Goal: Information Seeking & Learning: Learn about a topic

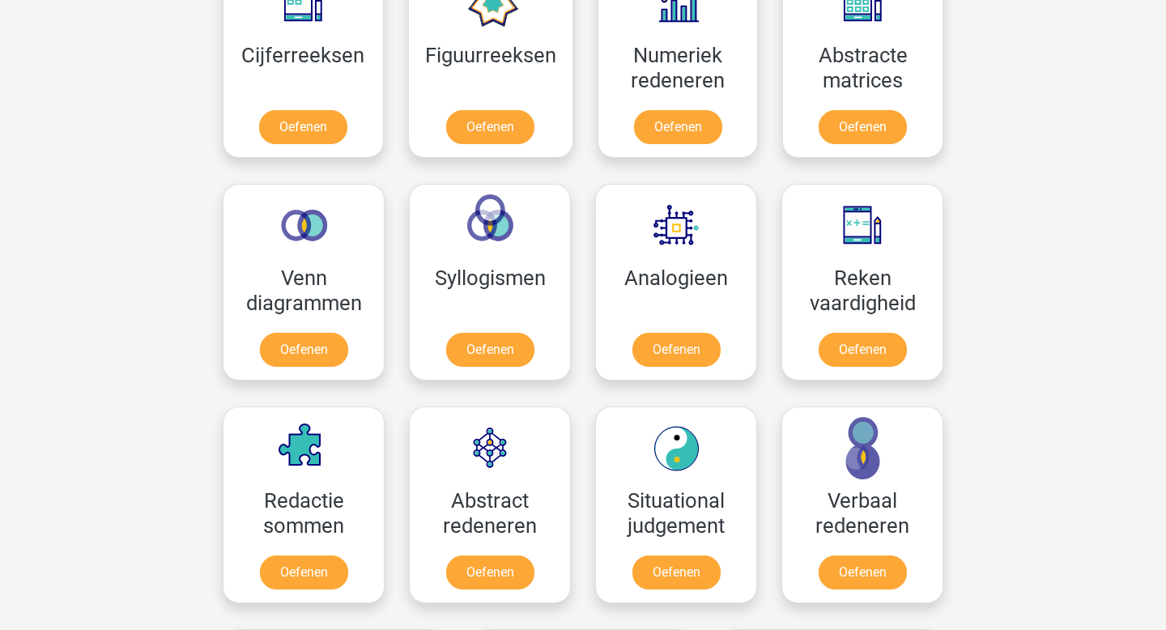
scroll to position [754, 0]
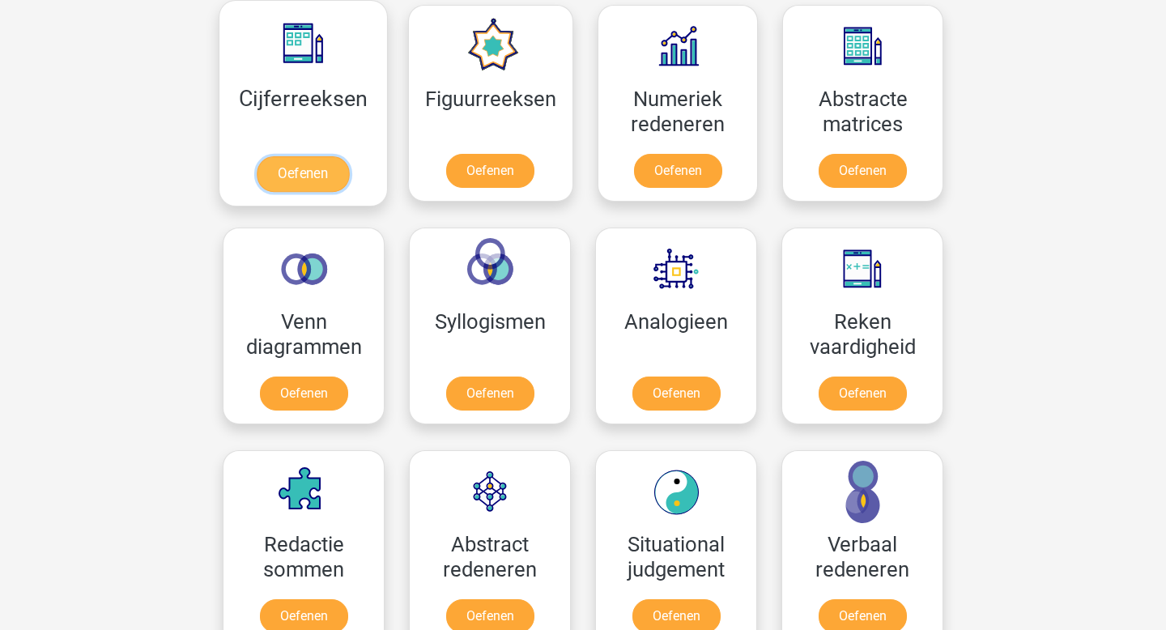
click at [338, 161] on link "Oefenen" at bounding box center [303, 174] width 92 height 36
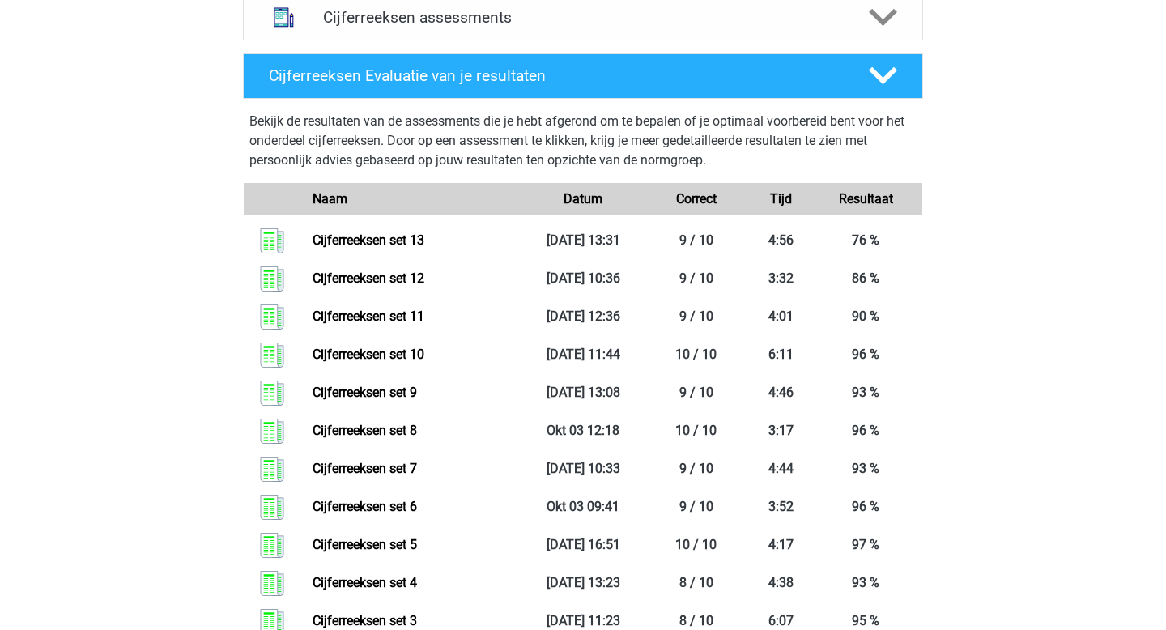
scroll to position [713, 0]
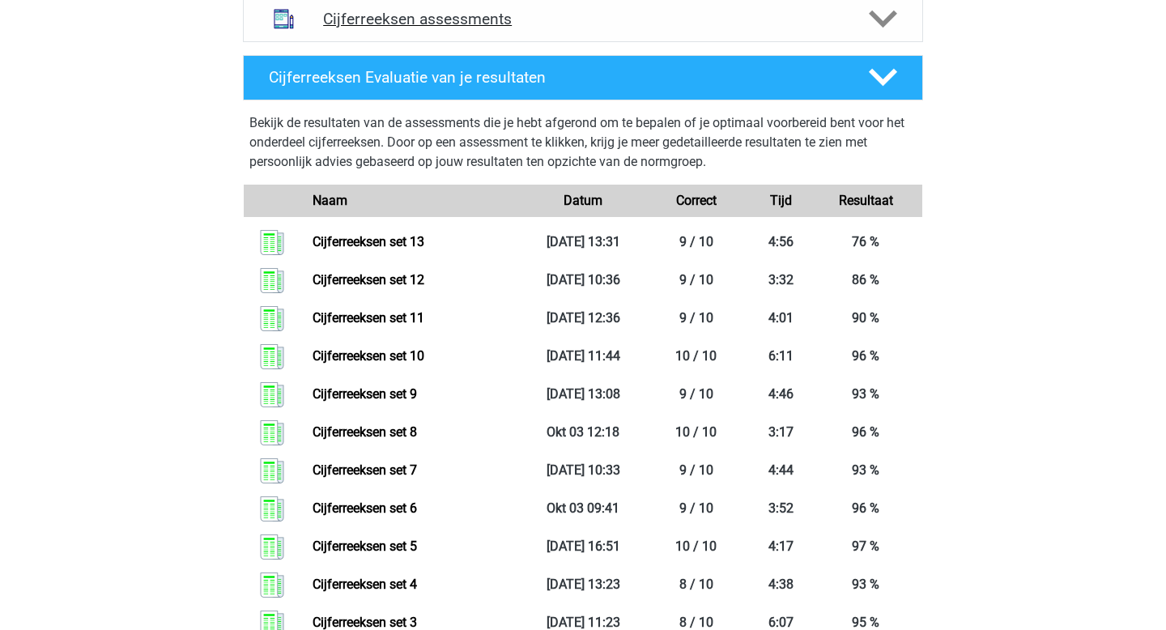
click at [395, 42] on div "Cijferreeksen assessments" at bounding box center [583, 19] width 680 height 45
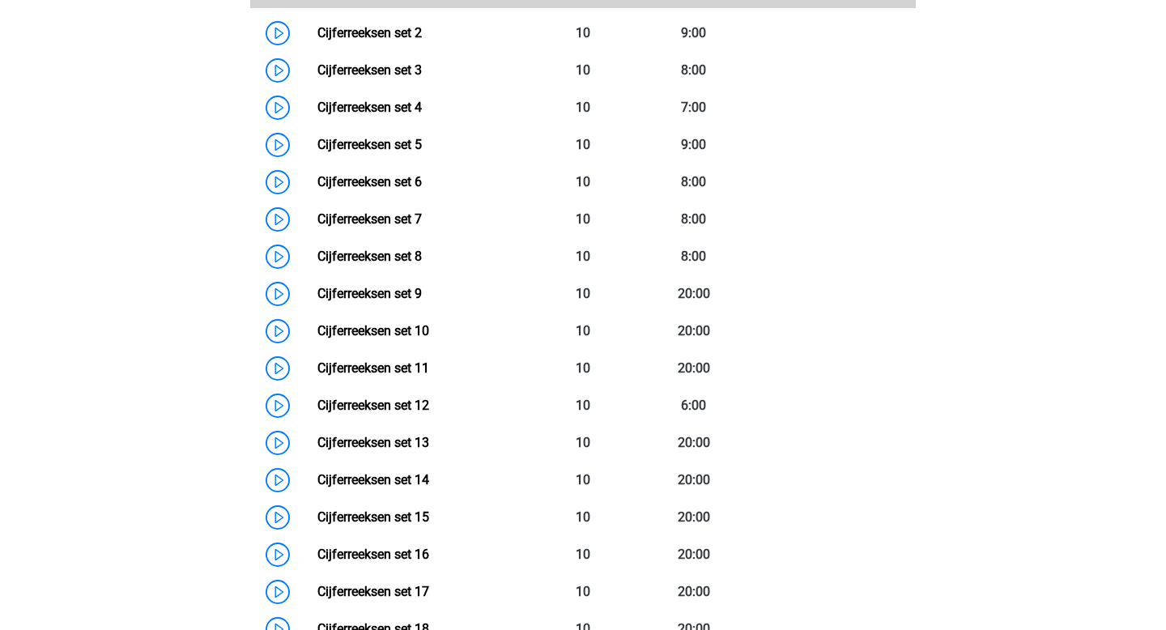
scroll to position [887, 0]
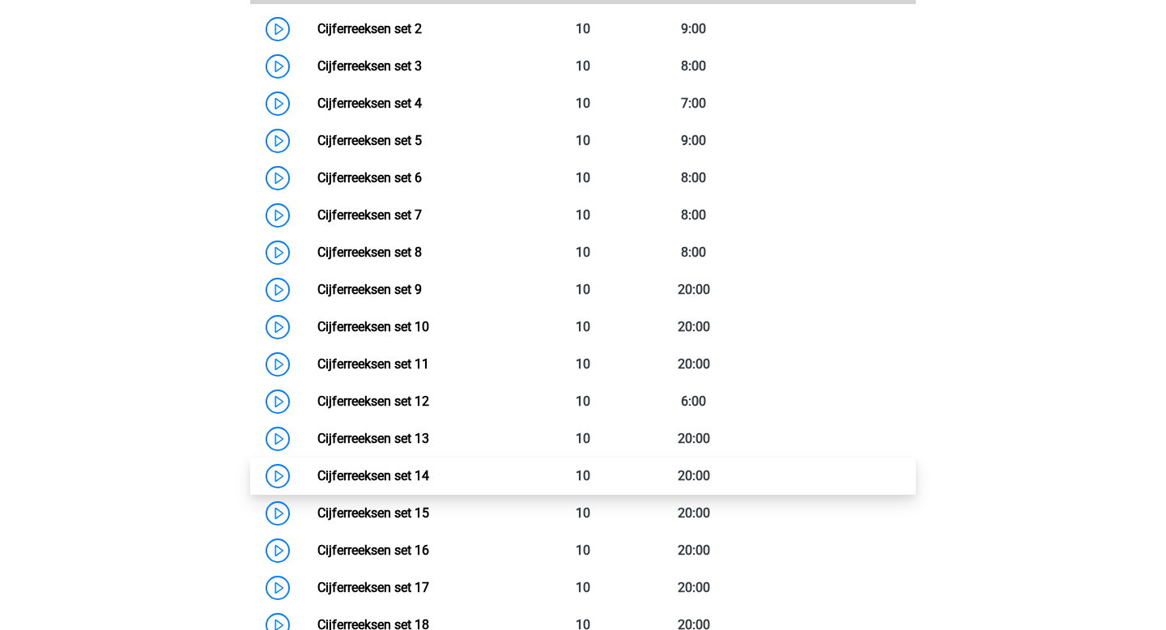
click at [391, 483] on link "Cijferreeksen set 14" at bounding box center [373, 475] width 112 height 15
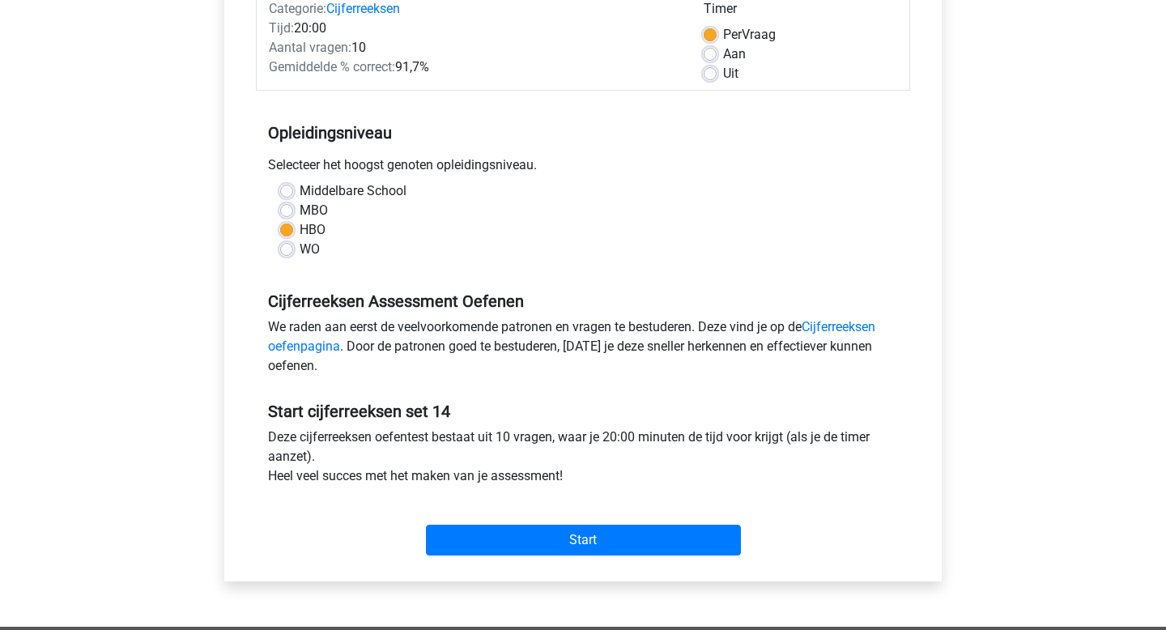
scroll to position [308, 0]
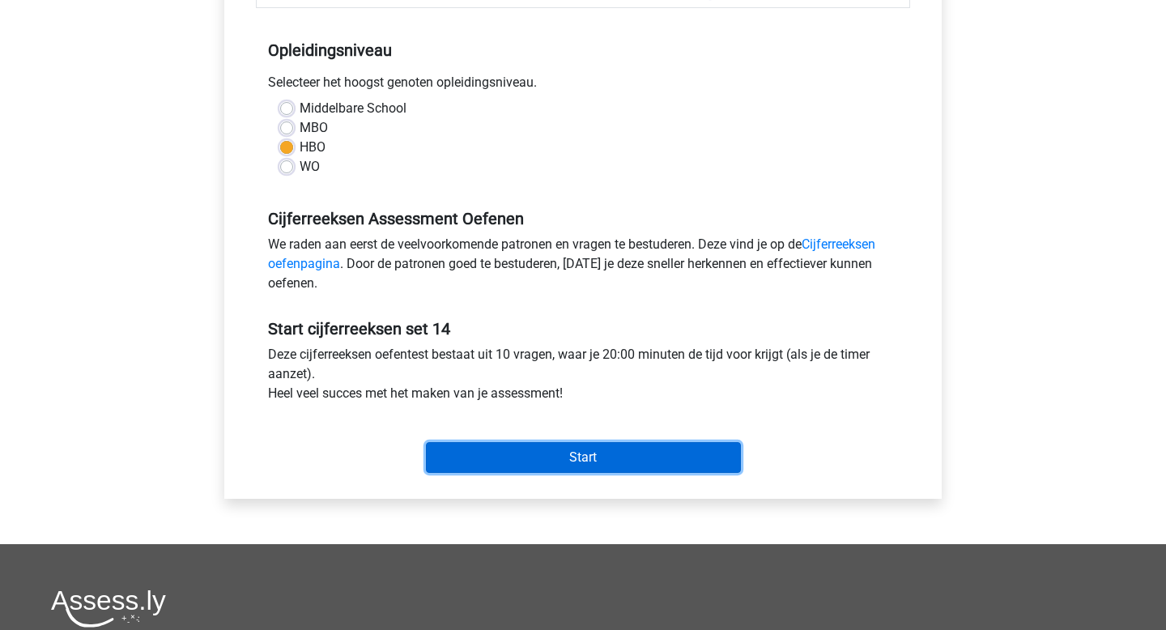
click at [466, 465] on input "Start" at bounding box center [583, 457] width 315 height 31
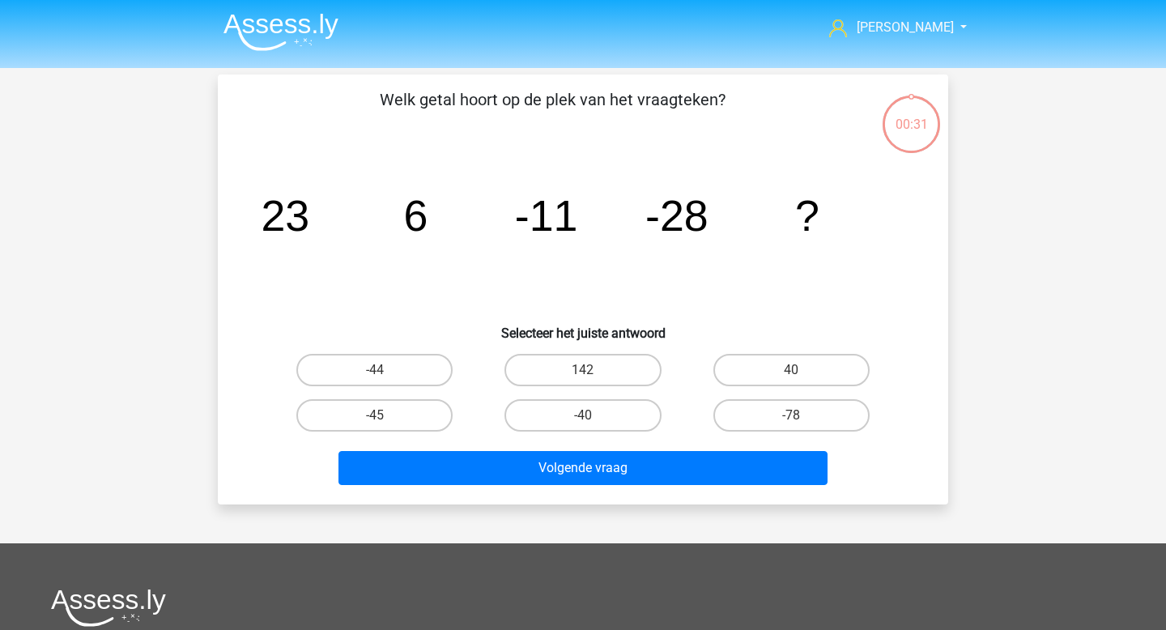
scroll to position [22, 0]
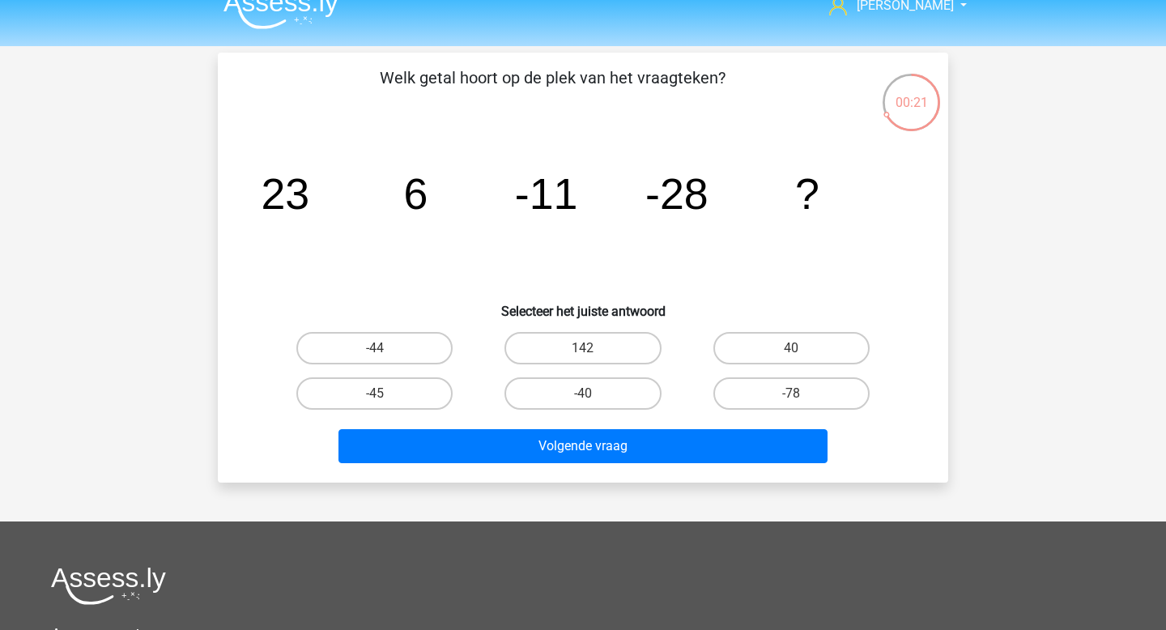
click at [448, 418] on div "Volgende vraag" at bounding box center [583, 442] width 678 height 53
click at [421, 398] on label "-45" at bounding box center [374, 393] width 156 height 32
click at [385, 398] on input "-45" at bounding box center [380, 398] width 11 height 11
radio input "true"
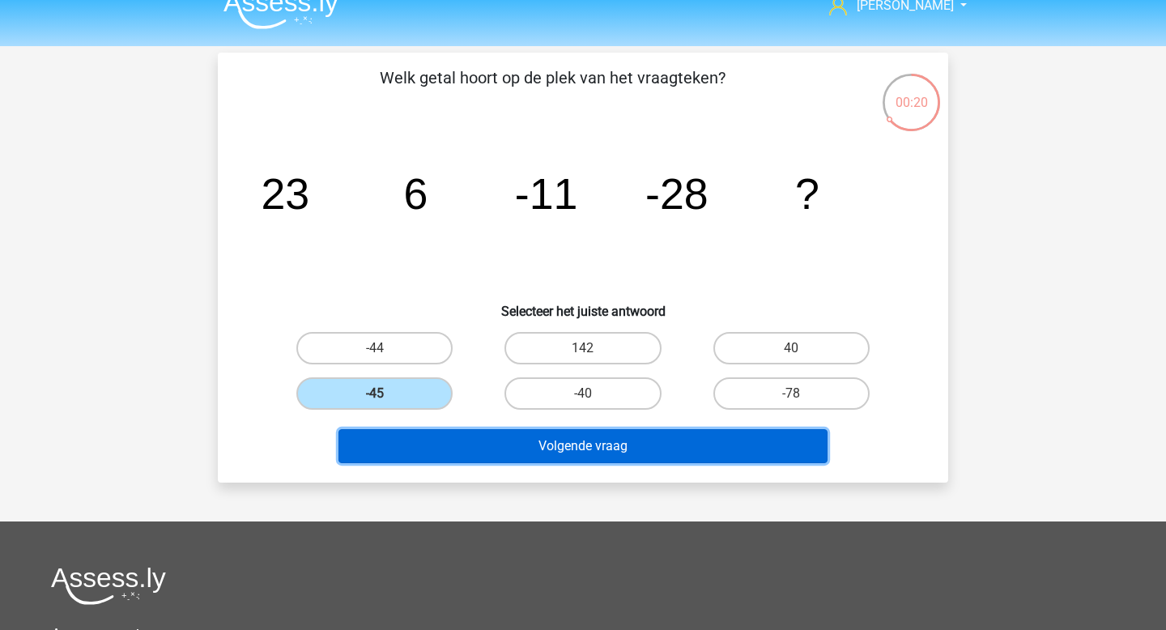
click at [480, 444] on button "Volgende vraag" at bounding box center [583, 446] width 490 height 34
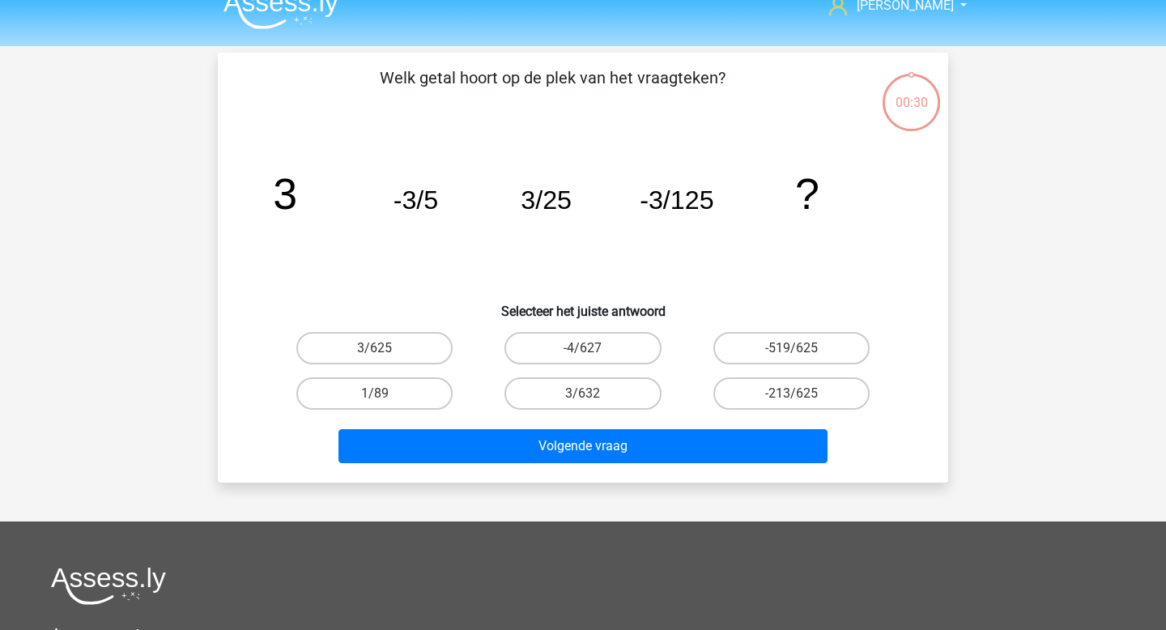
scroll to position [74, 0]
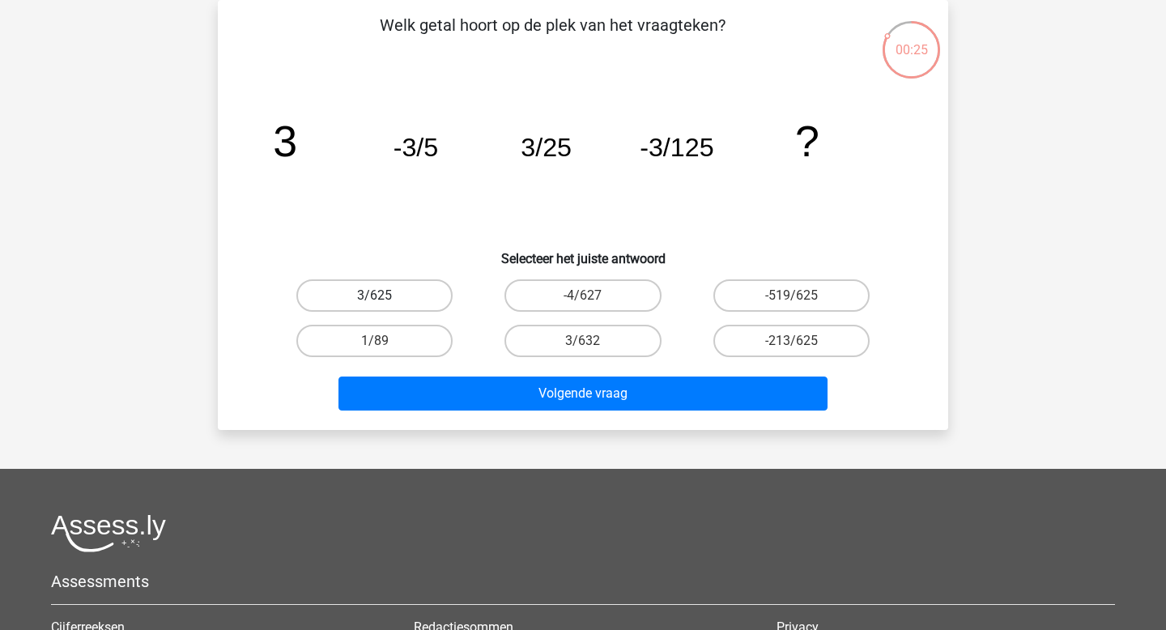
click at [395, 308] on label "3/625" at bounding box center [374, 295] width 156 height 32
click at [385, 306] on input "3/625" at bounding box center [380, 300] width 11 height 11
radio input "true"
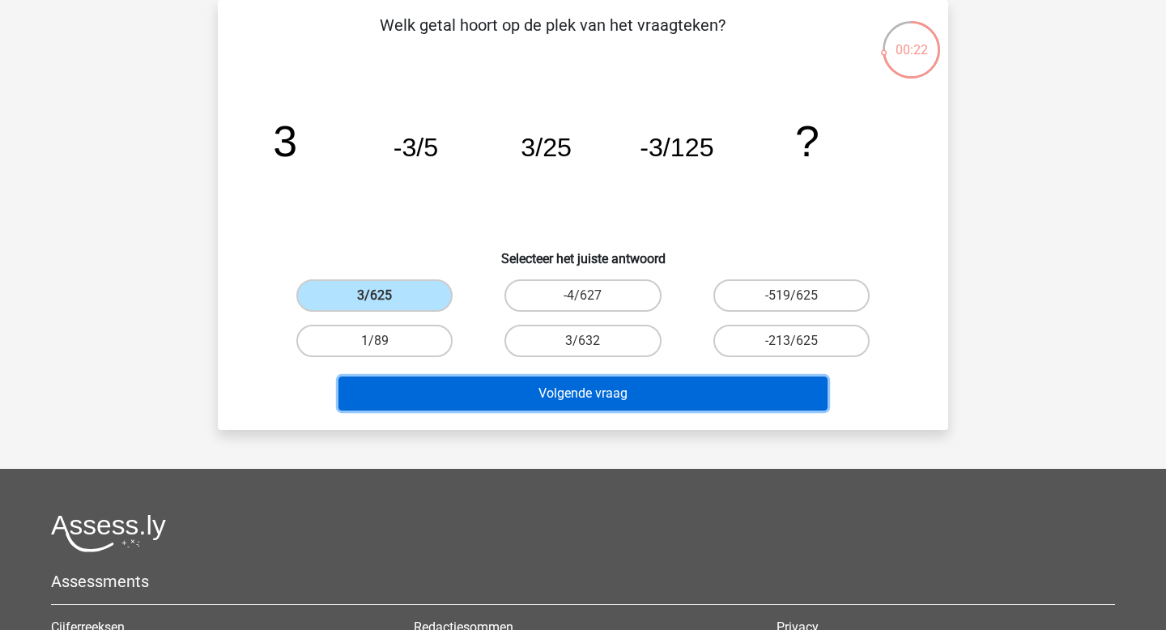
click at [548, 401] on button "Volgende vraag" at bounding box center [583, 393] width 490 height 34
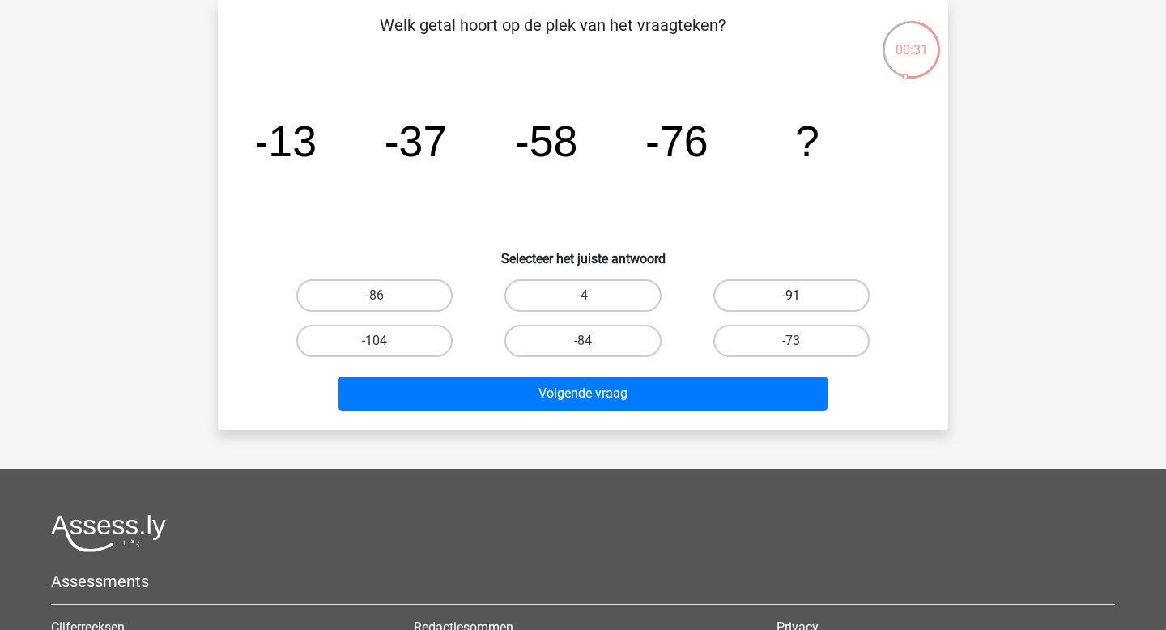
click at [839, 308] on label "-91" at bounding box center [791, 295] width 156 height 32
click at [801, 306] on input "-91" at bounding box center [796, 300] width 11 height 11
radio input "true"
click at [618, 372] on div "Volgende vraag" at bounding box center [583, 389] width 678 height 53
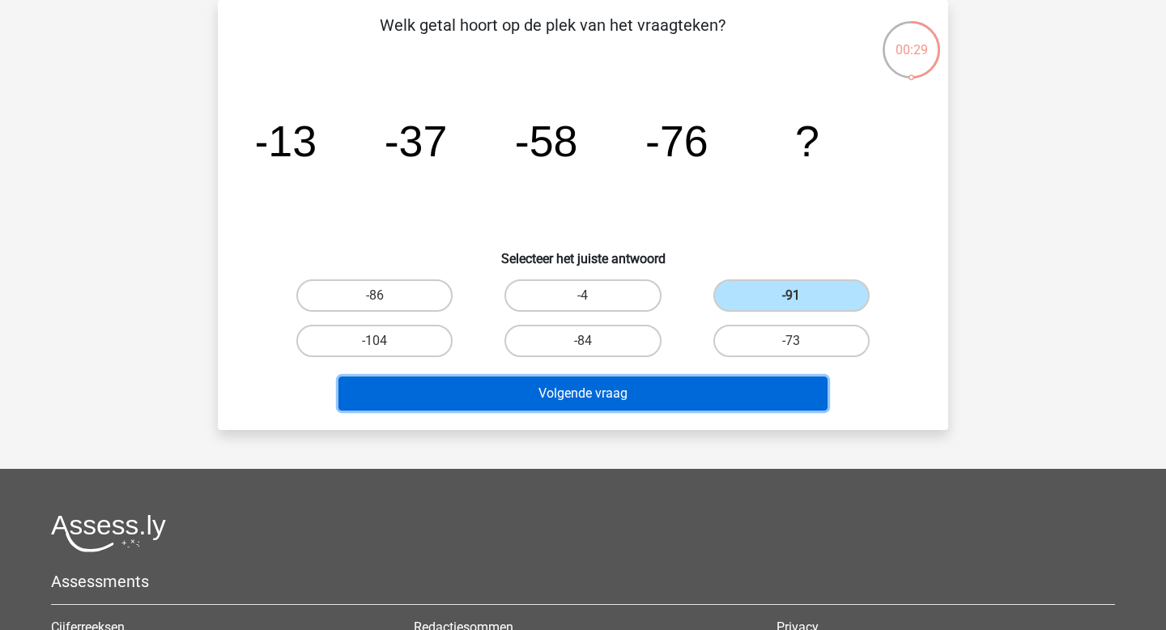
click at [614, 384] on button "Volgende vraag" at bounding box center [583, 393] width 490 height 34
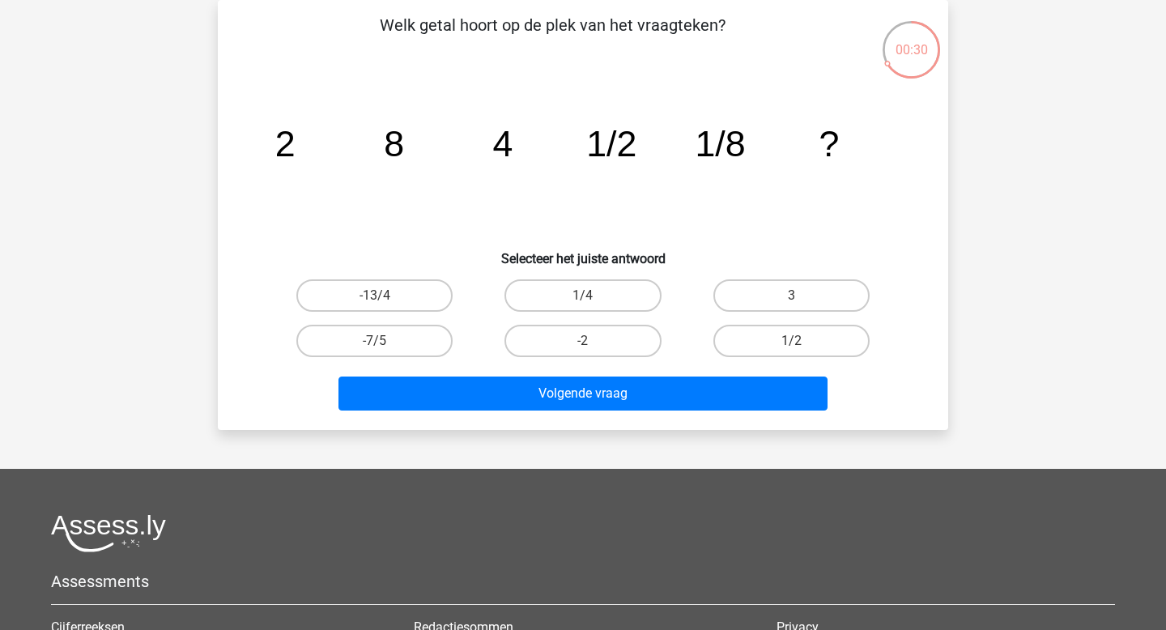
click at [585, 304] on input "1/4" at bounding box center [588, 300] width 11 height 11
radio input "true"
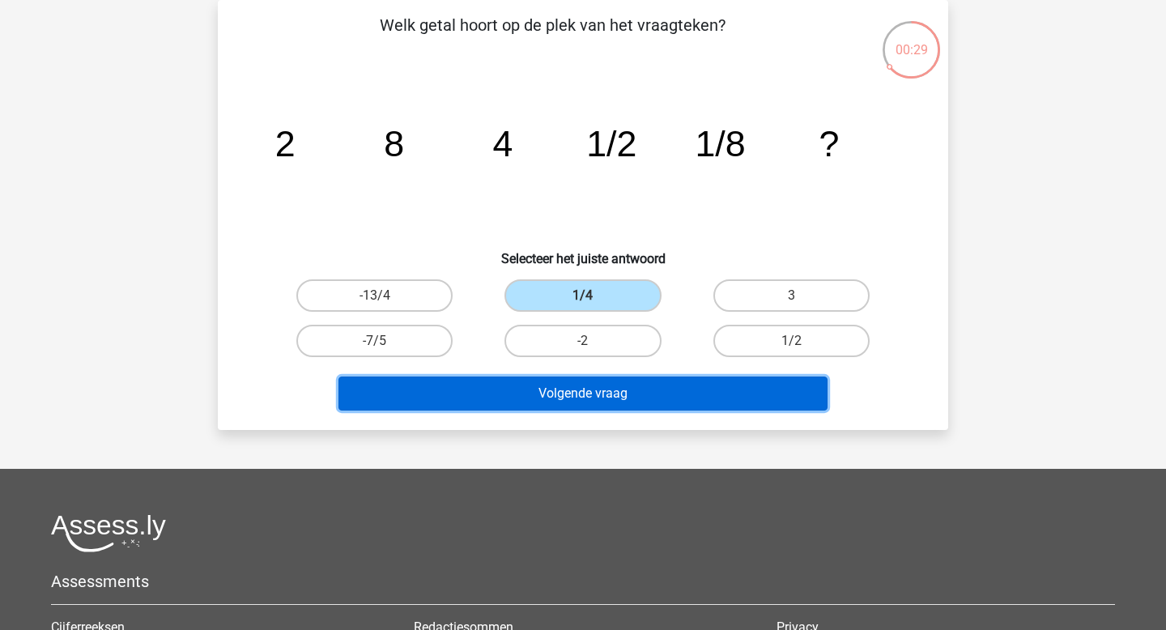
click at [567, 405] on button "Volgende vraag" at bounding box center [583, 393] width 490 height 34
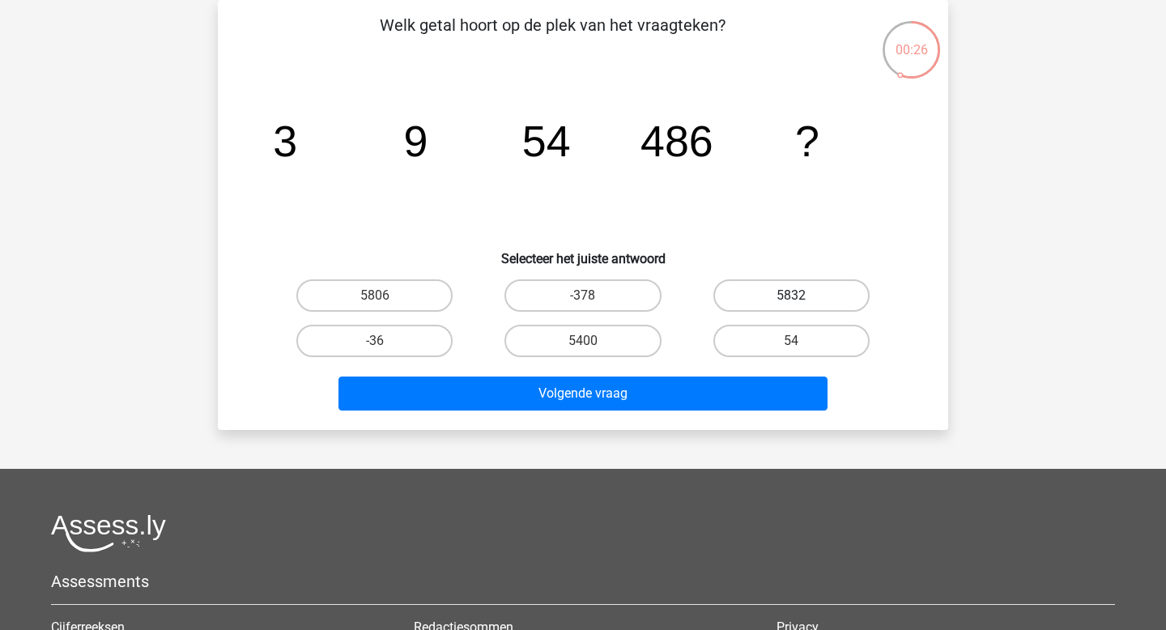
click at [800, 279] on label "5832" at bounding box center [791, 295] width 156 height 32
click at [800, 295] on input "5832" at bounding box center [796, 300] width 11 height 11
radio input "true"
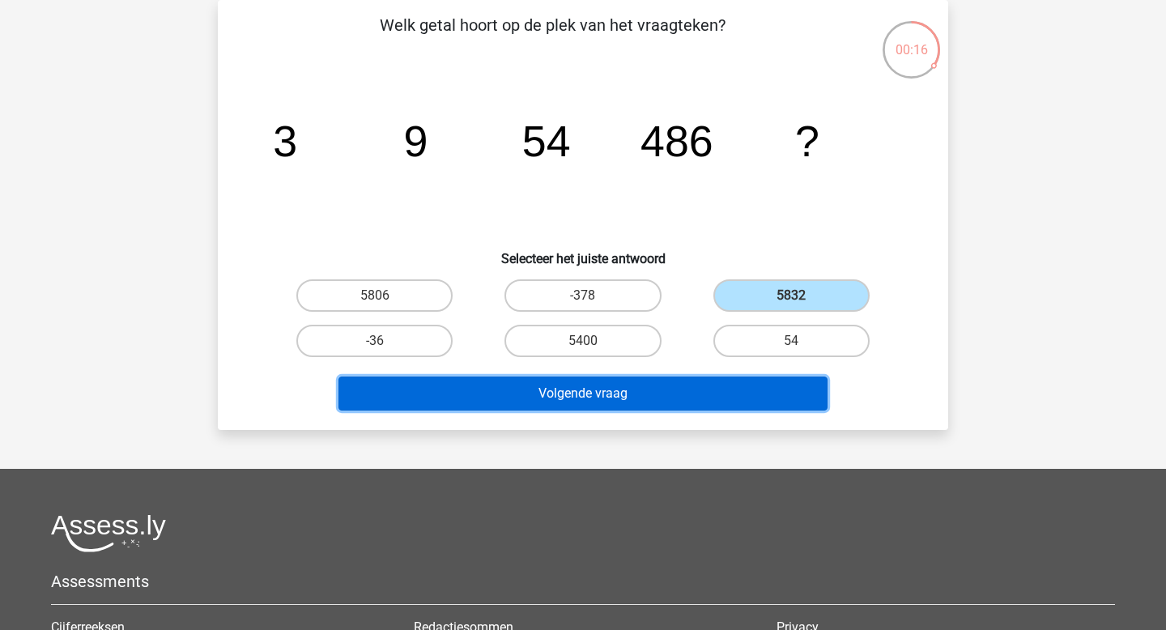
click at [648, 394] on button "Volgende vraag" at bounding box center [583, 393] width 490 height 34
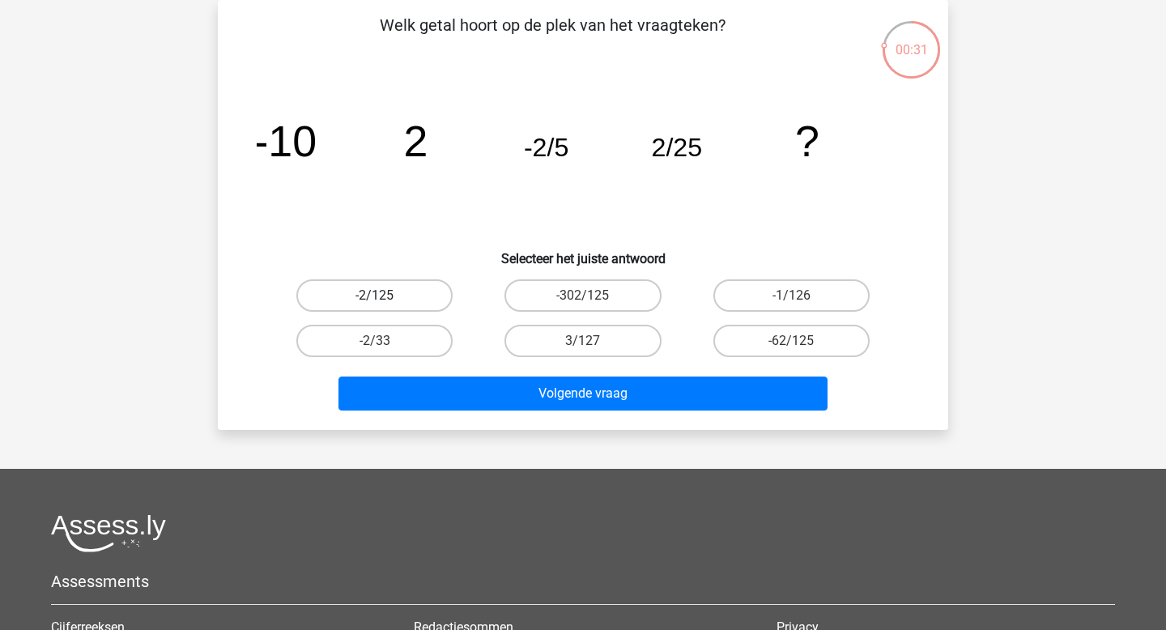
click at [403, 304] on label "-2/125" at bounding box center [374, 295] width 156 height 32
click at [385, 304] on input "-2/125" at bounding box center [380, 300] width 11 height 11
radio input "true"
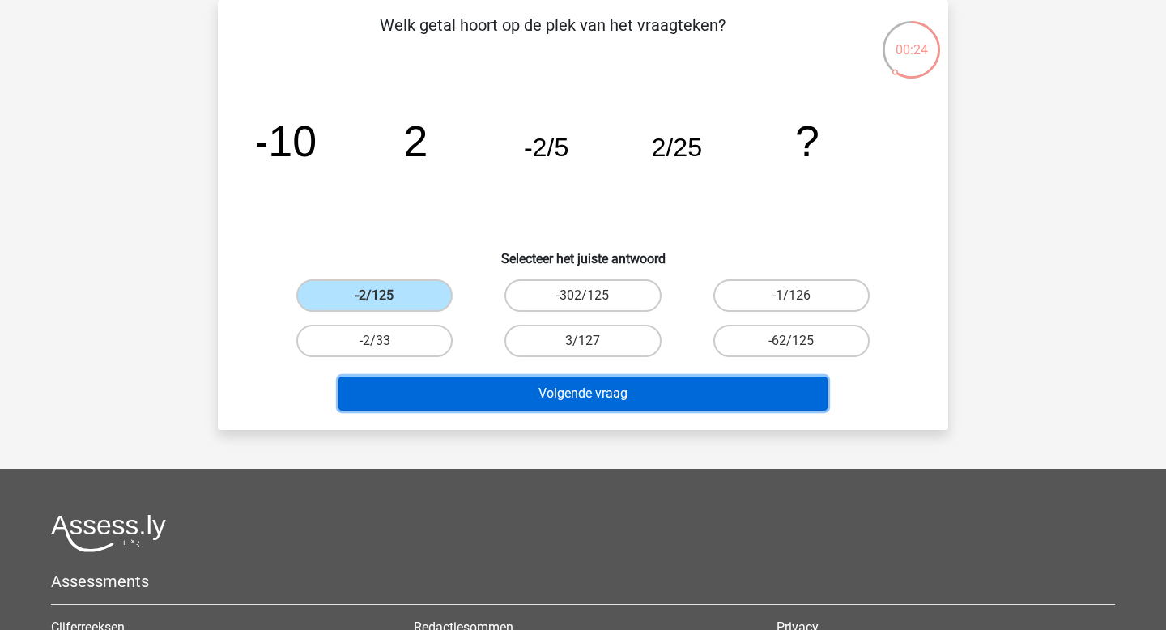
click at [554, 393] on button "Volgende vraag" at bounding box center [583, 393] width 490 height 34
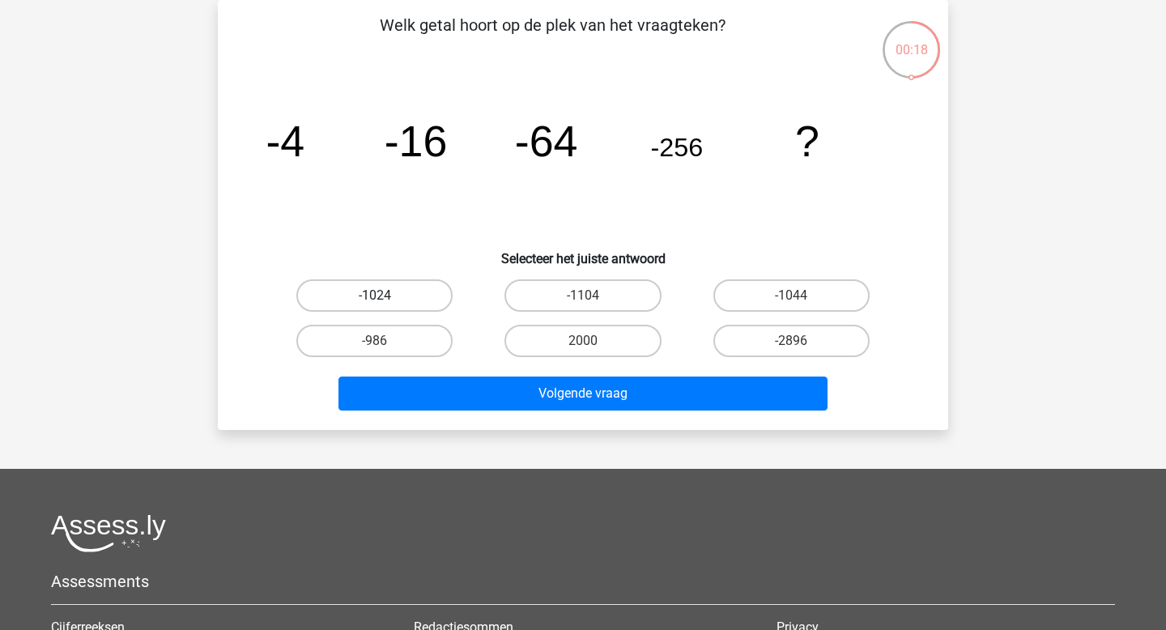
click at [437, 304] on label "-1024" at bounding box center [374, 295] width 156 height 32
click at [385, 304] on input "-1024" at bounding box center [380, 300] width 11 height 11
radio input "true"
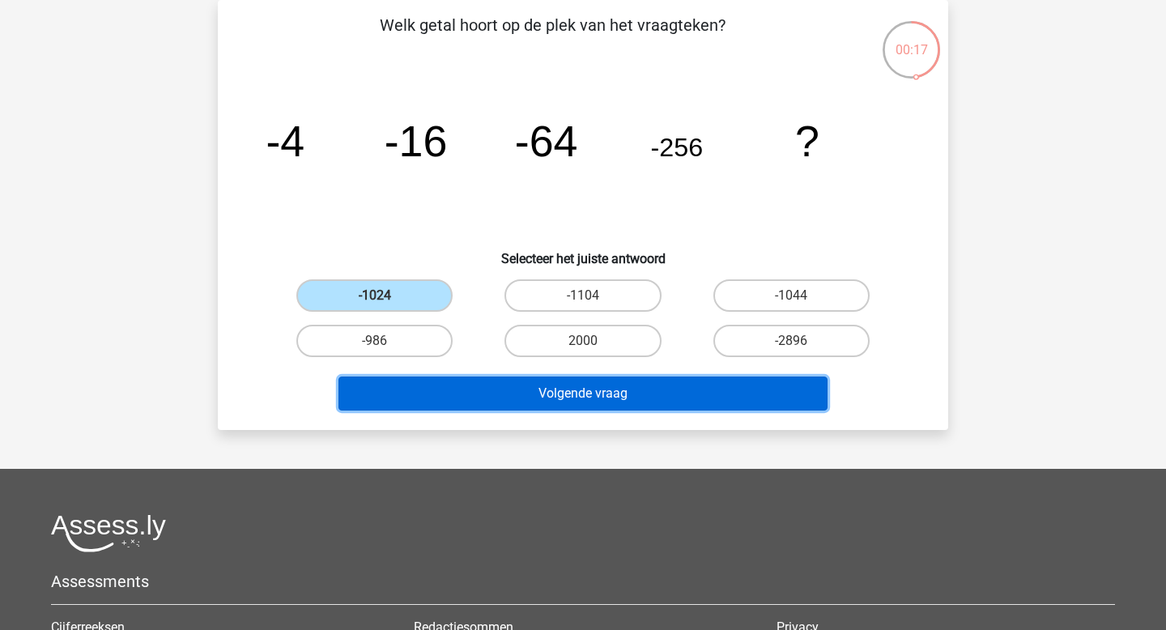
click at [556, 403] on button "Volgende vraag" at bounding box center [583, 393] width 490 height 34
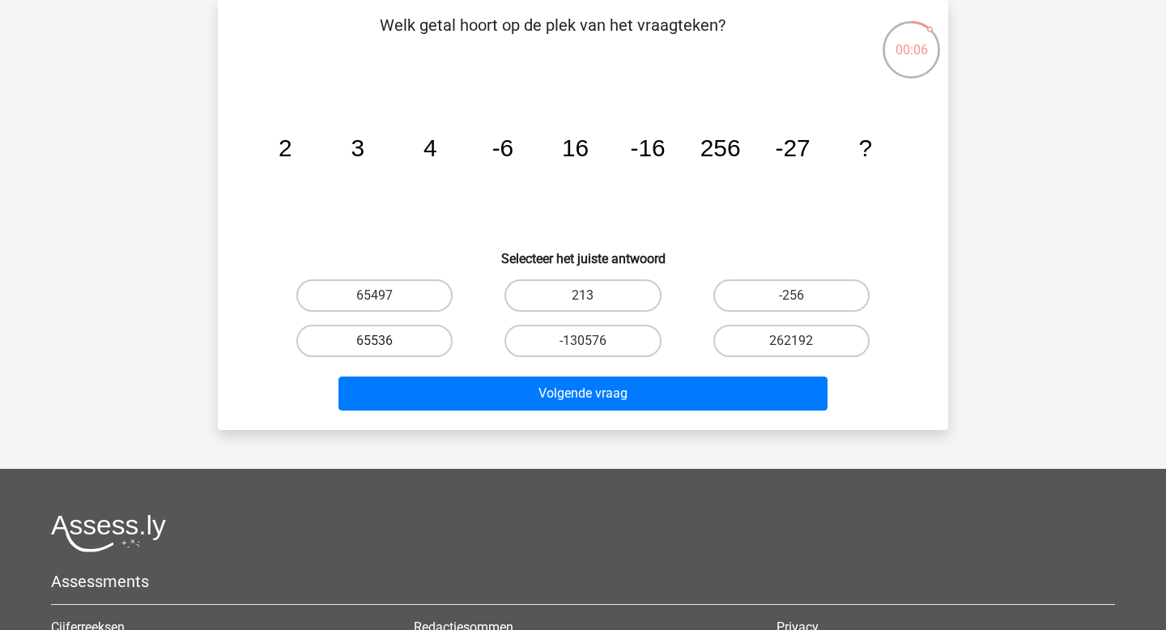
click at [406, 352] on label "65536" at bounding box center [374, 341] width 156 height 32
click at [385, 351] on input "65536" at bounding box center [380, 346] width 11 height 11
radio input "true"
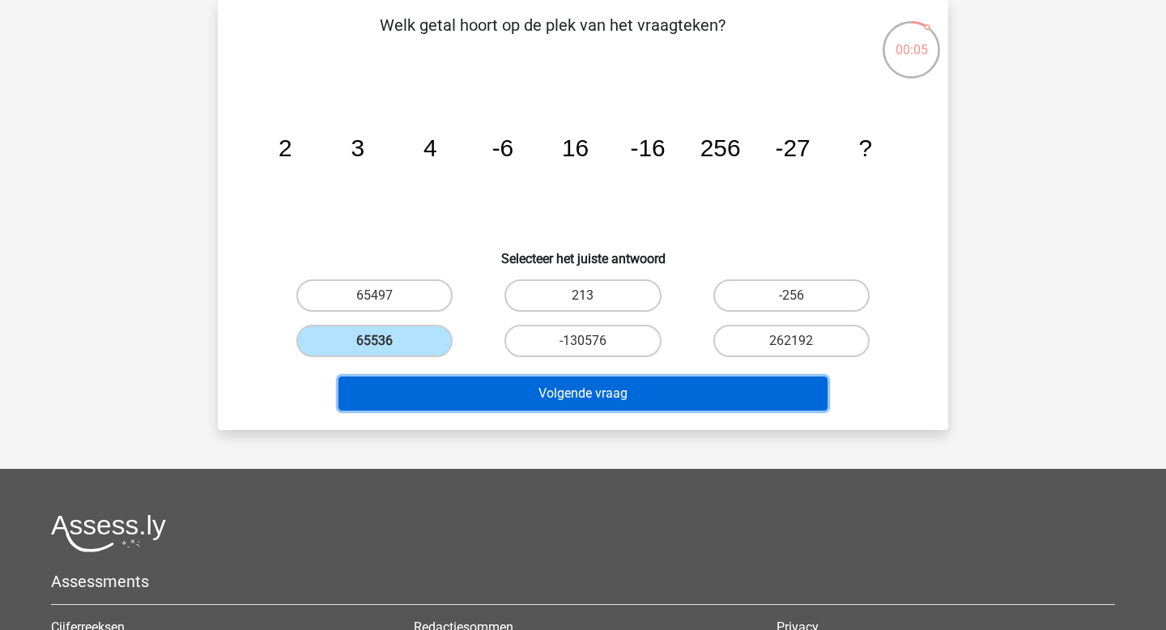
click at [495, 393] on button "Volgende vraag" at bounding box center [583, 393] width 490 height 34
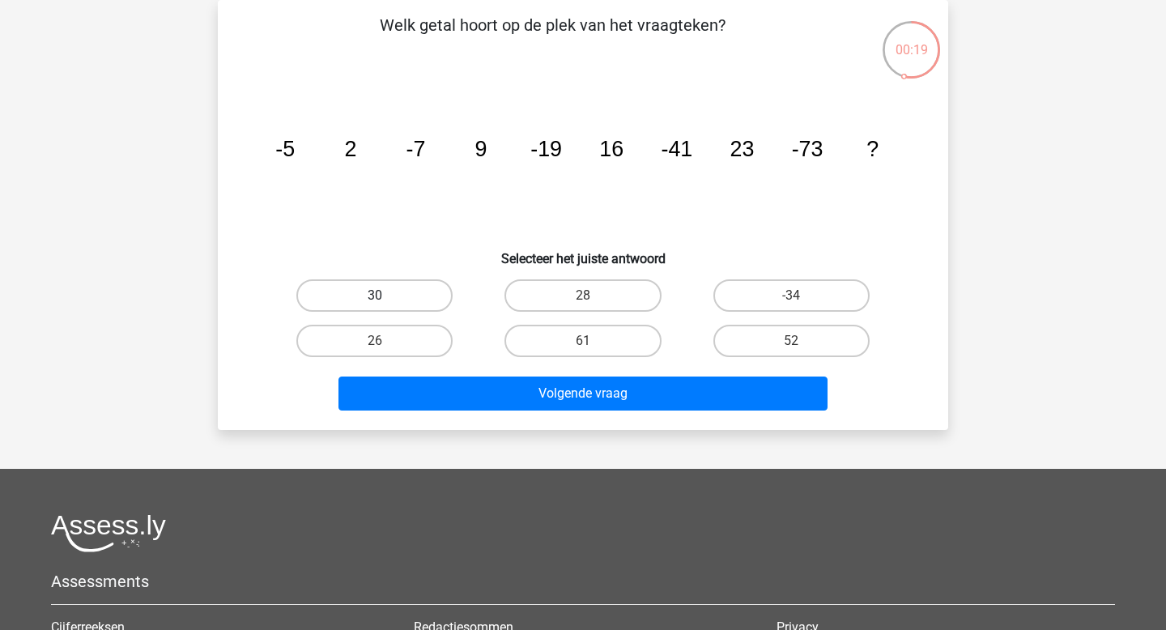
click at [417, 297] on label "30" at bounding box center [374, 295] width 156 height 32
click at [385, 297] on input "30" at bounding box center [380, 300] width 11 height 11
radio input "true"
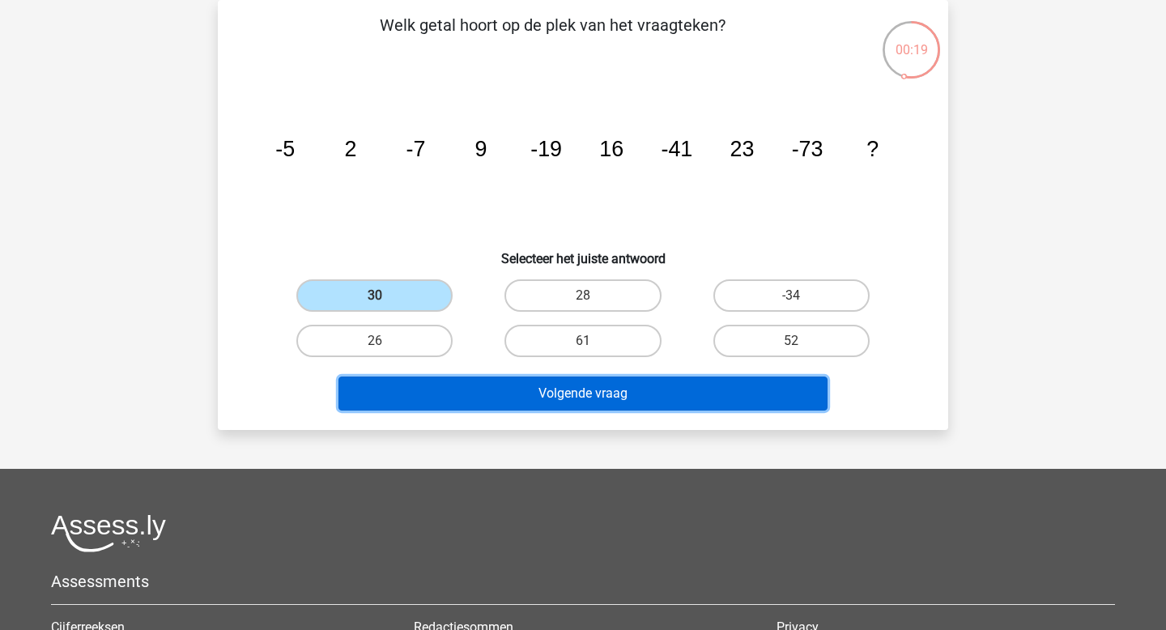
click at [498, 397] on button "Volgende vraag" at bounding box center [583, 393] width 490 height 34
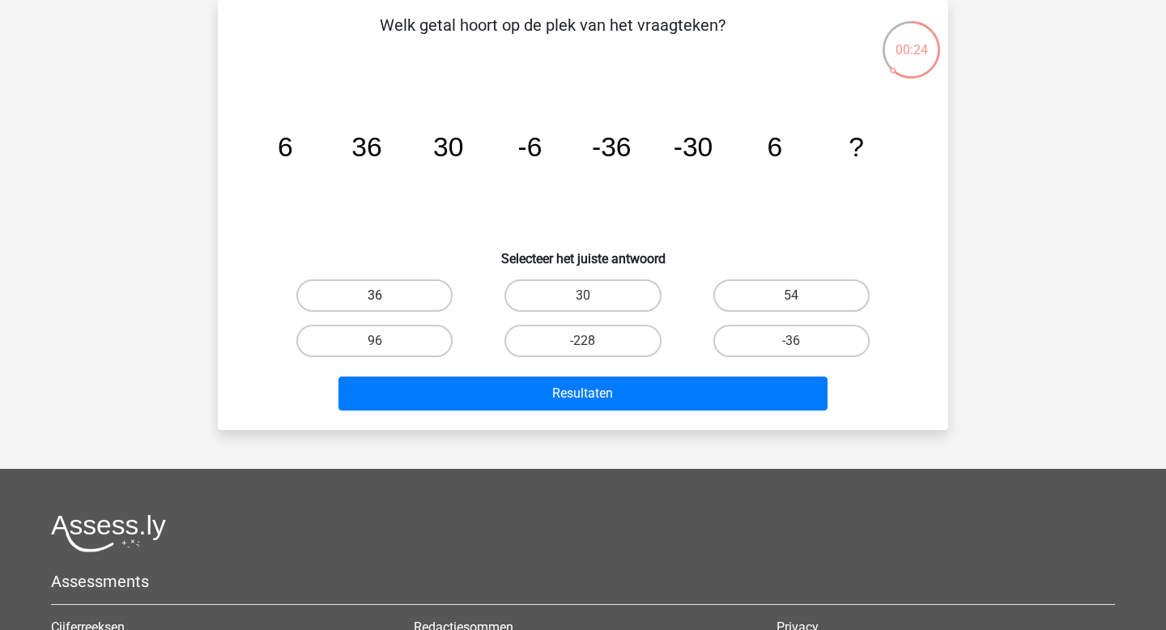
click at [398, 285] on label "36" at bounding box center [374, 295] width 156 height 32
click at [385, 295] on input "36" at bounding box center [380, 300] width 11 height 11
radio input "true"
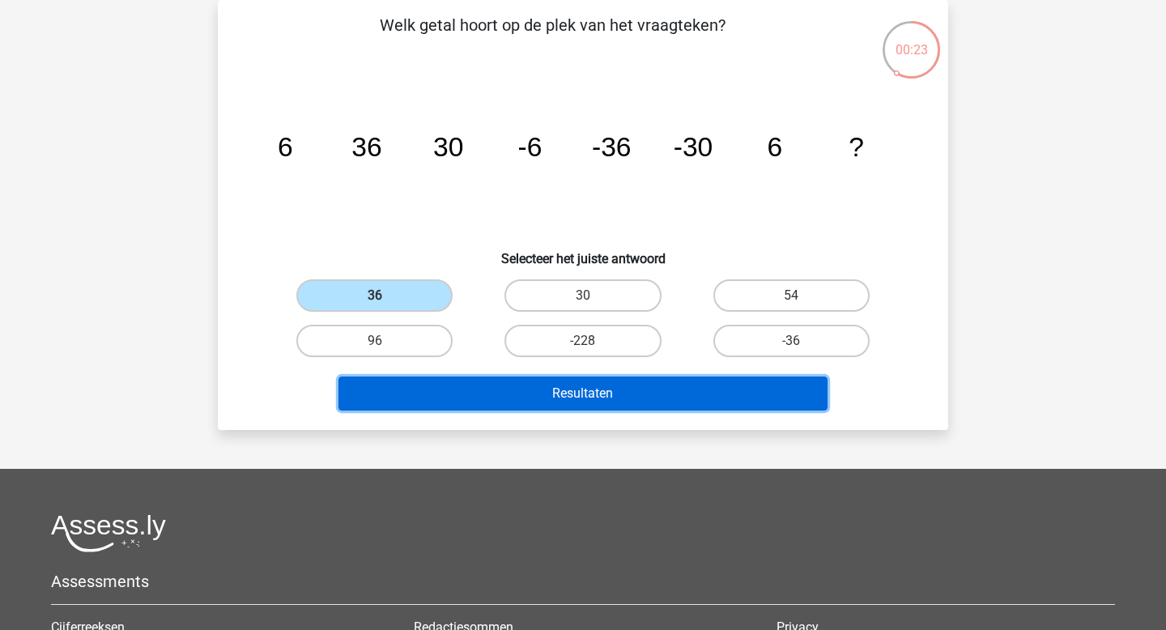
click at [562, 401] on button "Resultaten" at bounding box center [583, 393] width 490 height 34
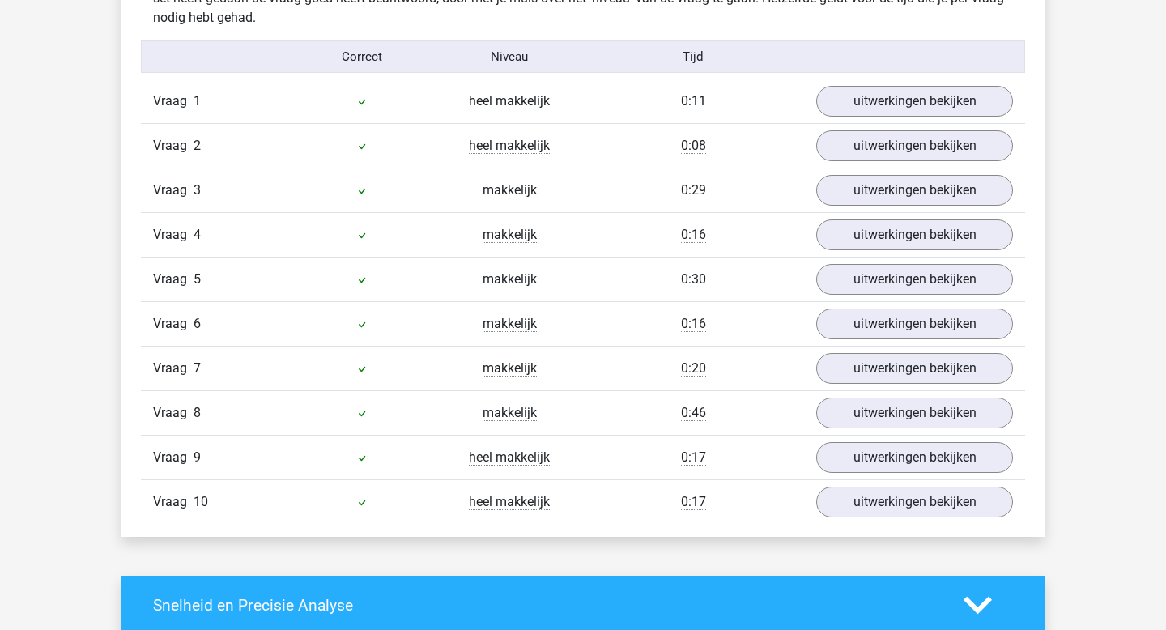
scroll to position [1065, 0]
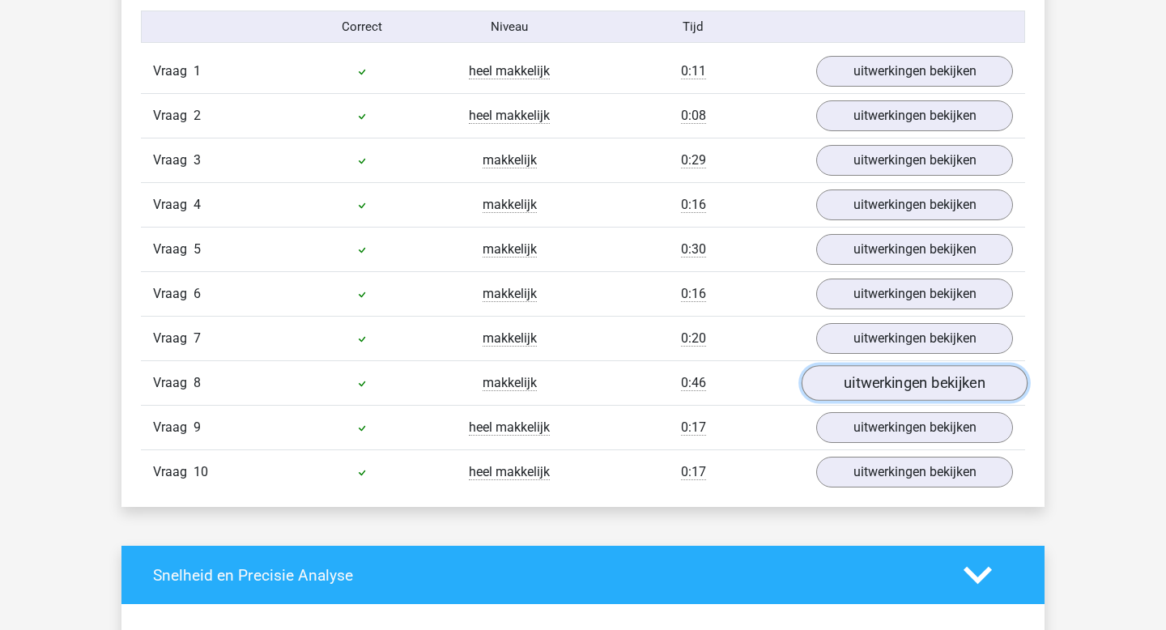
click at [880, 384] on link "uitwerkingen bekijken" at bounding box center [914, 384] width 226 height 36
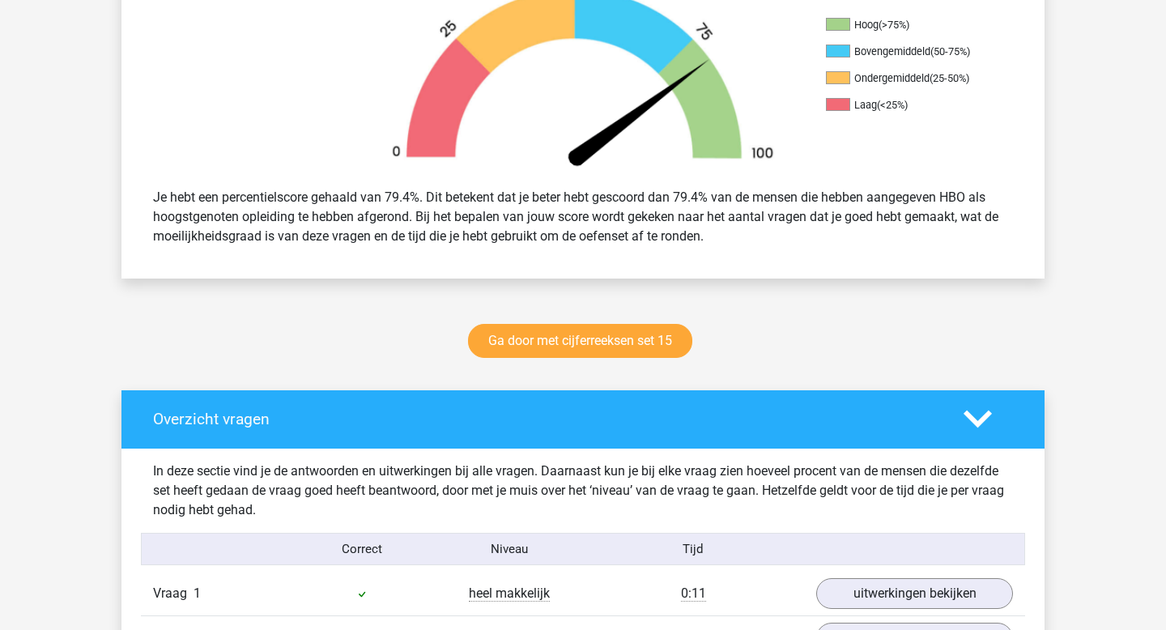
scroll to position [0, 0]
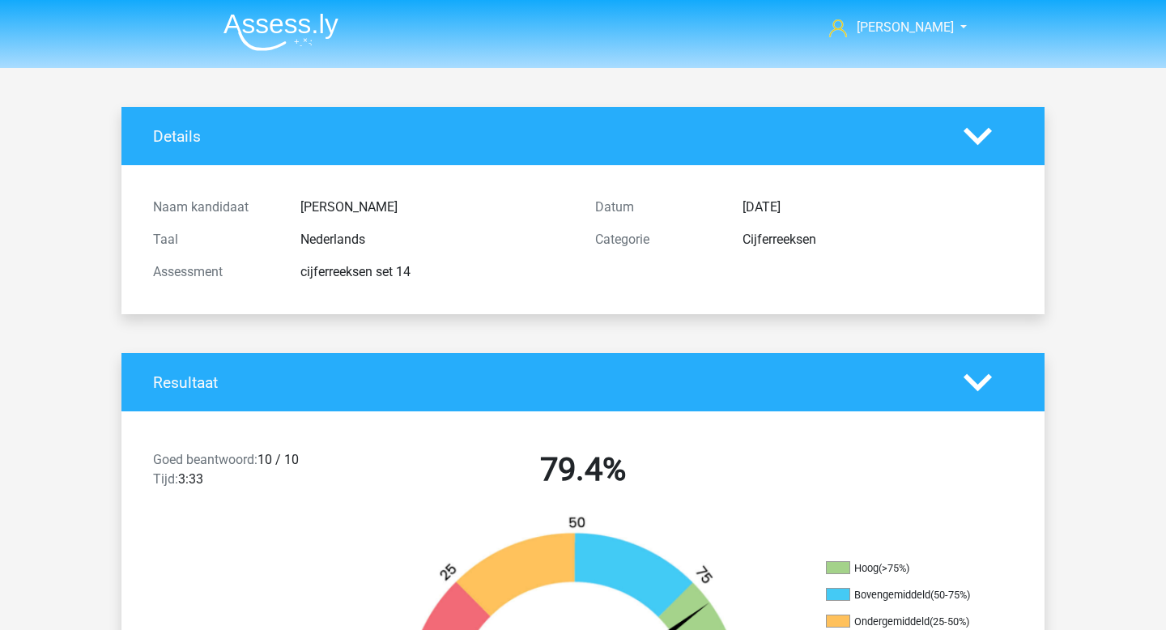
click at [268, 33] on img at bounding box center [280, 32] width 115 height 38
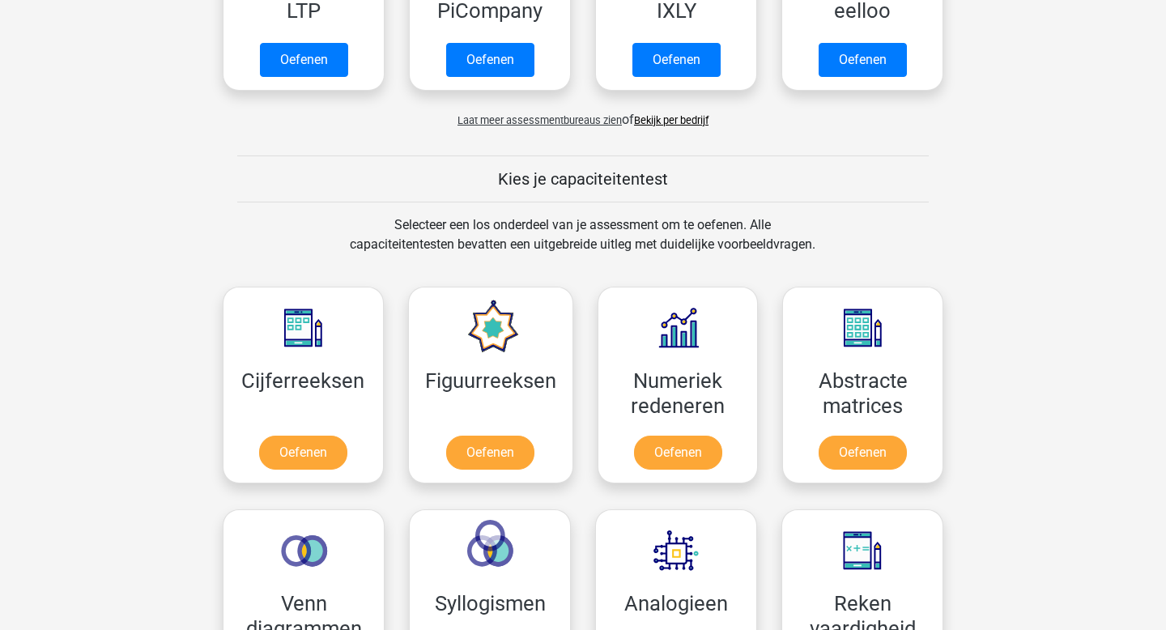
scroll to position [574, 0]
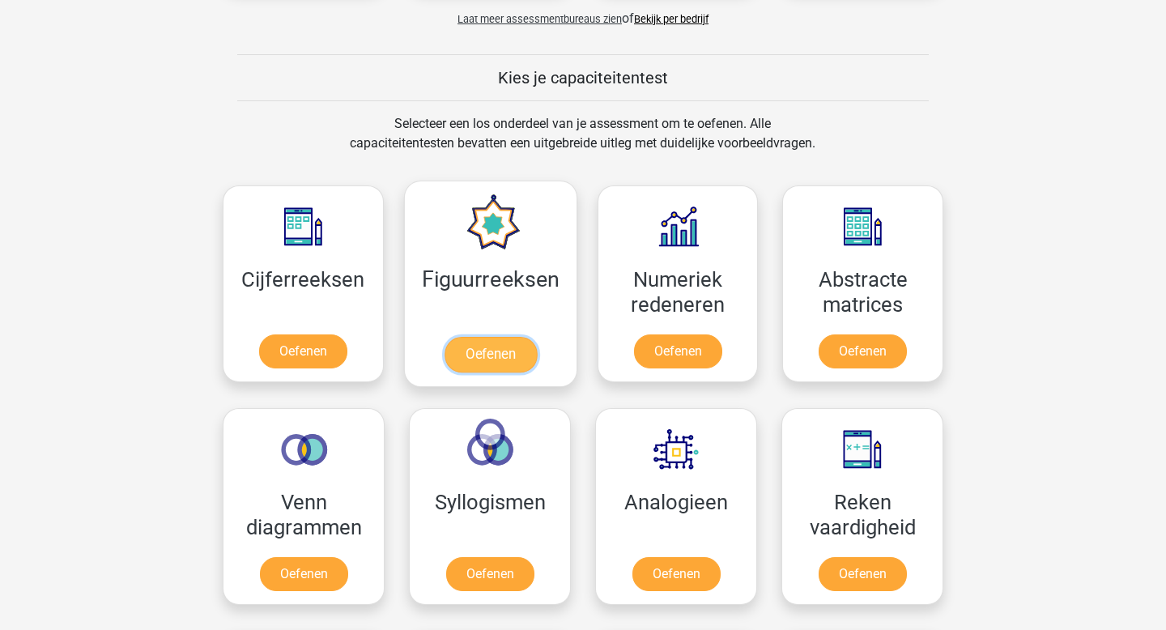
click at [511, 361] on link "Oefenen" at bounding box center [490, 355] width 92 height 36
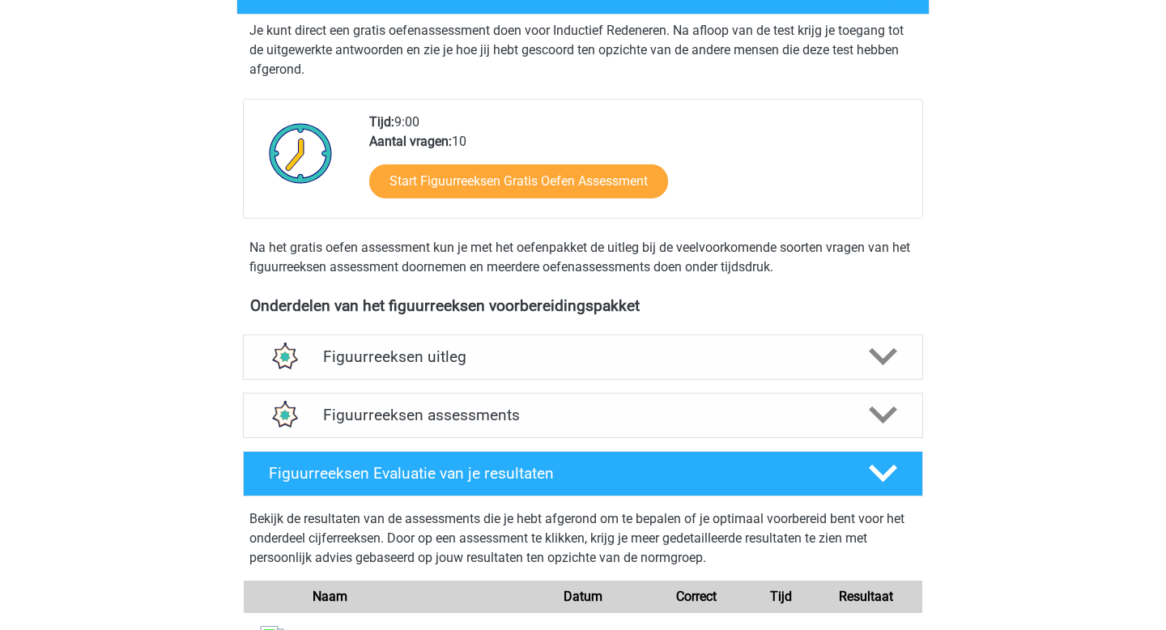
scroll to position [220, 0]
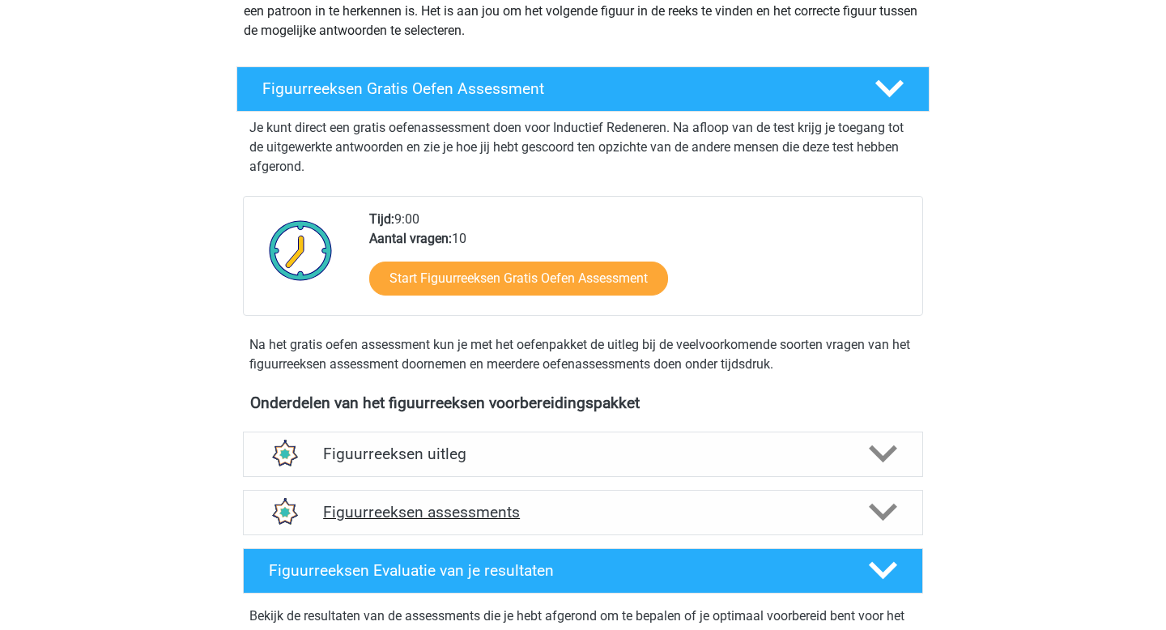
click at [474, 512] on h4 "Figuurreeksen assessments" at bounding box center [583, 512] width 520 height 19
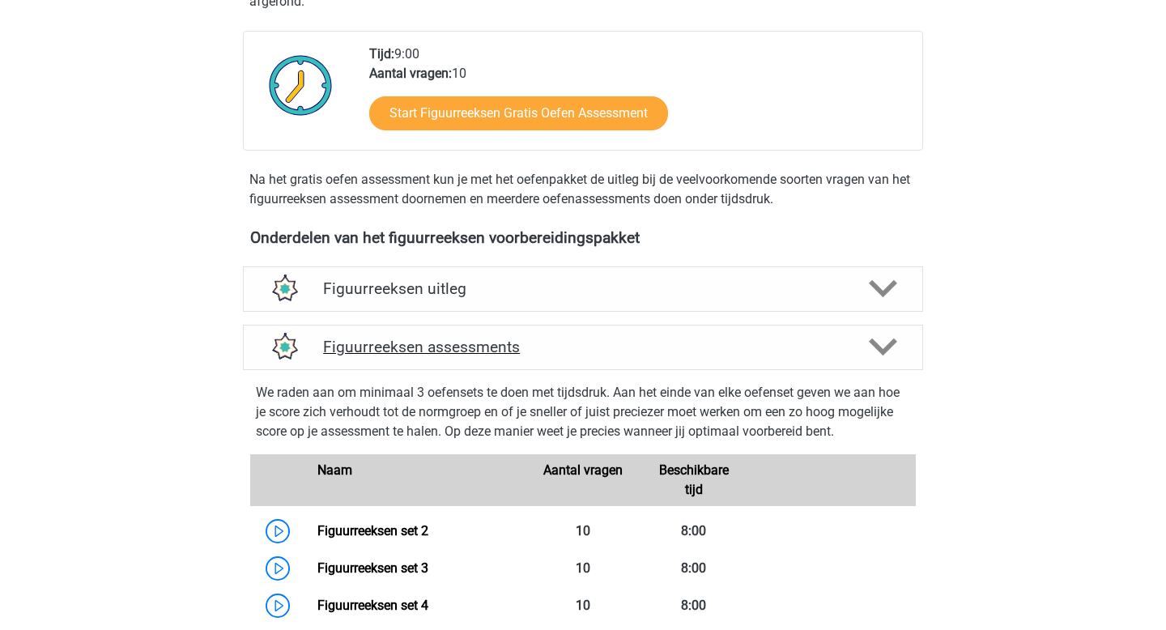
scroll to position [724, 0]
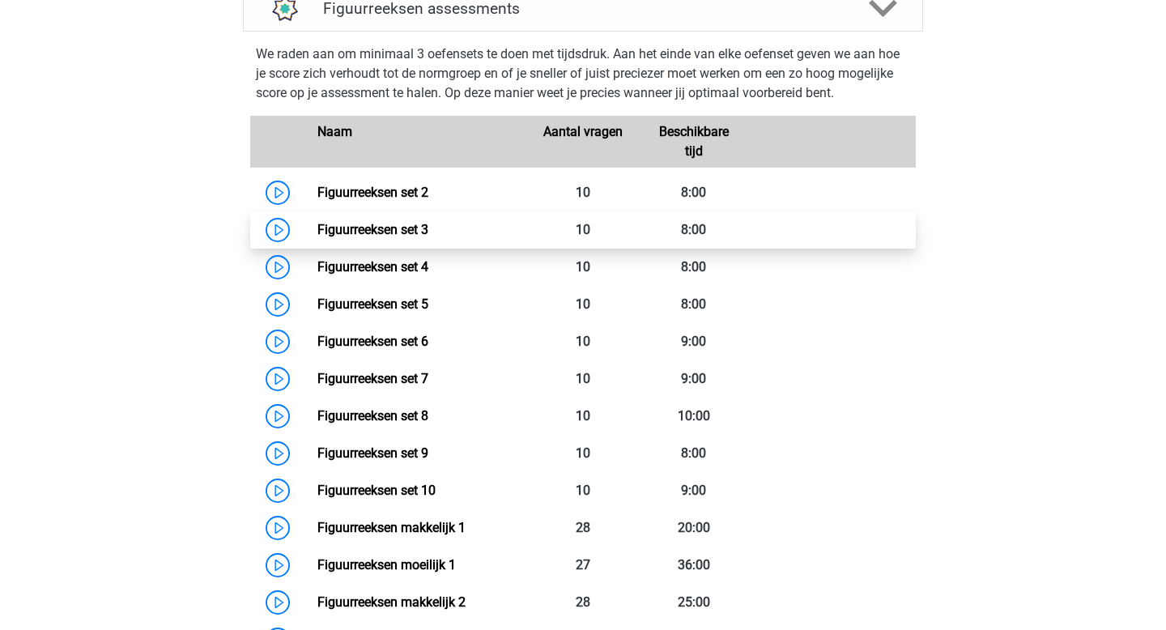
click at [428, 237] on link "Figuurreeksen set 3" at bounding box center [372, 229] width 111 height 15
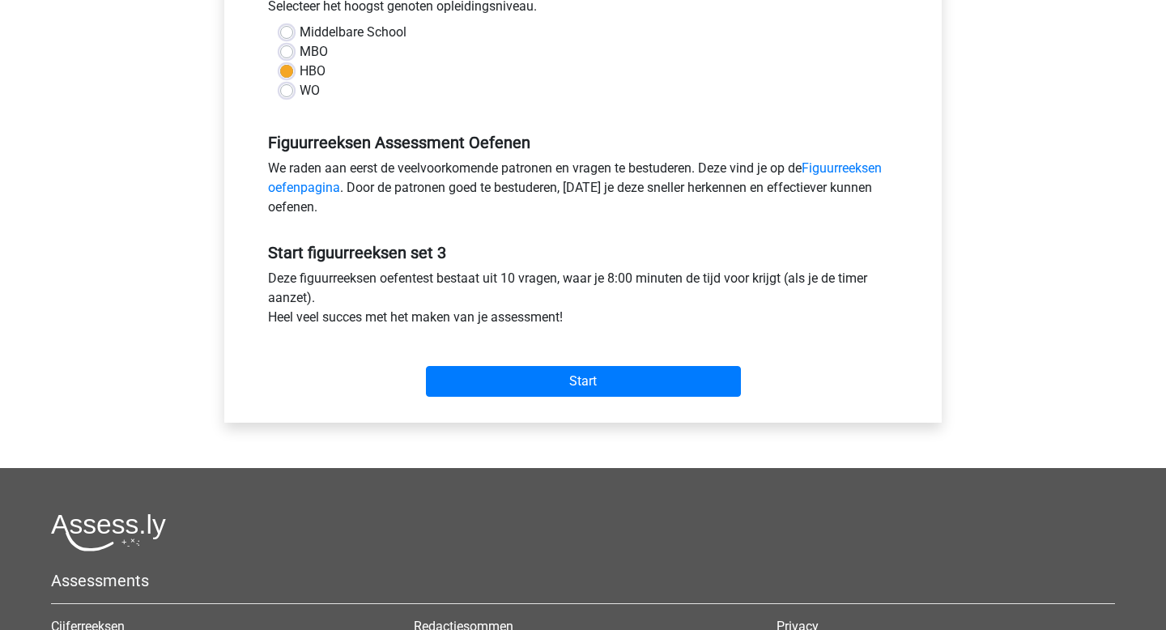
scroll to position [460, 0]
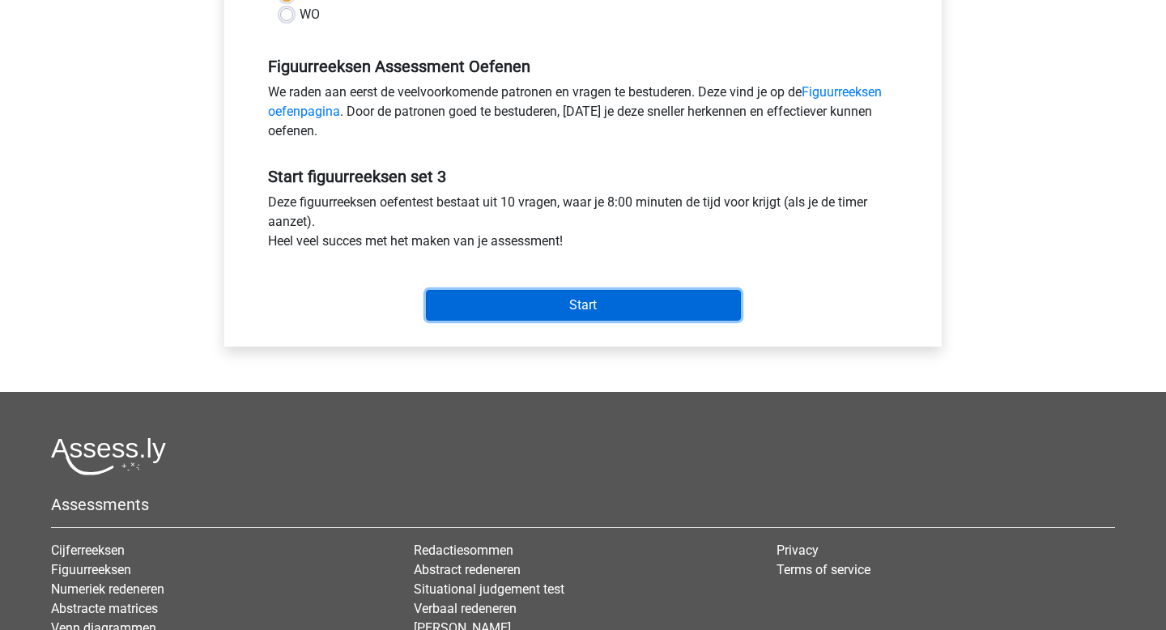
click at [584, 296] on input "Start" at bounding box center [583, 305] width 315 height 31
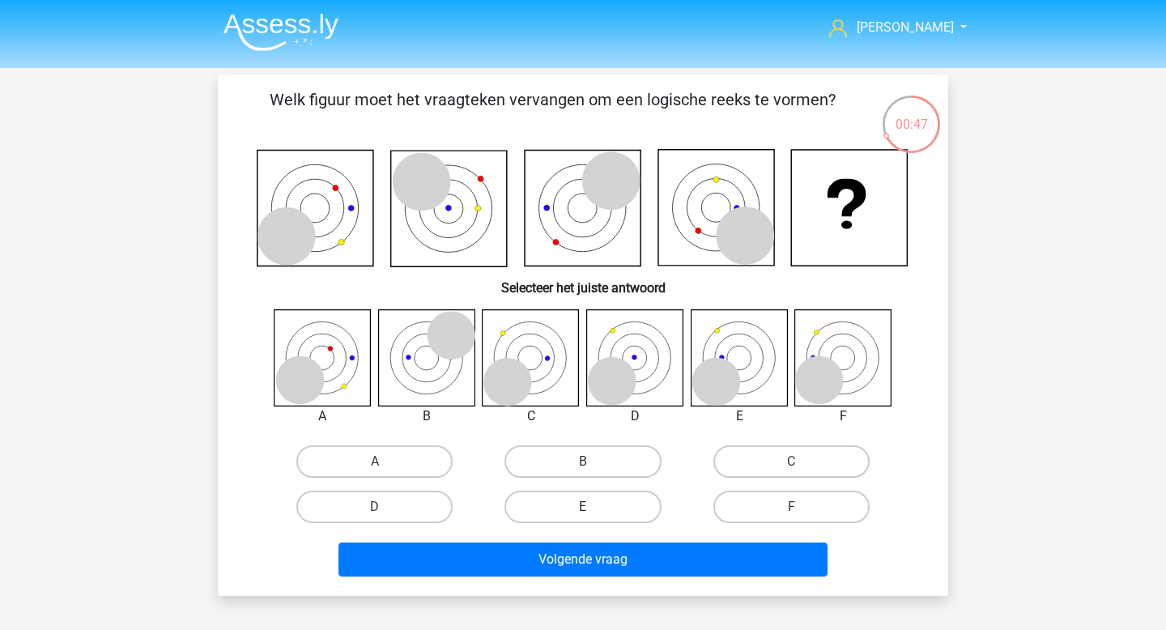
click at [631, 501] on label "E" at bounding box center [582, 507] width 156 height 32
click at [593, 507] on input "E" at bounding box center [588, 512] width 11 height 11
radio input "true"
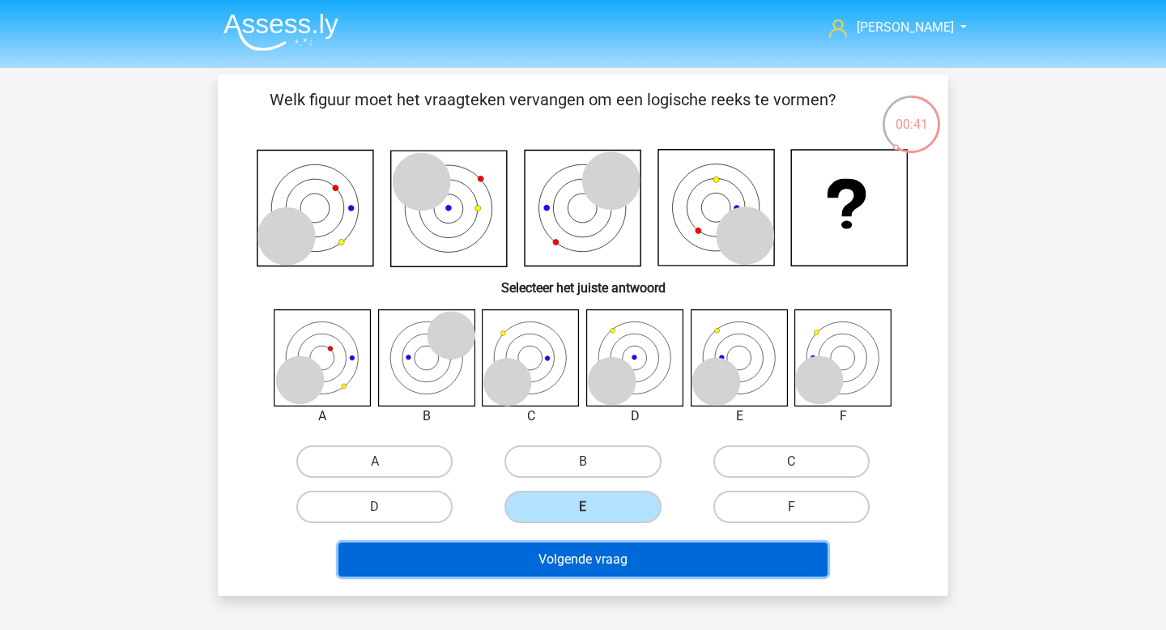
click at [703, 560] on button "Volgende vraag" at bounding box center [583, 559] width 490 height 34
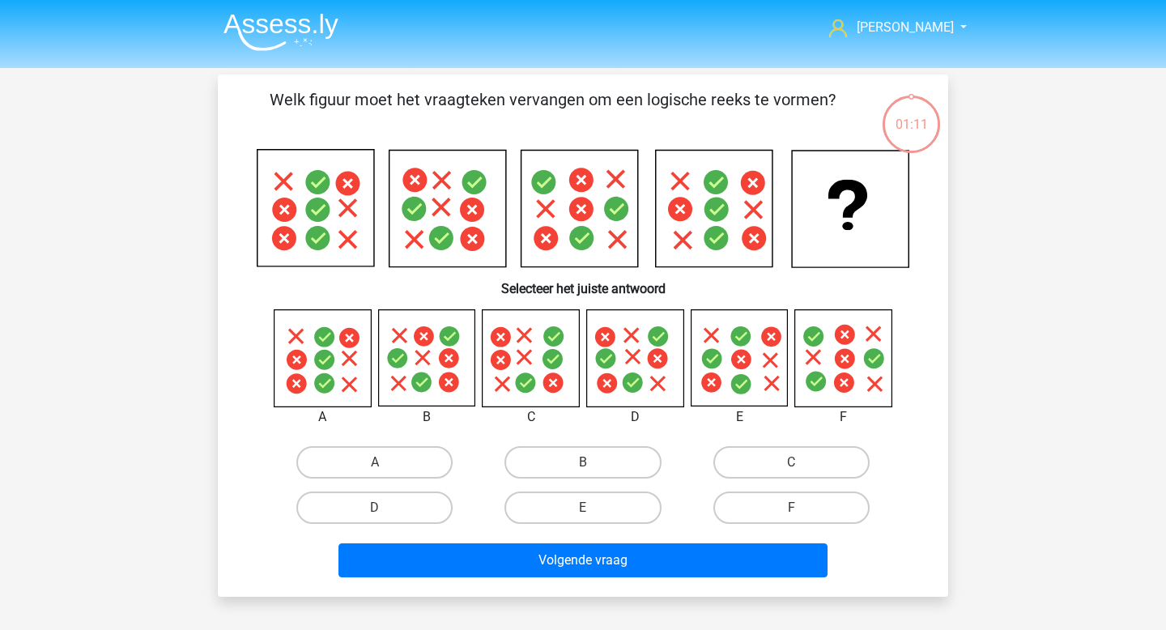
scroll to position [74, 0]
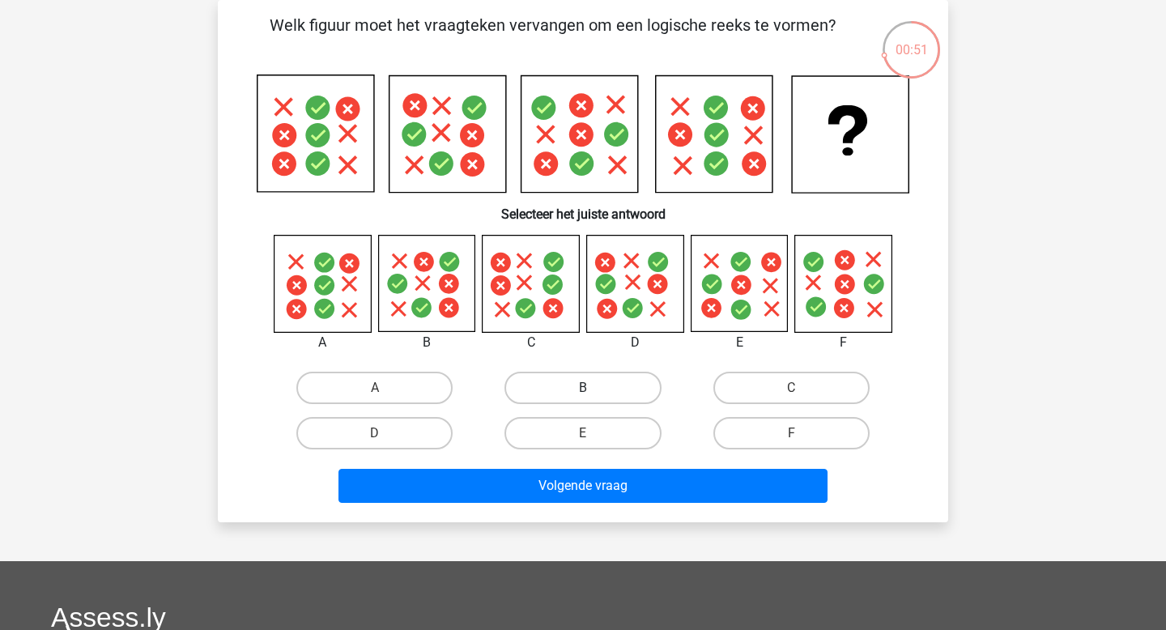
click at [537, 385] on label "B" at bounding box center [582, 388] width 156 height 32
click at [583, 388] on input "B" at bounding box center [588, 393] width 11 height 11
radio input "true"
click at [416, 430] on label "D" at bounding box center [374, 433] width 156 height 32
click at [385, 433] on input "D" at bounding box center [380, 438] width 11 height 11
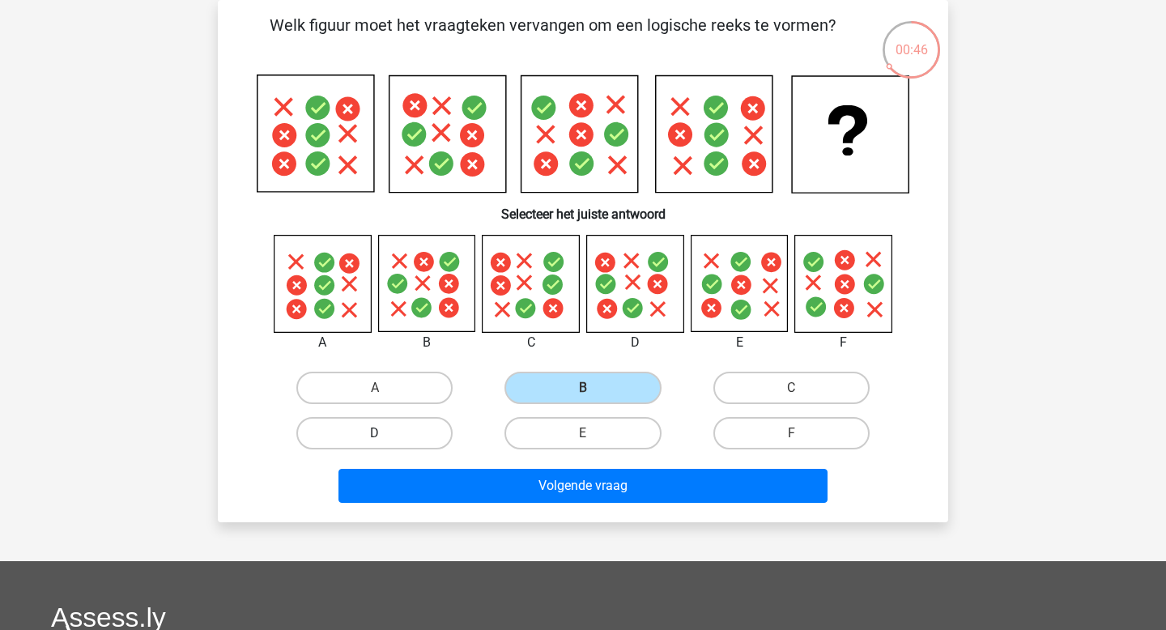
radio input "true"
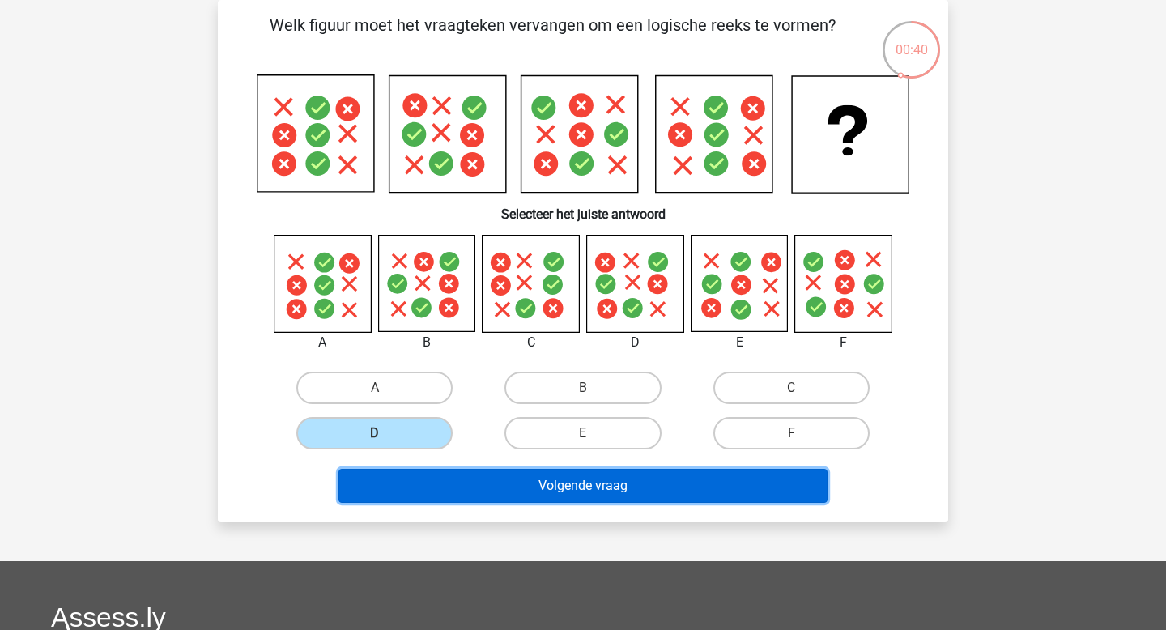
click at [605, 487] on button "Volgende vraag" at bounding box center [583, 486] width 490 height 34
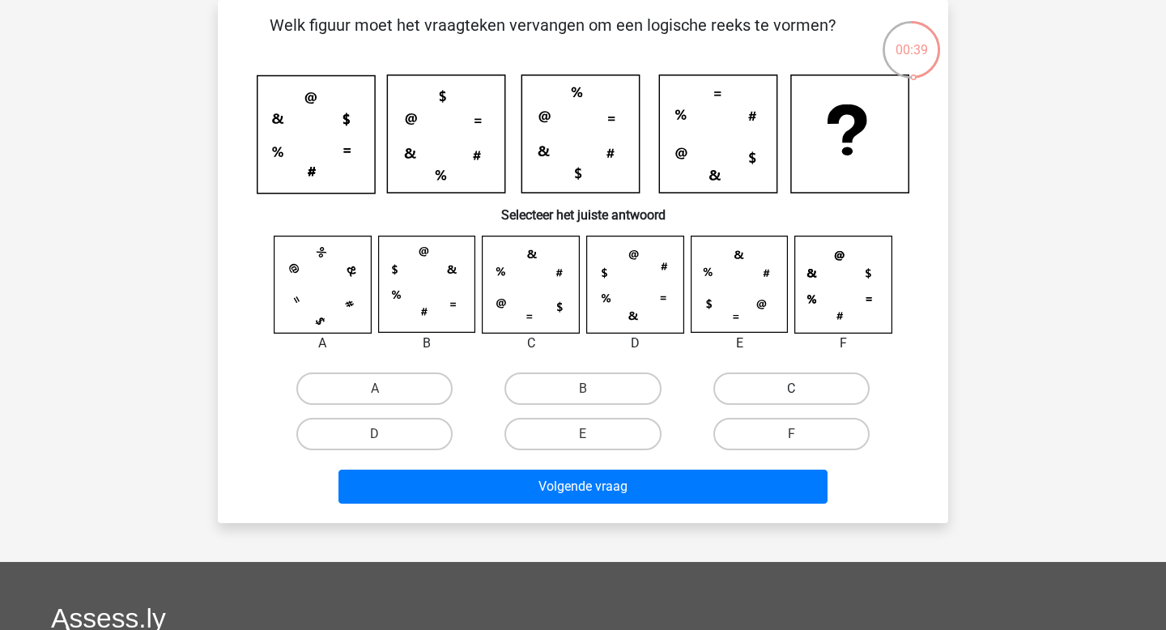
click at [780, 384] on label "C" at bounding box center [791, 388] width 156 height 32
click at [791, 389] on input "C" at bounding box center [796, 394] width 11 height 11
radio input "true"
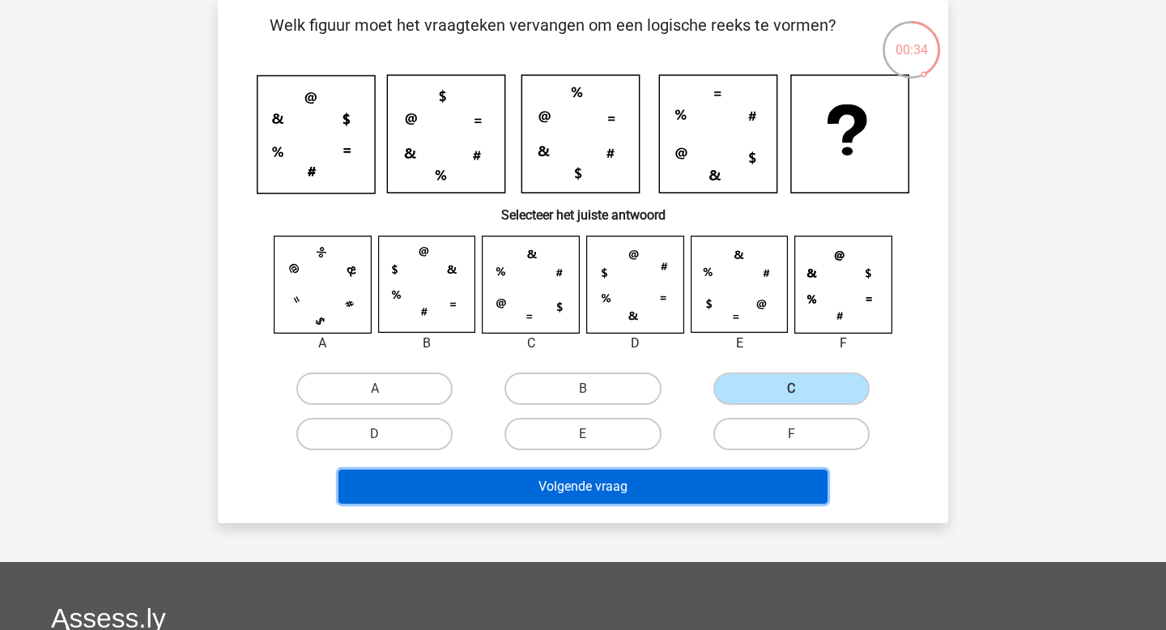
click at [583, 497] on button "Volgende vraag" at bounding box center [583, 486] width 490 height 34
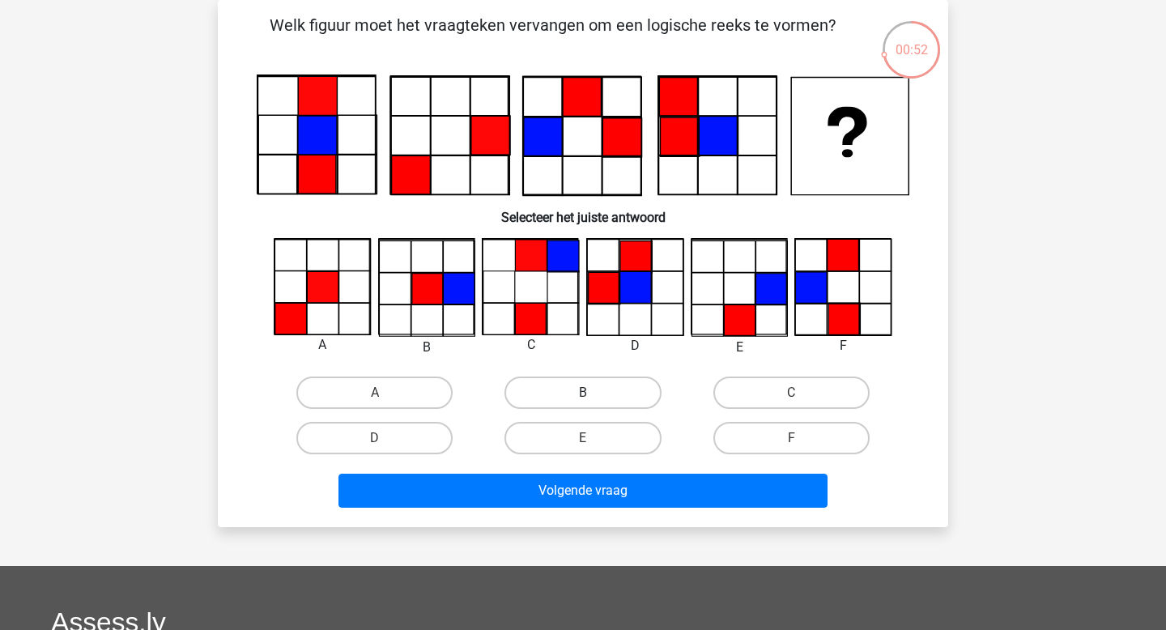
click at [524, 397] on label "B" at bounding box center [582, 392] width 156 height 32
click at [583, 397] on input "B" at bounding box center [588, 398] width 11 height 11
radio input "true"
click at [546, 436] on label "E" at bounding box center [582, 438] width 156 height 32
click at [583, 438] on input "E" at bounding box center [588, 443] width 11 height 11
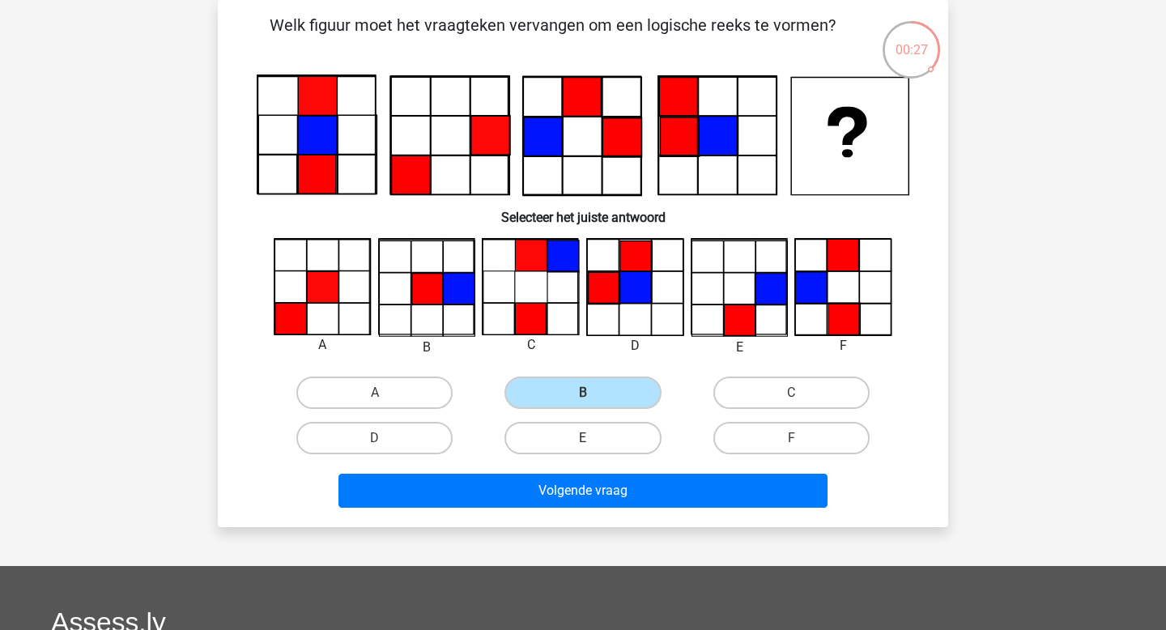
radio input "true"
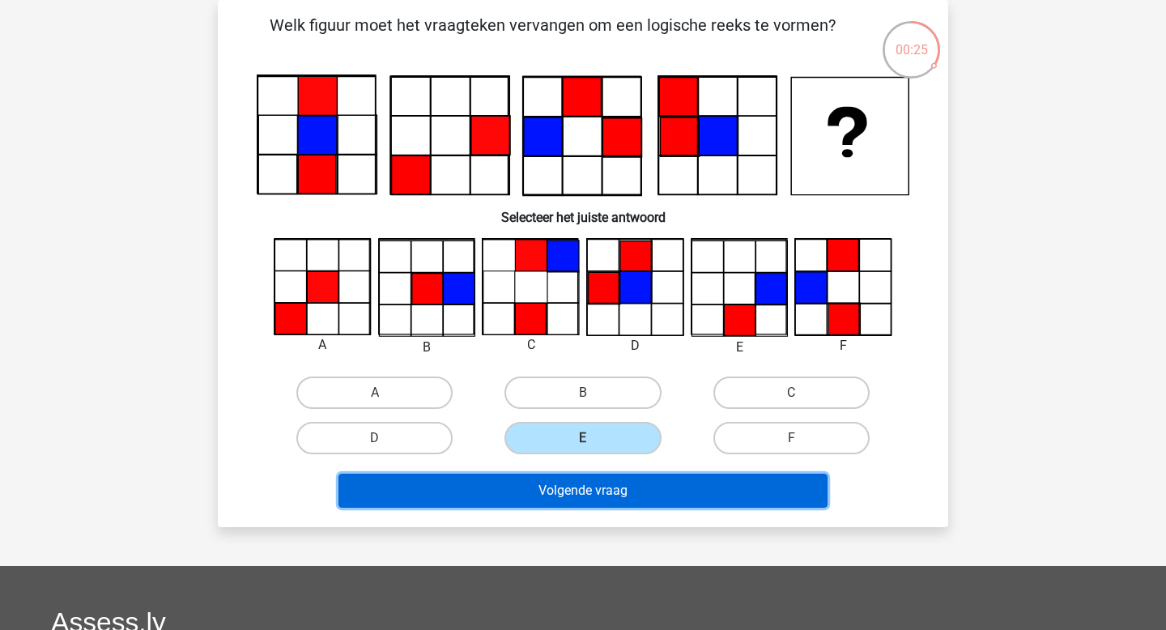
click at [593, 502] on button "Volgende vraag" at bounding box center [583, 491] width 490 height 34
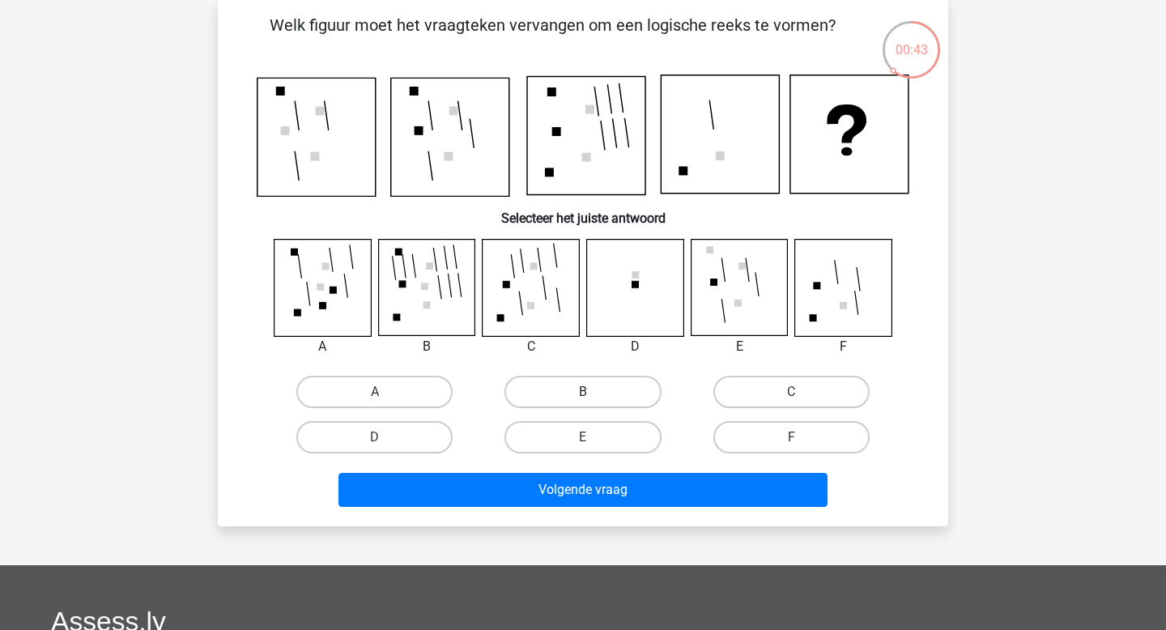
click at [574, 384] on label "B" at bounding box center [582, 392] width 156 height 32
click at [583, 392] on input "B" at bounding box center [588, 397] width 11 height 11
radio input "true"
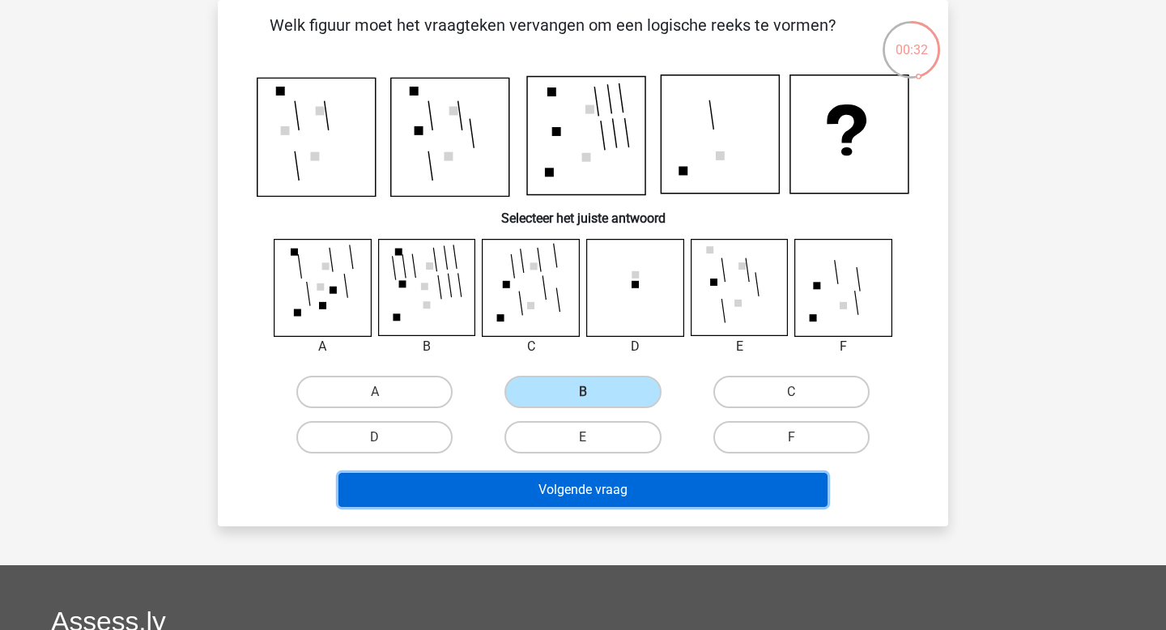
click at [666, 495] on button "Volgende vraag" at bounding box center [583, 490] width 490 height 34
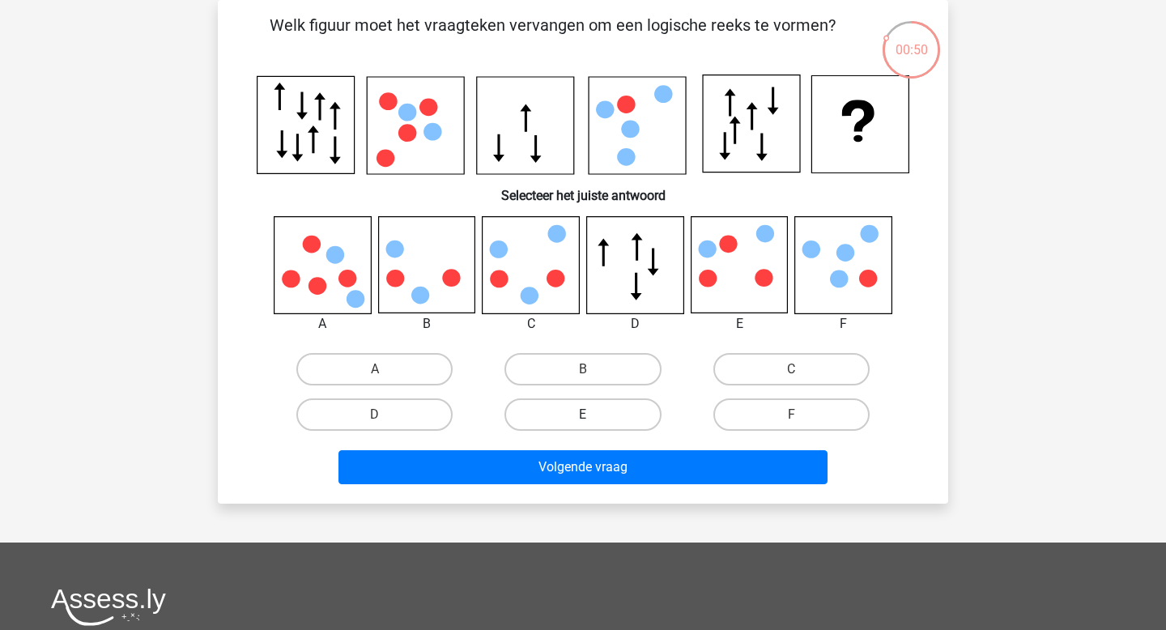
click at [618, 423] on label "E" at bounding box center [582, 414] width 156 height 32
click at [593, 423] on input "E" at bounding box center [588, 419] width 11 height 11
radio input "true"
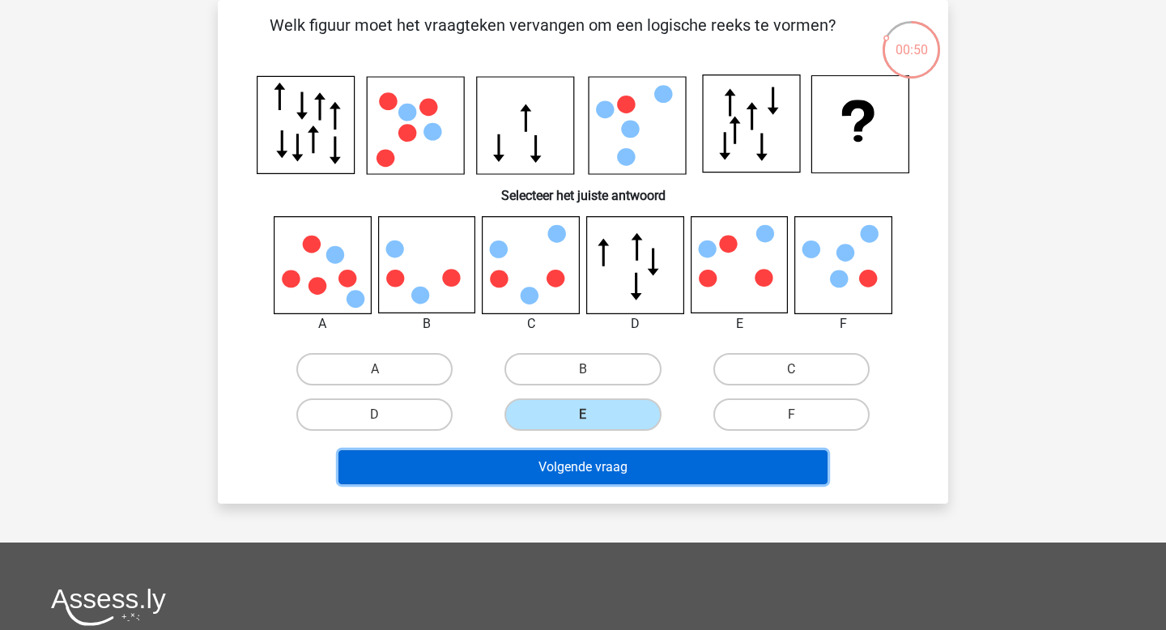
click at [612, 453] on button "Volgende vraag" at bounding box center [583, 467] width 490 height 34
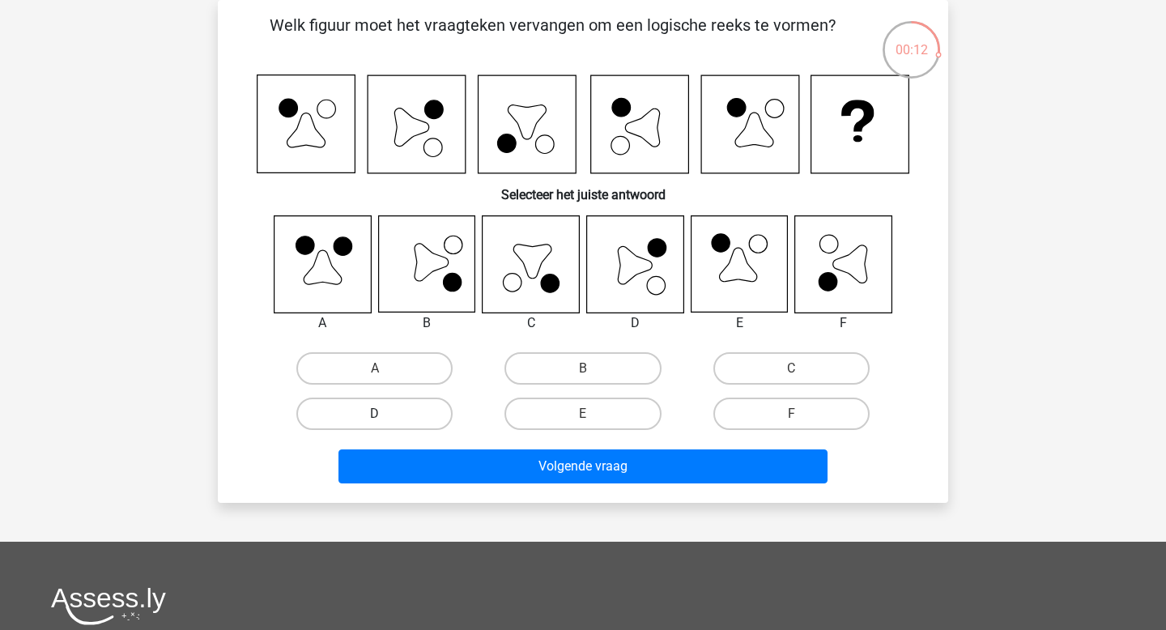
click at [426, 418] on label "D" at bounding box center [374, 413] width 156 height 32
click at [385, 418] on input "D" at bounding box center [380, 419] width 11 height 11
radio input "true"
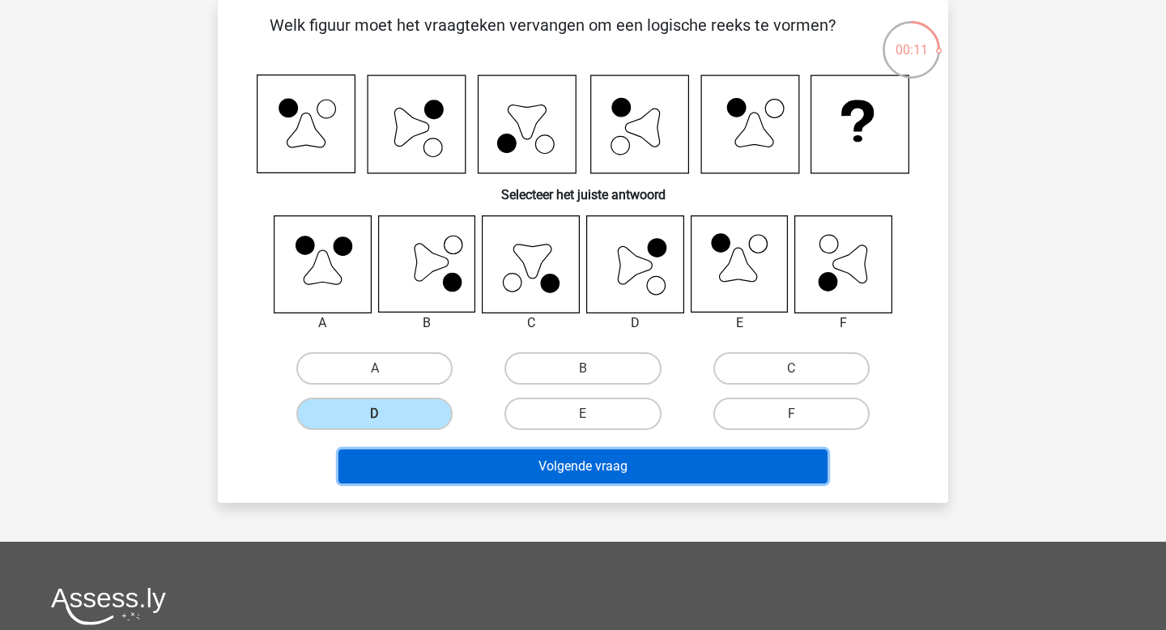
click at [490, 475] on button "Volgende vraag" at bounding box center [583, 466] width 490 height 34
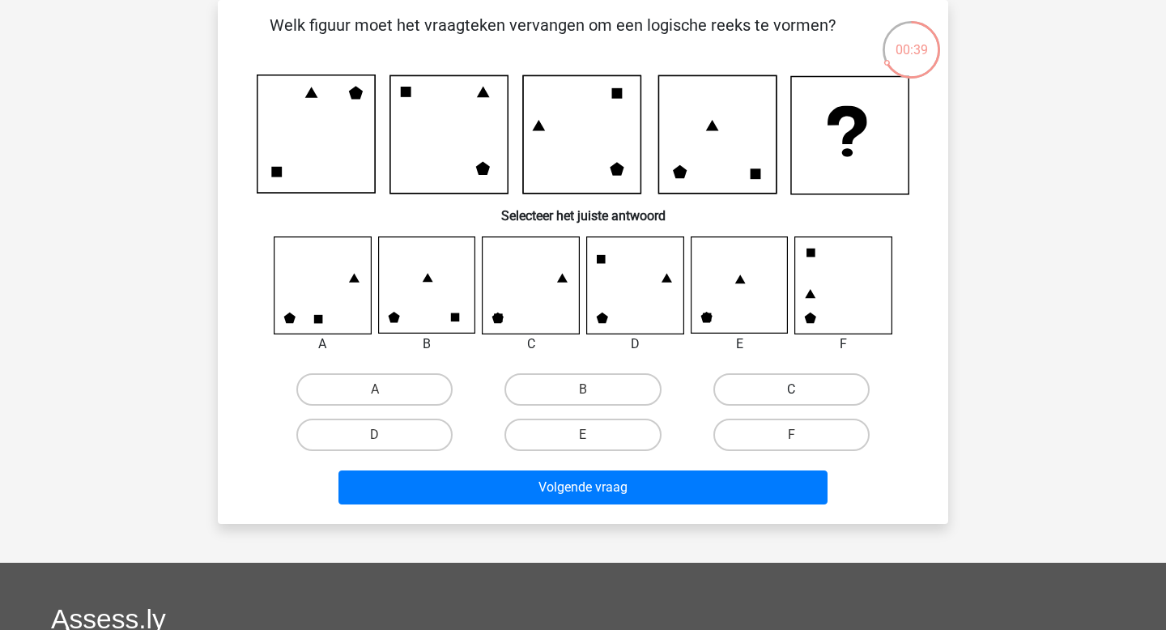
click at [774, 390] on label "C" at bounding box center [791, 389] width 156 height 32
click at [791, 390] on input "C" at bounding box center [796, 394] width 11 height 11
radio input "true"
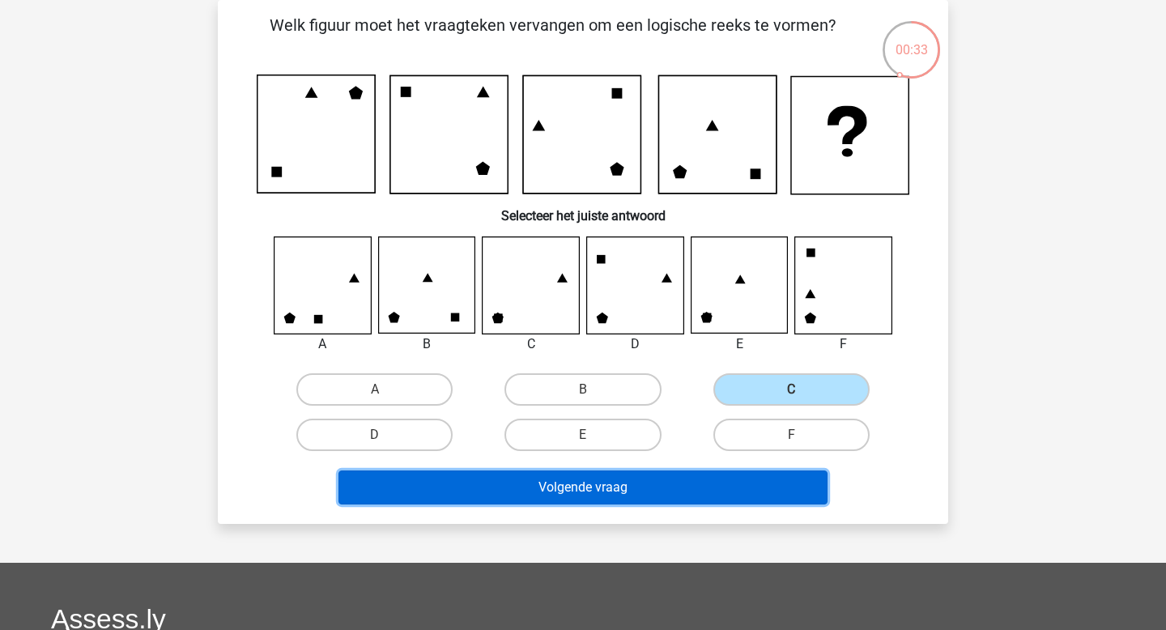
click at [650, 491] on button "Volgende vraag" at bounding box center [583, 487] width 490 height 34
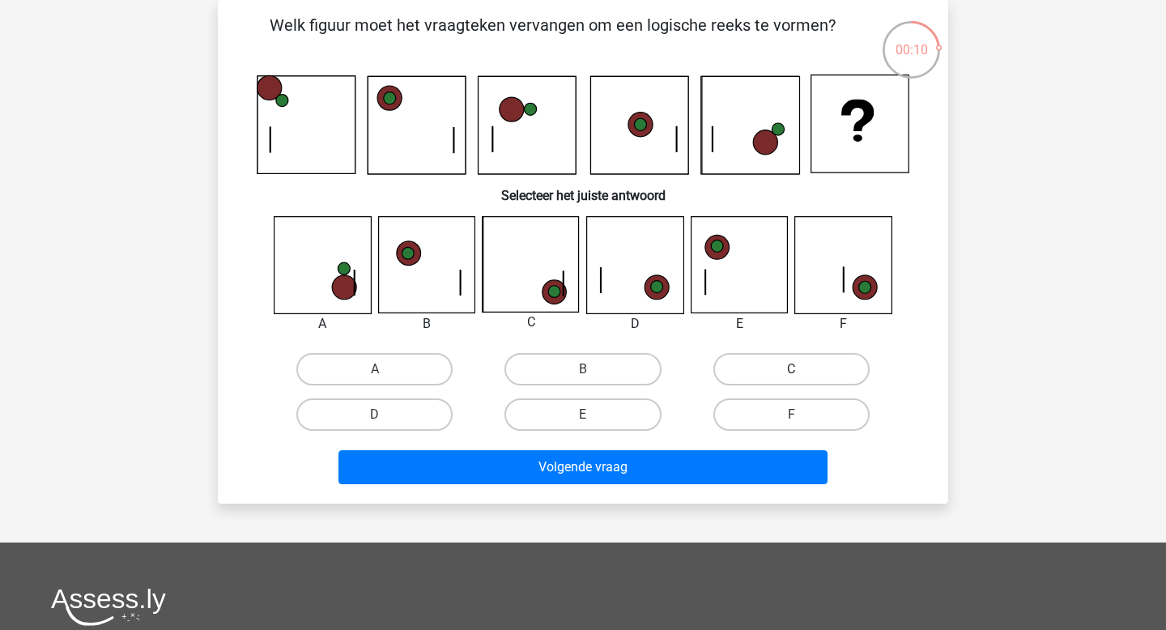
click at [748, 374] on label "C" at bounding box center [791, 369] width 156 height 32
click at [791, 374] on input "C" at bounding box center [796, 374] width 11 height 11
radio input "true"
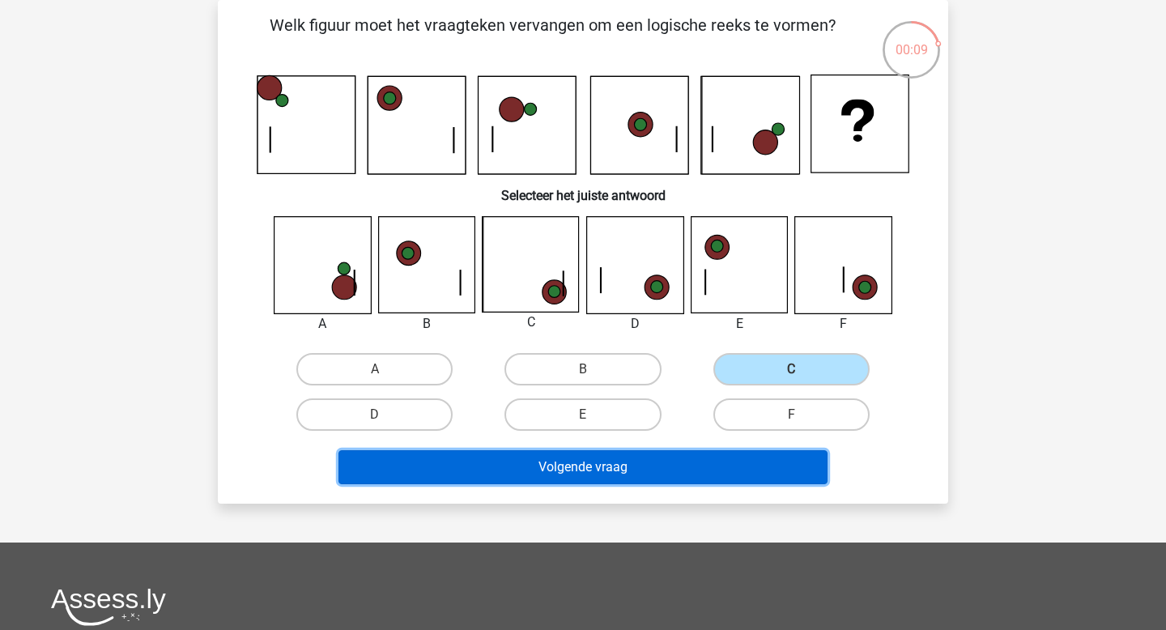
click at [638, 474] on button "Volgende vraag" at bounding box center [583, 467] width 490 height 34
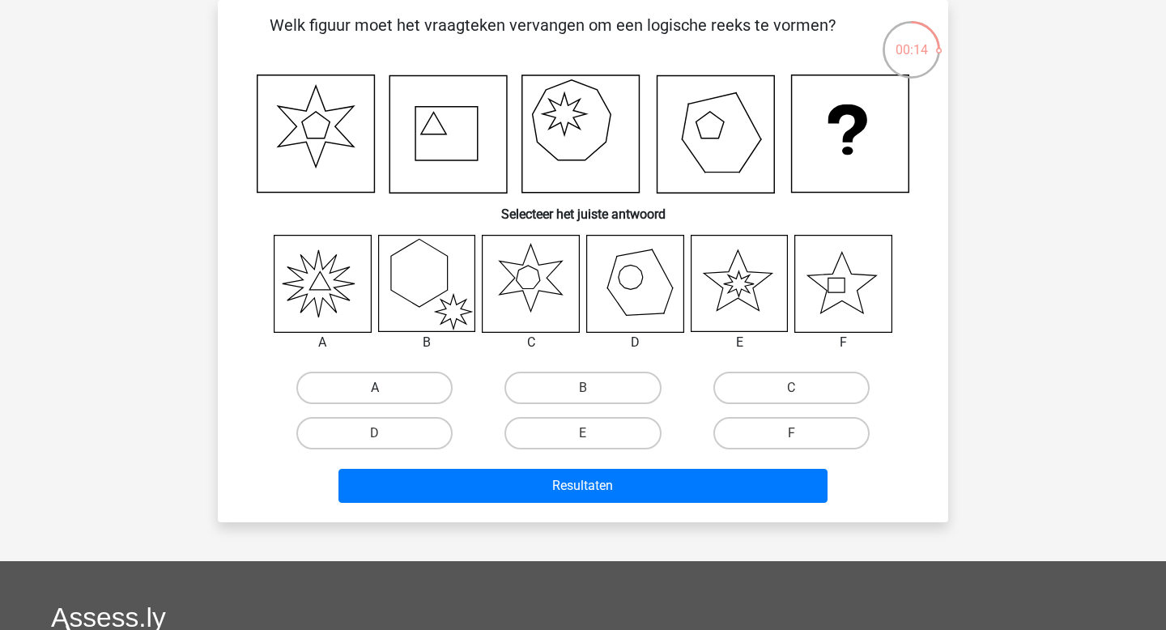
click at [397, 375] on label "A" at bounding box center [374, 388] width 156 height 32
click at [385, 388] on input "A" at bounding box center [380, 393] width 11 height 11
radio input "true"
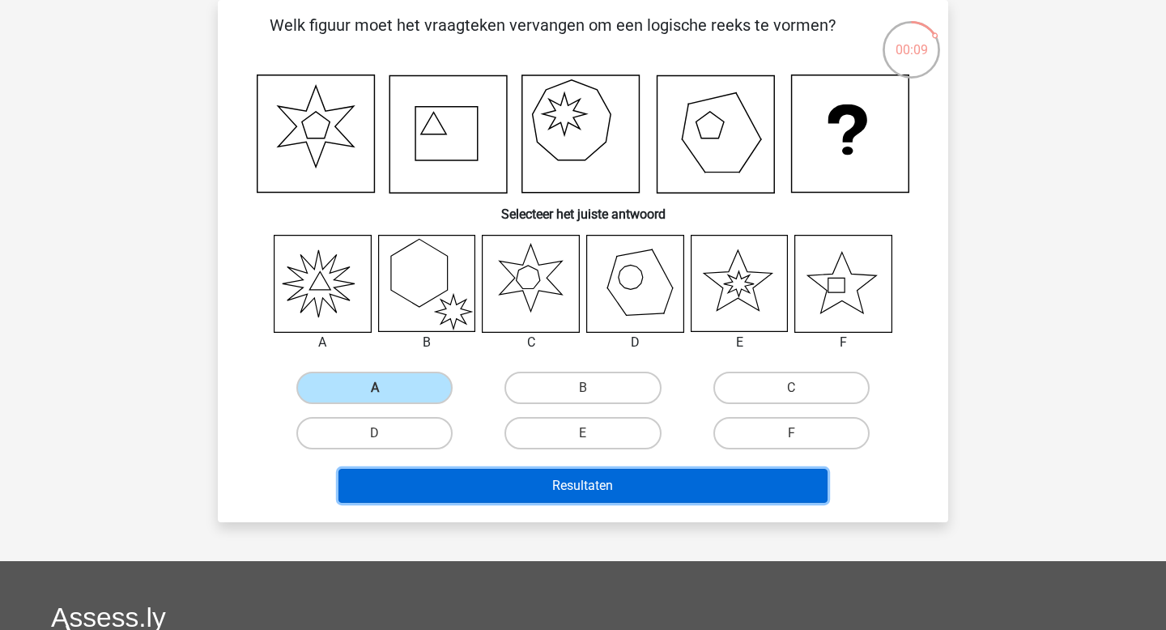
click at [493, 476] on button "Resultaten" at bounding box center [583, 486] width 490 height 34
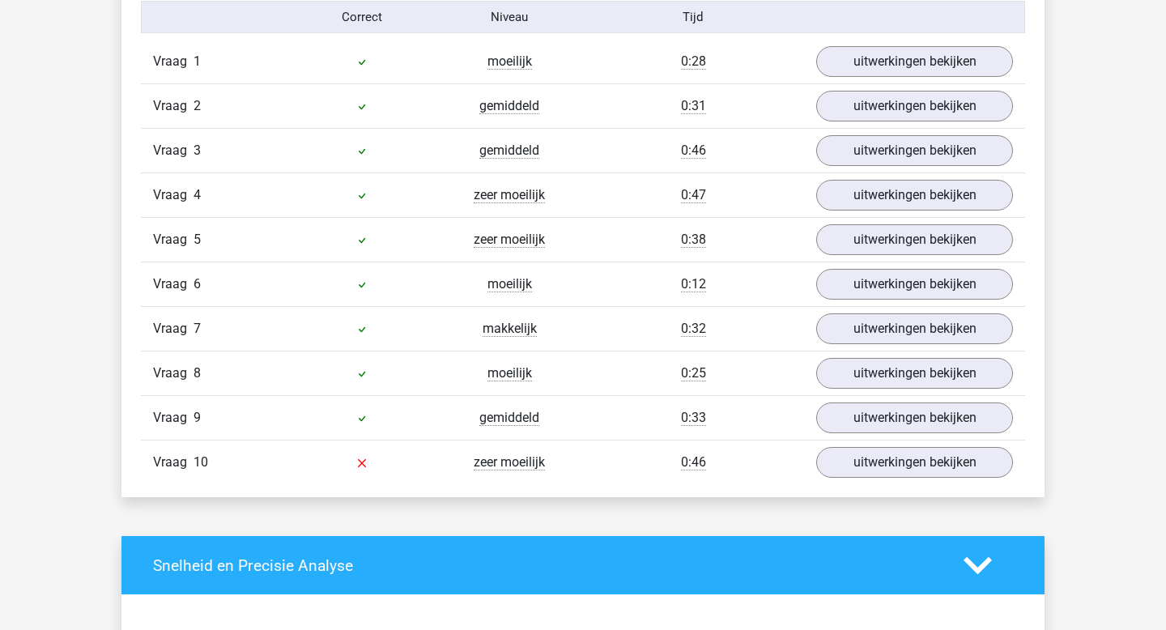
scroll to position [1121, 0]
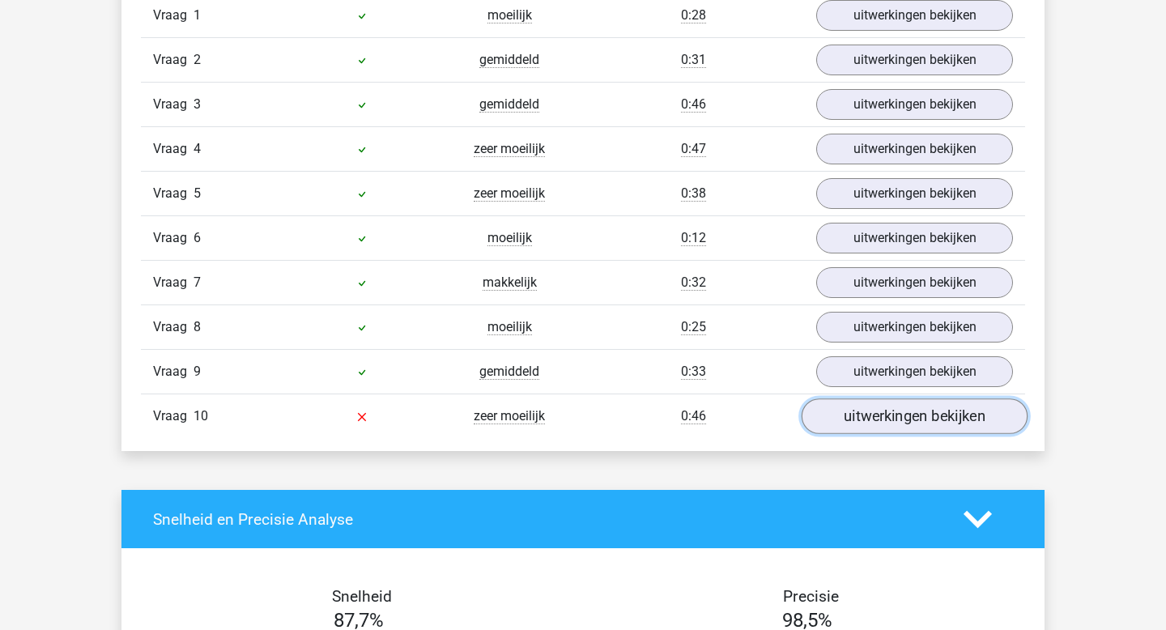
click at [881, 418] on link "uitwerkingen bekijken" at bounding box center [914, 417] width 226 height 36
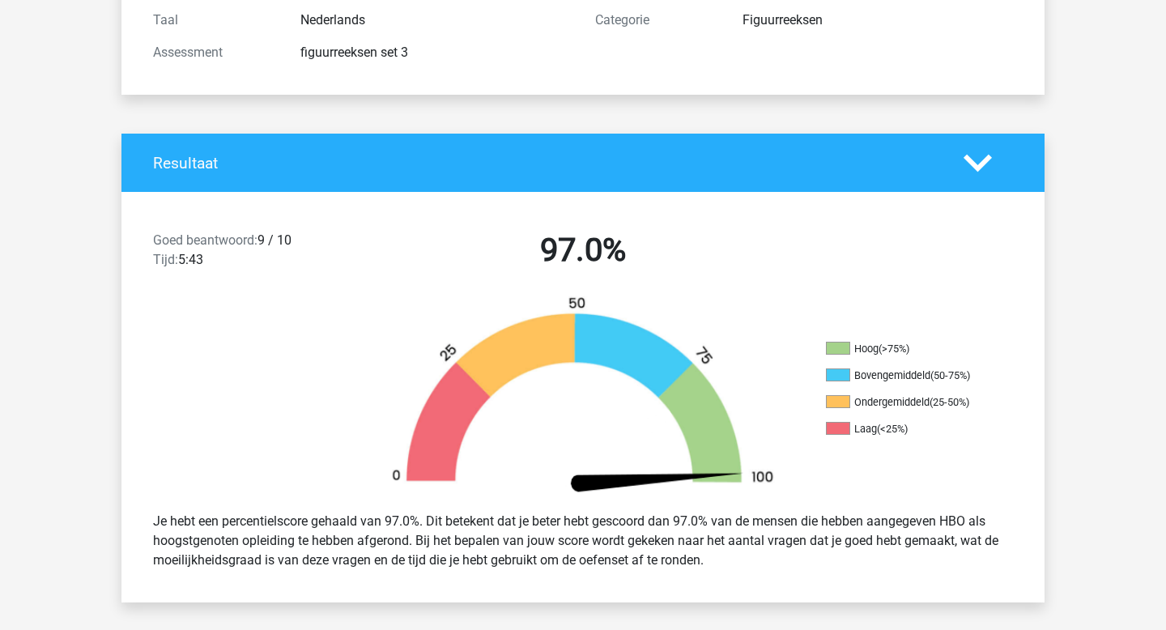
scroll to position [0, 0]
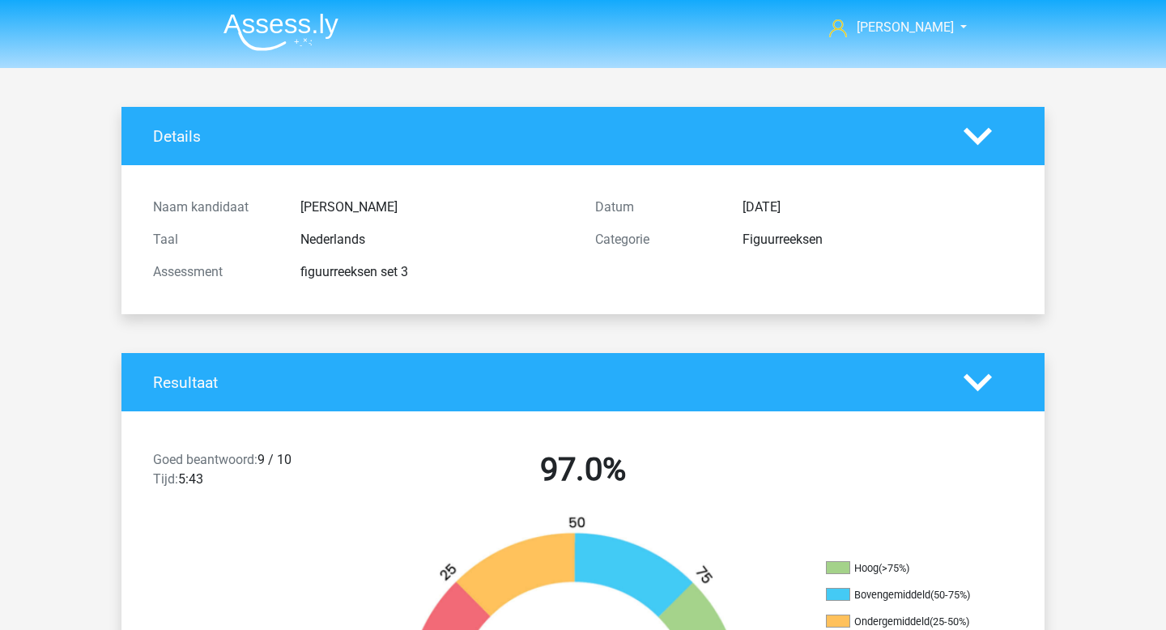
click at [256, 32] on img at bounding box center [280, 32] width 115 height 38
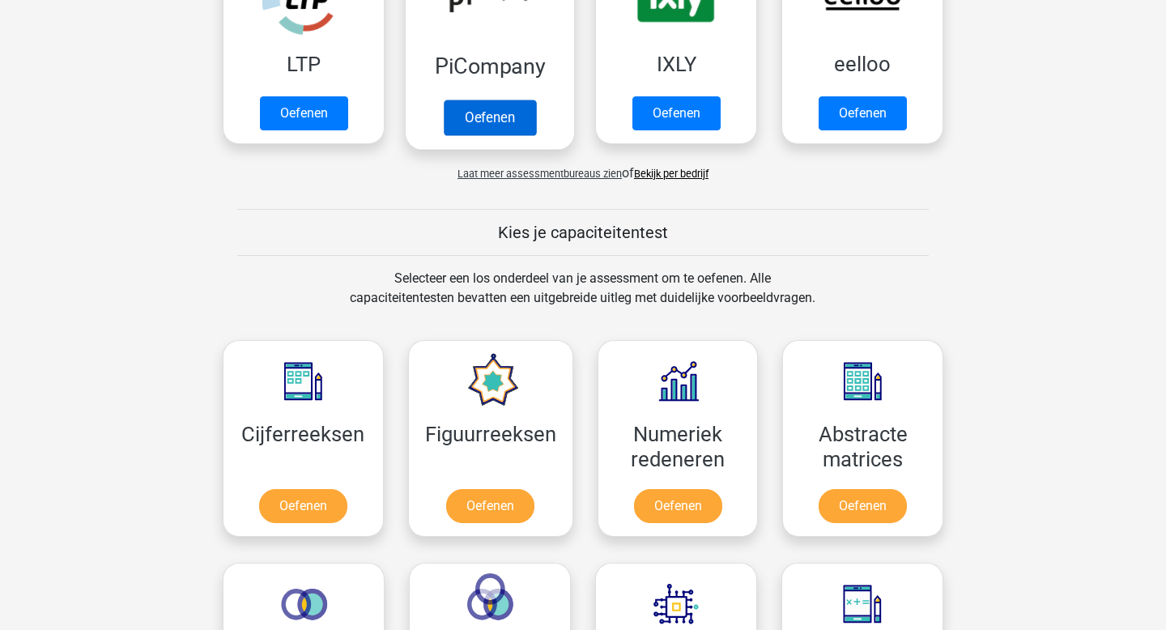
scroll to position [648, 0]
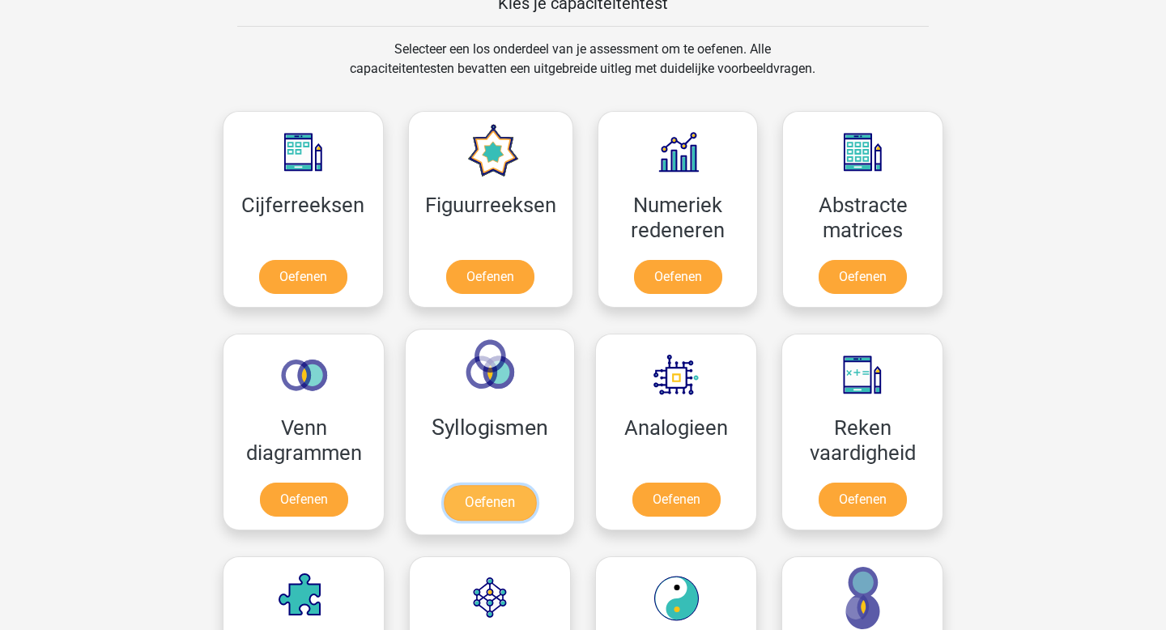
click at [458, 495] on link "Oefenen" at bounding box center [490, 503] width 92 height 36
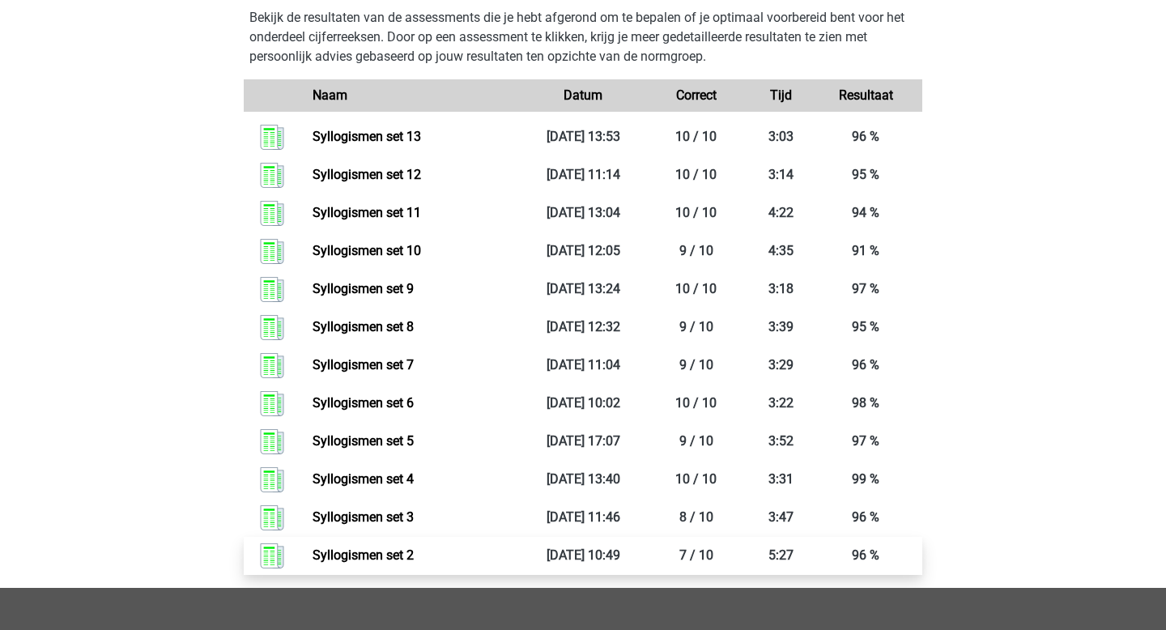
scroll to position [524, 0]
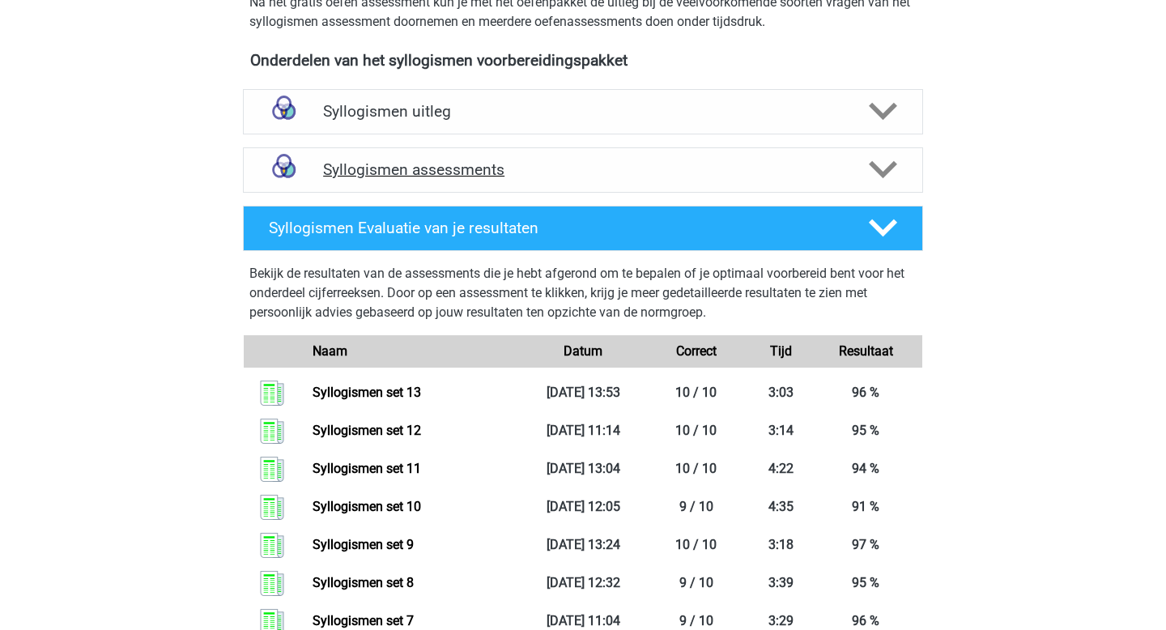
click at [512, 168] on h4 "Syllogismen assessments" at bounding box center [583, 169] width 520 height 19
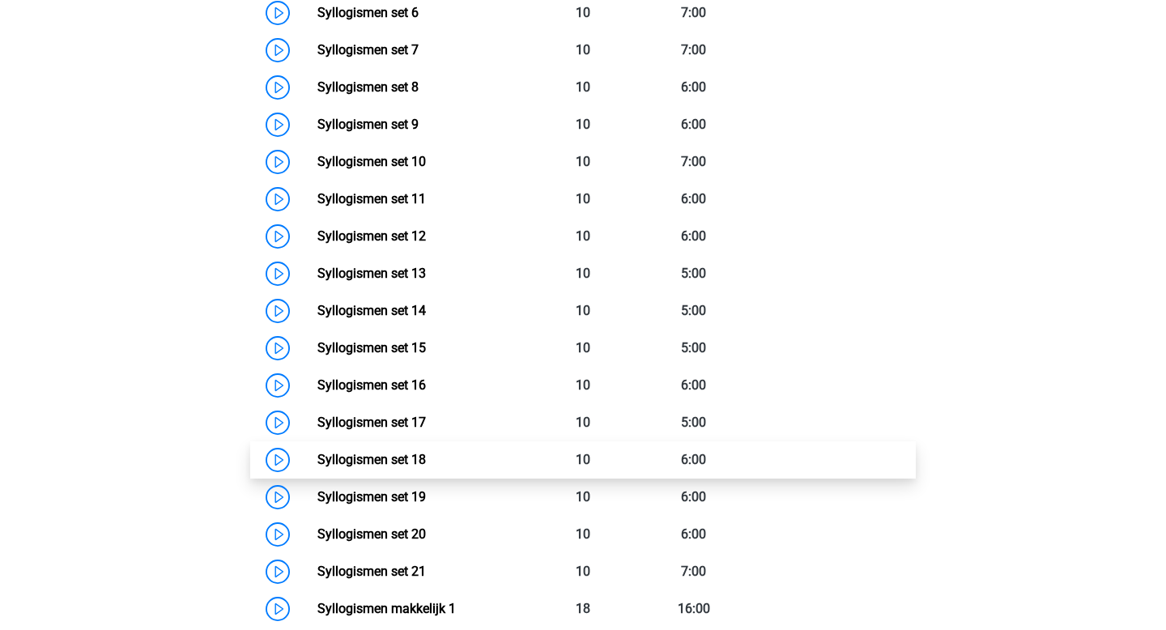
scroll to position [1051, 0]
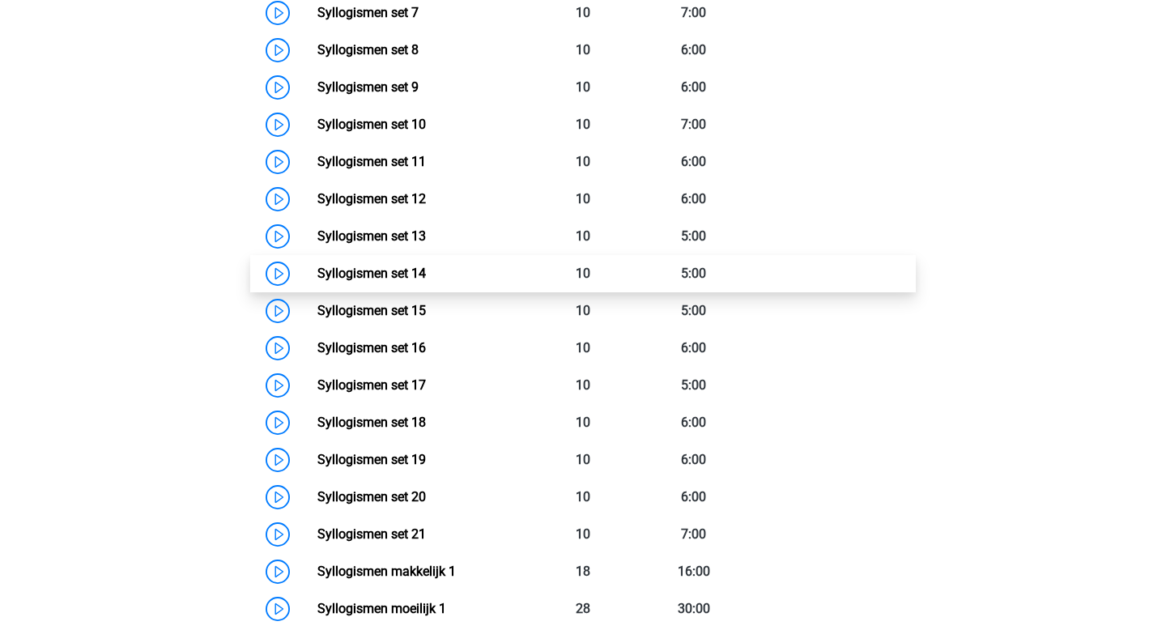
click at [424, 269] on link "Syllogismen set 14" at bounding box center [371, 273] width 108 height 15
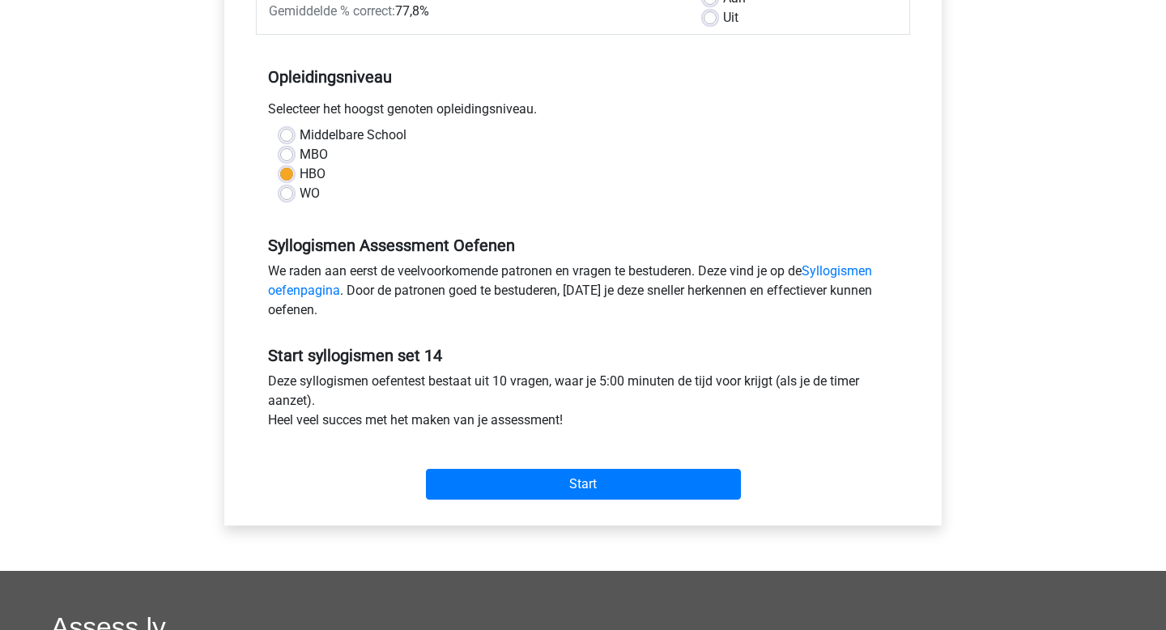
scroll to position [416, 0]
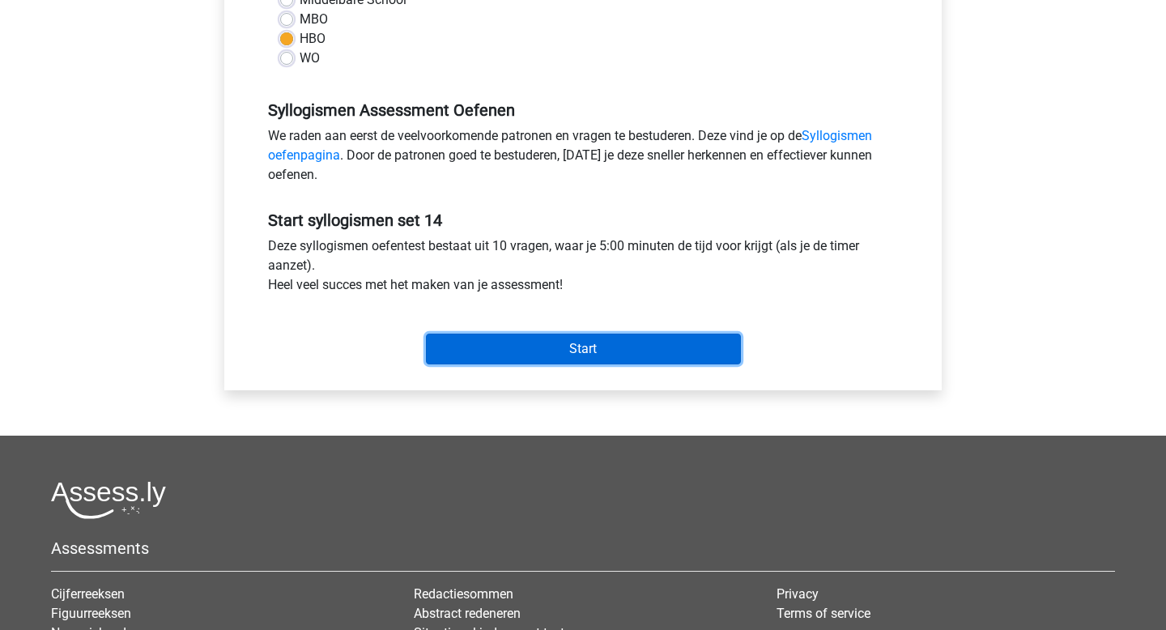
click at [493, 354] on input "Start" at bounding box center [583, 349] width 315 height 31
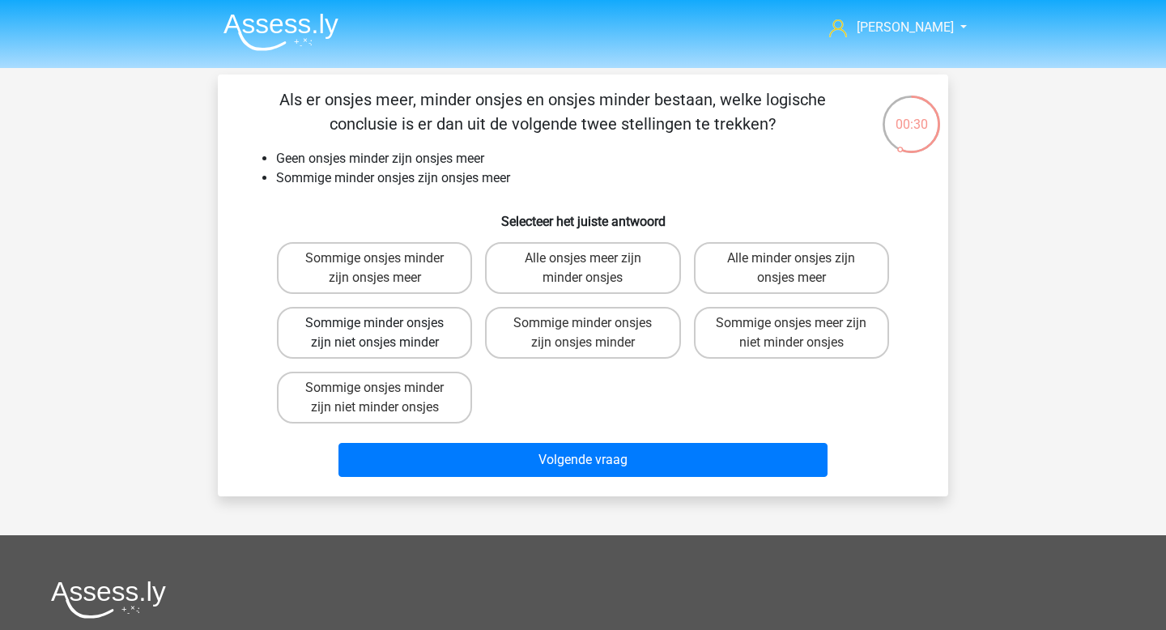
click at [444, 355] on label "Sommige minder onsjes zijn niet onsjes minder" at bounding box center [374, 333] width 195 height 52
click at [385, 334] on input "Sommige minder onsjes zijn niet onsjes minder" at bounding box center [380, 328] width 11 height 11
radio input "true"
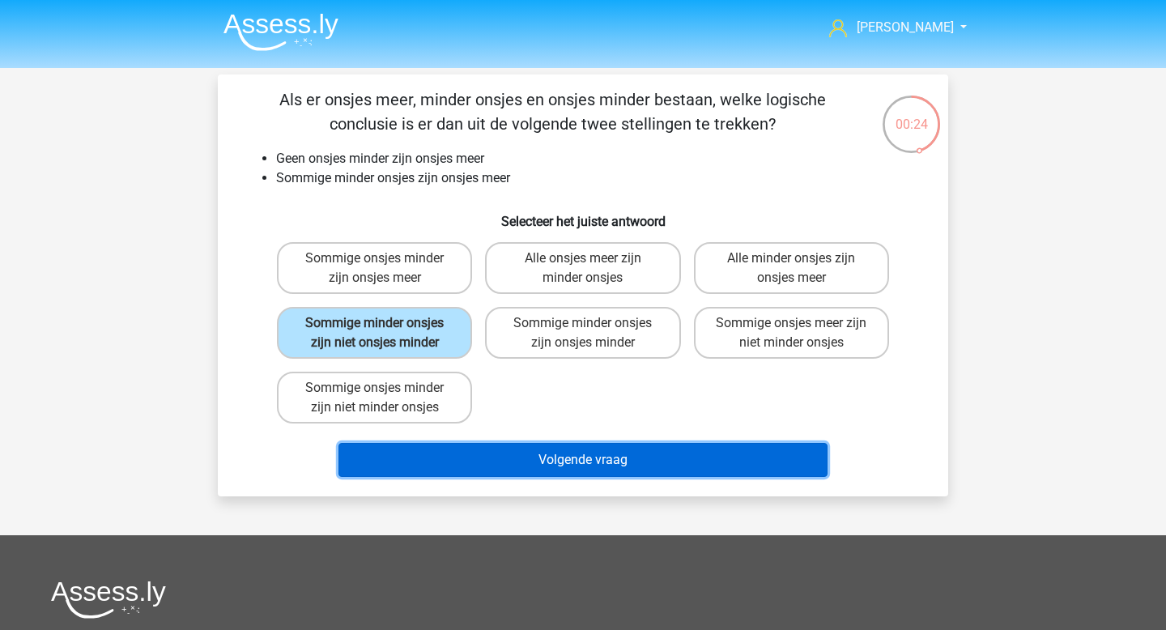
click at [590, 464] on button "Volgende vraag" at bounding box center [583, 460] width 490 height 34
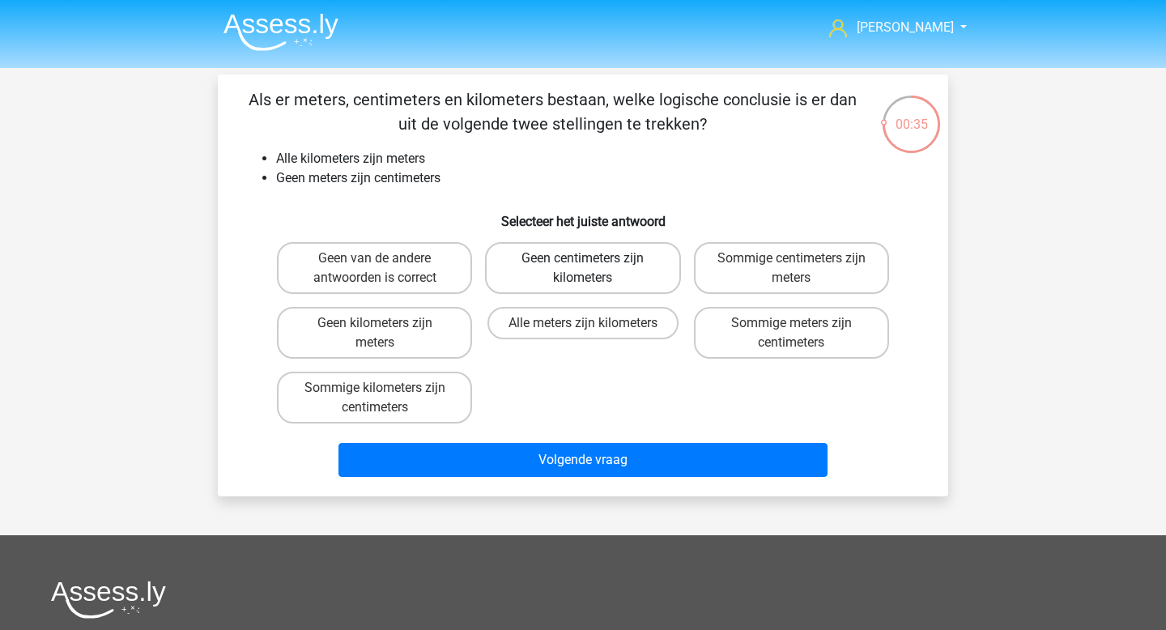
click at [568, 251] on label "Geen centimeters zijn kilometers" at bounding box center [582, 268] width 195 height 52
click at [583, 258] on input "Geen centimeters zijn kilometers" at bounding box center [588, 263] width 11 height 11
radio input "true"
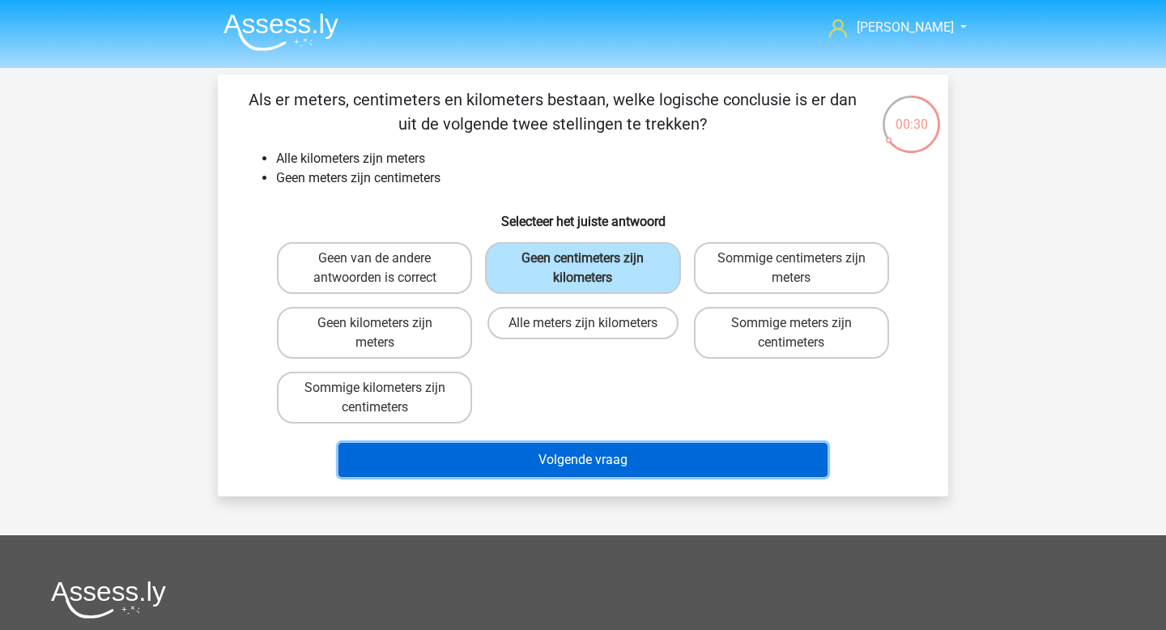
click at [582, 463] on button "Volgende vraag" at bounding box center [583, 460] width 490 height 34
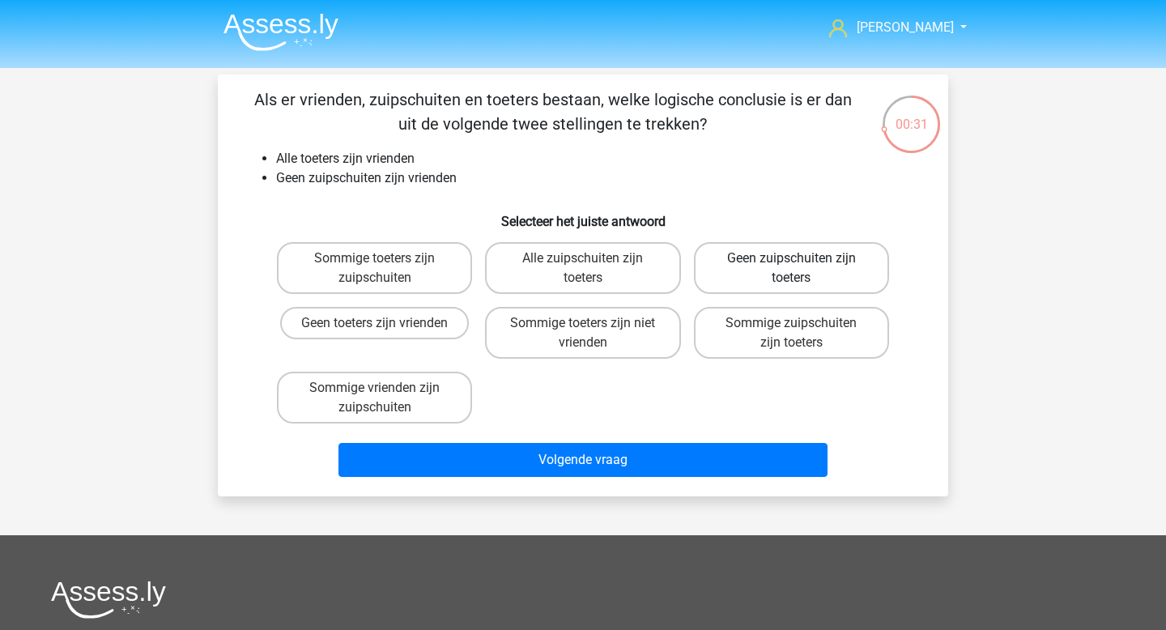
click at [826, 249] on label "Geen zuipschuiten zijn toeters" at bounding box center [791, 268] width 195 height 52
click at [801, 258] on input "Geen zuipschuiten zijn toeters" at bounding box center [796, 263] width 11 height 11
radio input "true"
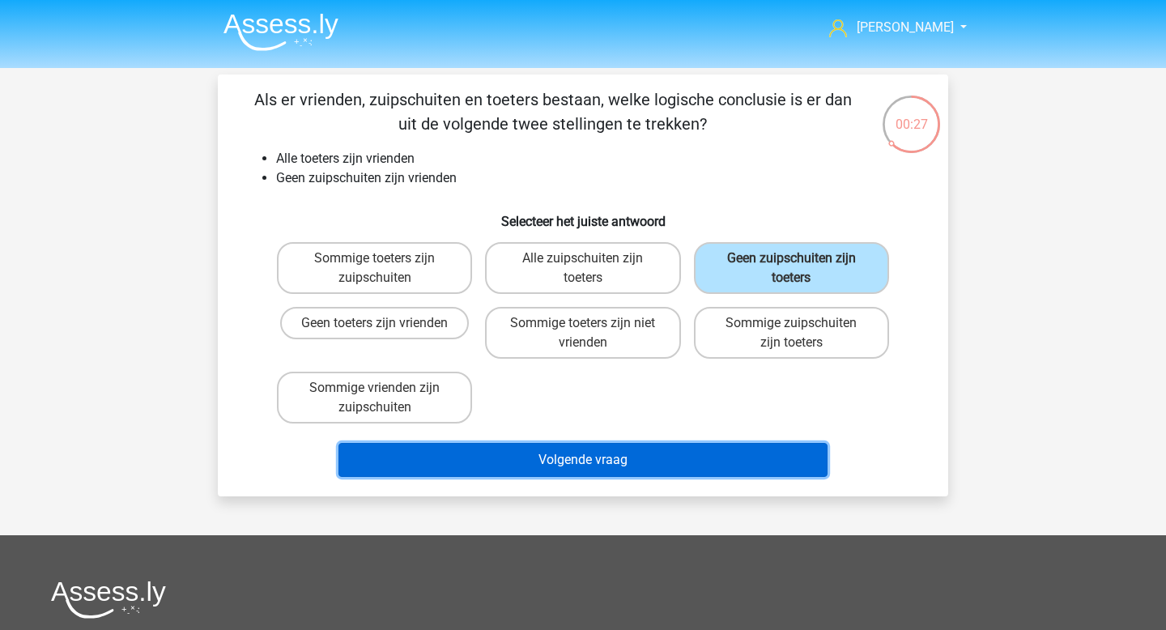
click at [571, 465] on button "Volgende vraag" at bounding box center [583, 460] width 490 height 34
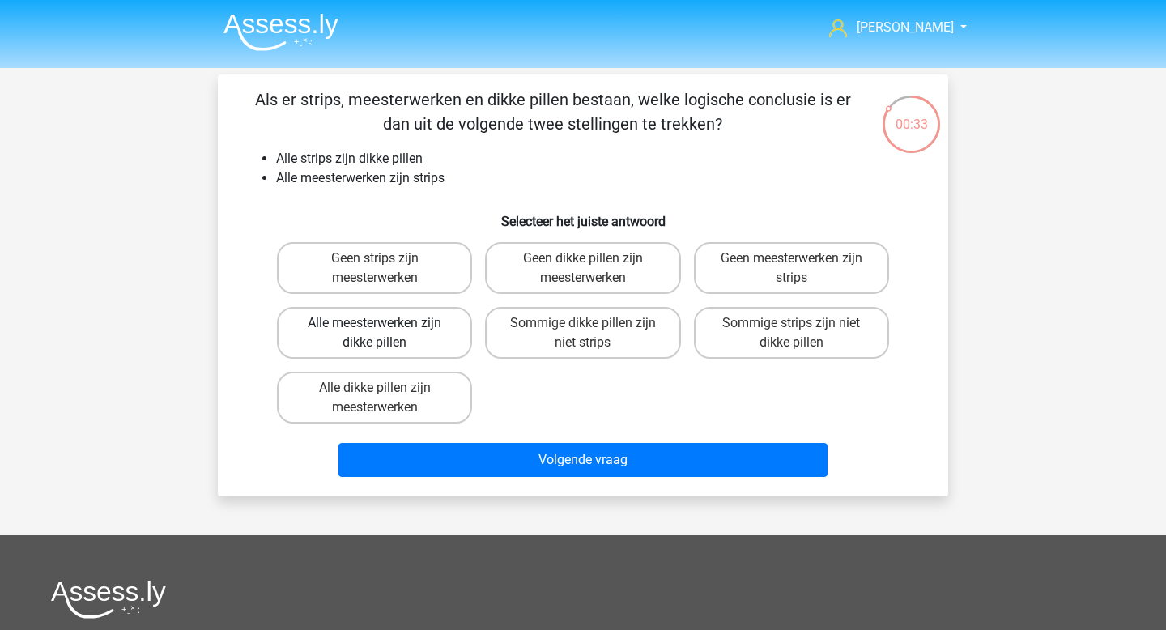
click at [423, 350] on label "Alle meesterwerken zijn dikke pillen" at bounding box center [374, 333] width 195 height 52
click at [385, 334] on input "Alle meesterwerken zijn dikke pillen" at bounding box center [380, 328] width 11 height 11
radio input "true"
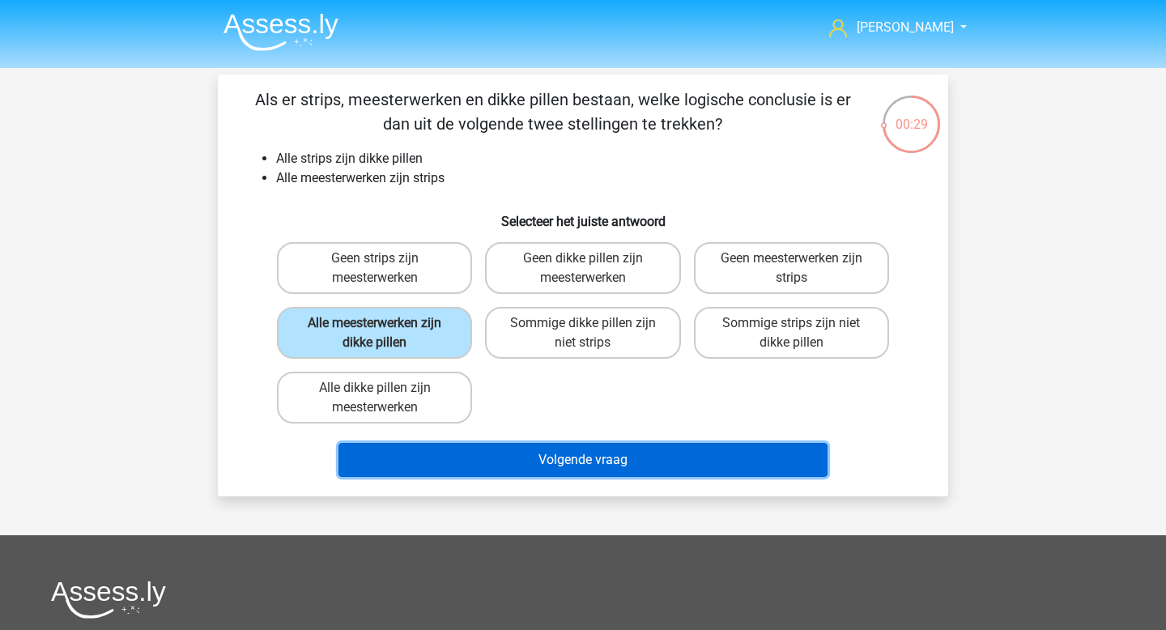
click at [512, 469] on button "Volgende vraag" at bounding box center [583, 460] width 490 height 34
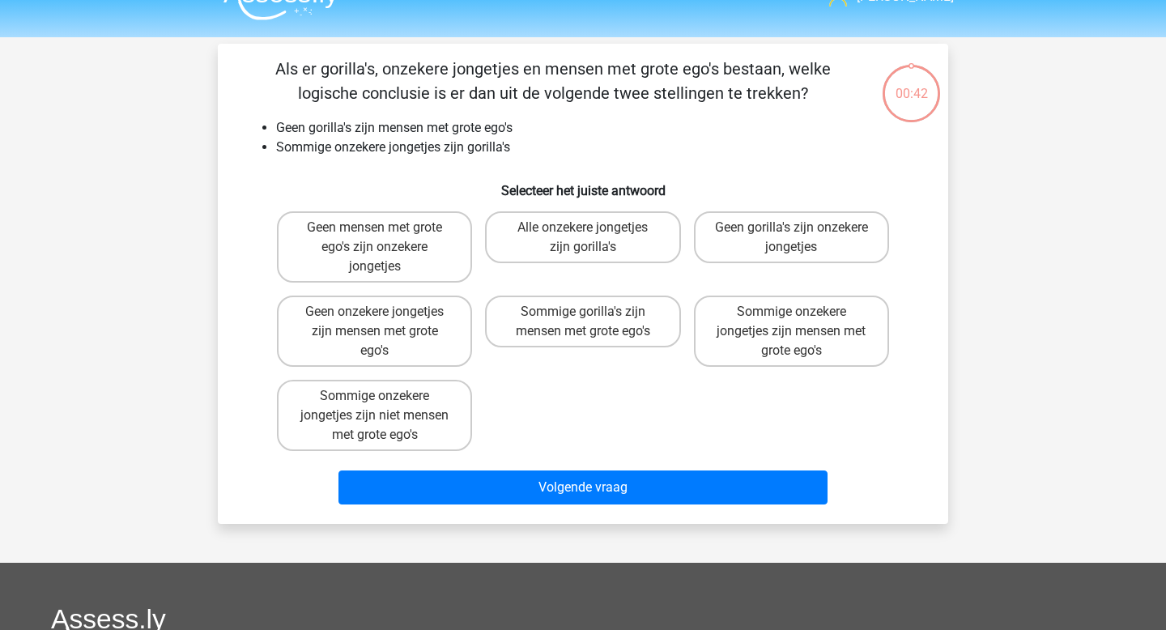
scroll to position [27, 0]
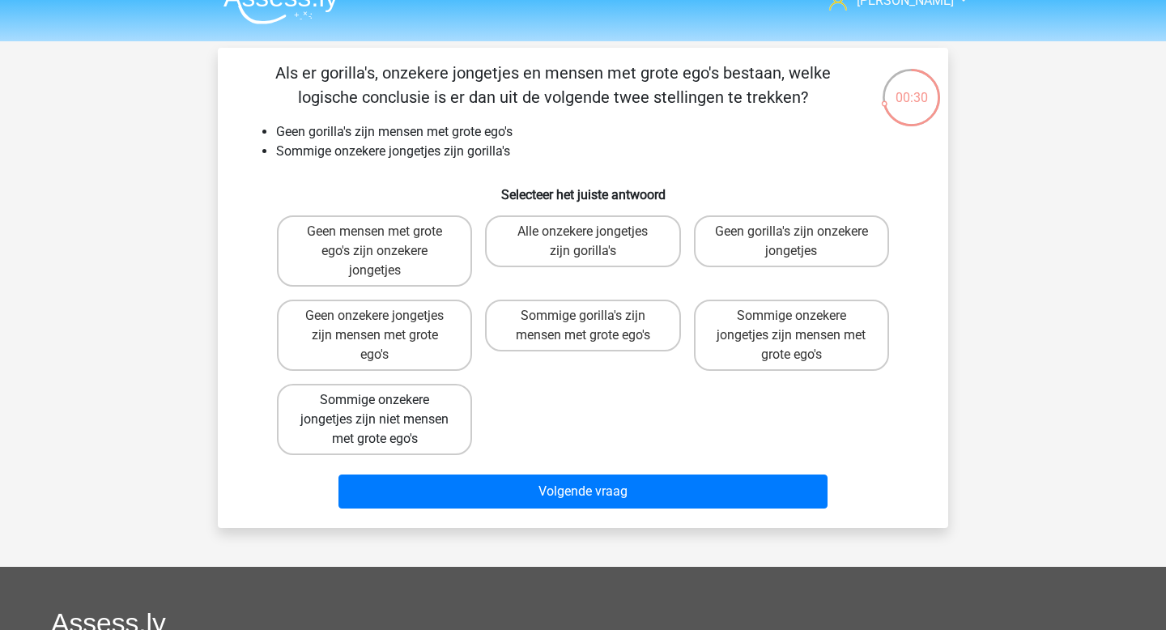
click at [463, 416] on label "Sommige onzekere jongetjes zijn niet mensen met grote ego's" at bounding box center [374, 419] width 195 height 71
click at [385, 410] on input "Sommige onzekere jongetjes zijn niet mensen met grote ego's" at bounding box center [380, 405] width 11 height 11
radio input "true"
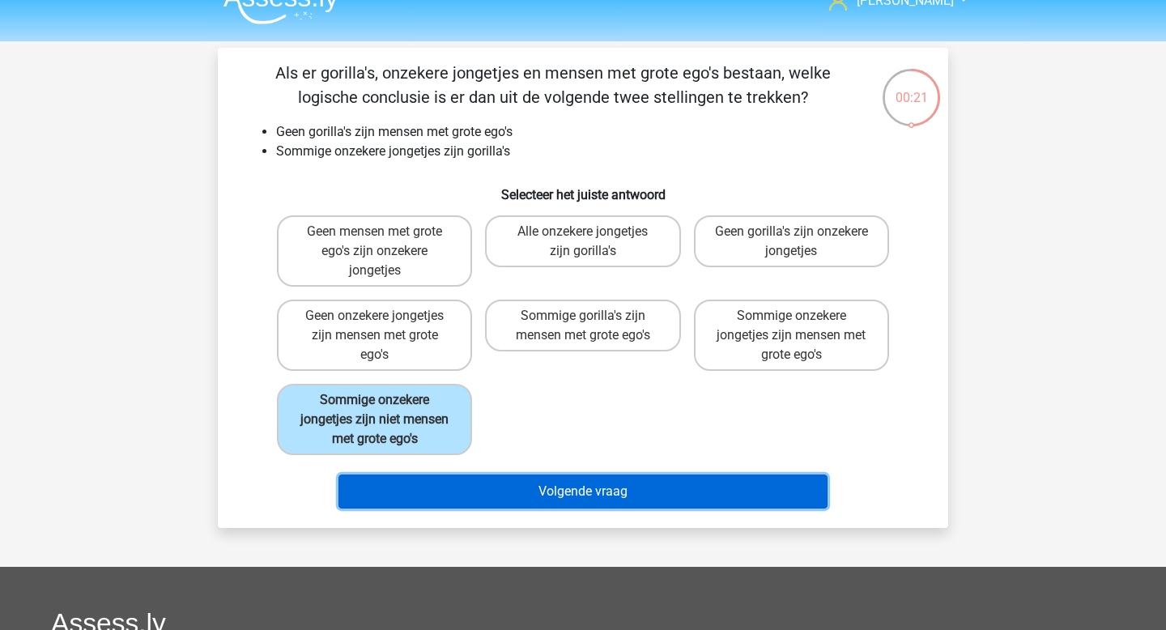
click at [537, 485] on button "Volgende vraag" at bounding box center [583, 491] width 490 height 34
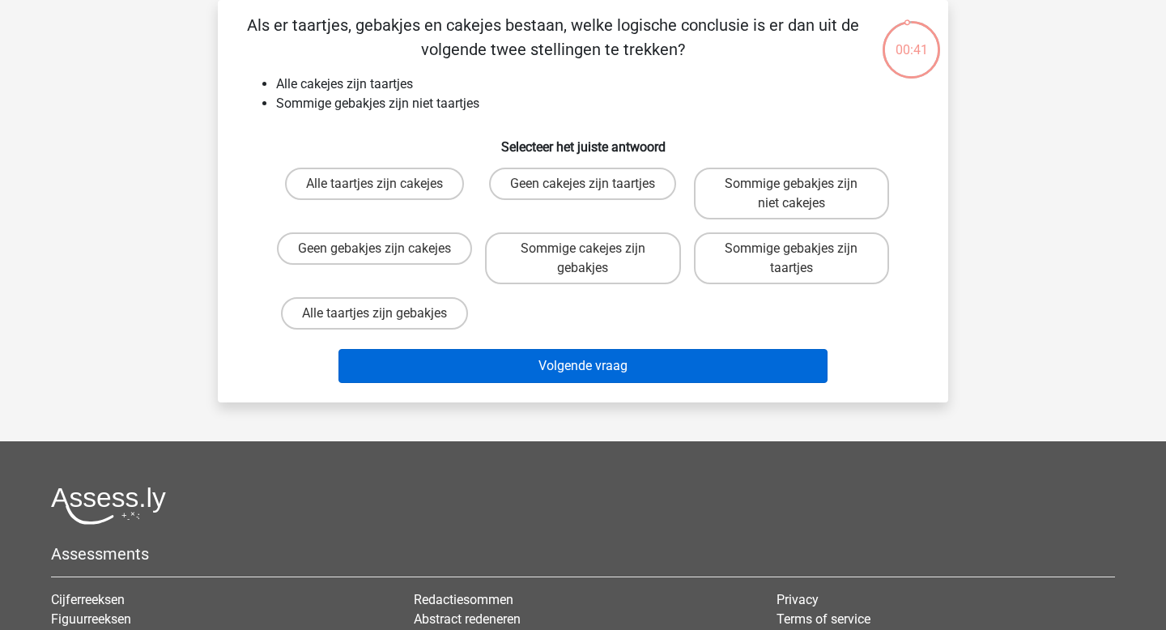
scroll to position [44, 0]
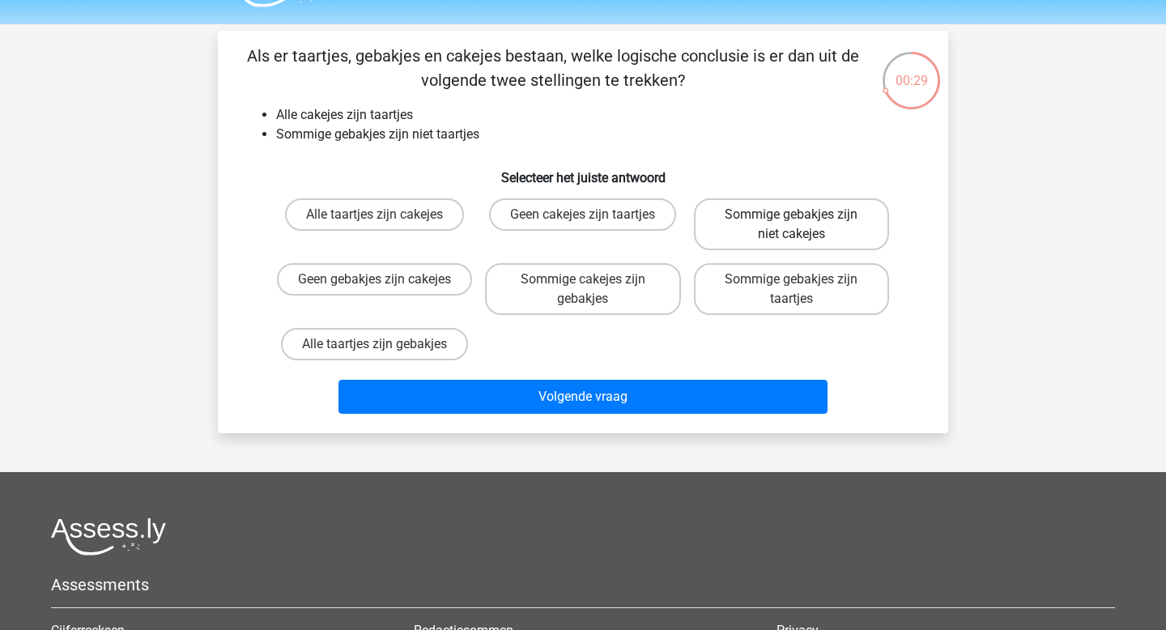
click at [809, 240] on label "Sommige gebakjes zijn niet cakejes" at bounding box center [791, 224] width 195 height 52
click at [801, 225] on input "Sommige gebakjes zijn niet cakejes" at bounding box center [796, 220] width 11 height 11
radio input "true"
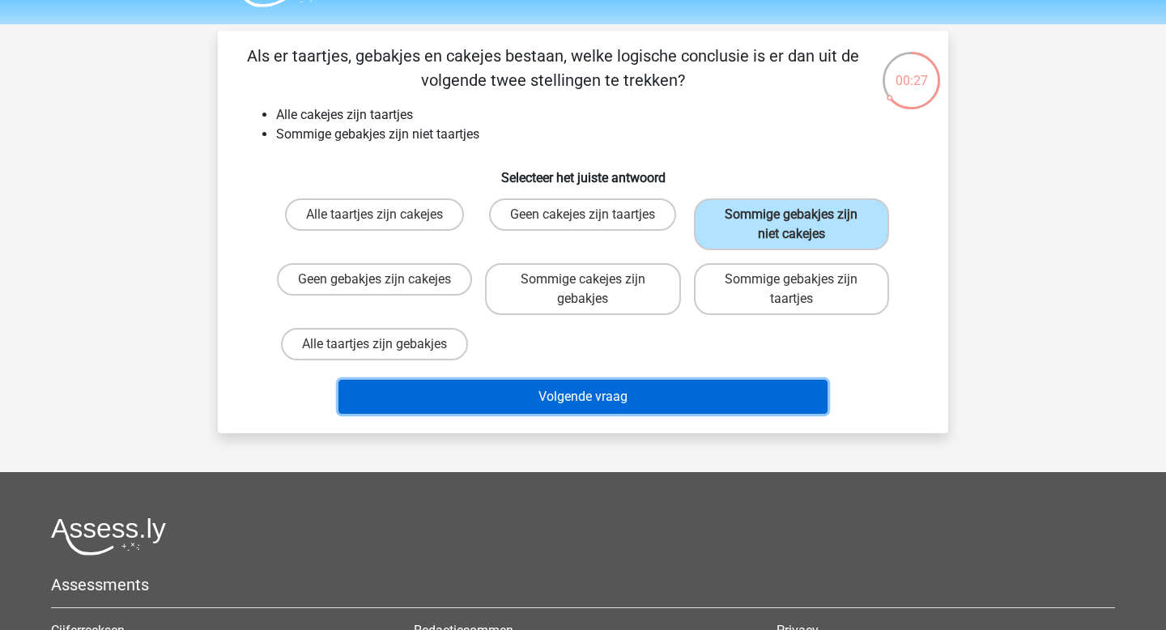
click at [700, 399] on button "Volgende vraag" at bounding box center [583, 397] width 490 height 34
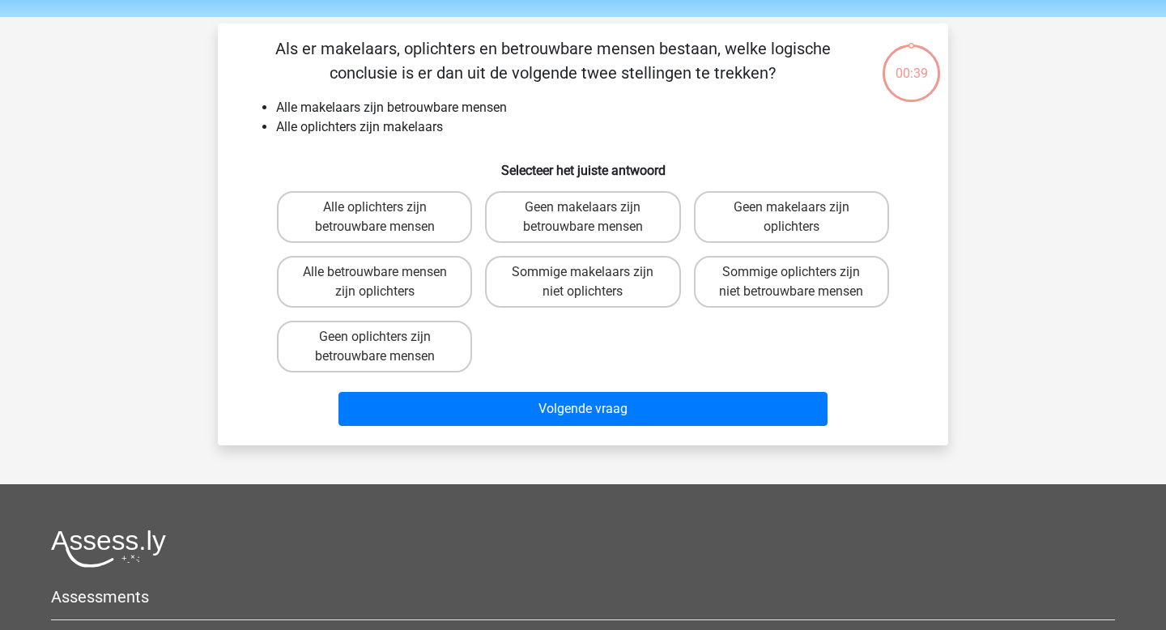
scroll to position [37, 0]
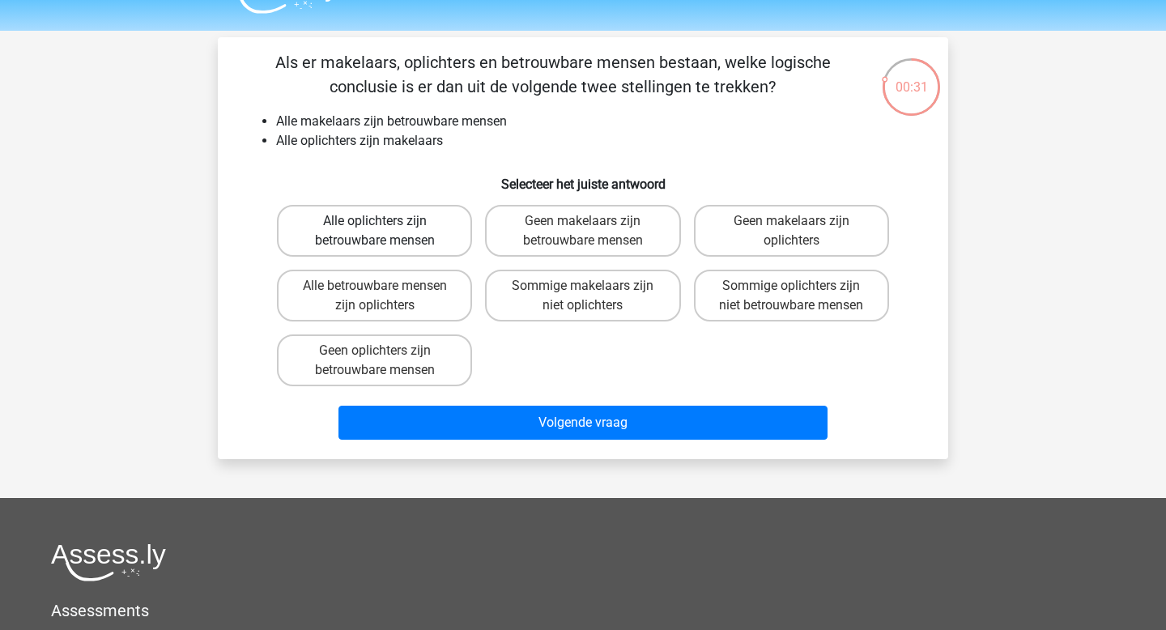
click at [461, 233] on label "Alle oplichters zijn betrouwbare mensen" at bounding box center [374, 231] width 195 height 52
click at [385, 232] on input "Alle oplichters zijn betrouwbare mensen" at bounding box center [380, 226] width 11 height 11
radio input "true"
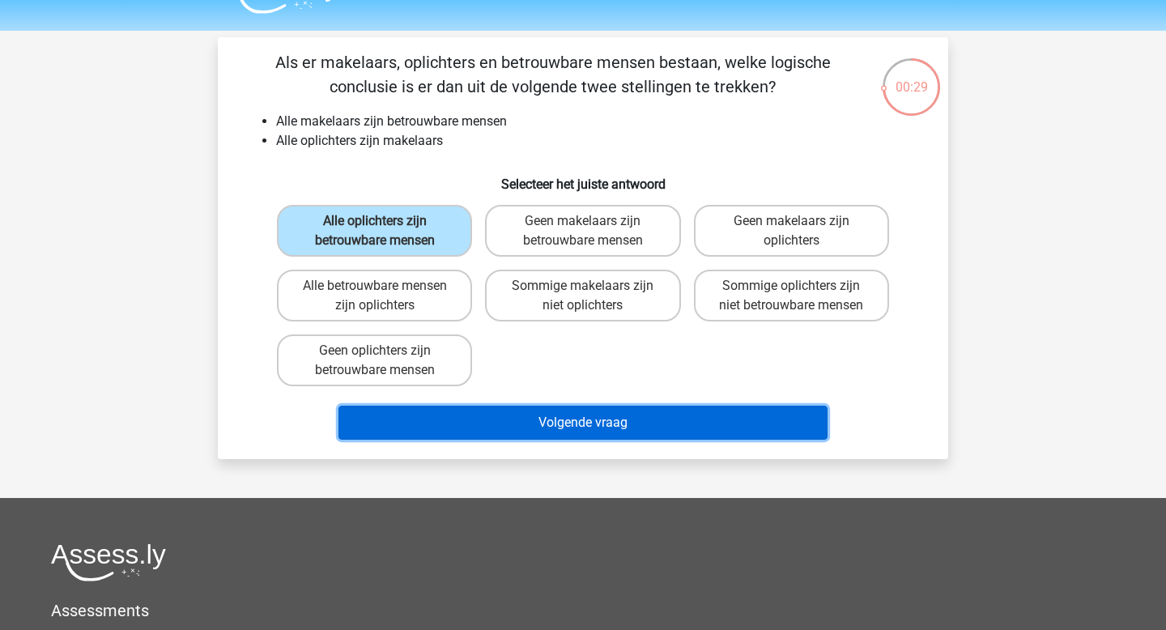
click at [627, 418] on button "Volgende vraag" at bounding box center [583, 423] width 490 height 34
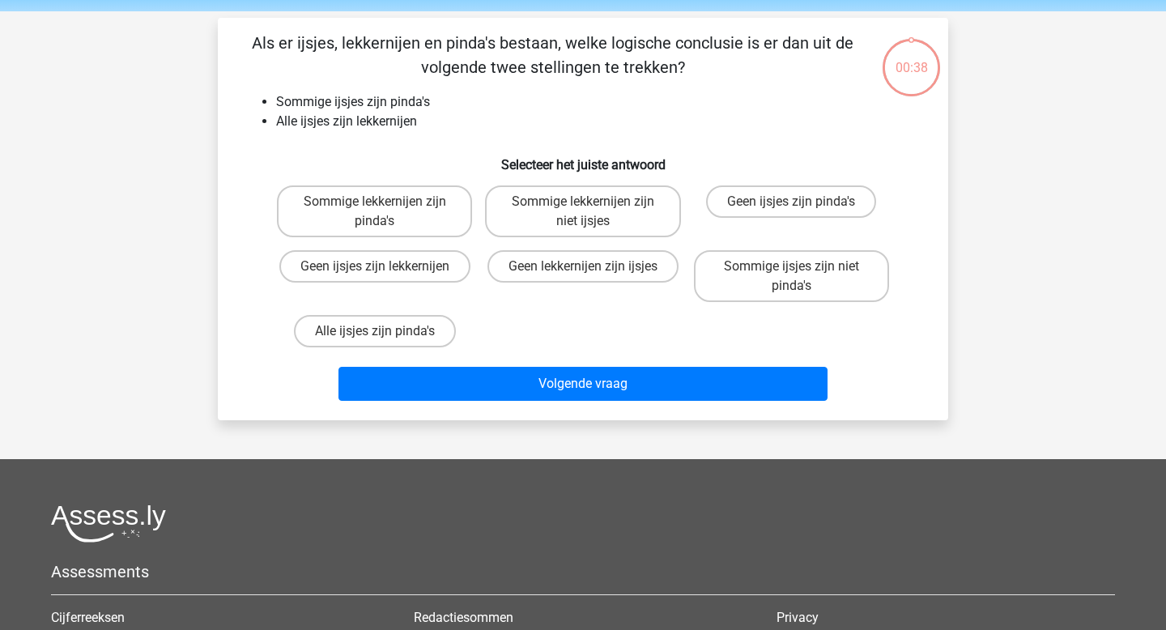
scroll to position [45, 0]
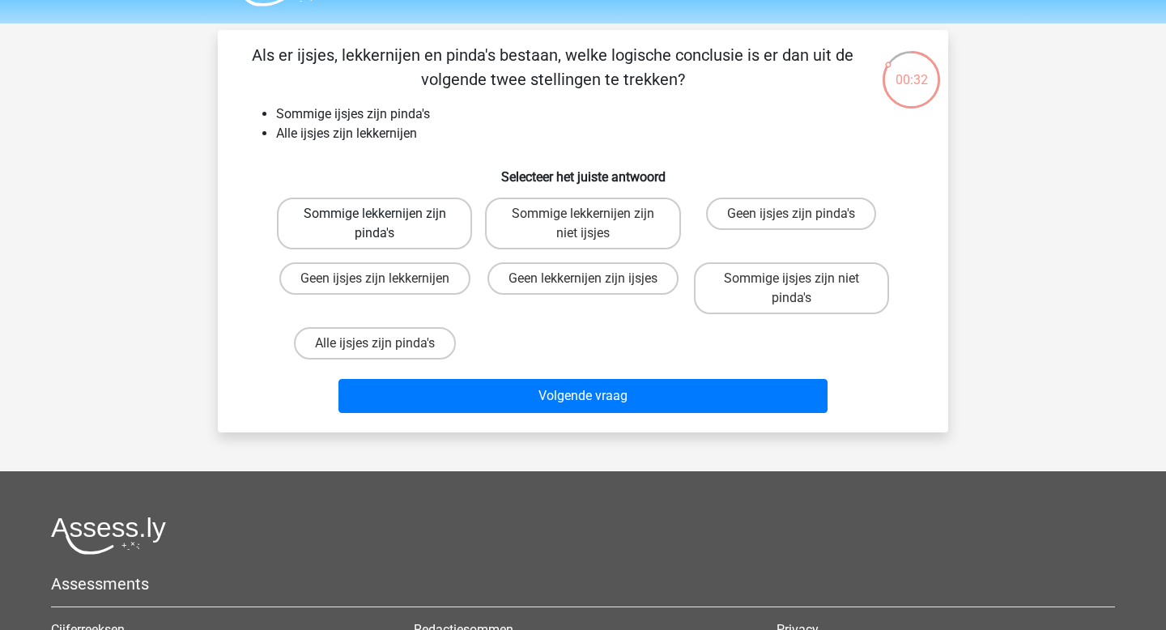
click at [425, 238] on label "Sommige lekkernijen zijn pinda's" at bounding box center [374, 224] width 195 height 52
click at [385, 224] on input "Sommige lekkernijen zijn pinda's" at bounding box center [380, 219] width 11 height 11
radio input "true"
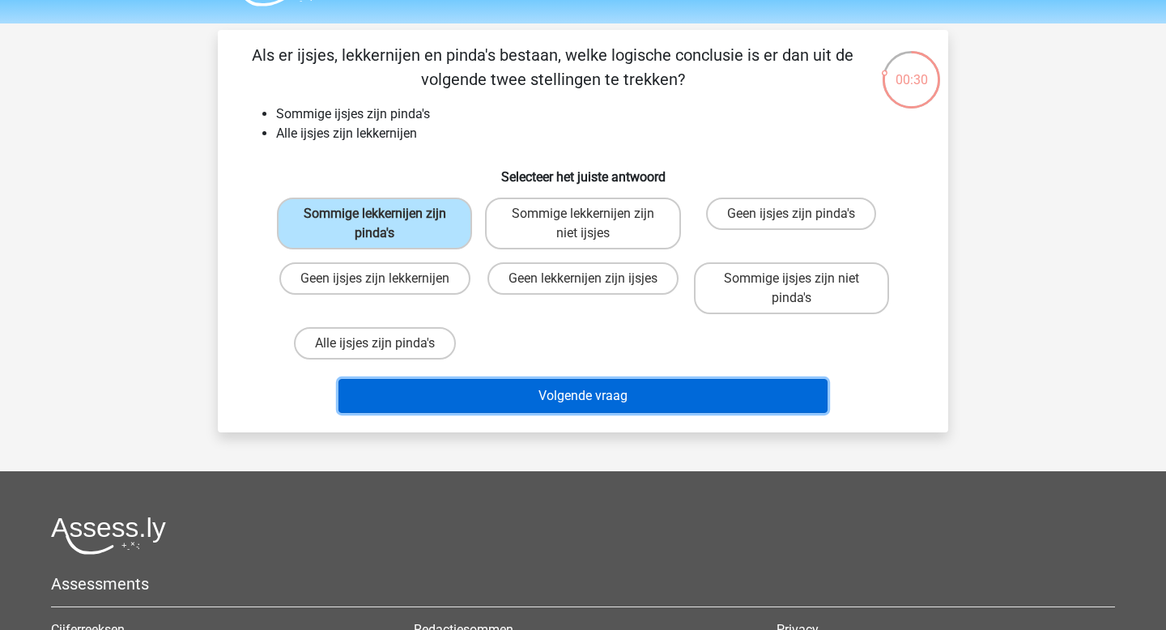
click at [618, 394] on button "Volgende vraag" at bounding box center [583, 396] width 490 height 34
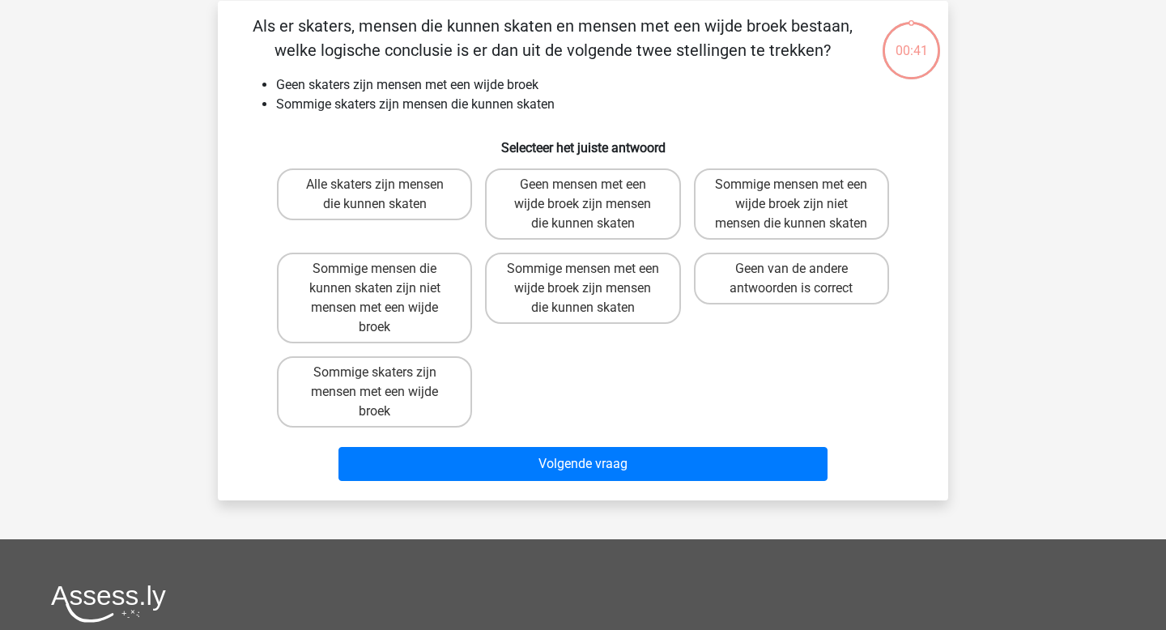
scroll to position [74, 0]
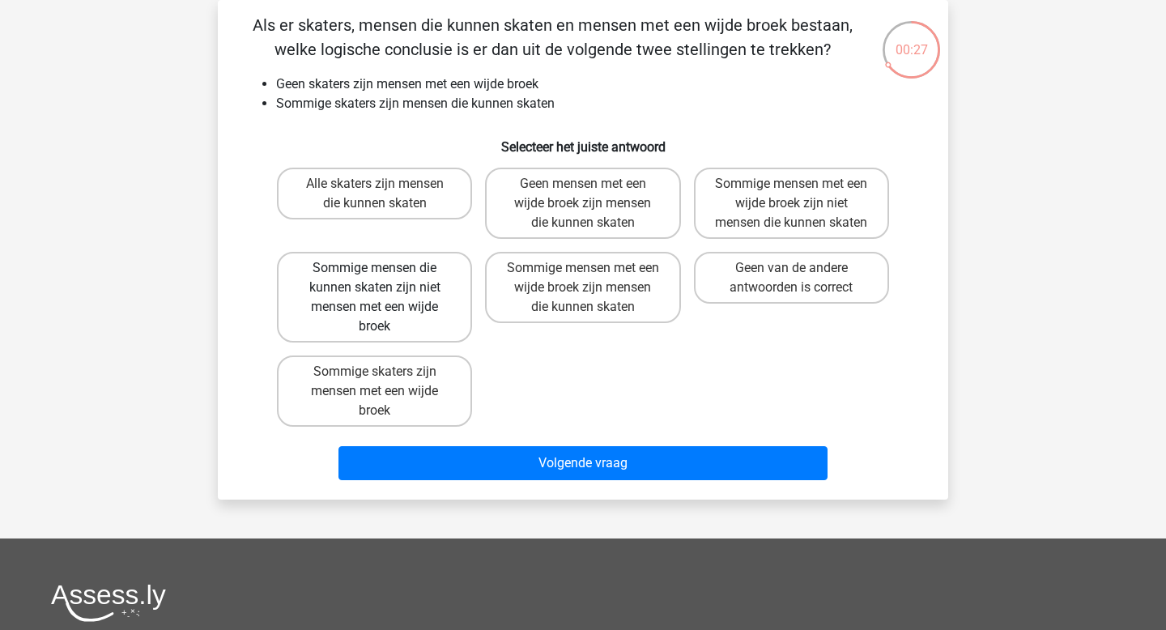
click at [446, 340] on label "Sommige mensen die kunnen skaten zijn niet mensen met een wijde broek" at bounding box center [374, 297] width 195 height 91
click at [385, 278] on input "Sommige mensen die kunnen skaten zijn niet mensen met een wijde broek" at bounding box center [380, 273] width 11 height 11
radio input "true"
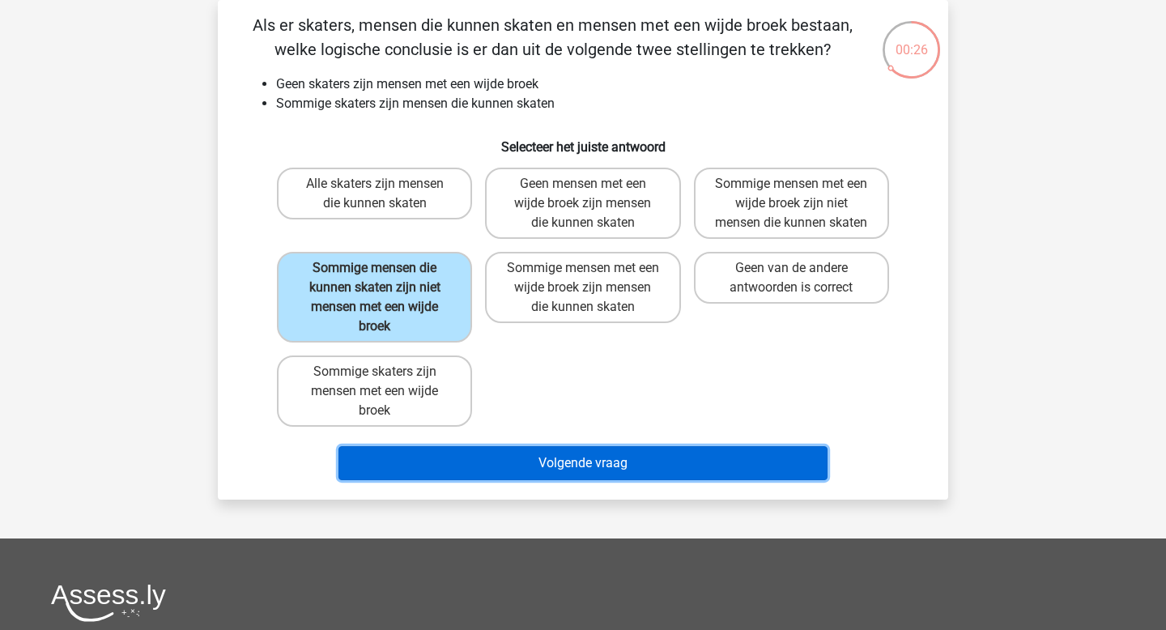
click at [558, 479] on button "Volgende vraag" at bounding box center [583, 463] width 490 height 34
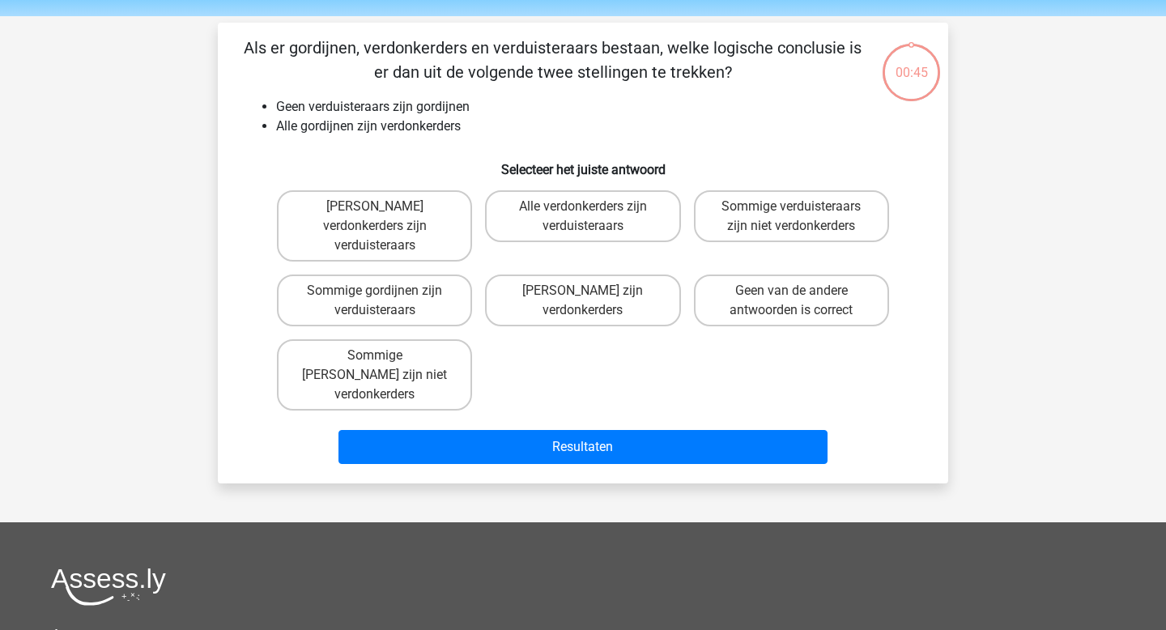
scroll to position [45, 0]
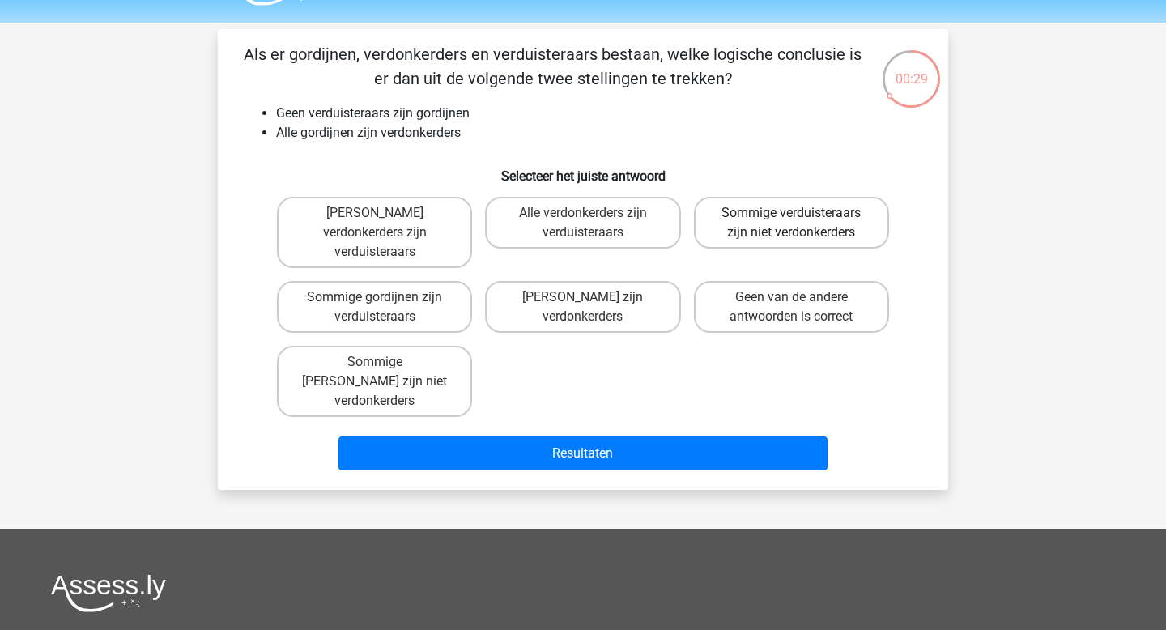
click at [819, 223] on label "Sommige verduisteraars zijn niet verdonkerders" at bounding box center [791, 223] width 195 height 52
click at [801, 223] on input "Sommige verduisteraars zijn niet verdonkerders" at bounding box center [796, 218] width 11 height 11
radio input "true"
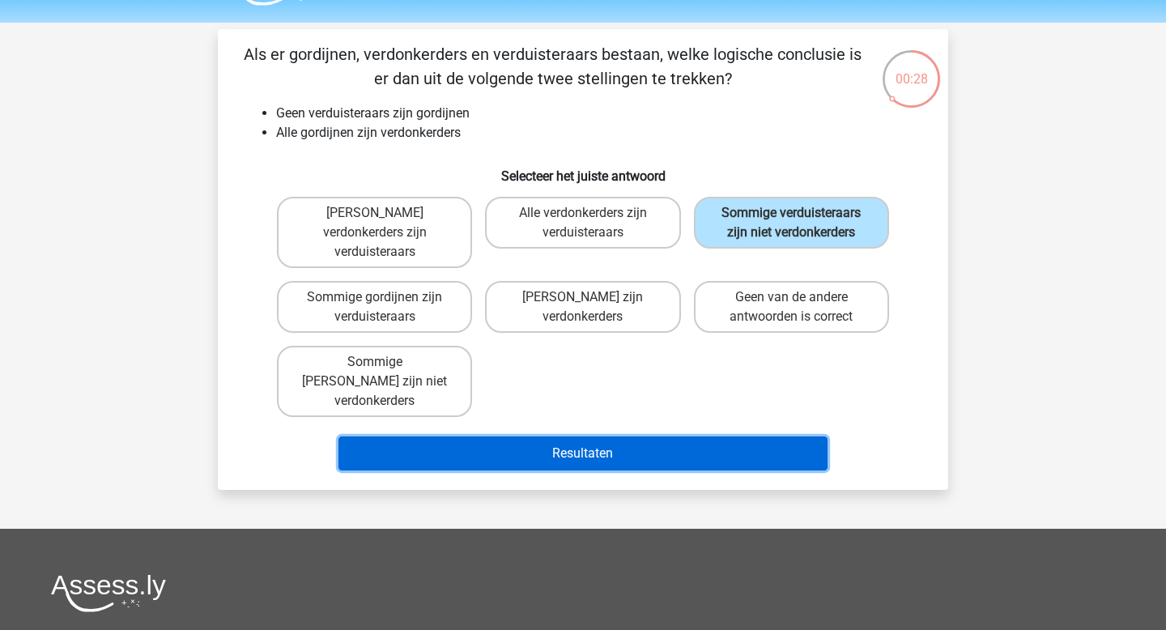
click at [625, 436] on button "Resultaten" at bounding box center [583, 453] width 490 height 34
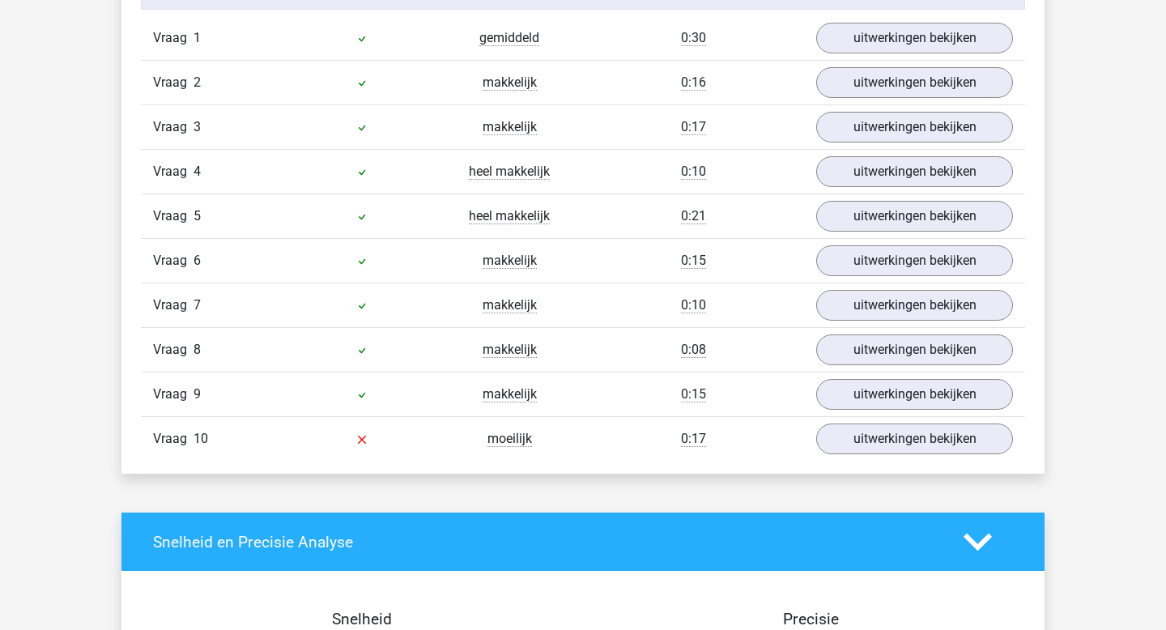
scroll to position [1248, 0]
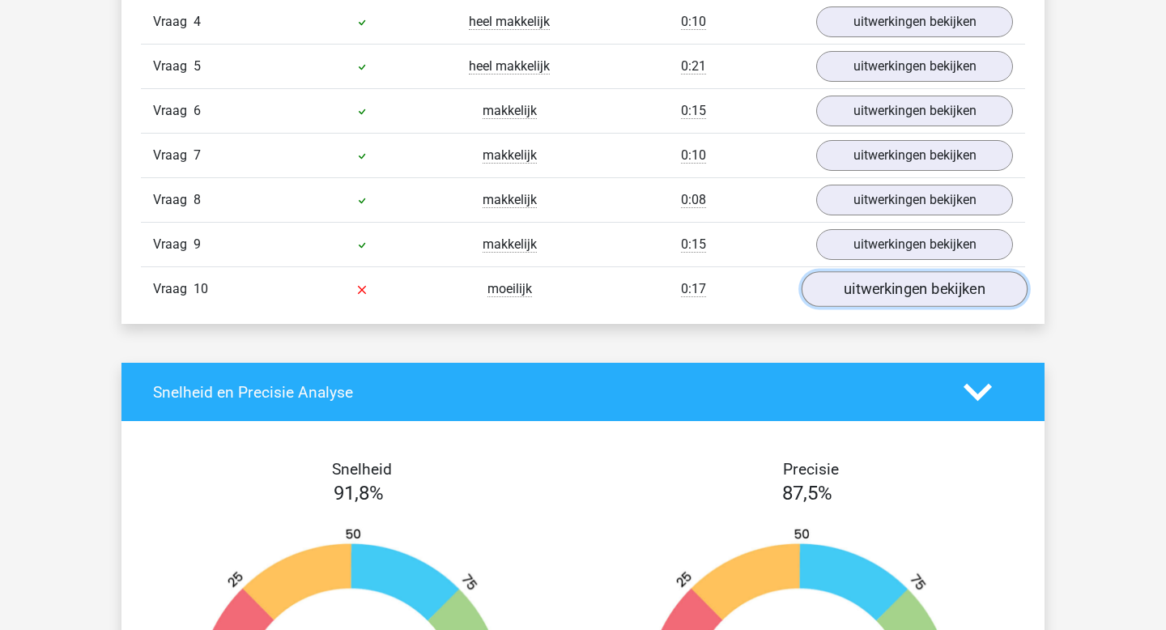
click at [910, 290] on link "uitwerkingen bekijken" at bounding box center [914, 290] width 226 height 36
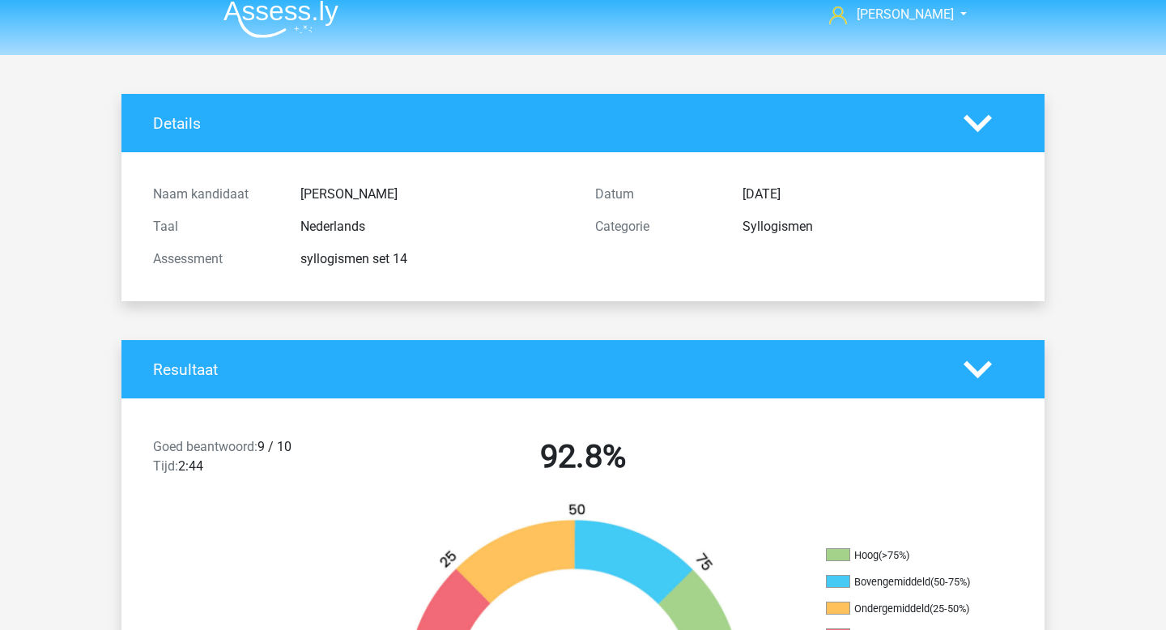
scroll to position [0, 0]
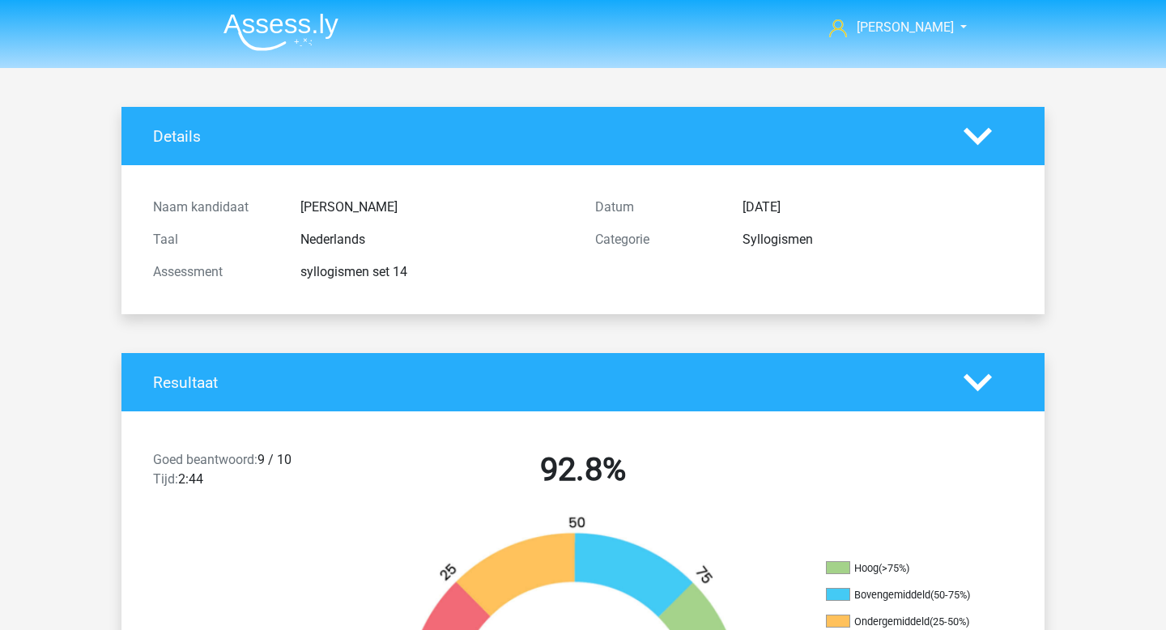
click at [263, 33] on img at bounding box center [280, 32] width 115 height 38
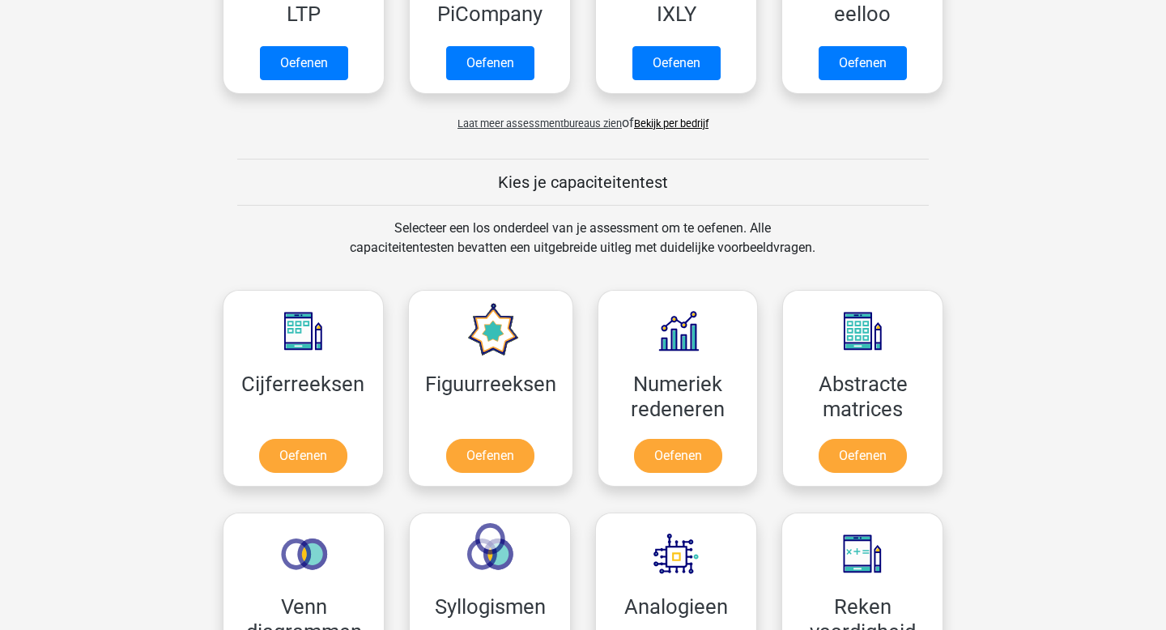
scroll to position [718, 0]
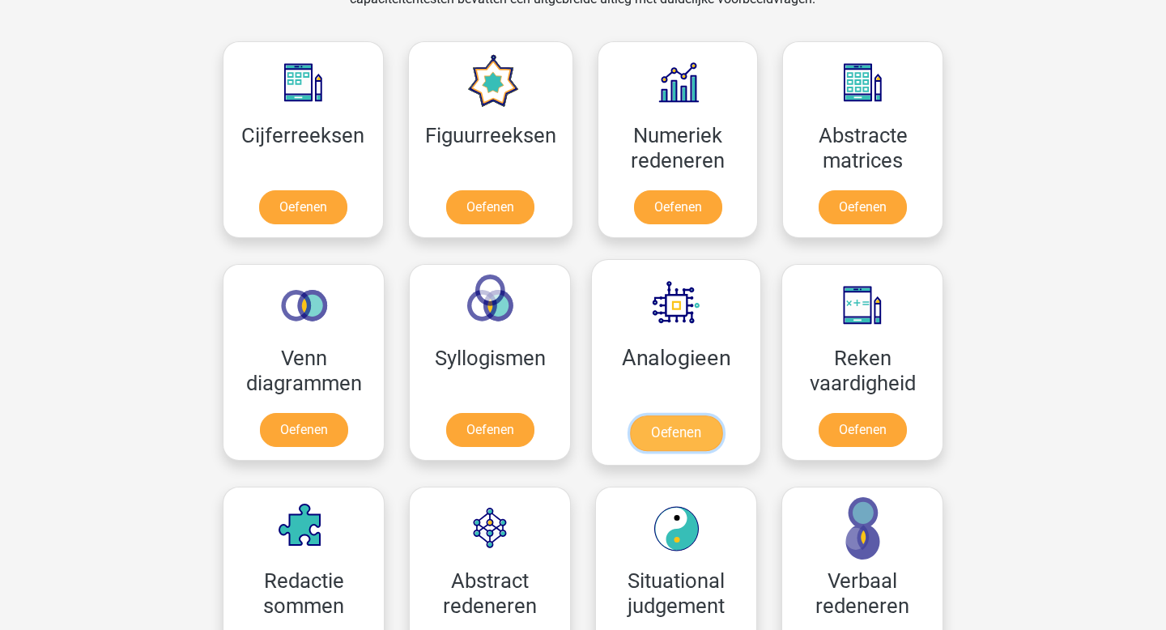
click at [695, 431] on link "Oefenen" at bounding box center [676, 433] width 92 height 36
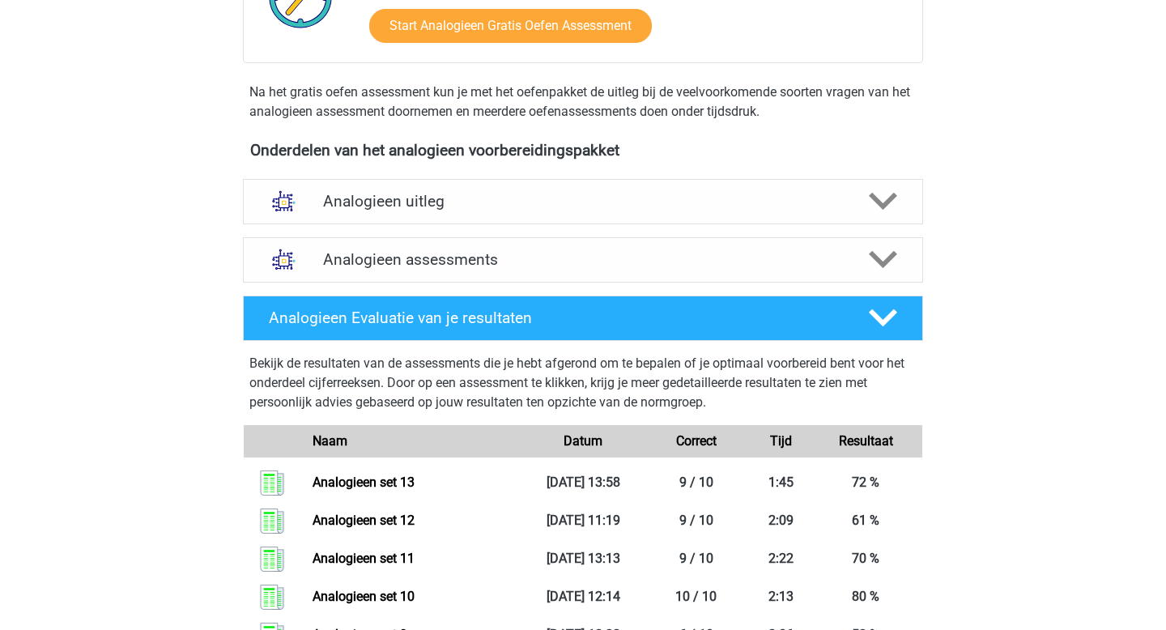
scroll to position [247, 0]
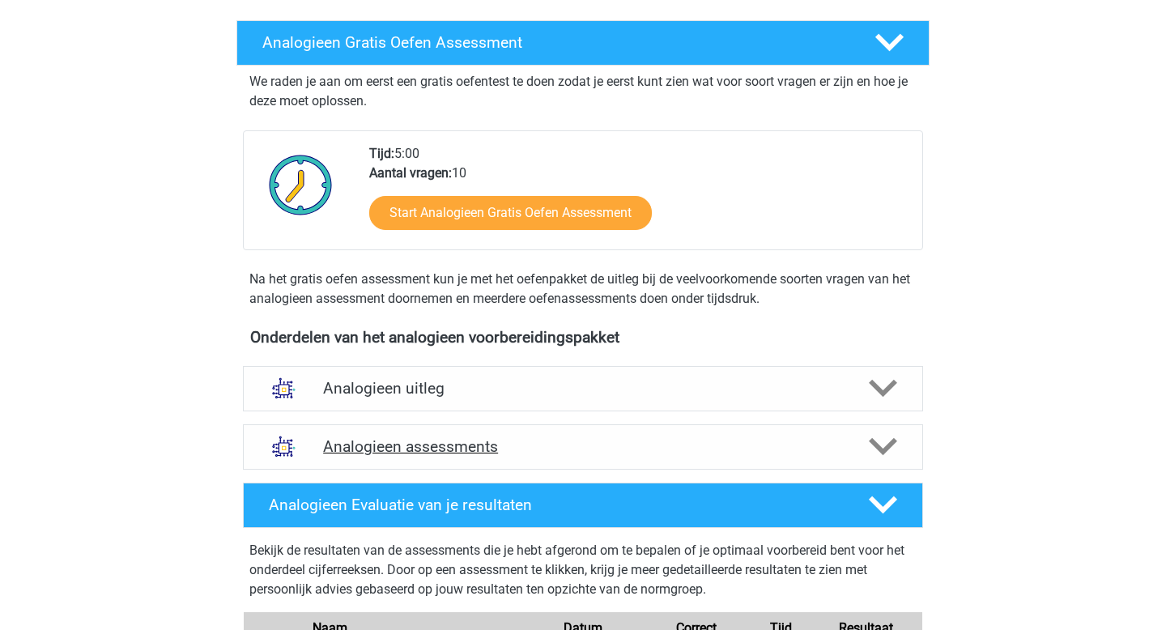
click at [475, 458] on div "Analogieen assessments" at bounding box center [583, 446] width 680 height 45
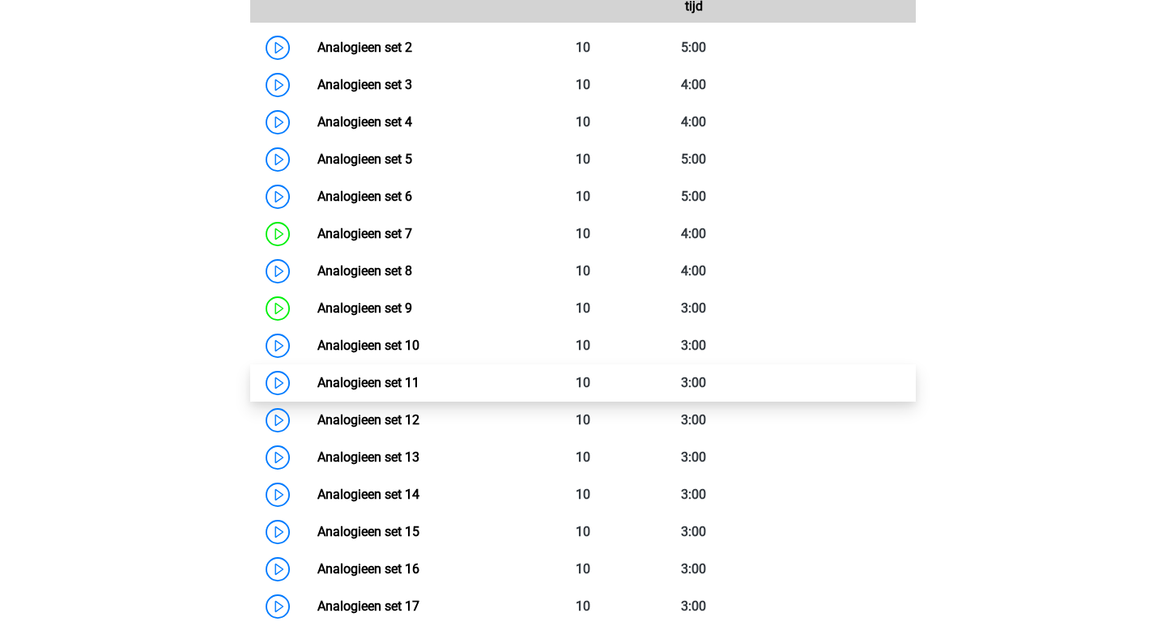
scroll to position [868, 0]
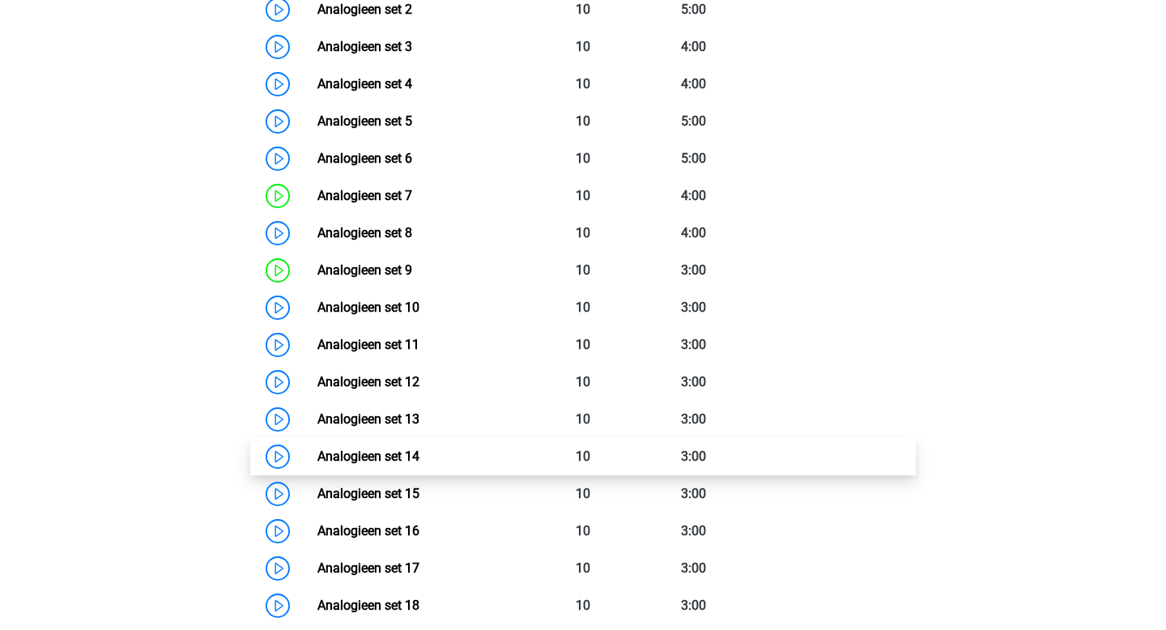
click at [419, 458] on link "Analogieen set 14" at bounding box center [368, 455] width 102 height 15
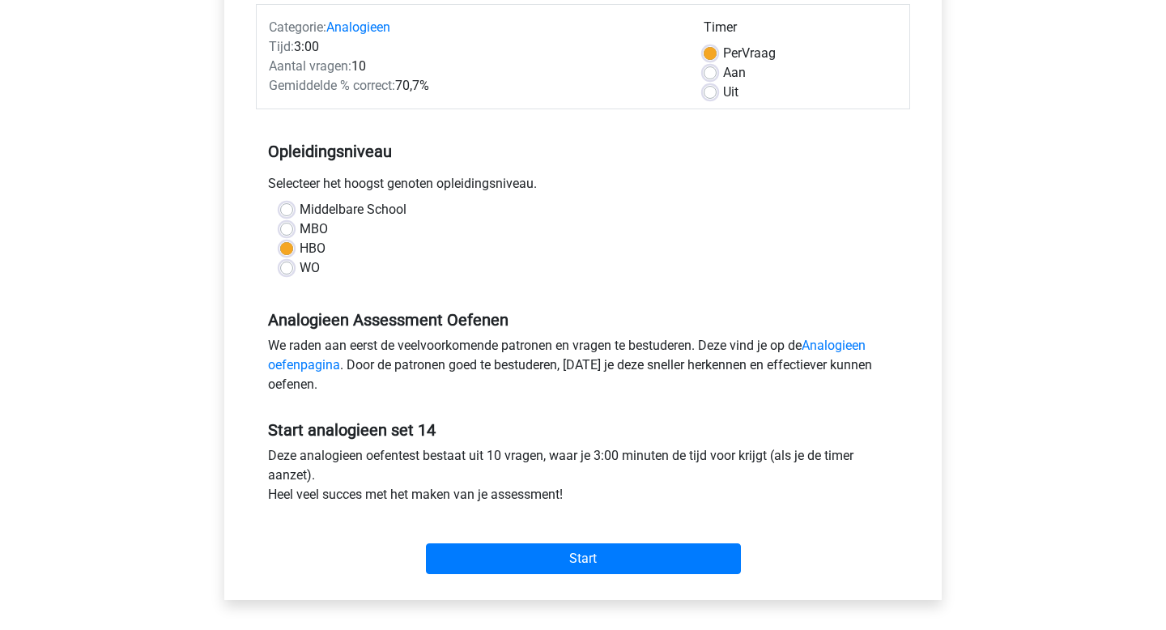
scroll to position [444, 0]
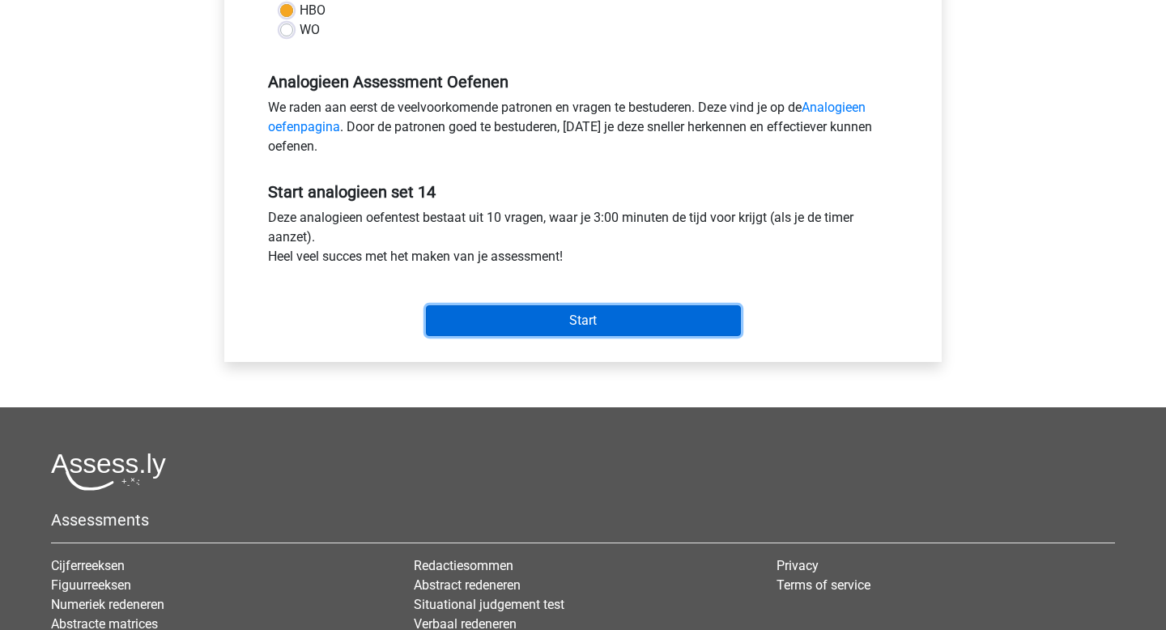
click at [565, 327] on input "Start" at bounding box center [583, 320] width 315 height 31
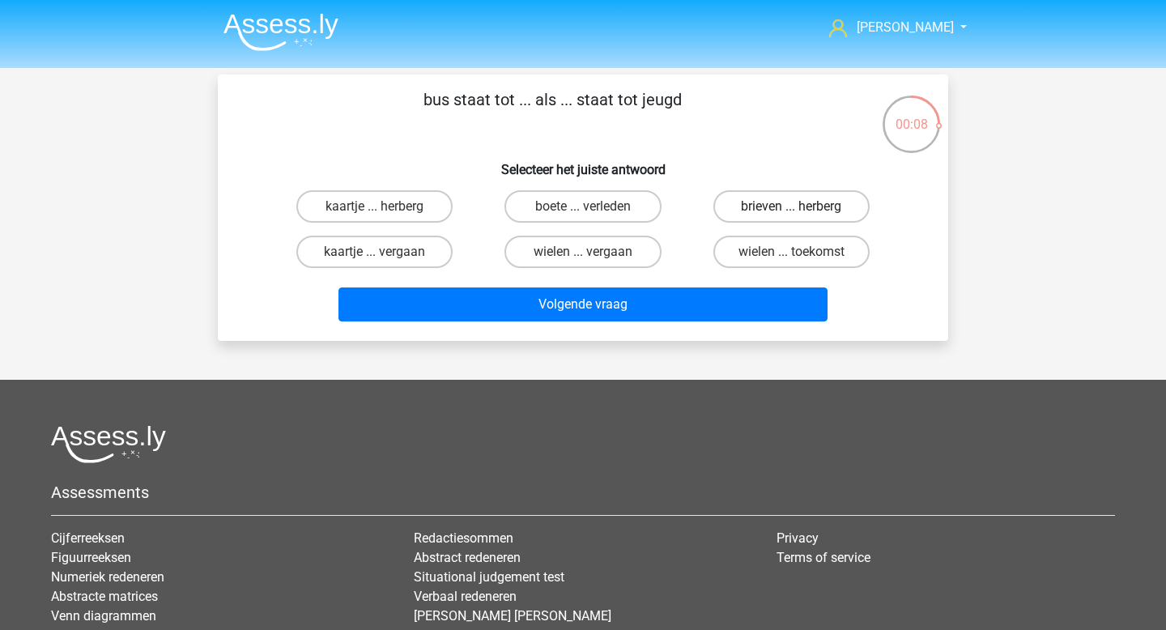
click at [814, 205] on label "brieven ... herberg" at bounding box center [791, 206] width 156 height 32
click at [801, 206] on input "brieven ... herberg" at bounding box center [796, 211] width 11 height 11
radio input "true"
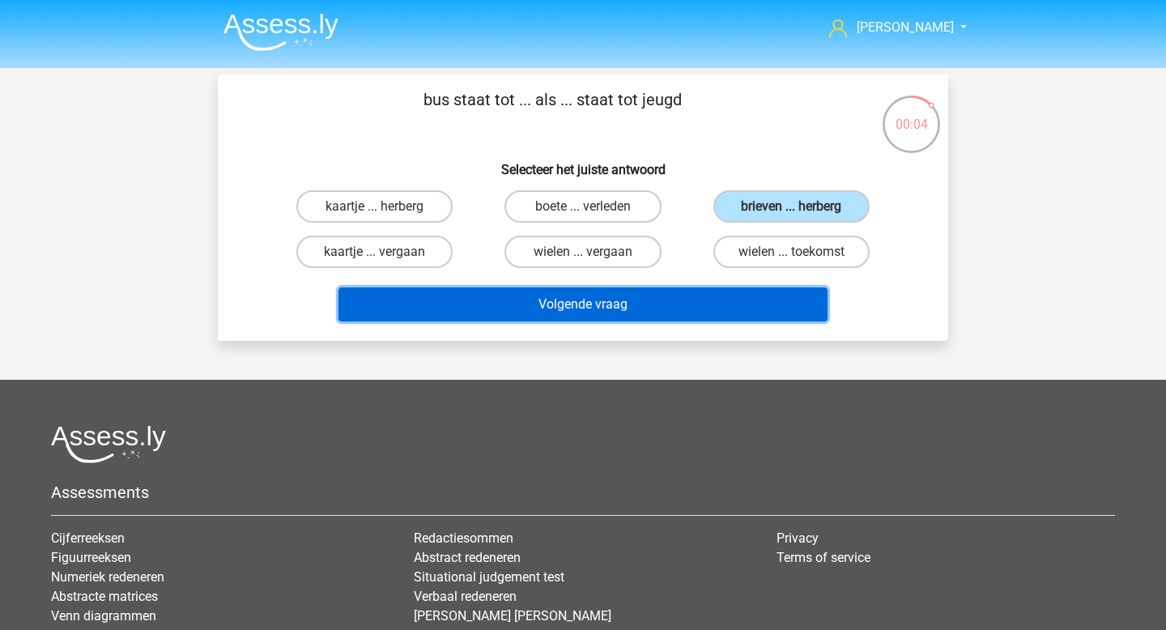
click at [700, 303] on button "Volgende vraag" at bounding box center [583, 304] width 490 height 34
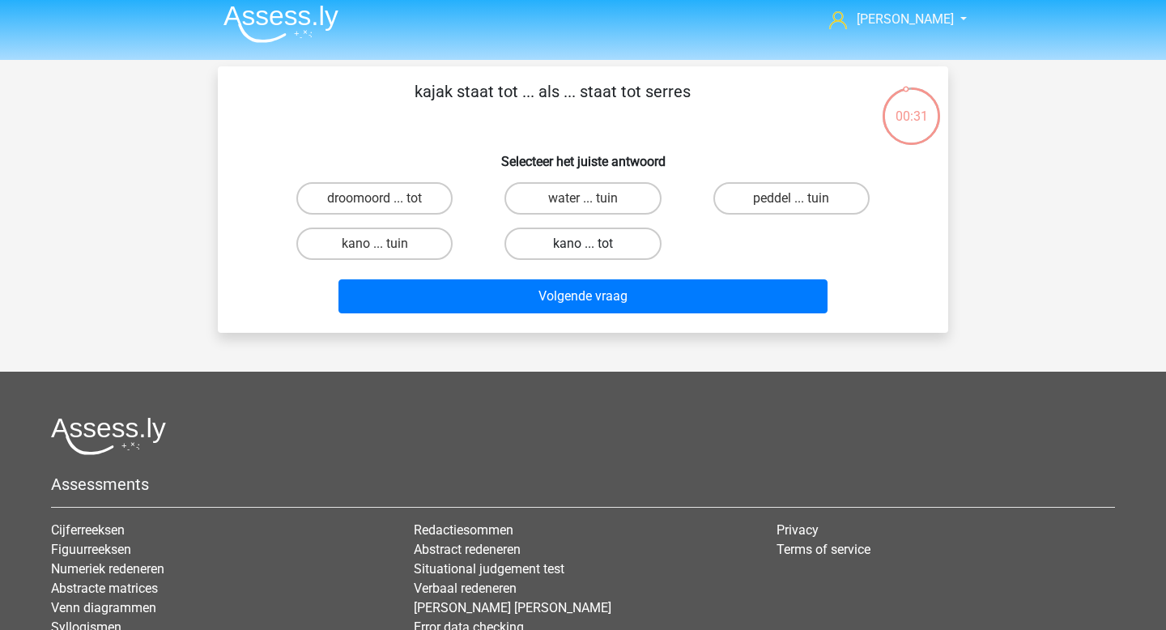
scroll to position [7, 0]
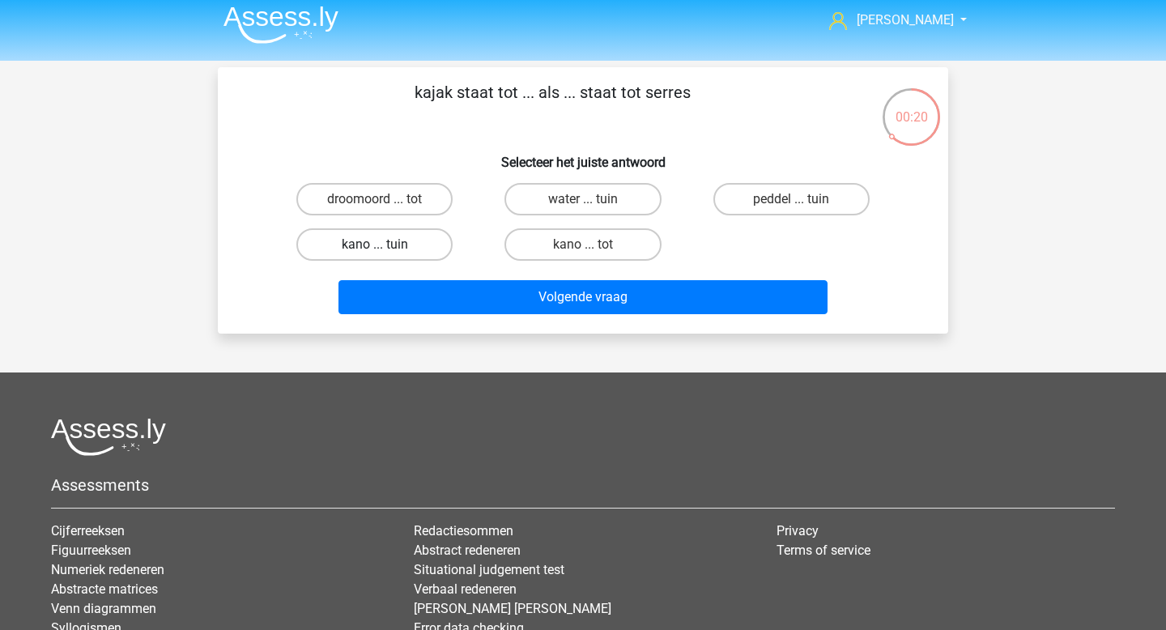
click at [405, 233] on label "kano ... tuin" at bounding box center [374, 244] width 156 height 32
click at [385, 244] on input "kano ... tuin" at bounding box center [380, 249] width 11 height 11
radio input "true"
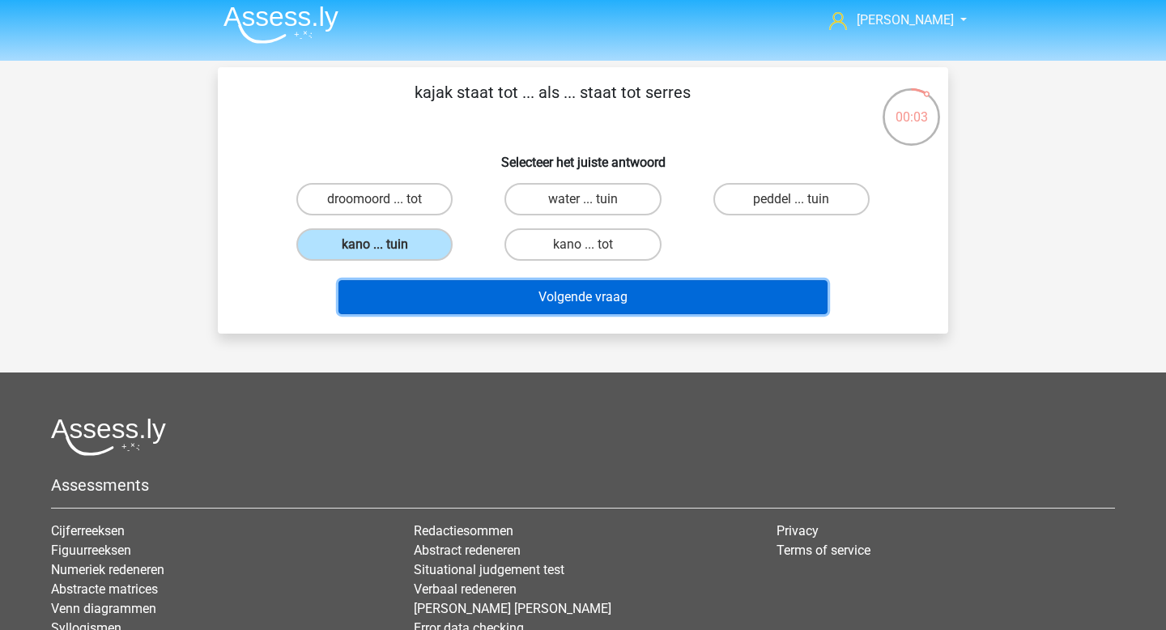
click at [571, 304] on button "Volgende vraag" at bounding box center [583, 297] width 490 height 34
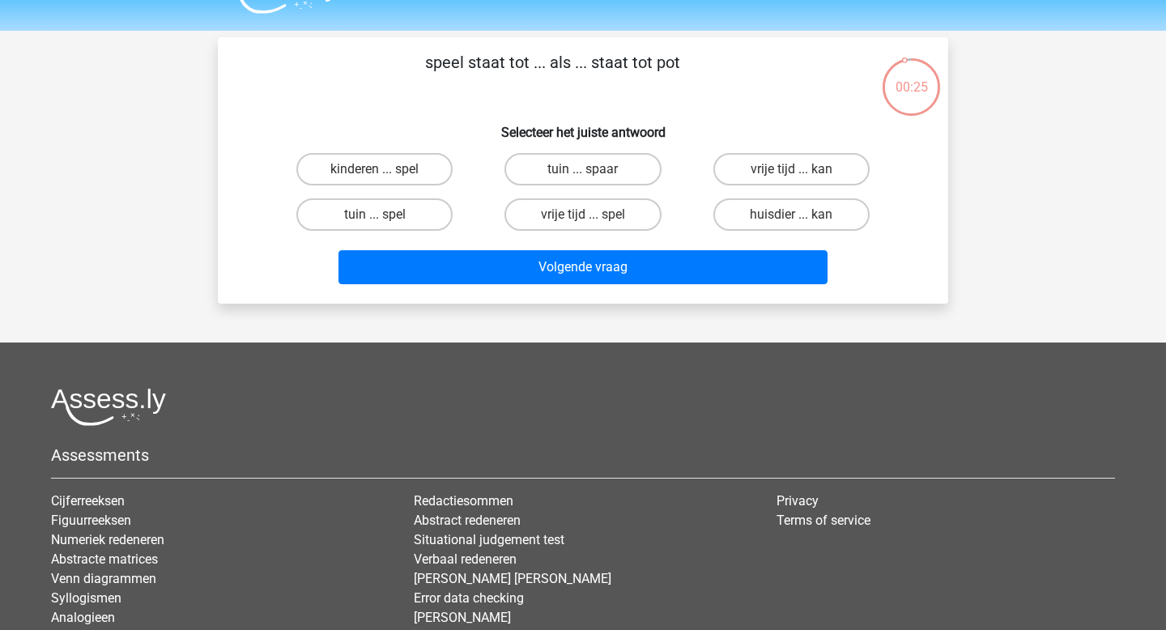
scroll to position [22, 0]
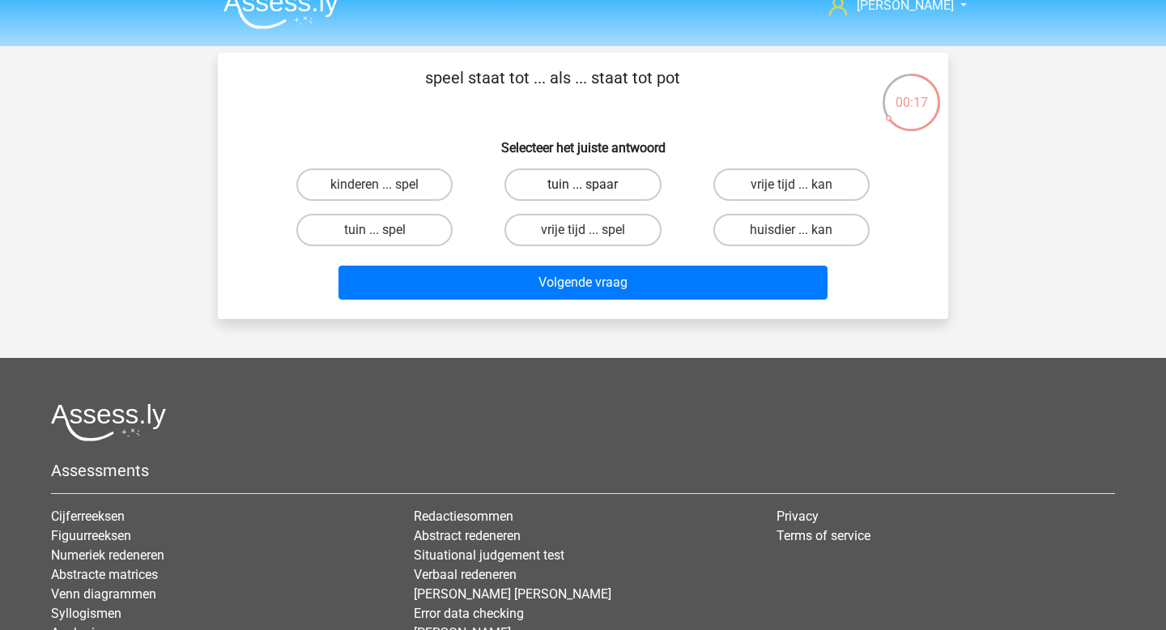
click at [571, 198] on label "tuin ... spaar" at bounding box center [582, 184] width 156 height 32
click at [583, 195] on input "tuin ... spaar" at bounding box center [588, 190] width 11 height 11
radio input "true"
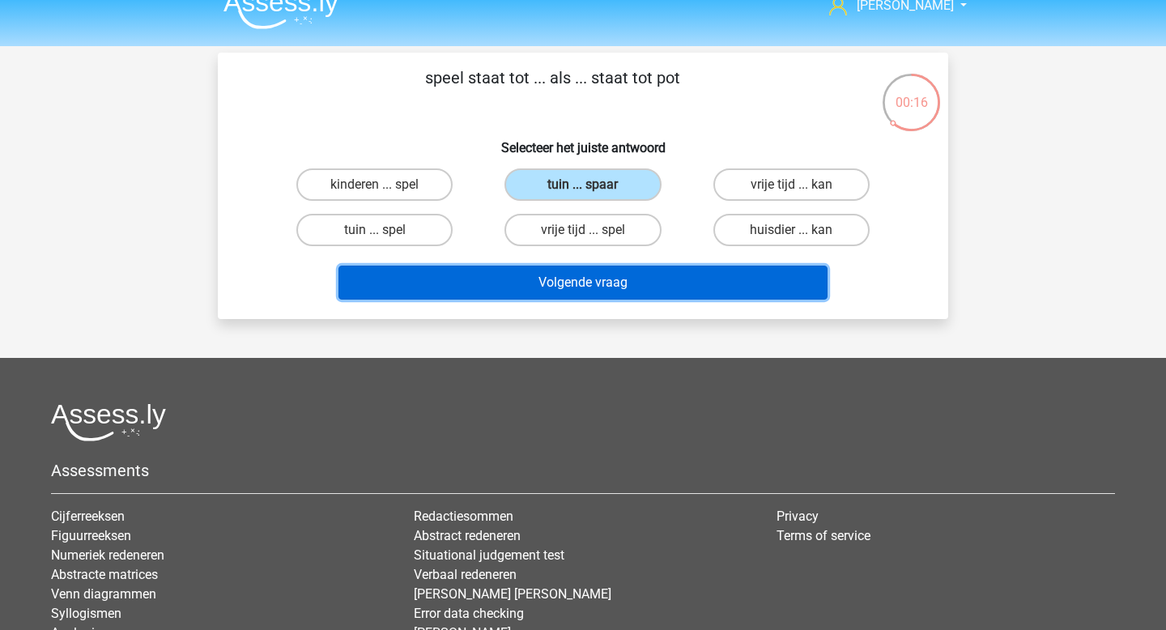
click at [558, 287] on button "Volgende vraag" at bounding box center [583, 283] width 490 height 34
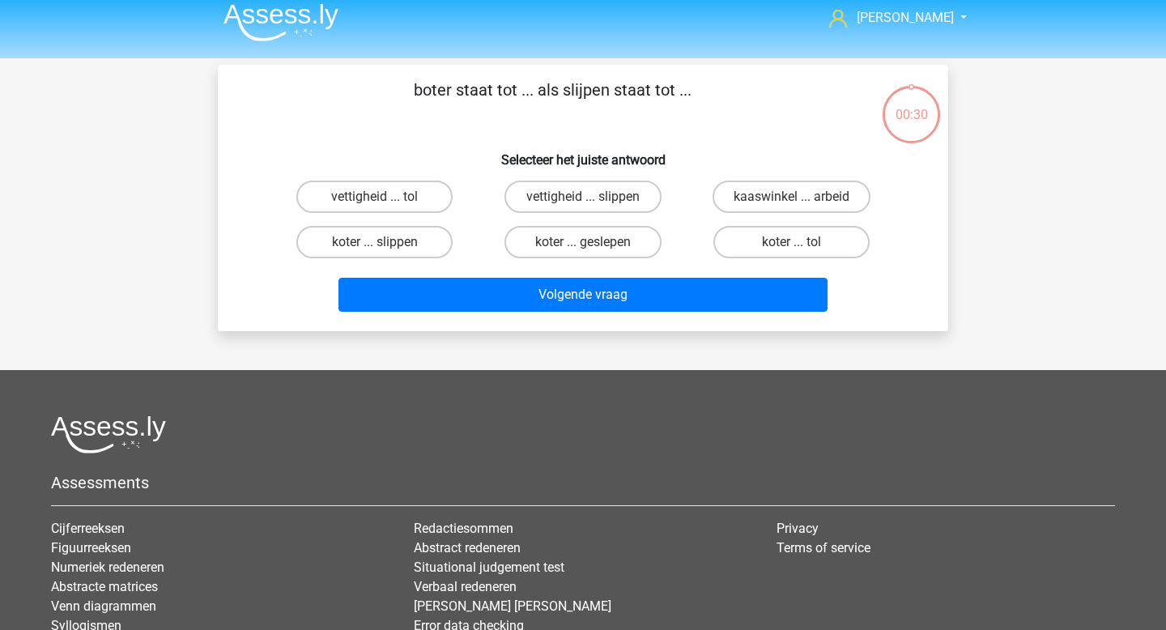
scroll to position [2, 0]
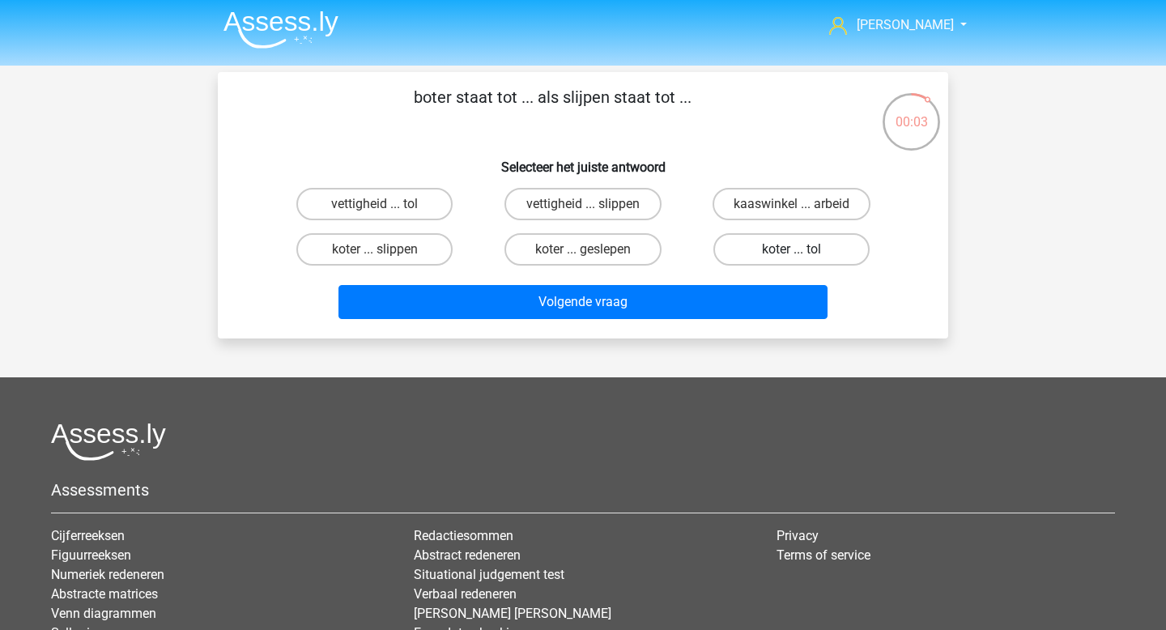
click at [781, 263] on label "koter ... tol" at bounding box center [791, 249] width 156 height 32
click at [791, 260] on input "koter ... tol" at bounding box center [796, 254] width 11 height 11
radio input "true"
click at [427, 217] on label "vettigheid ... tol" at bounding box center [374, 204] width 156 height 32
click at [385, 215] on input "vettigheid ... tol" at bounding box center [380, 209] width 11 height 11
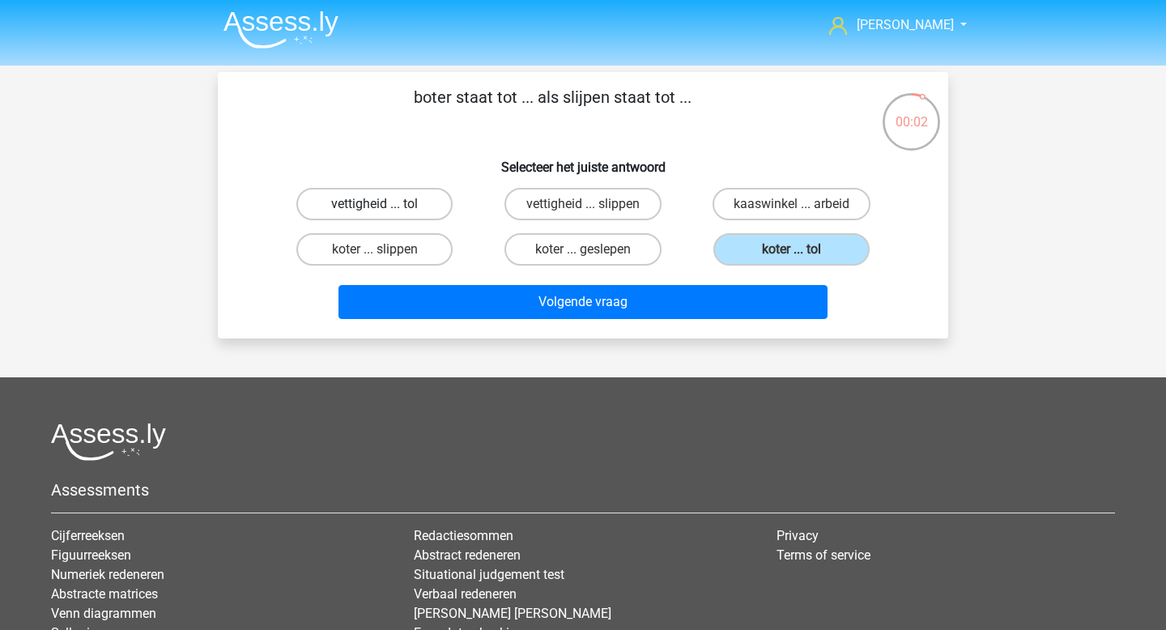
radio input "true"
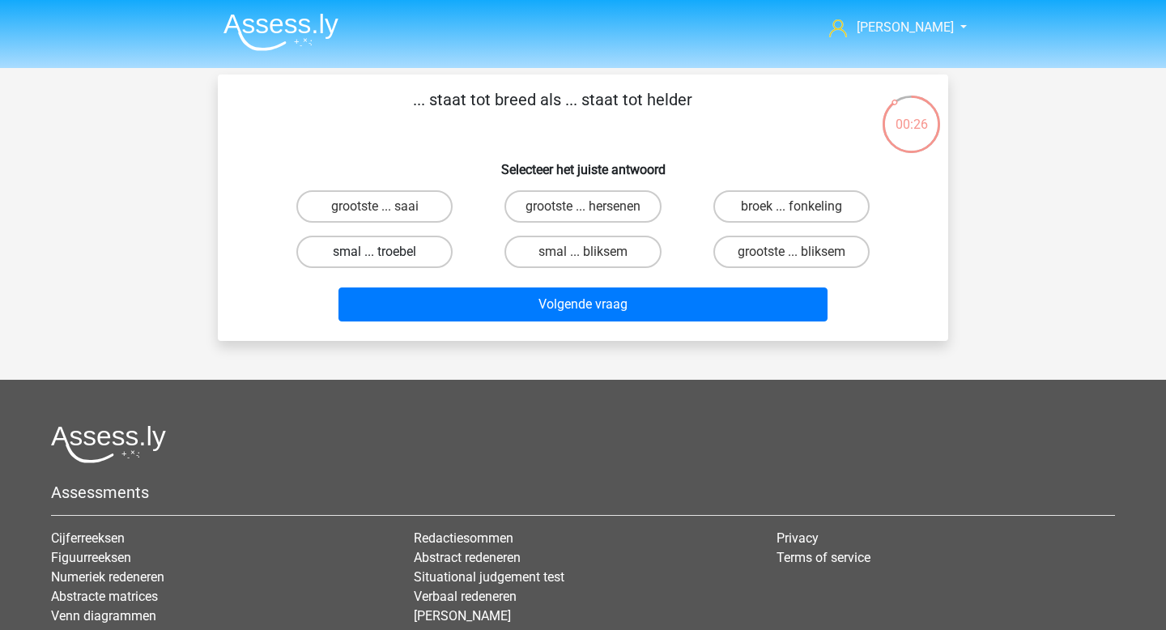
click at [426, 247] on label "smal ... troebel" at bounding box center [374, 252] width 156 height 32
click at [385, 252] on input "smal ... troebel" at bounding box center [380, 257] width 11 height 11
radio input "true"
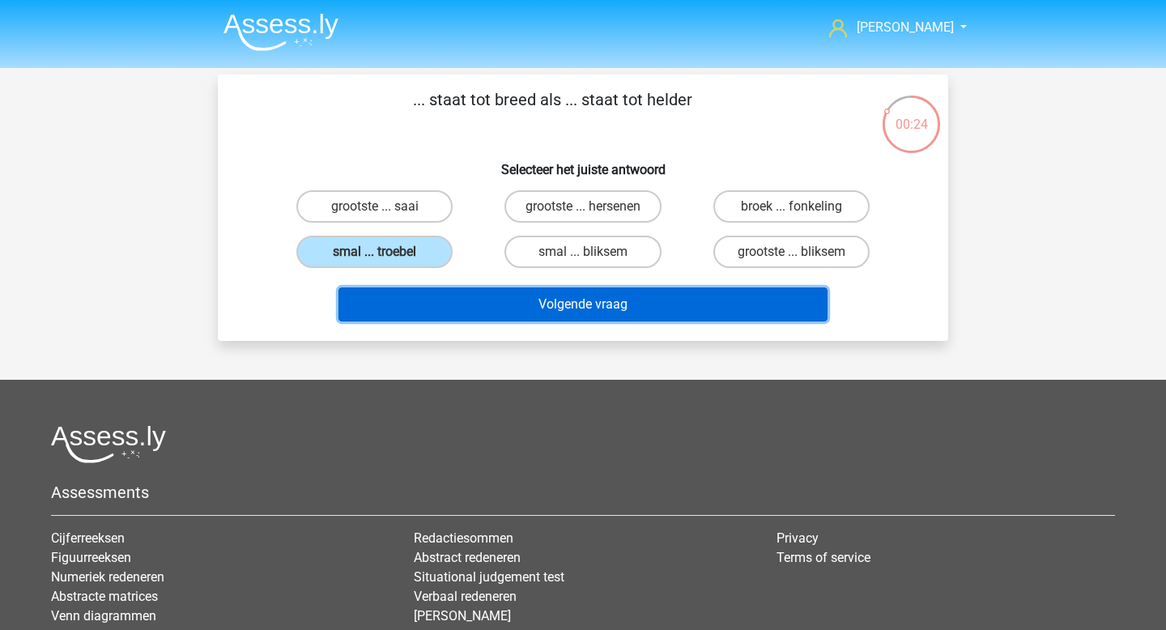
click at [582, 304] on button "Volgende vraag" at bounding box center [583, 304] width 490 height 34
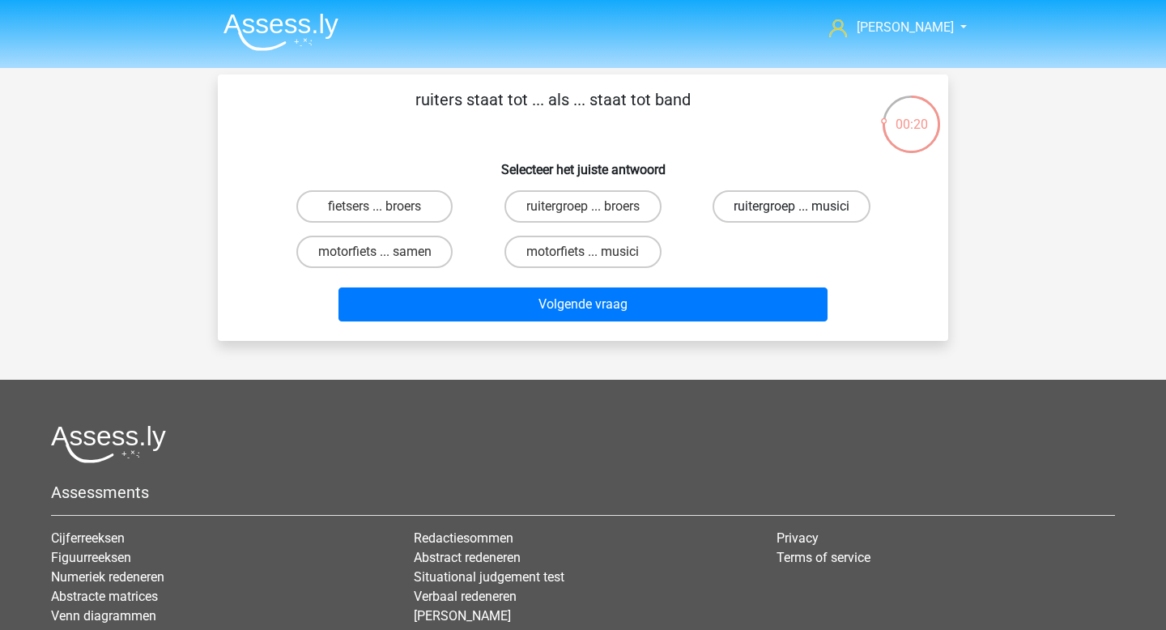
click at [753, 212] on label "ruitergroep ... musici" at bounding box center [791, 206] width 158 height 32
click at [791, 212] on input "ruitergroep ... musici" at bounding box center [796, 211] width 11 height 11
radio input "true"
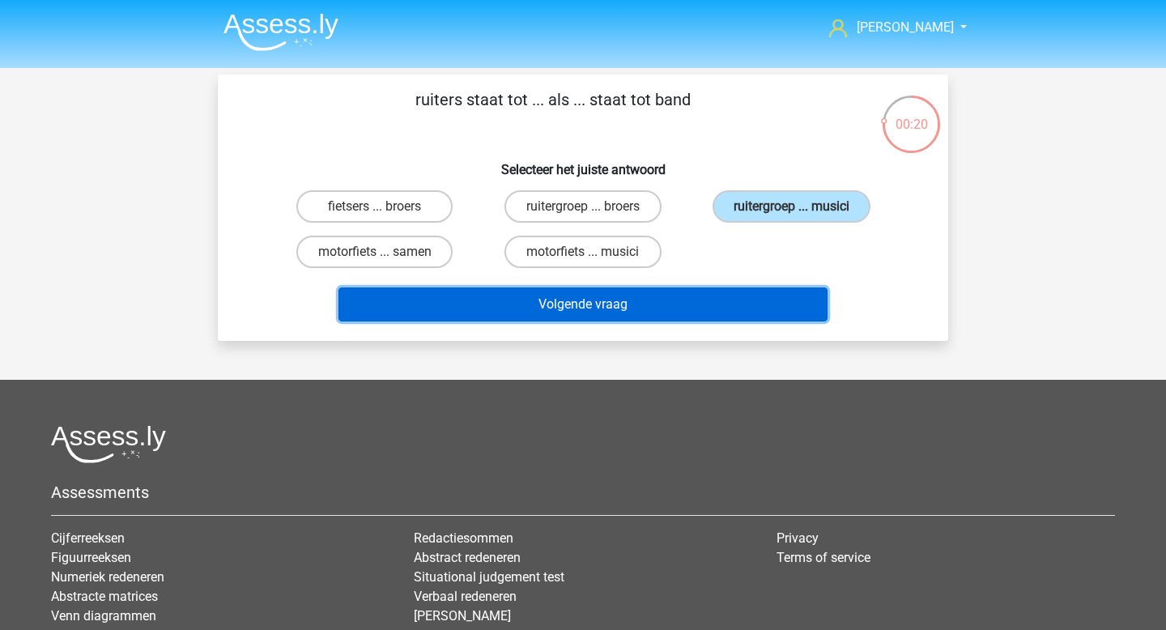
click at [667, 312] on button "Volgende vraag" at bounding box center [583, 304] width 490 height 34
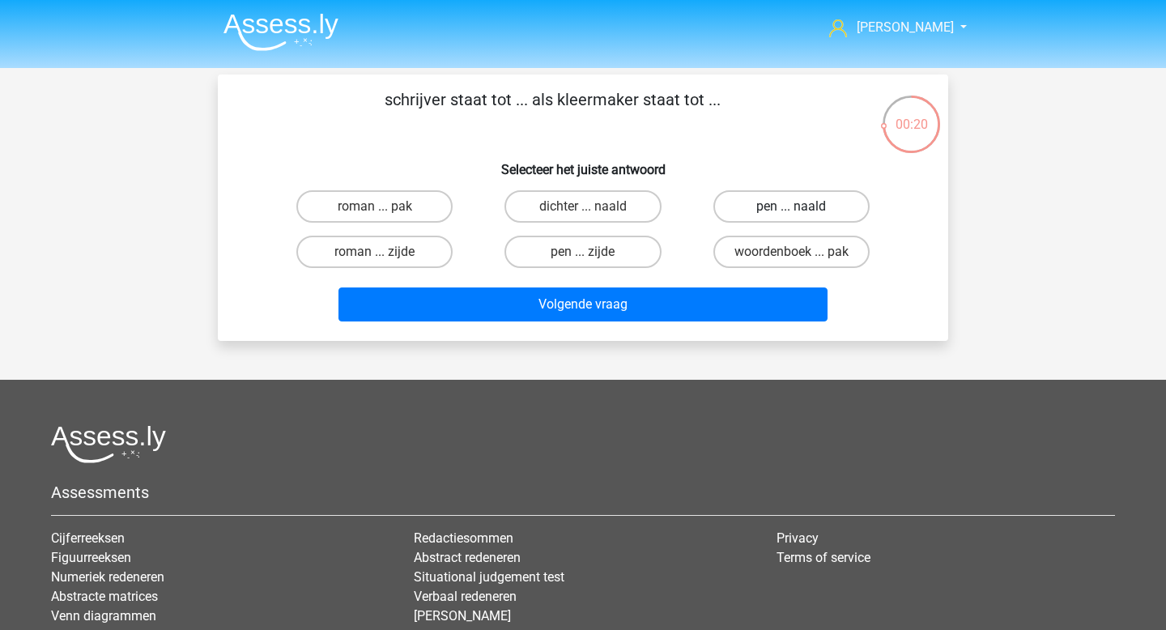
click at [808, 217] on label "pen ... naald" at bounding box center [791, 206] width 156 height 32
click at [801, 217] on input "pen ... naald" at bounding box center [796, 211] width 11 height 11
radio input "true"
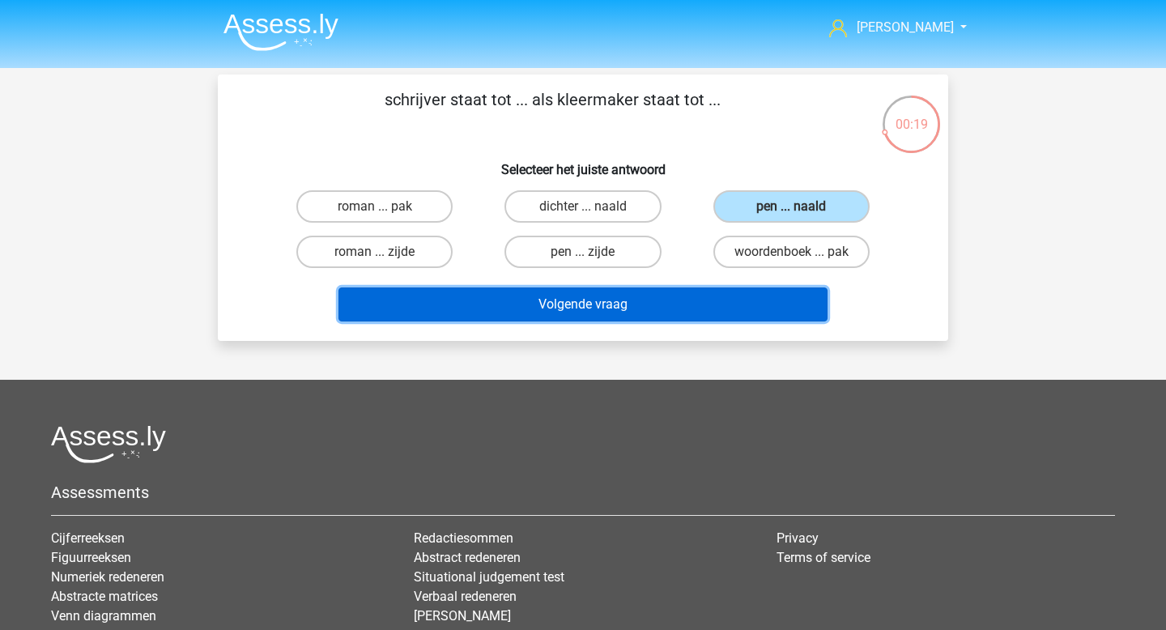
click at [677, 300] on button "Volgende vraag" at bounding box center [583, 304] width 490 height 34
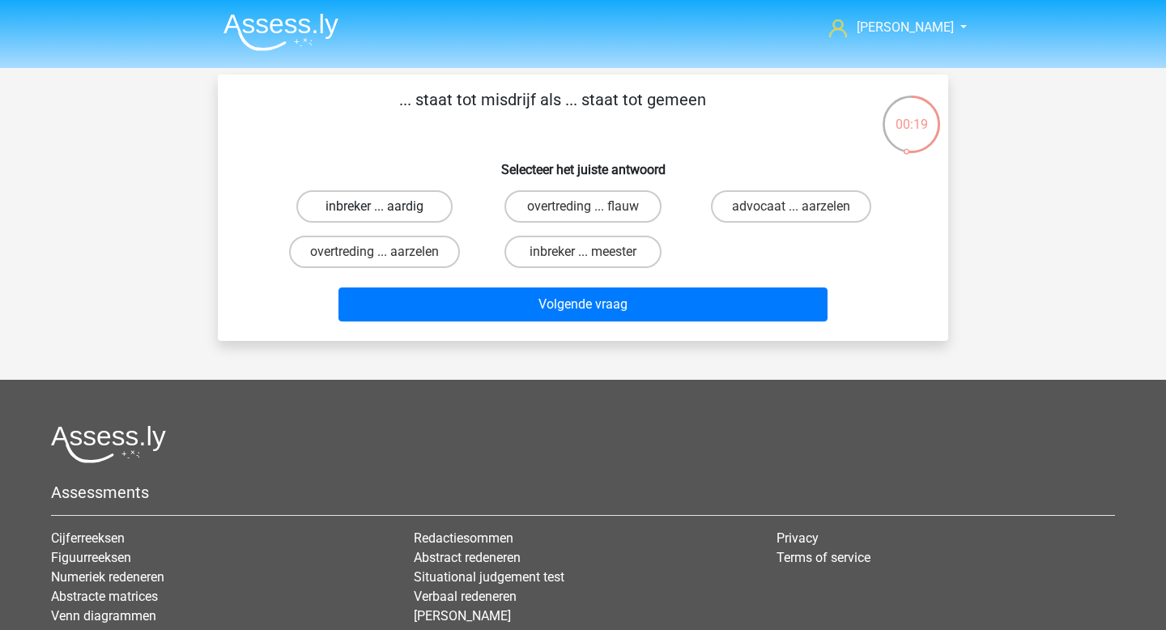
click at [435, 211] on label "inbreker ... aardig" at bounding box center [374, 206] width 156 height 32
click at [385, 211] on input "inbreker ... aardig" at bounding box center [380, 211] width 11 height 11
radio input "true"
click at [432, 255] on label "overtreding ... aarzelen" at bounding box center [374, 252] width 171 height 32
click at [385, 255] on input "overtreding ... aarzelen" at bounding box center [380, 257] width 11 height 11
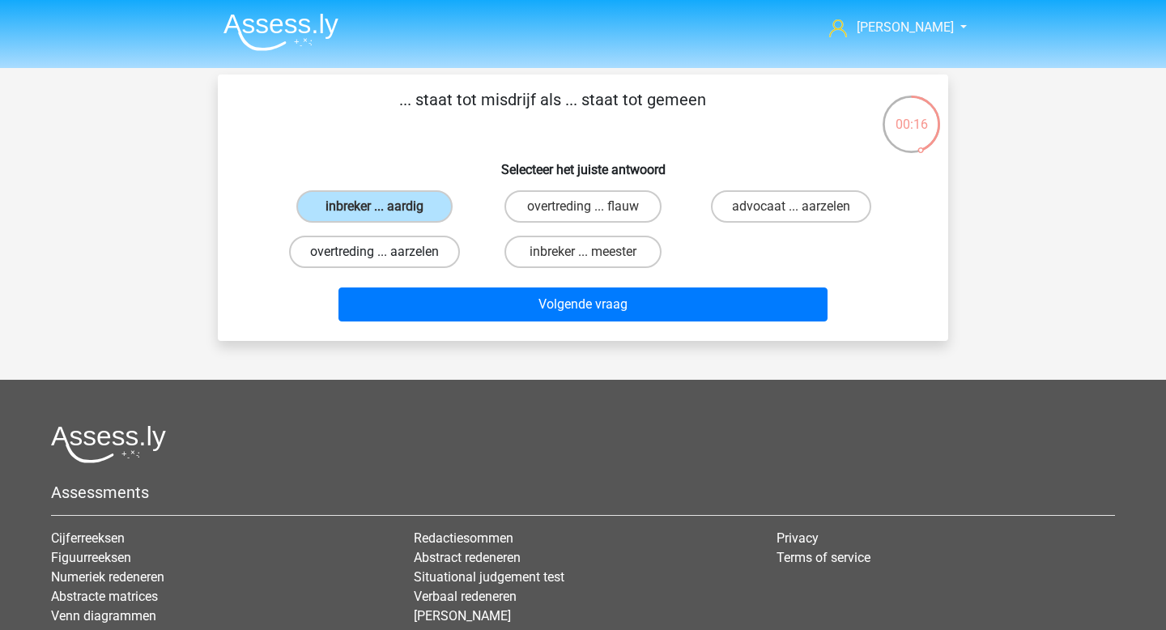
radio input "true"
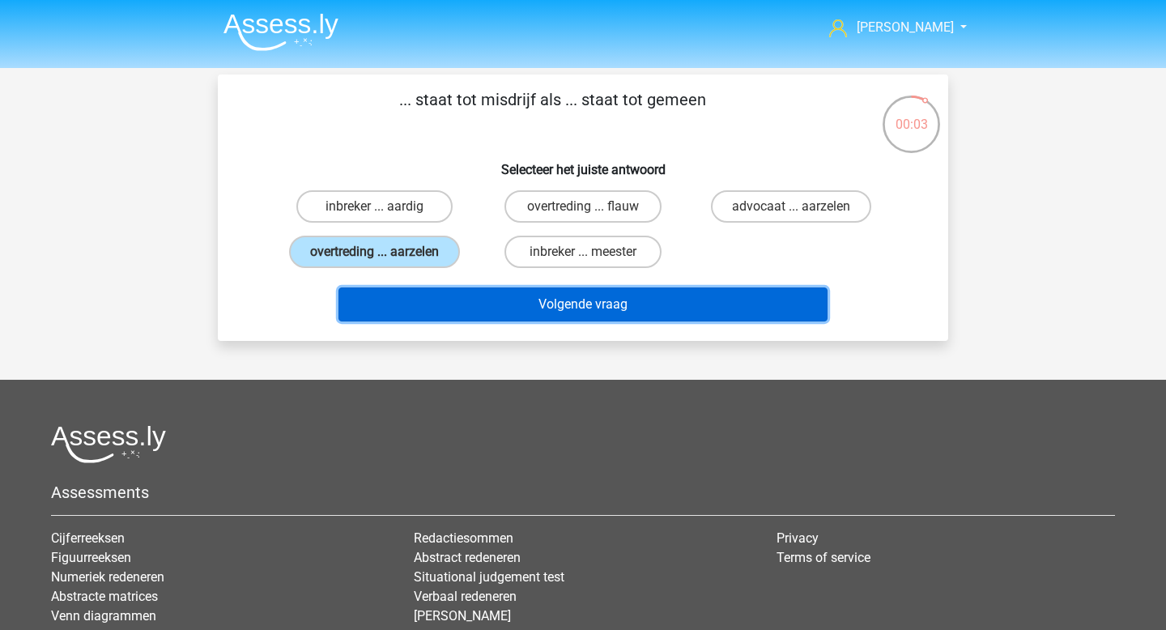
click at [550, 316] on button "Volgende vraag" at bounding box center [583, 304] width 490 height 34
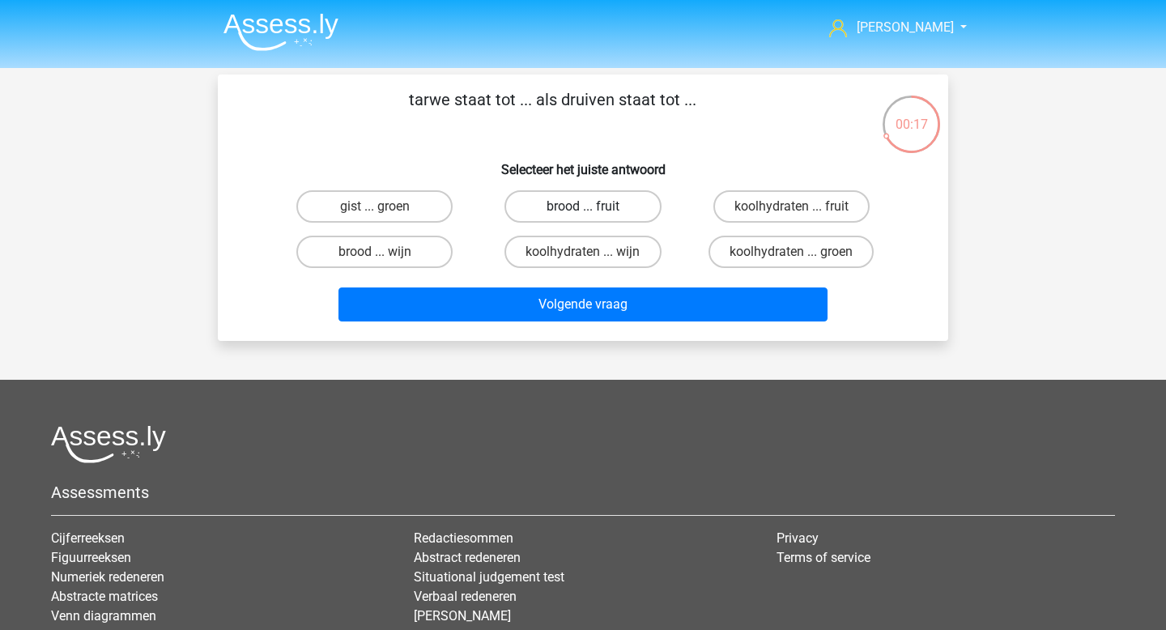
click at [622, 207] on label "brood ... fruit" at bounding box center [582, 206] width 156 height 32
click at [593, 207] on input "brood ... fruit" at bounding box center [588, 211] width 11 height 11
radio input "true"
click at [435, 257] on label "brood ... wijn" at bounding box center [374, 252] width 156 height 32
click at [385, 257] on input "brood ... wijn" at bounding box center [380, 257] width 11 height 11
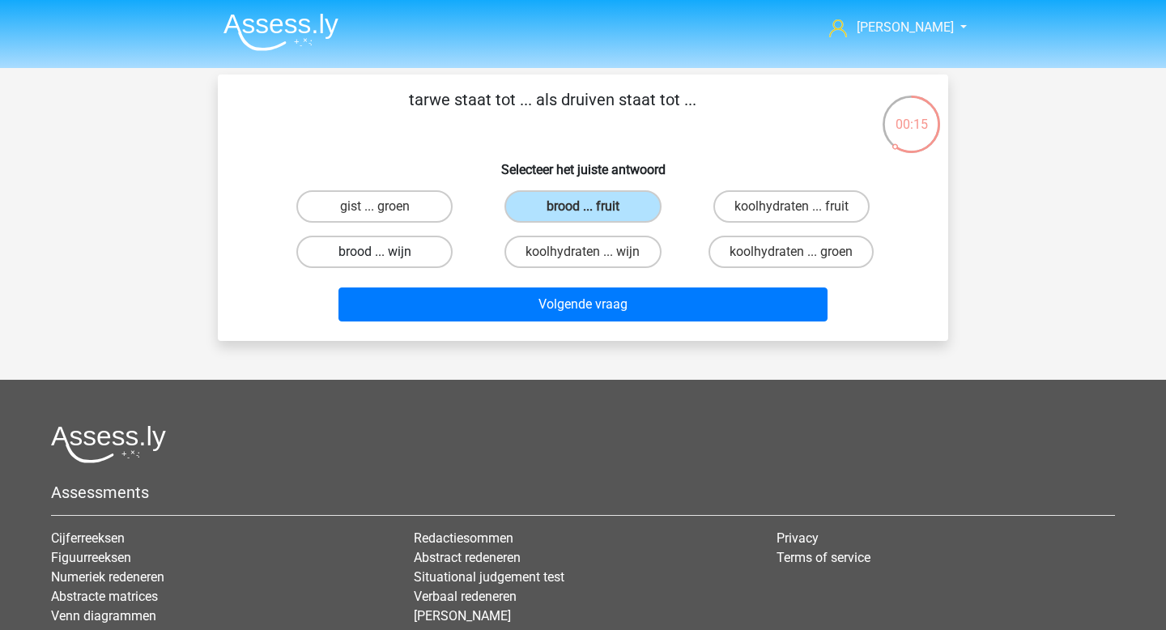
radio input "true"
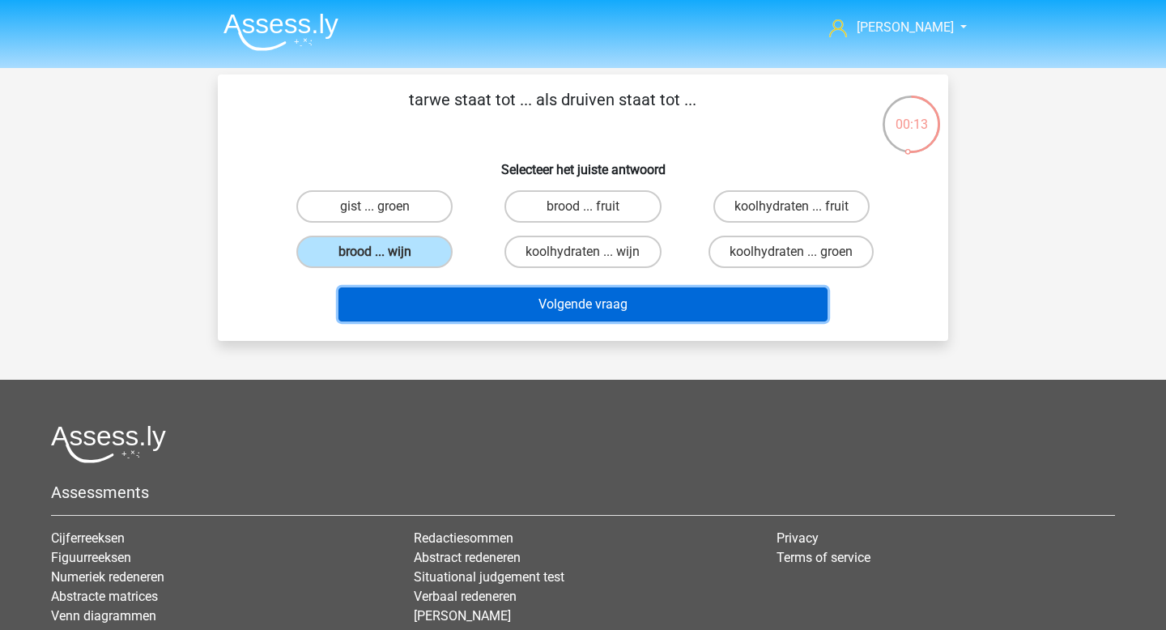
click at [528, 301] on button "Volgende vraag" at bounding box center [583, 304] width 490 height 34
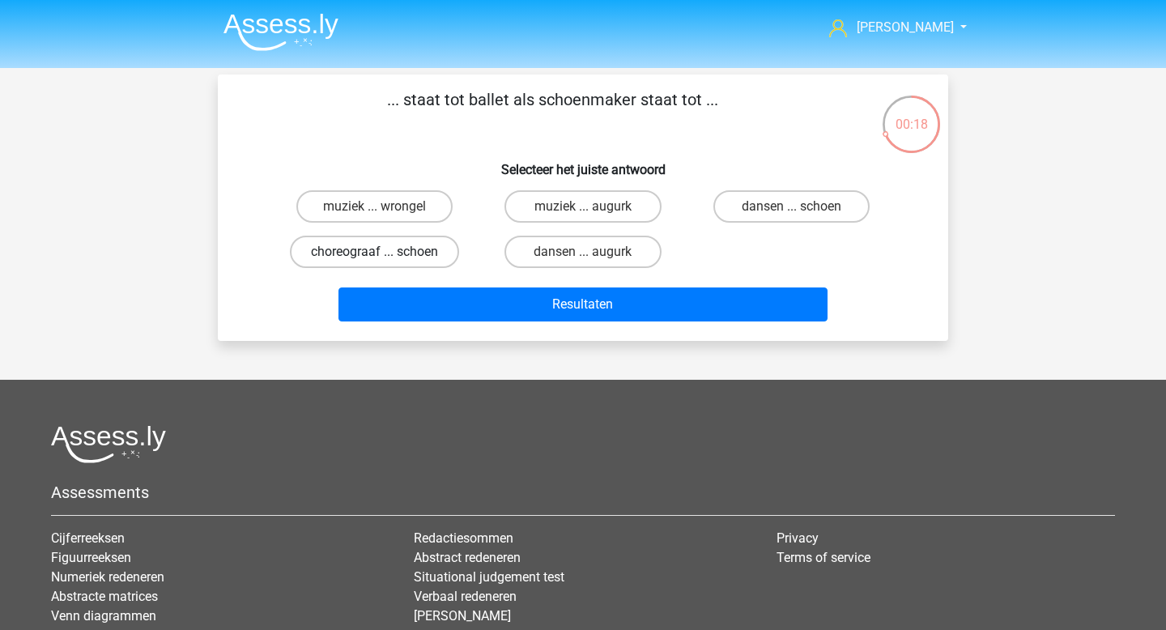
click at [427, 251] on label "choreograaf ... schoen" at bounding box center [374, 252] width 169 height 32
click at [385, 252] on input "choreograaf ... schoen" at bounding box center [380, 257] width 11 height 11
radio input "true"
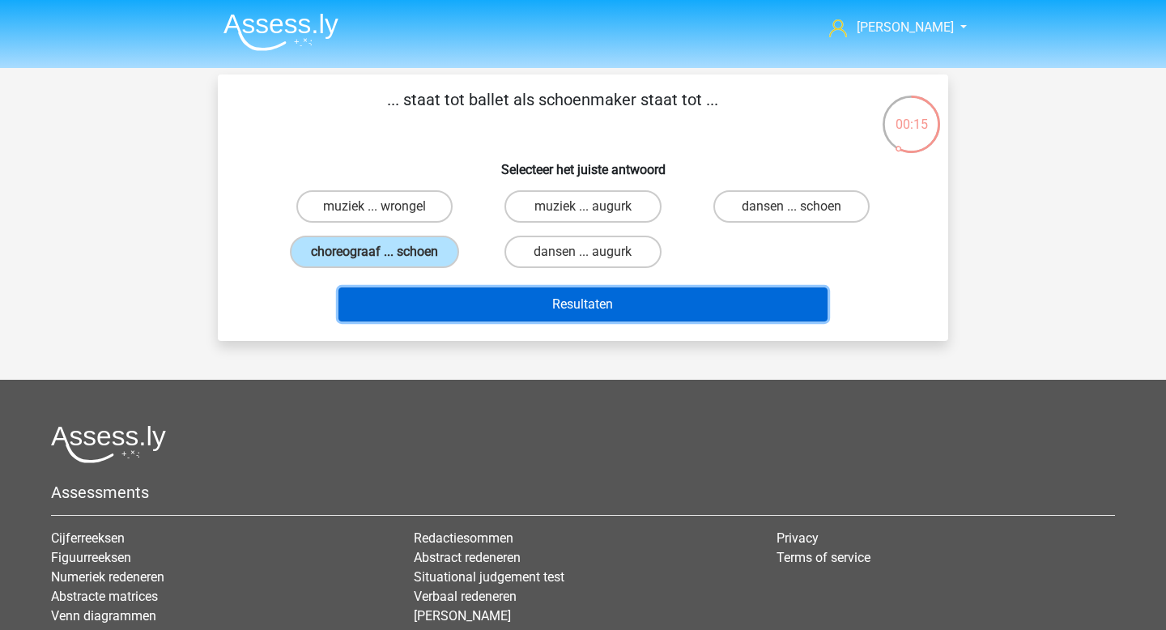
click at [467, 303] on button "Resultaten" at bounding box center [583, 304] width 490 height 34
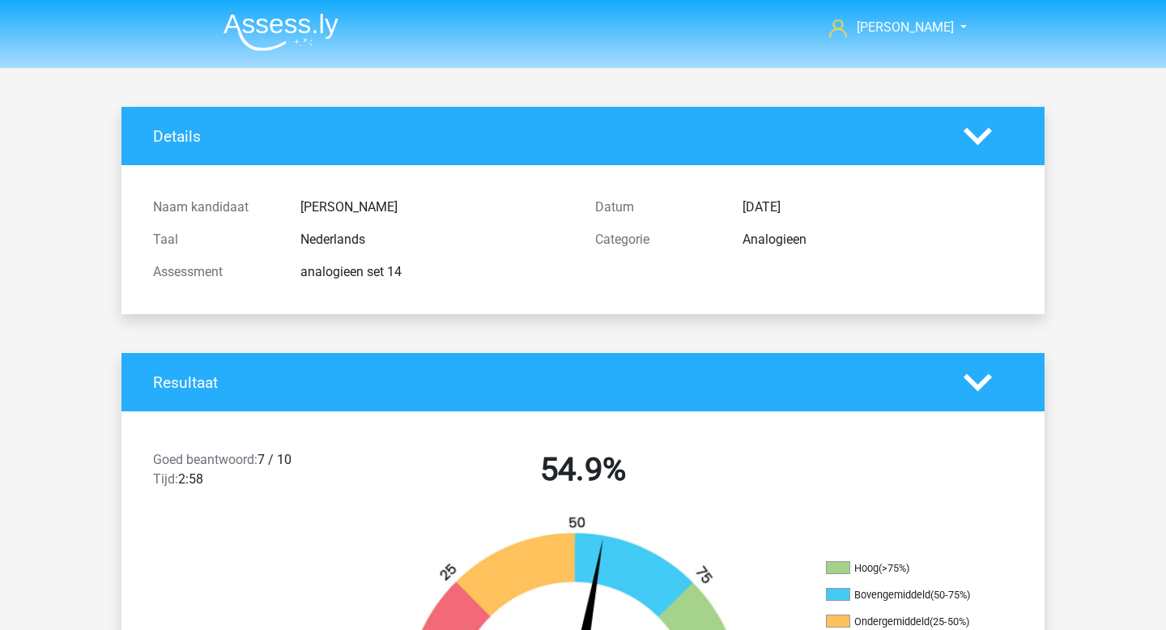
click at [291, 28] on img at bounding box center [280, 32] width 115 height 38
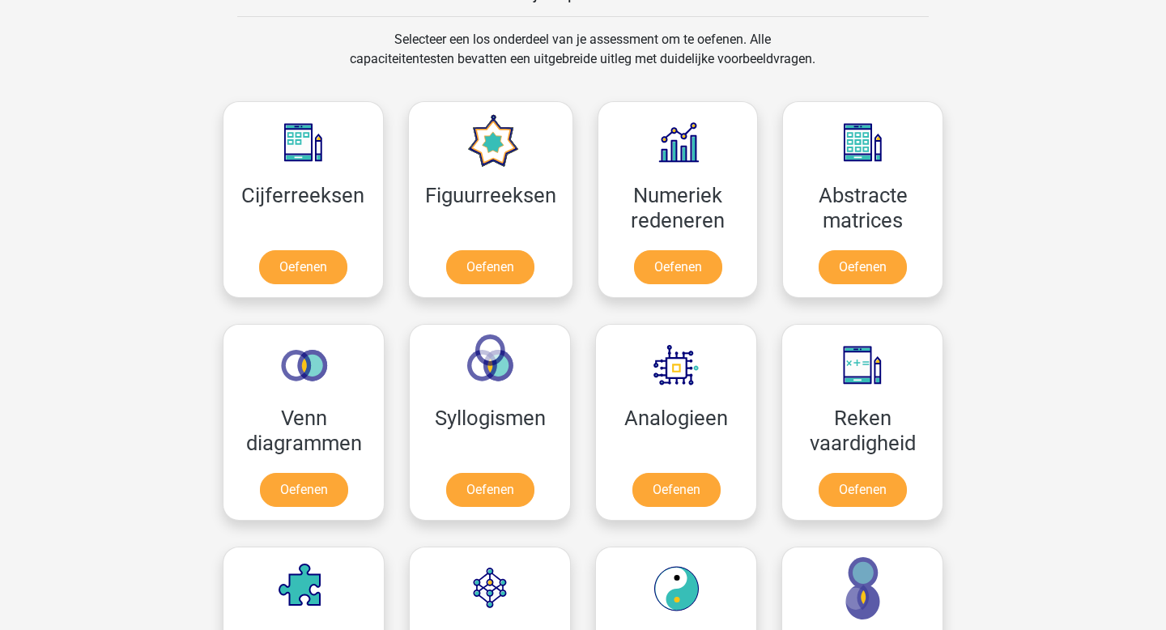
scroll to position [762, 0]
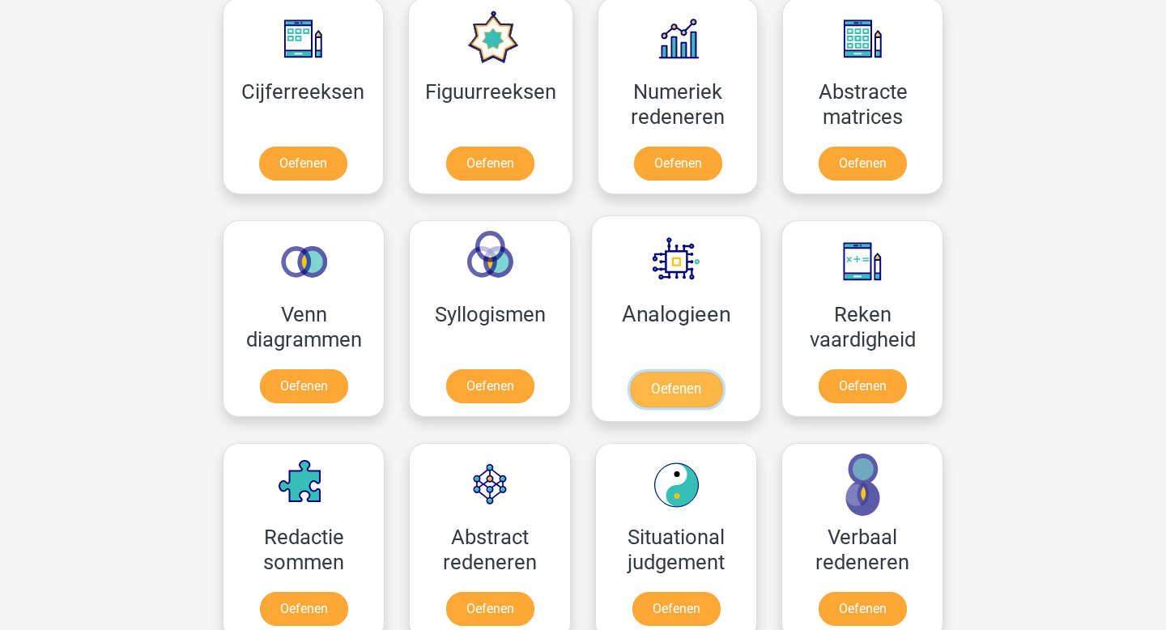
click at [709, 403] on link "Oefenen" at bounding box center [676, 390] width 92 height 36
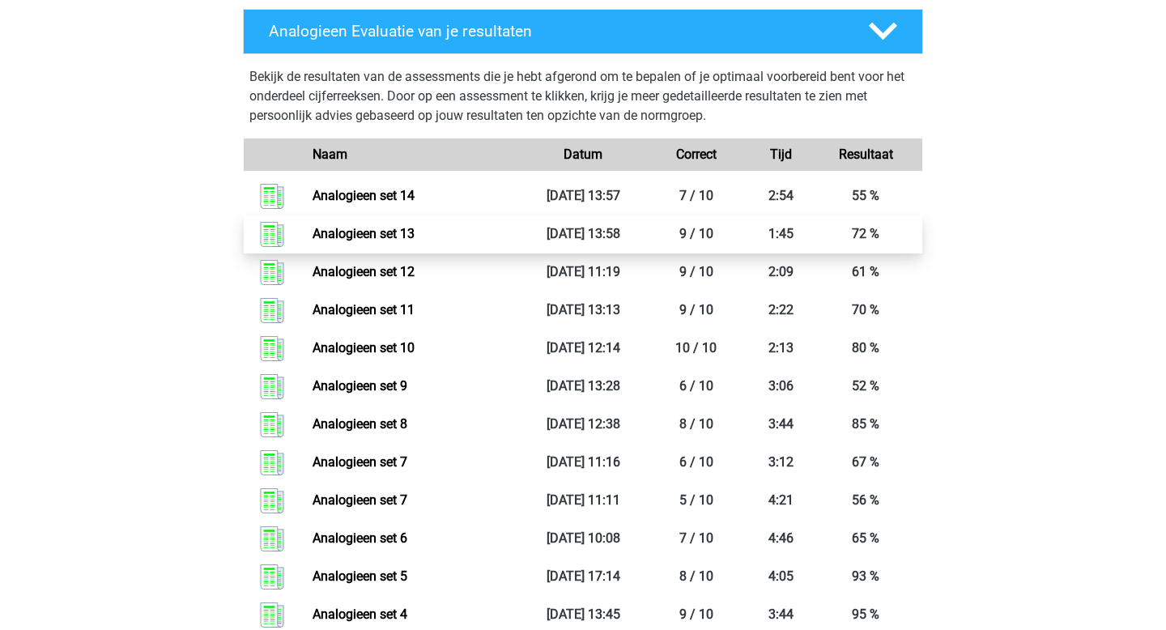
scroll to position [712, 0]
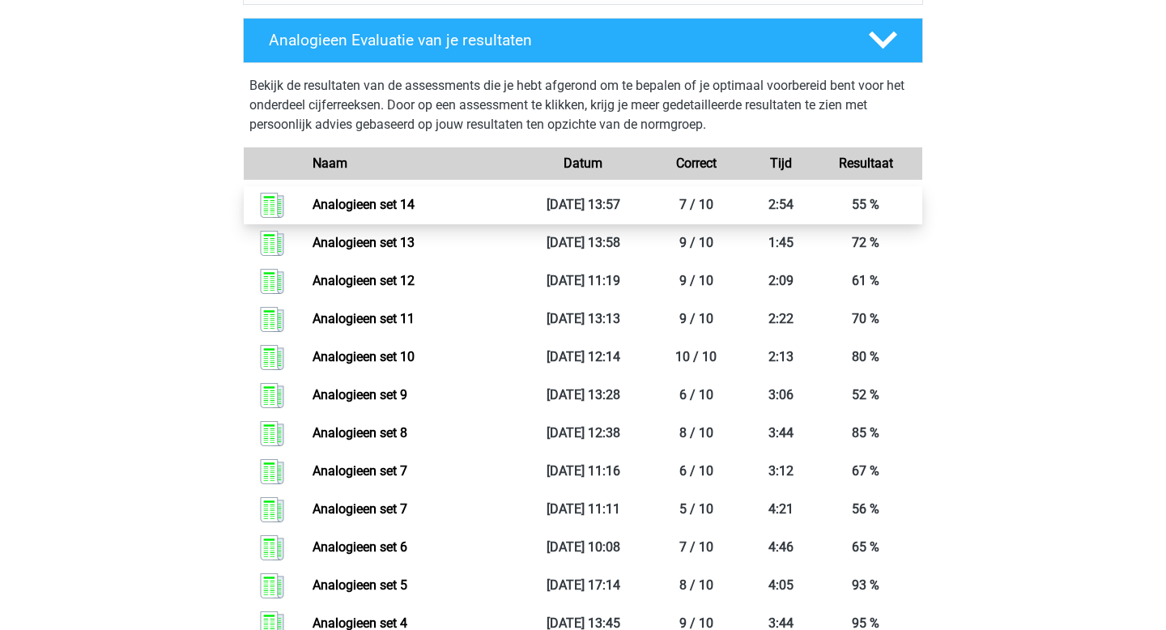
click at [398, 203] on link "Analogieen set 14" at bounding box center [363, 204] width 102 height 15
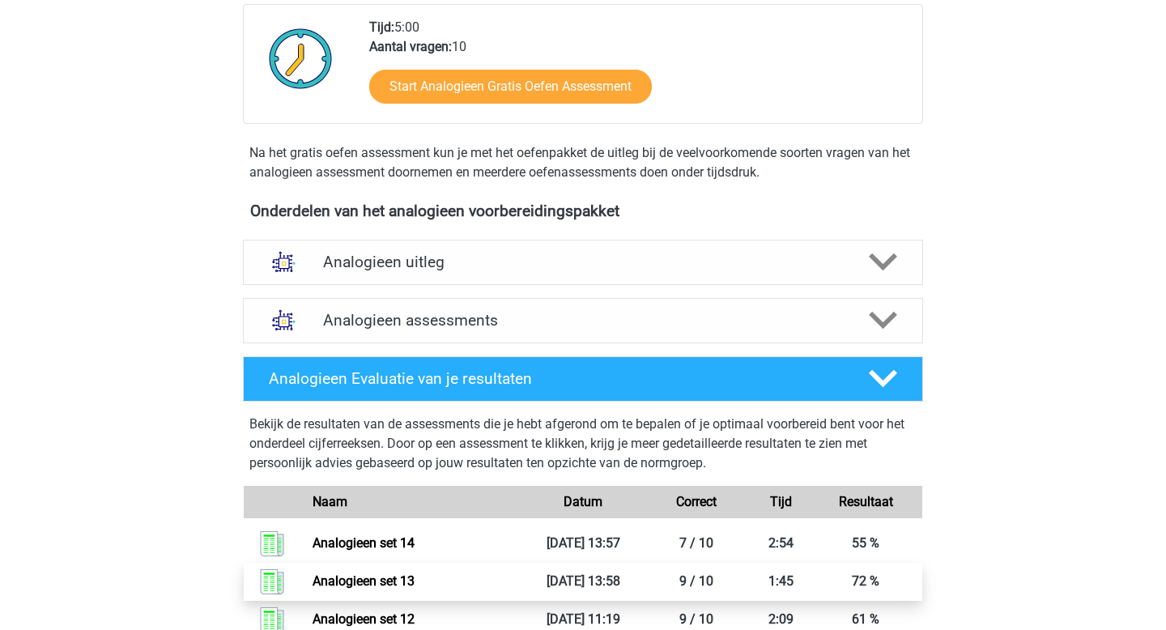
scroll to position [330, 0]
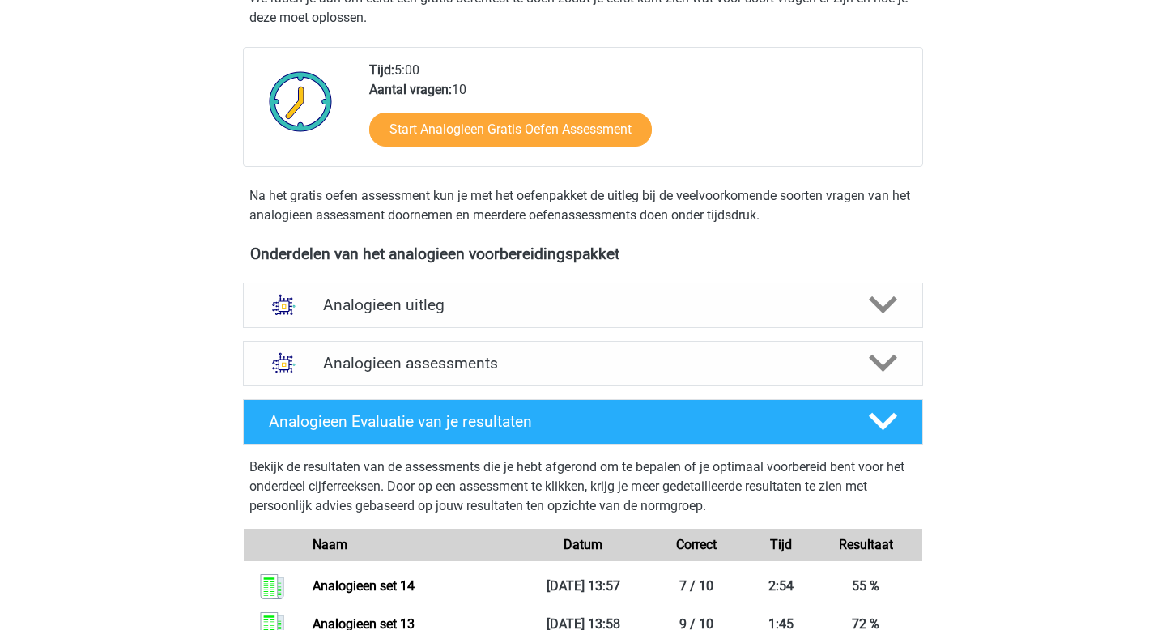
click at [413, 391] on div "Analogieen assessments We raden aan om minimaal 3 oefensets te doen met tijdsdr…" at bounding box center [582, 363] width 743 height 58
click at [425, 379] on div "Analogieen assessments" at bounding box center [583, 363] width 680 height 45
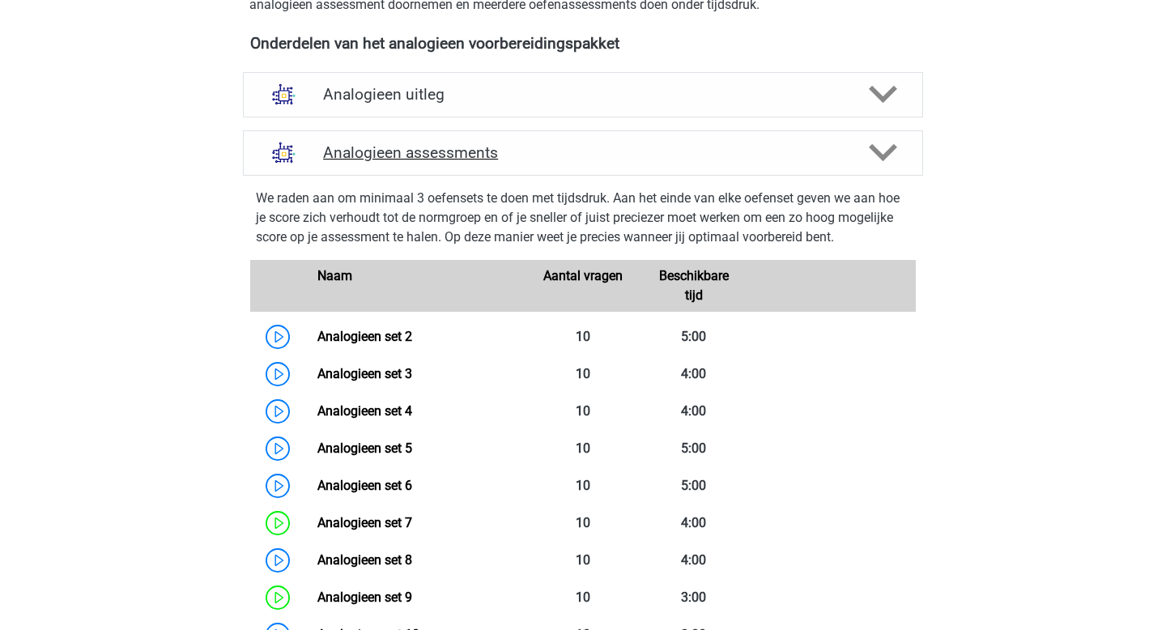
scroll to position [826, 0]
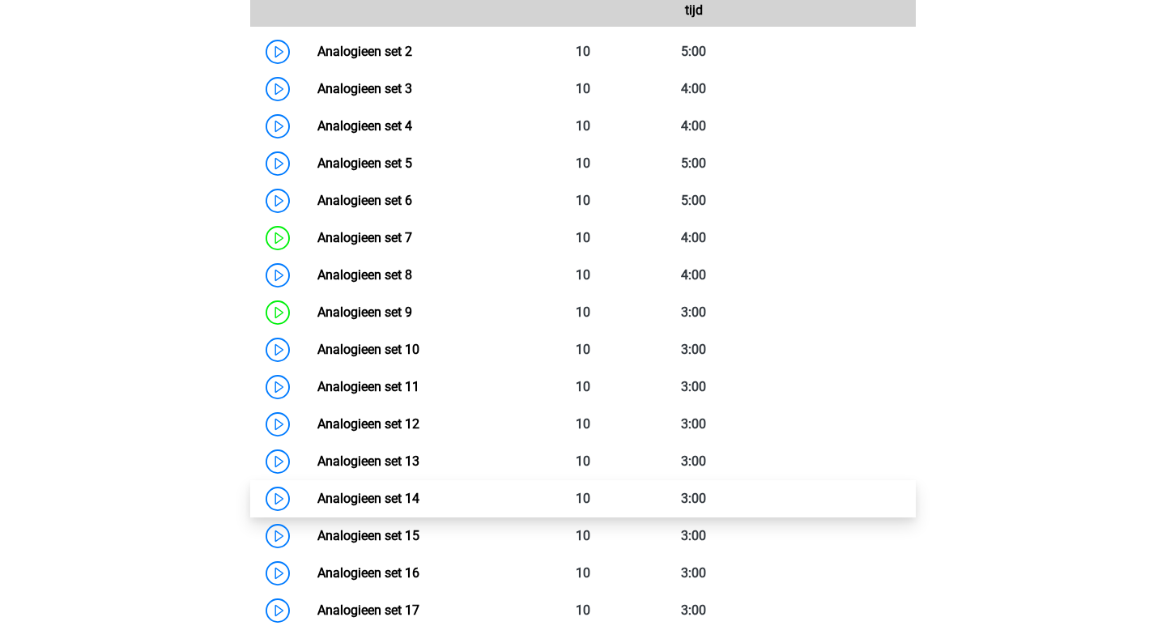
click at [417, 494] on link "Analogieen set 14" at bounding box center [368, 498] width 102 height 15
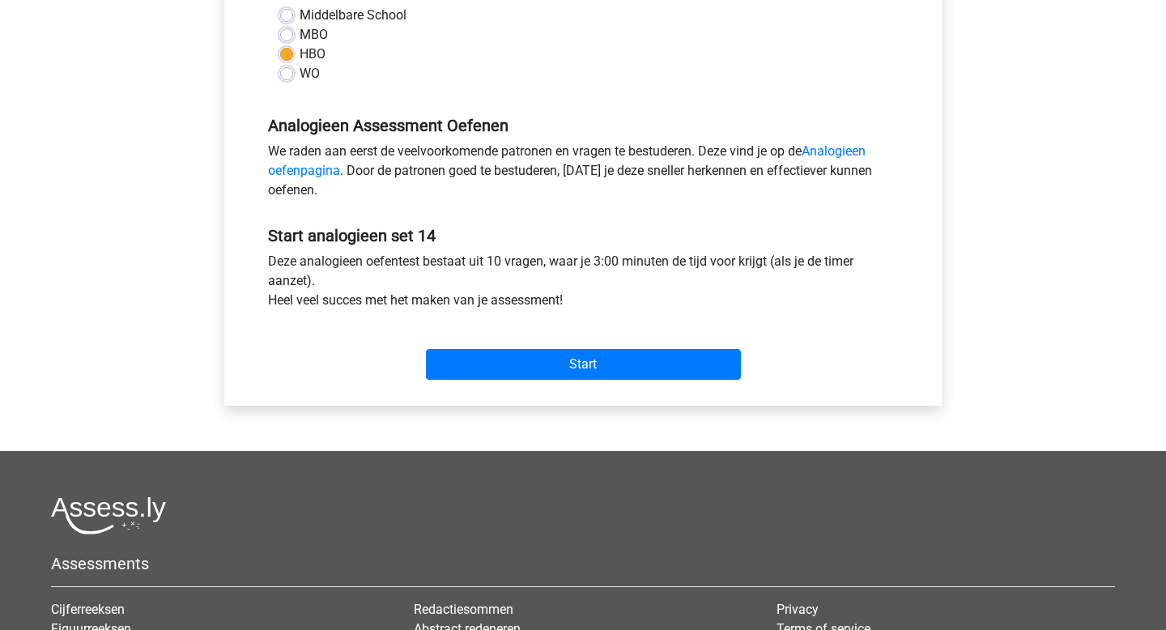
scroll to position [605, 0]
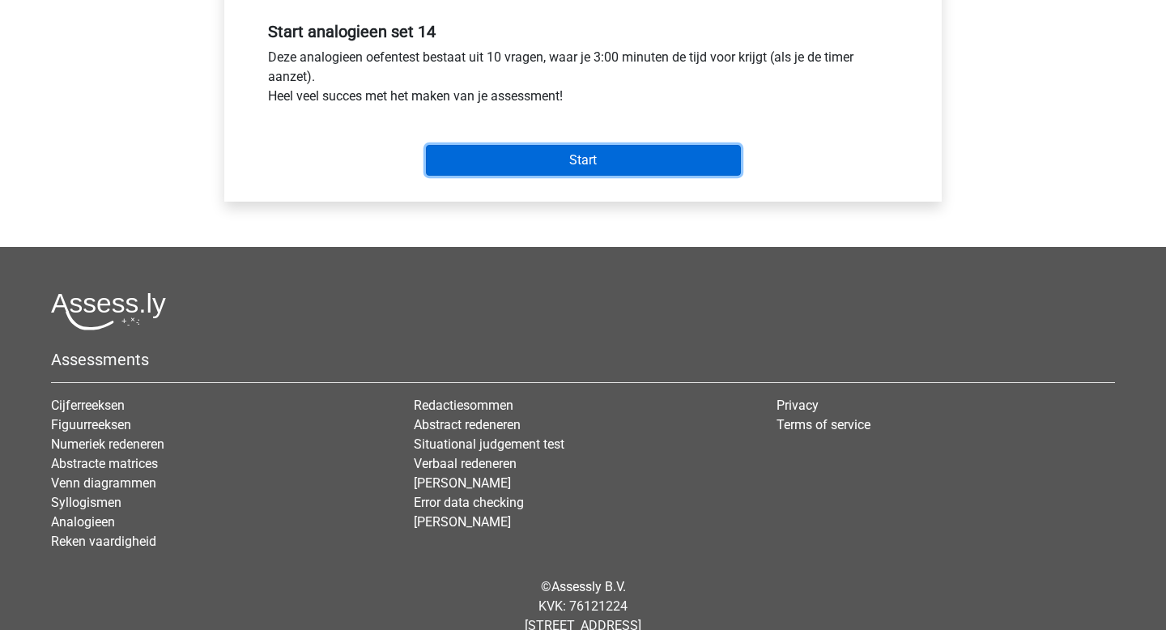
click at [564, 155] on input "Start" at bounding box center [583, 160] width 315 height 31
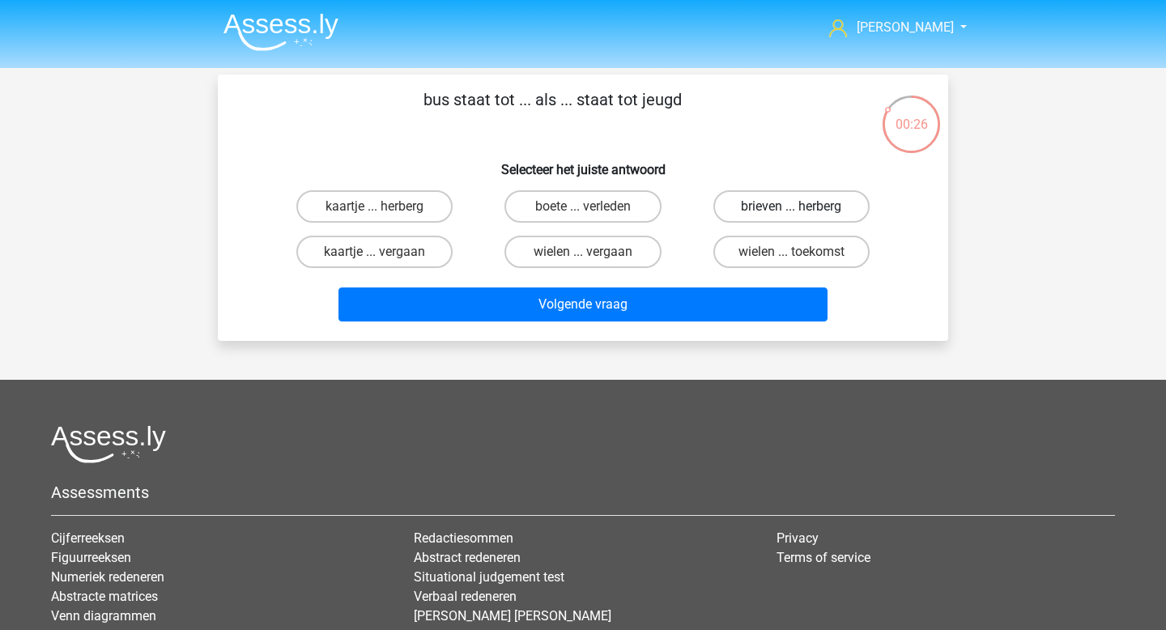
click at [772, 221] on label "brieven ... herberg" at bounding box center [791, 206] width 156 height 32
click at [791, 217] on input "brieven ... herberg" at bounding box center [796, 211] width 11 height 11
radio input "true"
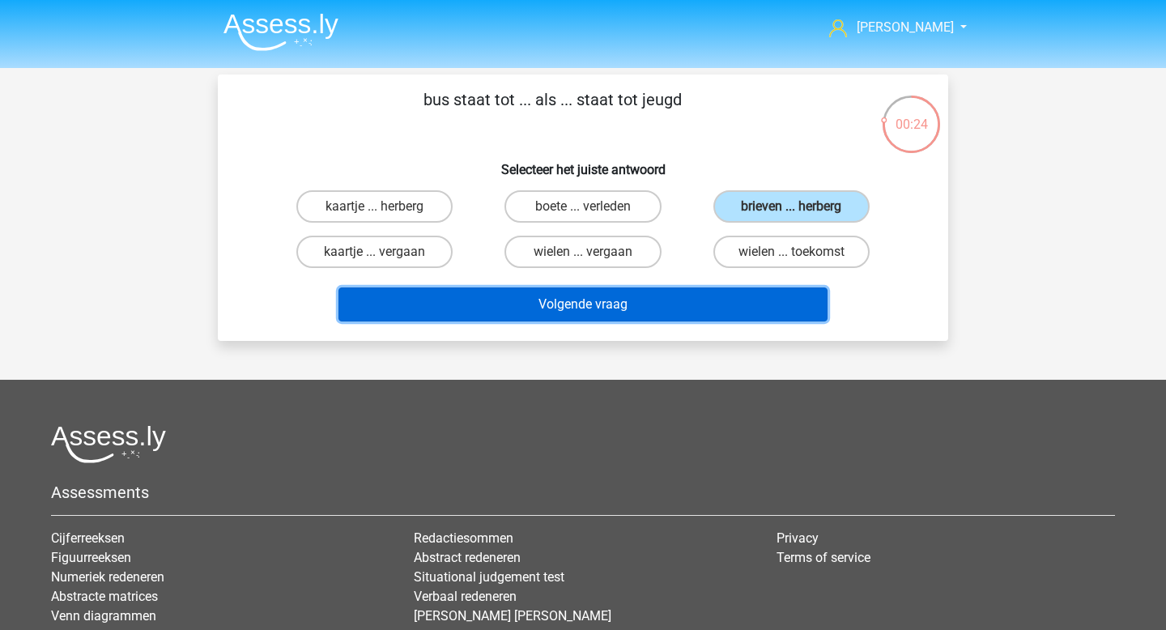
click at [688, 311] on button "Volgende vraag" at bounding box center [583, 304] width 490 height 34
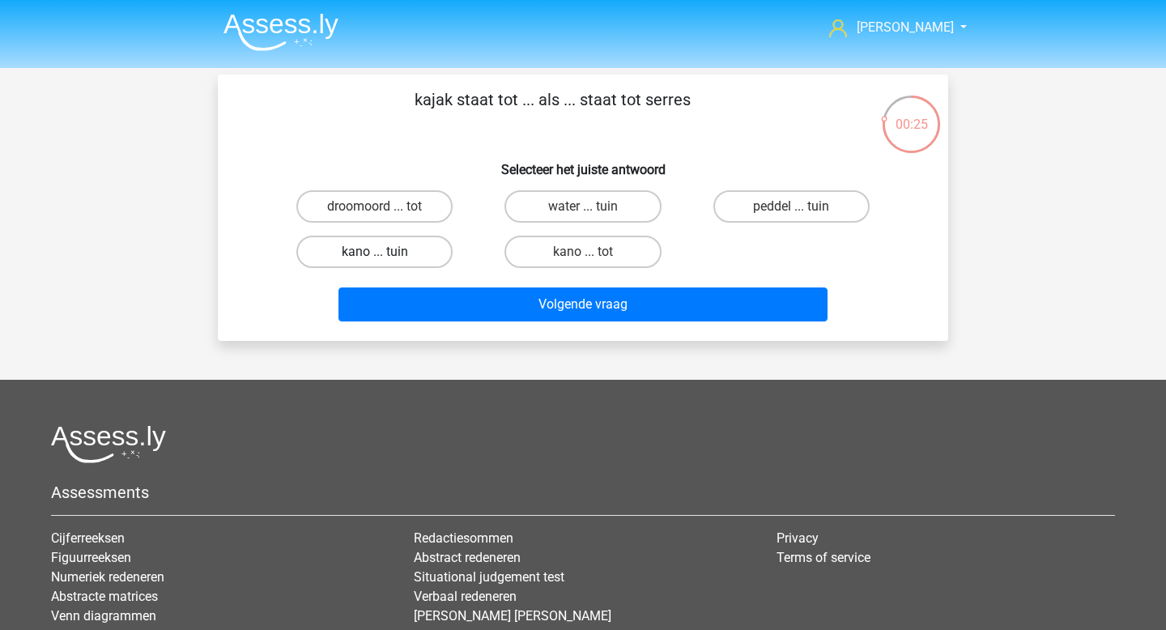
click at [430, 257] on label "kano ... tuin" at bounding box center [374, 252] width 156 height 32
click at [385, 257] on input "kano ... tuin" at bounding box center [380, 257] width 11 height 11
radio input "true"
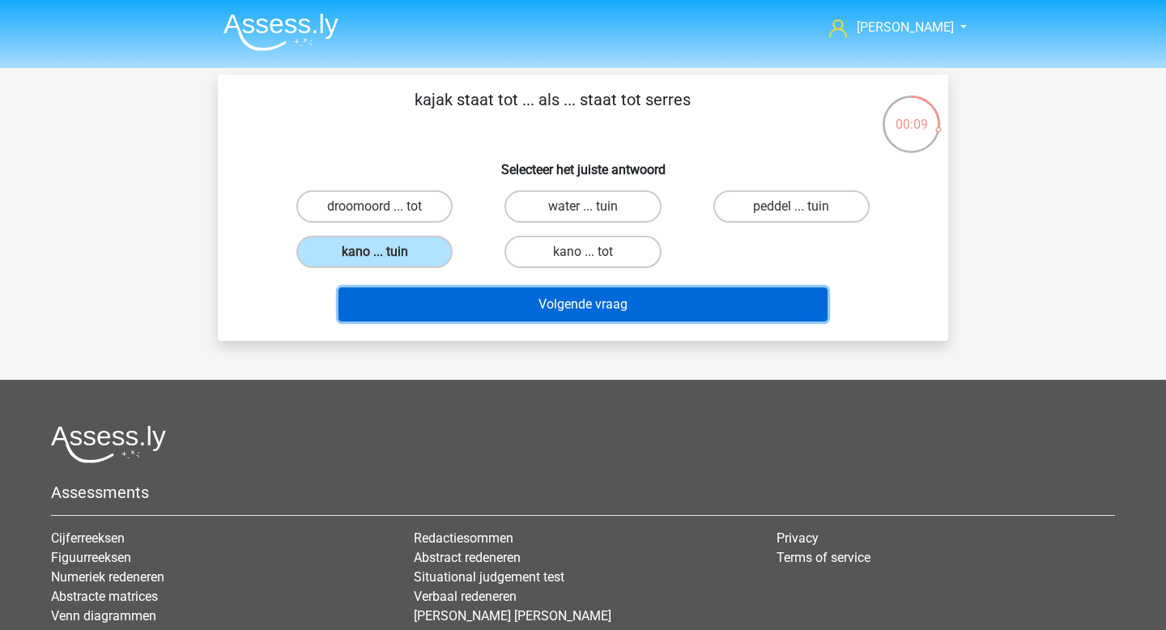
click at [522, 305] on button "Volgende vraag" at bounding box center [583, 304] width 490 height 34
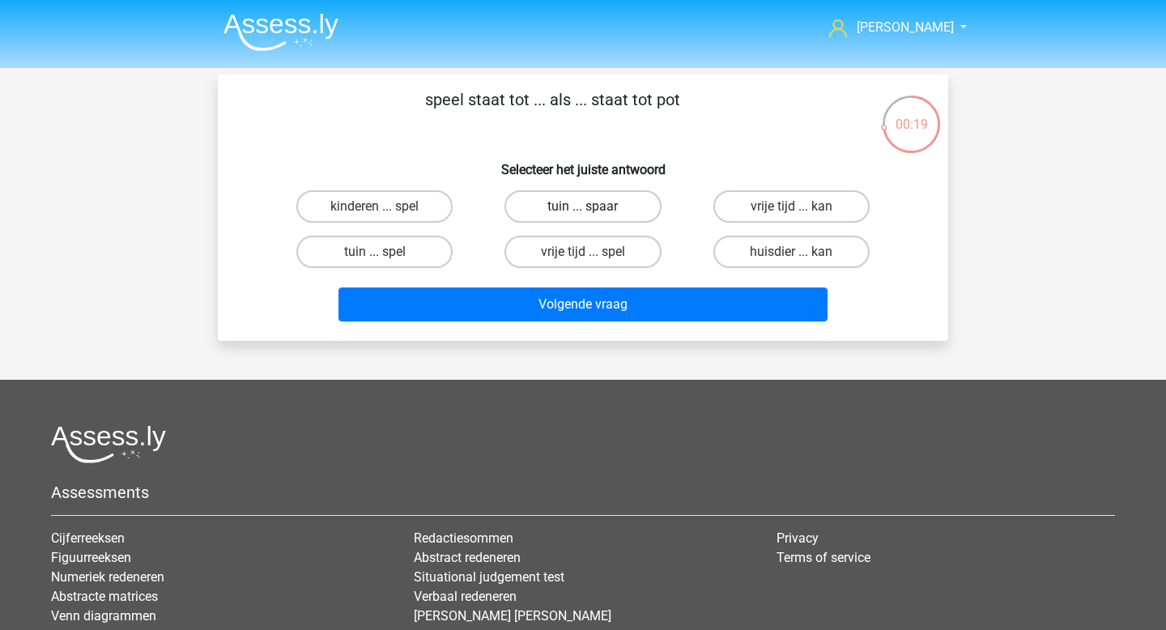
click at [598, 204] on label "tuin ... spaar" at bounding box center [582, 206] width 156 height 32
click at [593, 206] on input "tuin ... spaar" at bounding box center [588, 211] width 11 height 11
radio input "true"
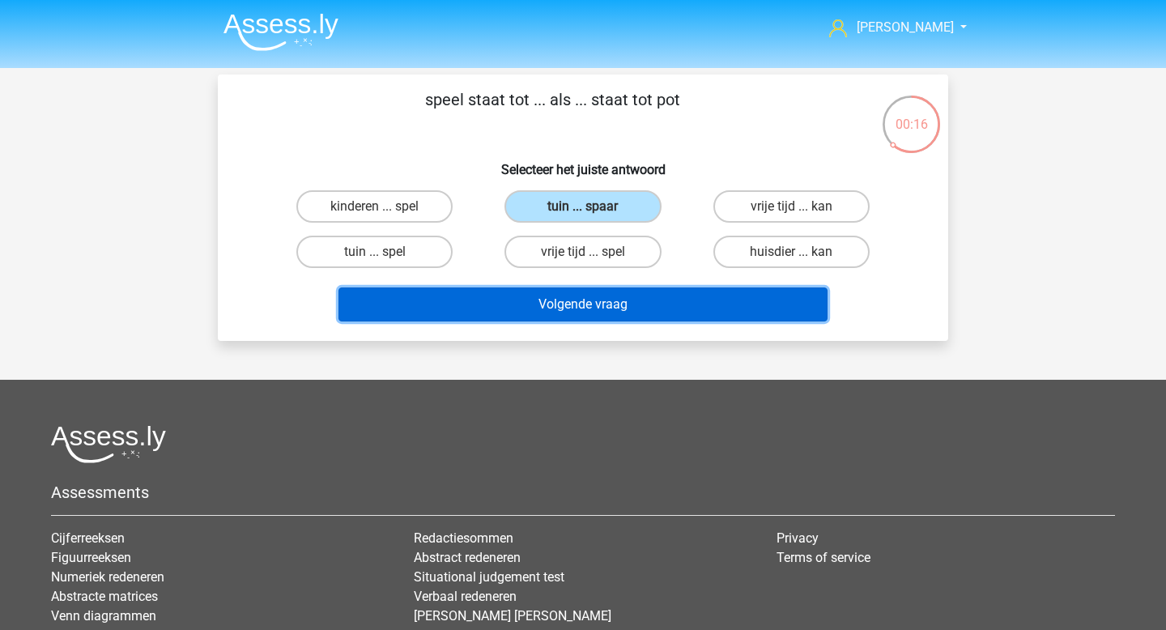
click at [601, 308] on button "Volgende vraag" at bounding box center [583, 304] width 490 height 34
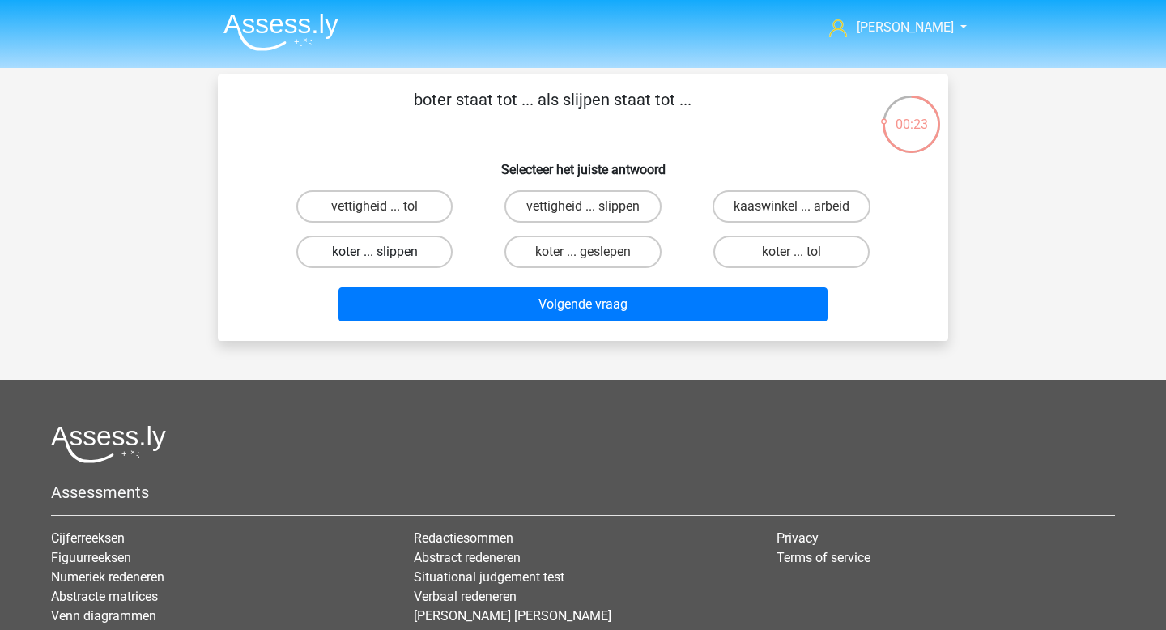
click at [423, 254] on label "koter ... slippen" at bounding box center [374, 252] width 156 height 32
click at [385, 254] on input "koter ... slippen" at bounding box center [380, 257] width 11 height 11
radio input "true"
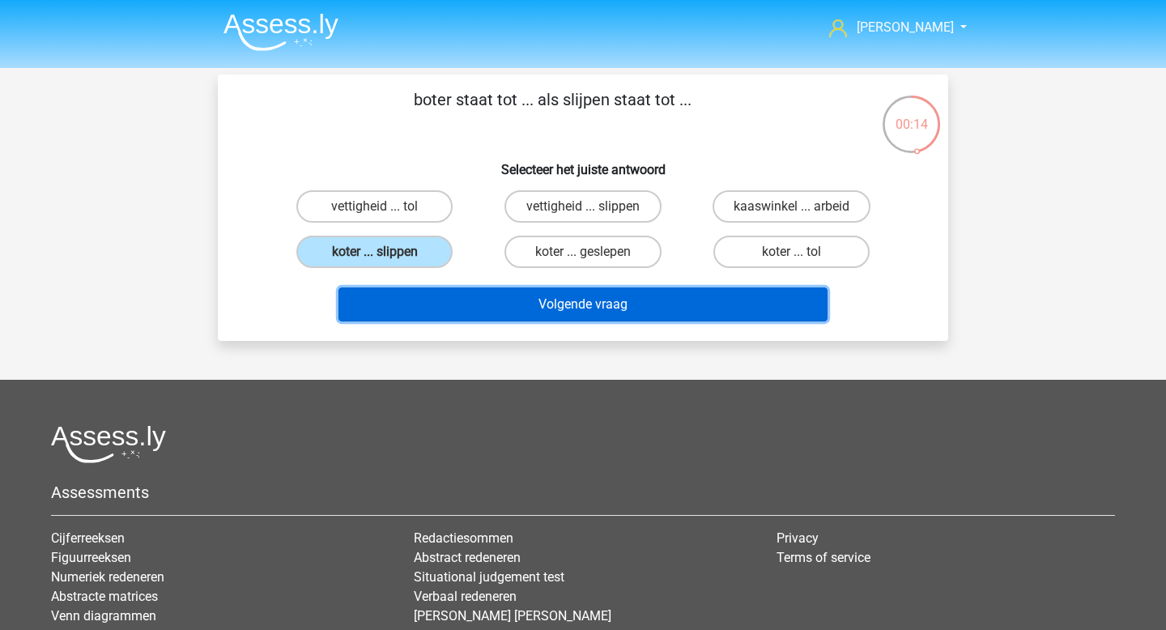
click at [593, 309] on button "Volgende vraag" at bounding box center [583, 304] width 490 height 34
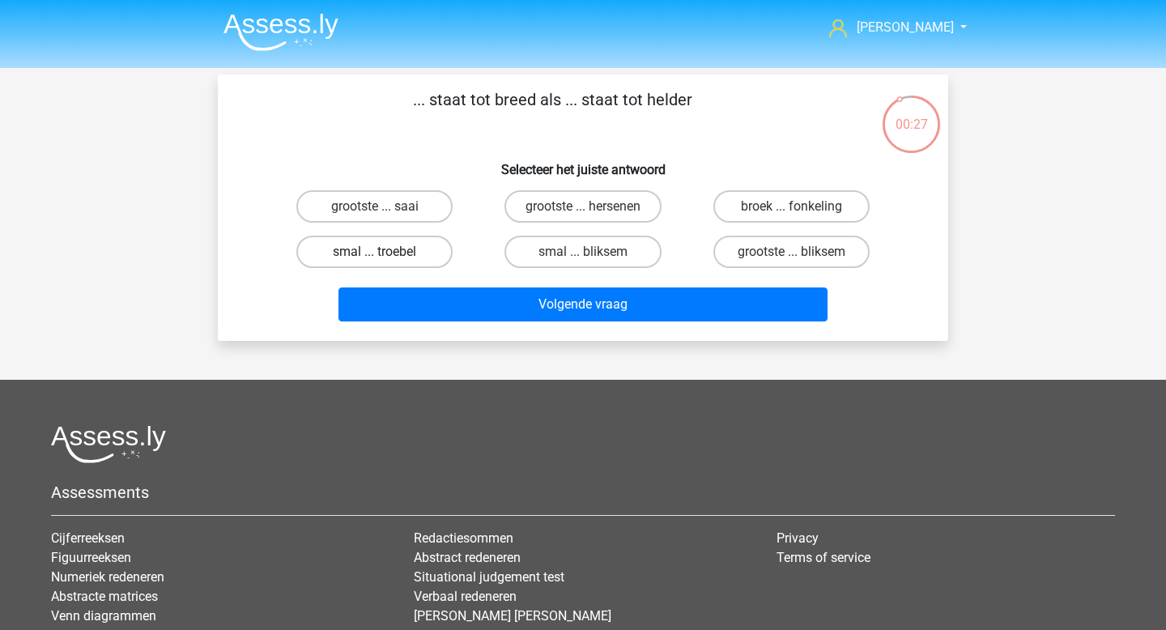
click at [424, 250] on label "smal ... troebel" at bounding box center [374, 252] width 156 height 32
click at [385, 252] on input "smal ... troebel" at bounding box center [380, 257] width 11 height 11
radio input "true"
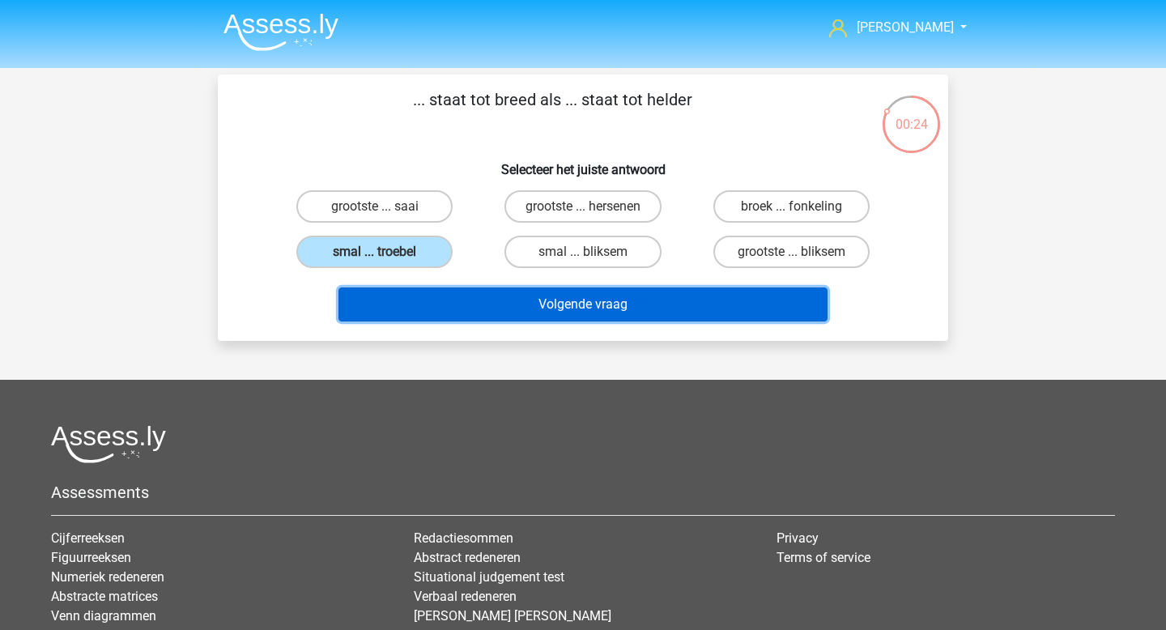
click at [528, 316] on button "Volgende vraag" at bounding box center [583, 304] width 490 height 34
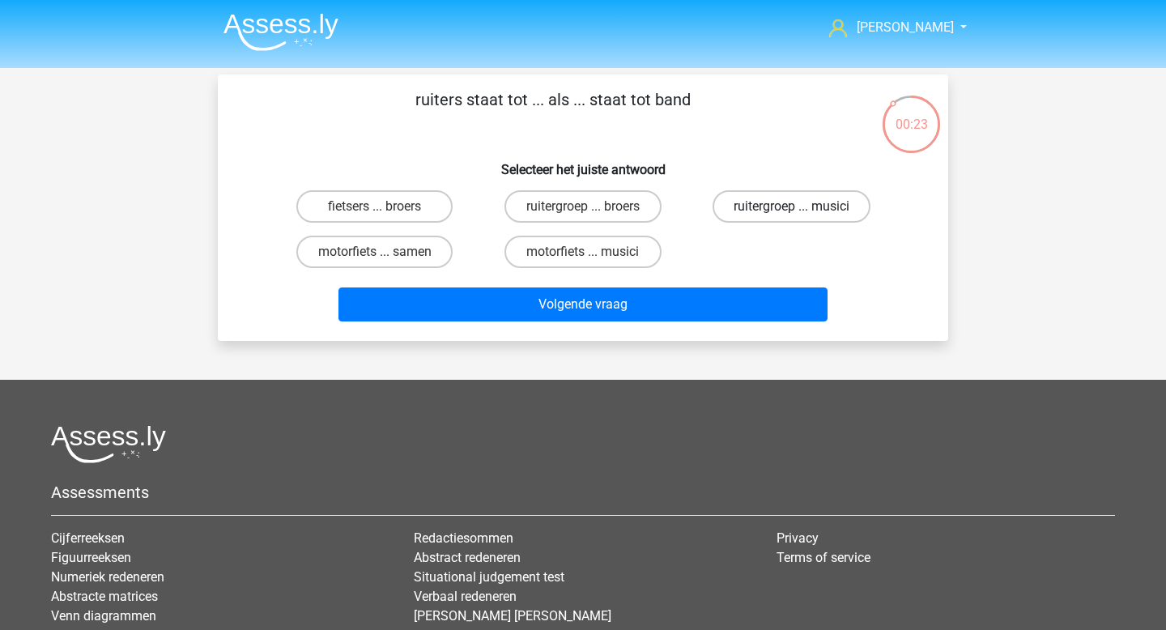
click at [814, 202] on label "ruitergroep ... musici" at bounding box center [791, 206] width 158 height 32
click at [801, 206] on input "ruitergroep ... musici" at bounding box center [796, 211] width 11 height 11
radio input "true"
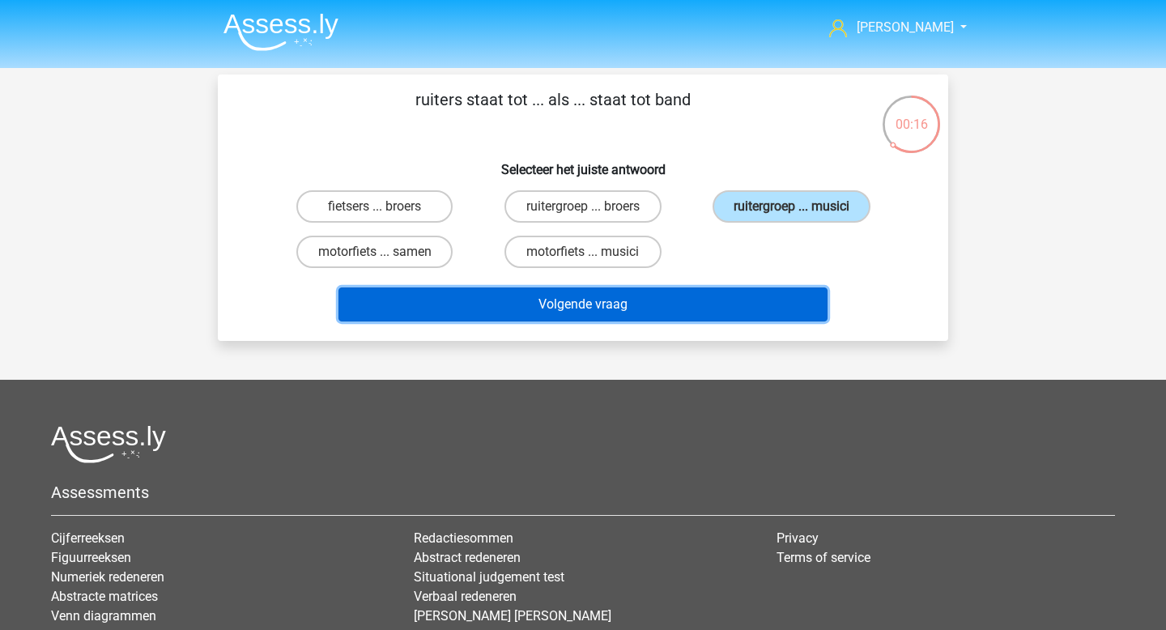
click at [517, 317] on button "Volgende vraag" at bounding box center [583, 304] width 490 height 34
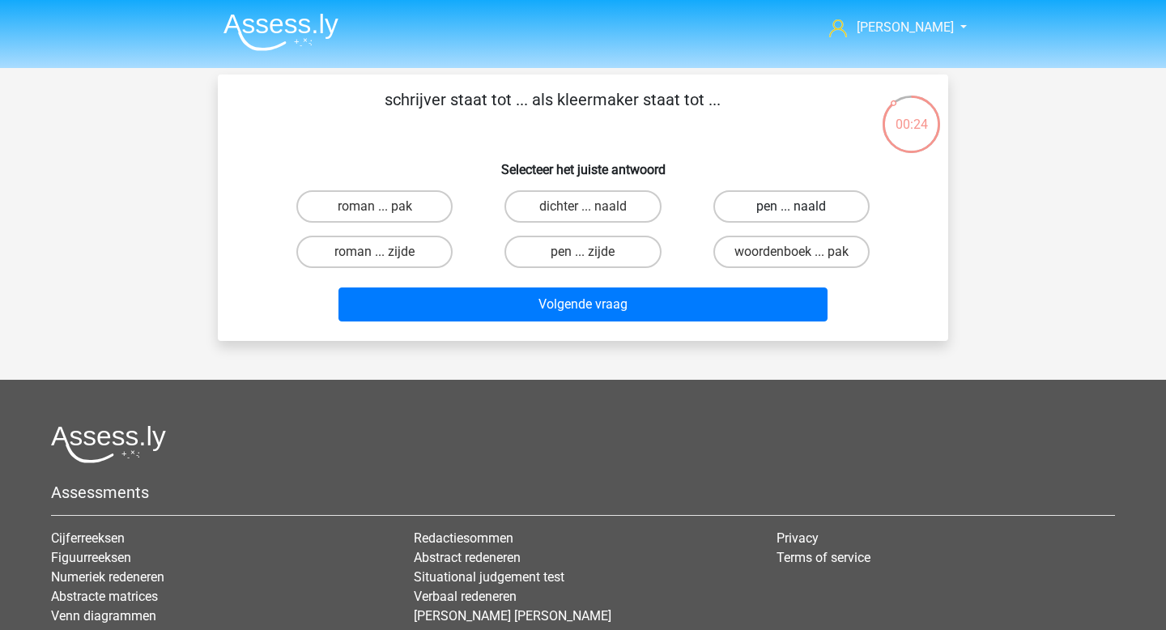
click at [784, 208] on label "pen ... naald" at bounding box center [791, 206] width 156 height 32
click at [791, 208] on input "pen ... naald" at bounding box center [796, 211] width 11 height 11
radio input "true"
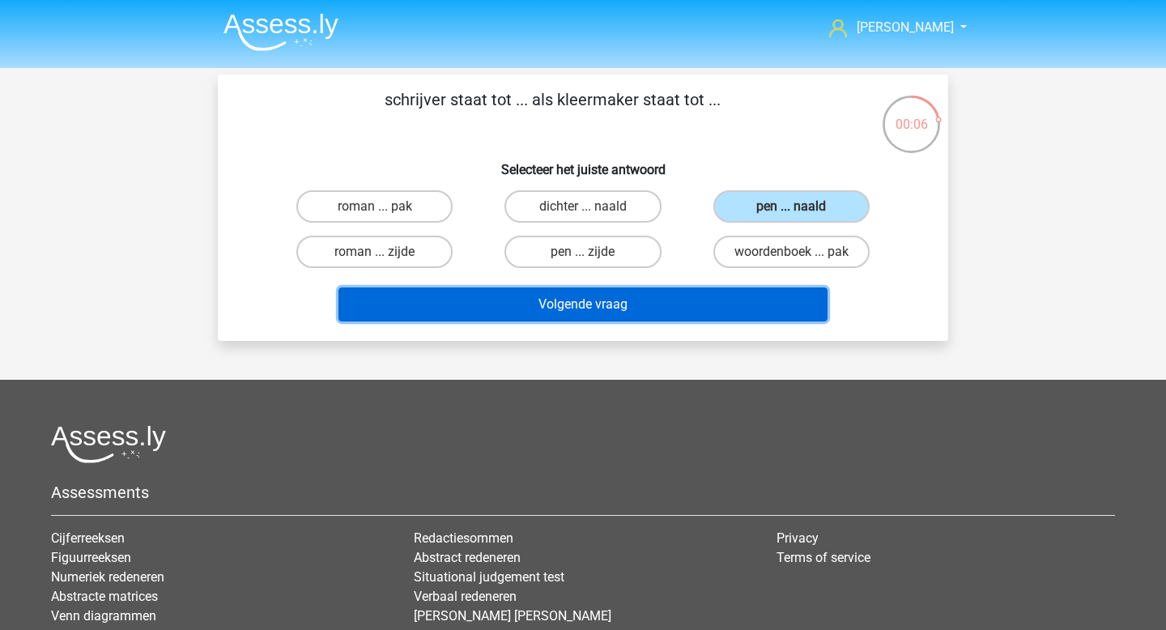
click at [542, 307] on button "Volgende vraag" at bounding box center [583, 304] width 490 height 34
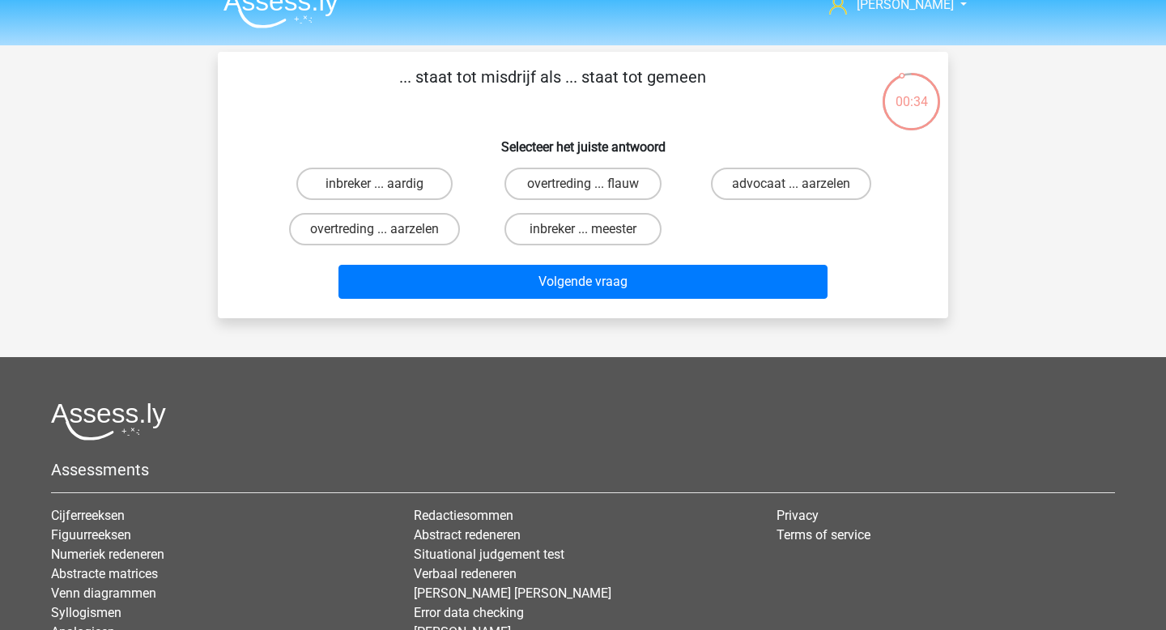
scroll to position [17, 0]
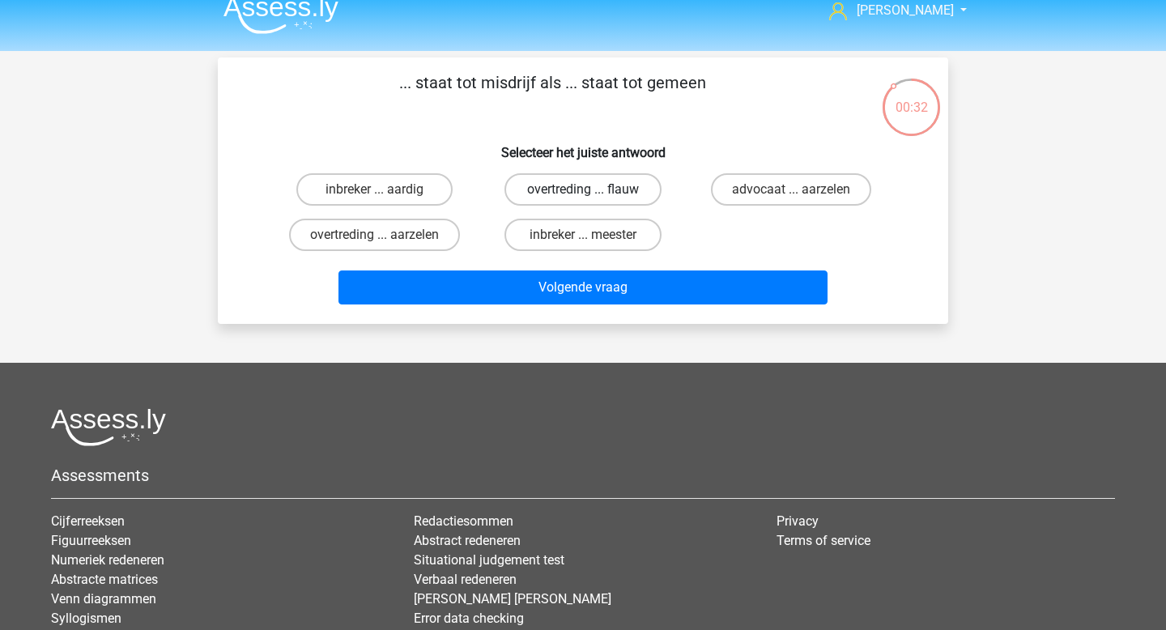
click at [593, 198] on label "overtreding ... flauw" at bounding box center [582, 189] width 156 height 32
click at [593, 198] on input "overtreding ... flauw" at bounding box center [588, 194] width 11 height 11
radio input "true"
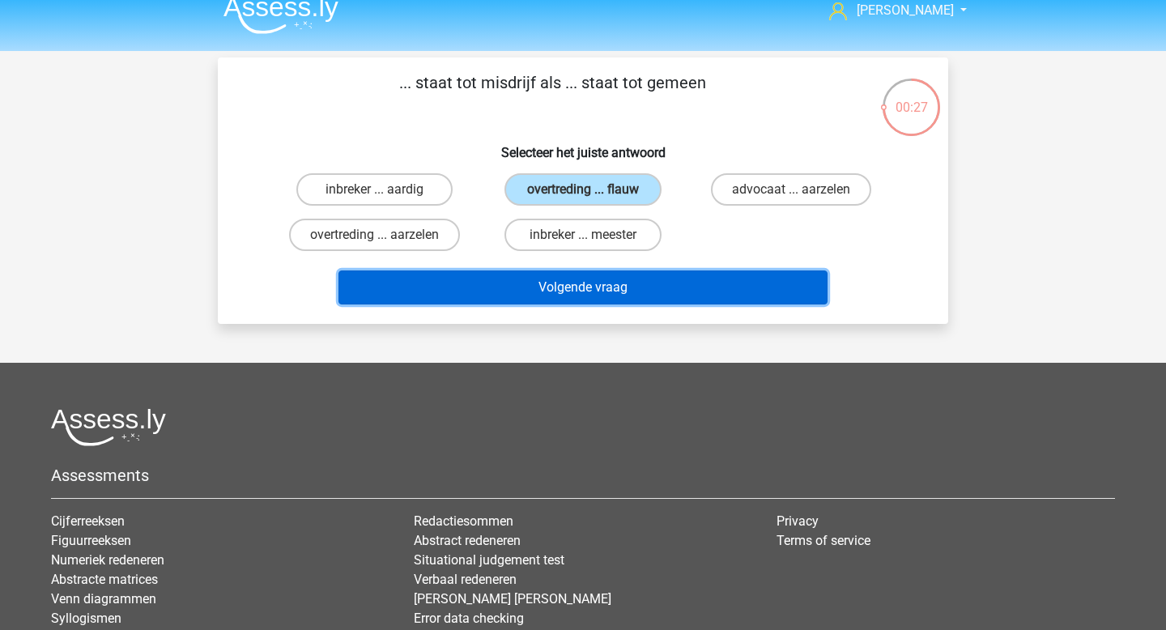
click at [580, 295] on button "Volgende vraag" at bounding box center [583, 287] width 490 height 34
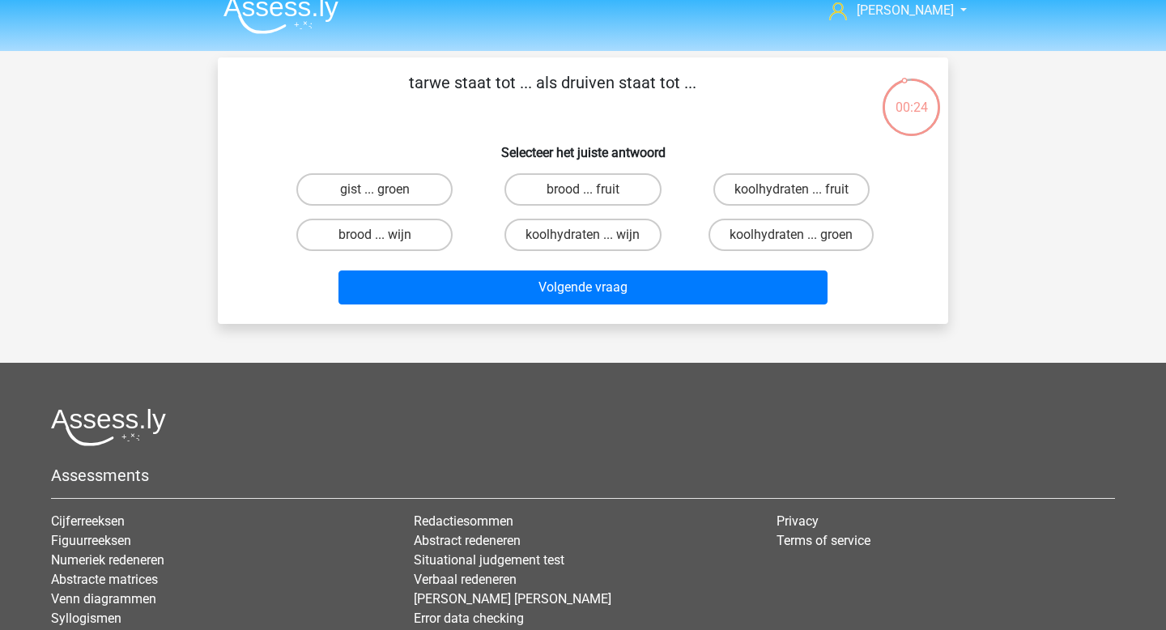
scroll to position [0, 0]
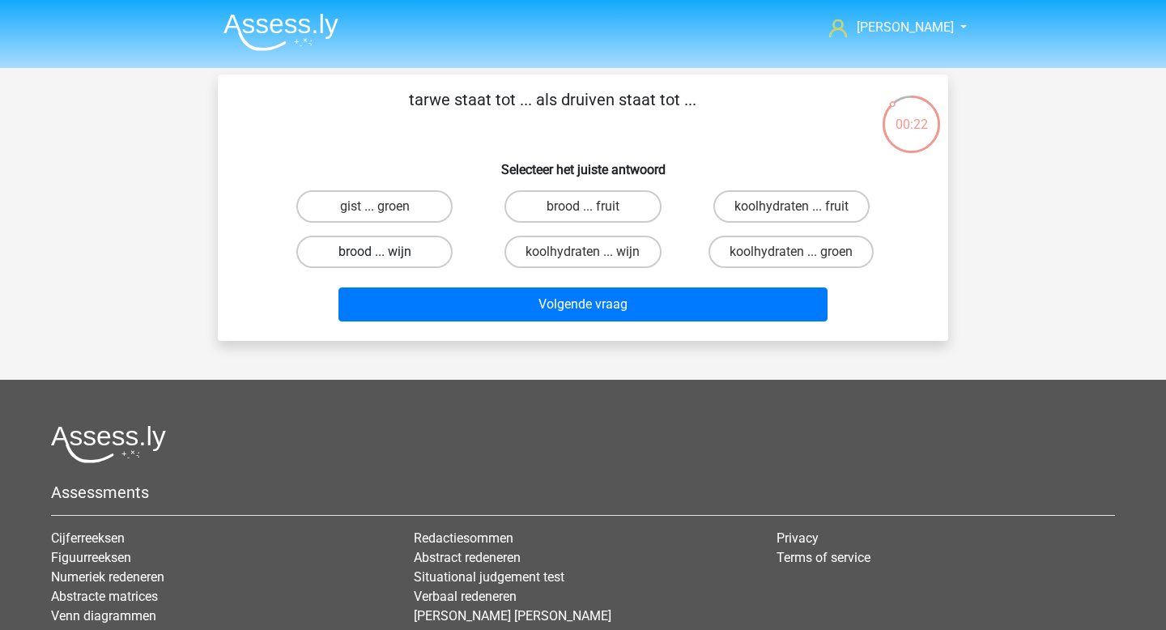
click at [426, 255] on label "brood ... wijn" at bounding box center [374, 252] width 156 height 32
click at [385, 255] on input "brood ... wijn" at bounding box center [380, 257] width 11 height 11
radio input "true"
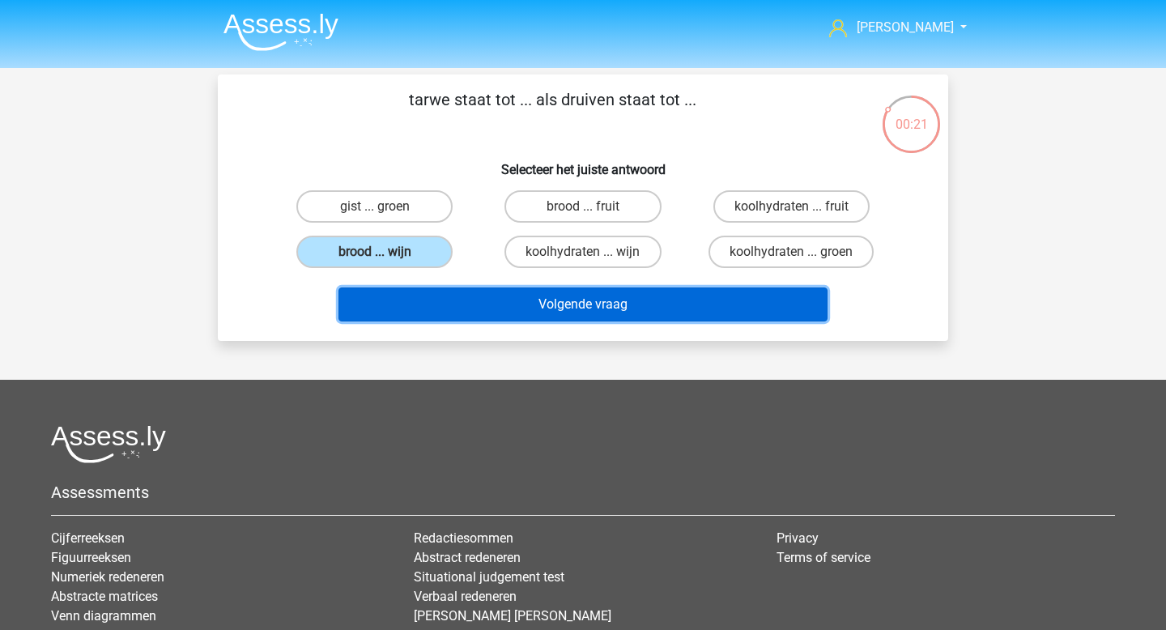
click at [595, 315] on button "Volgende vraag" at bounding box center [583, 304] width 490 height 34
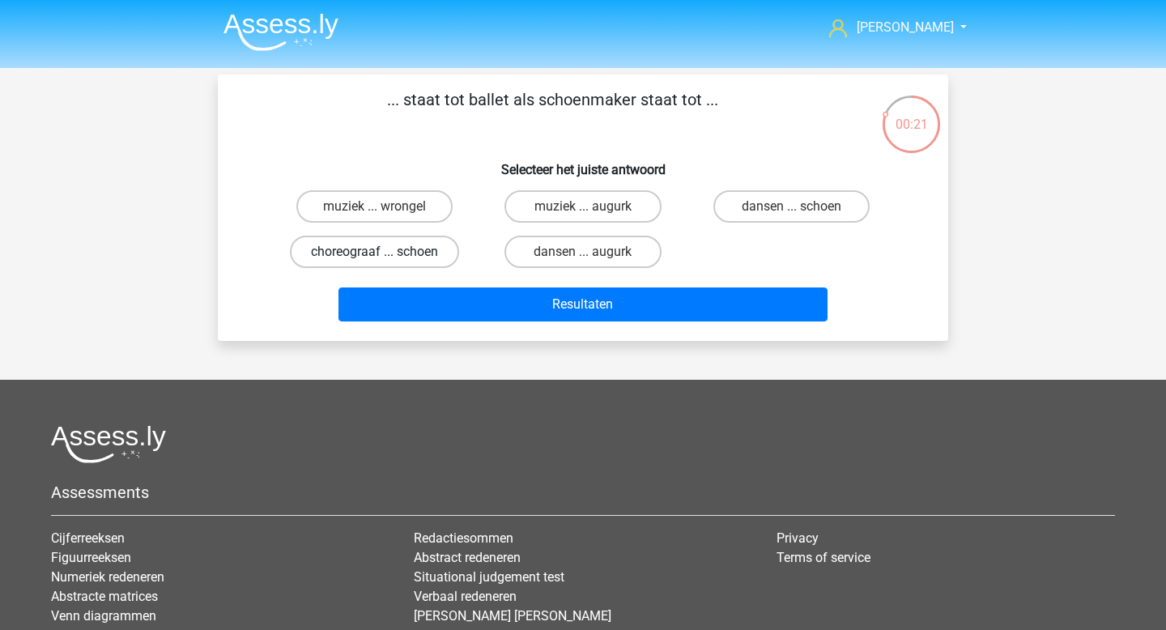
click at [444, 257] on label "choreograaf ... schoen" at bounding box center [374, 252] width 169 height 32
click at [385, 257] on input "choreograaf ... schoen" at bounding box center [380, 257] width 11 height 11
radio input "true"
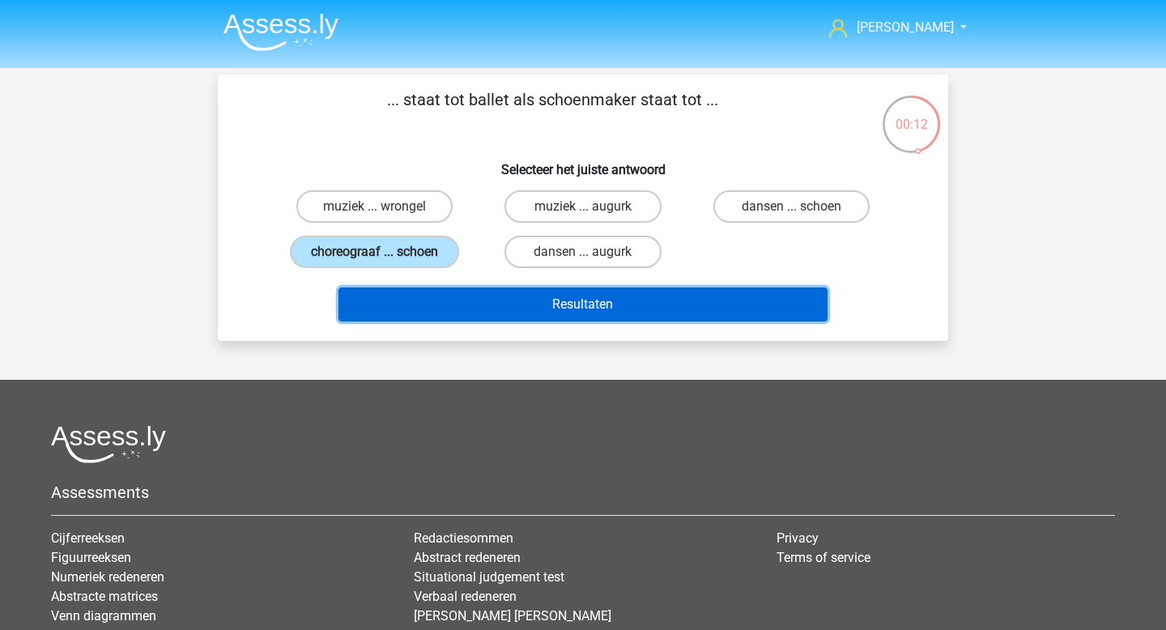
click at [536, 304] on button "Resultaten" at bounding box center [583, 304] width 490 height 34
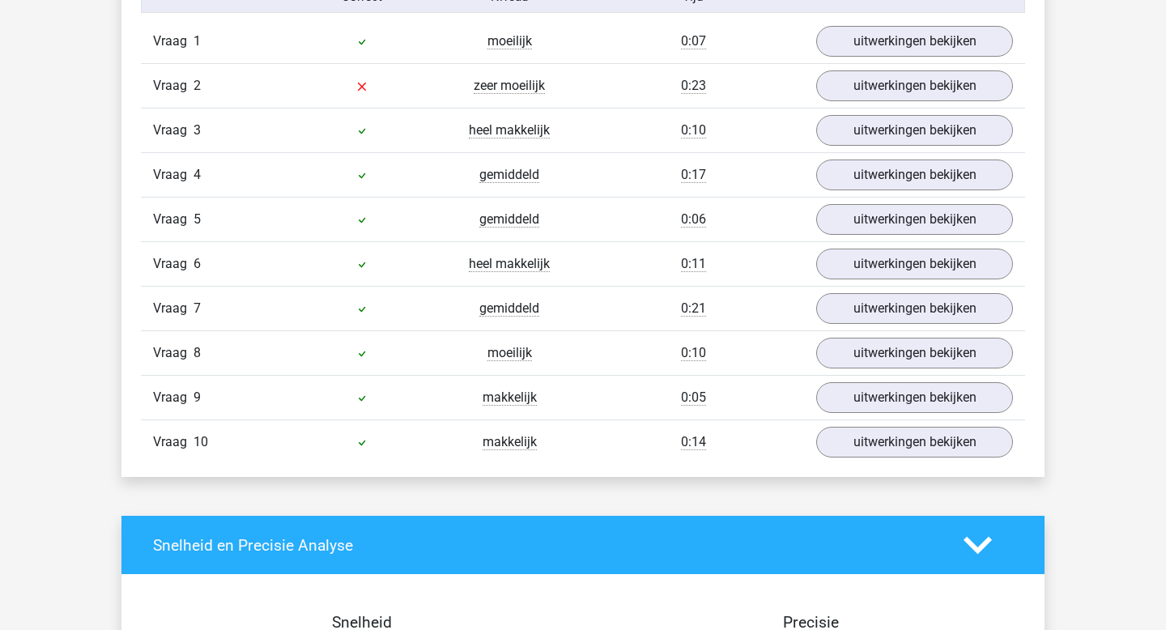
scroll to position [1041, 0]
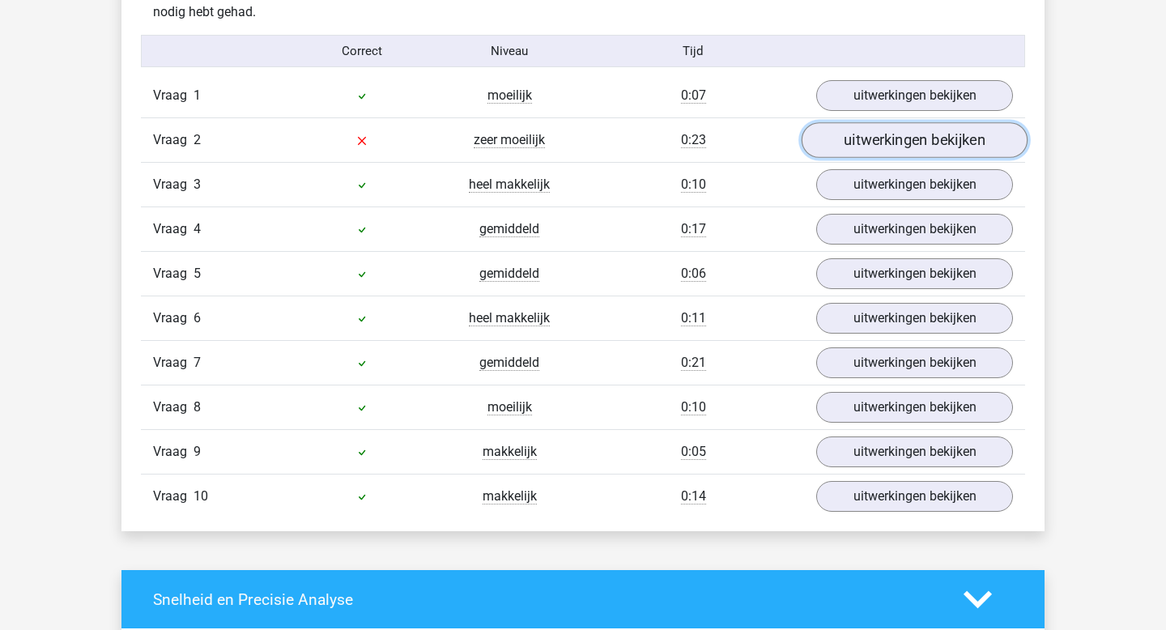
click at [873, 132] on link "uitwerkingen bekijken" at bounding box center [914, 141] width 226 height 36
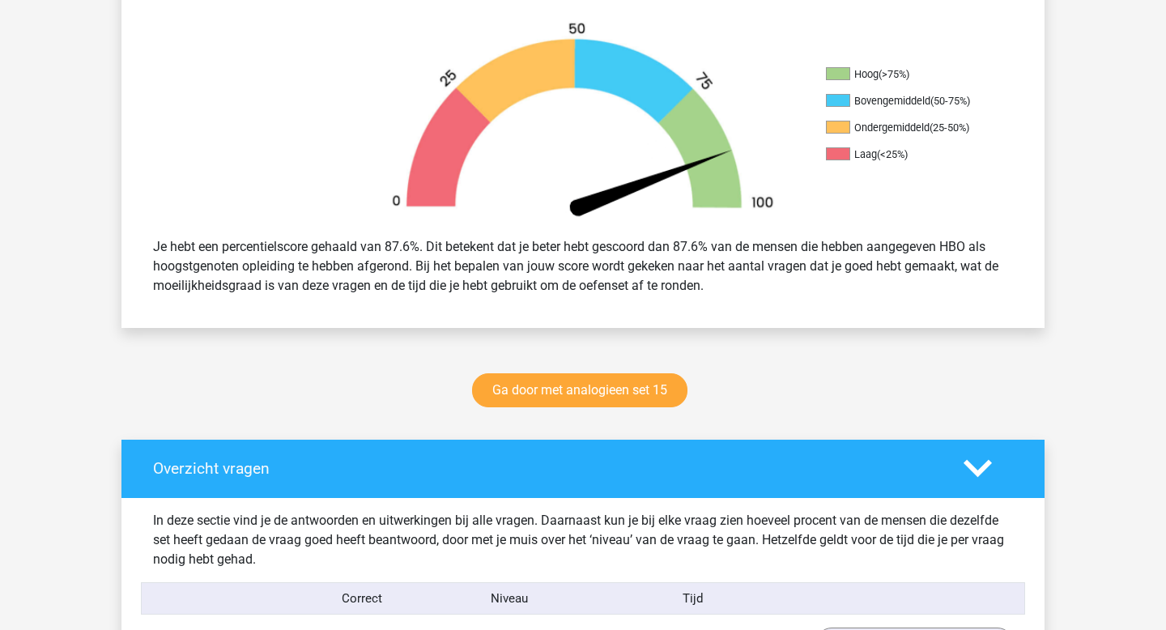
scroll to position [0, 0]
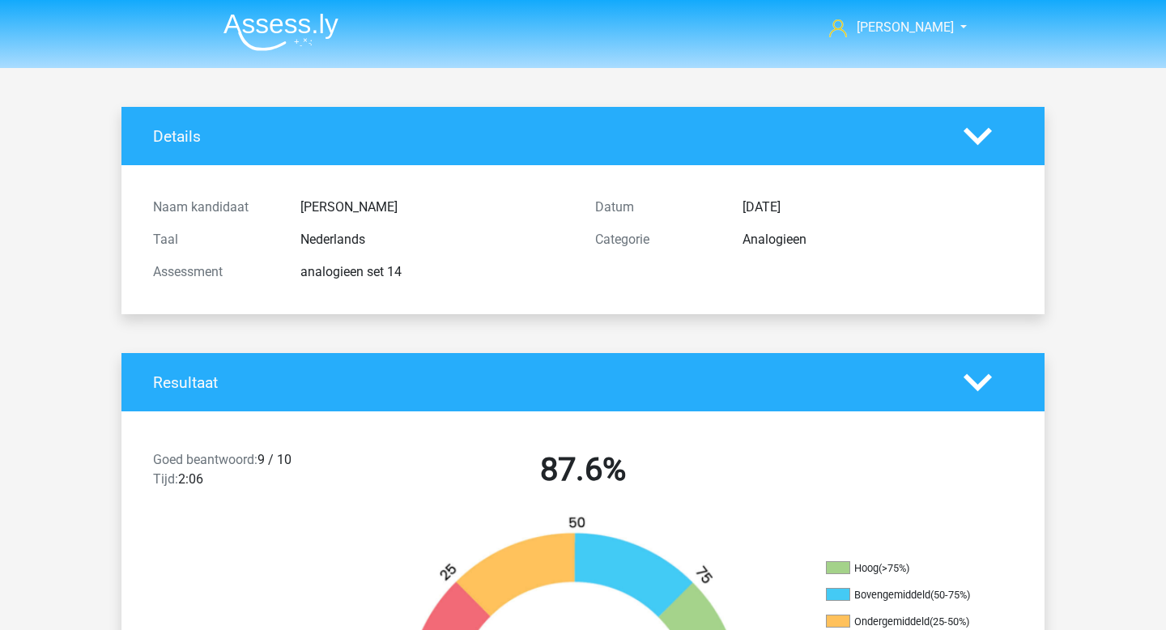
click at [289, 48] on img at bounding box center [280, 32] width 115 height 38
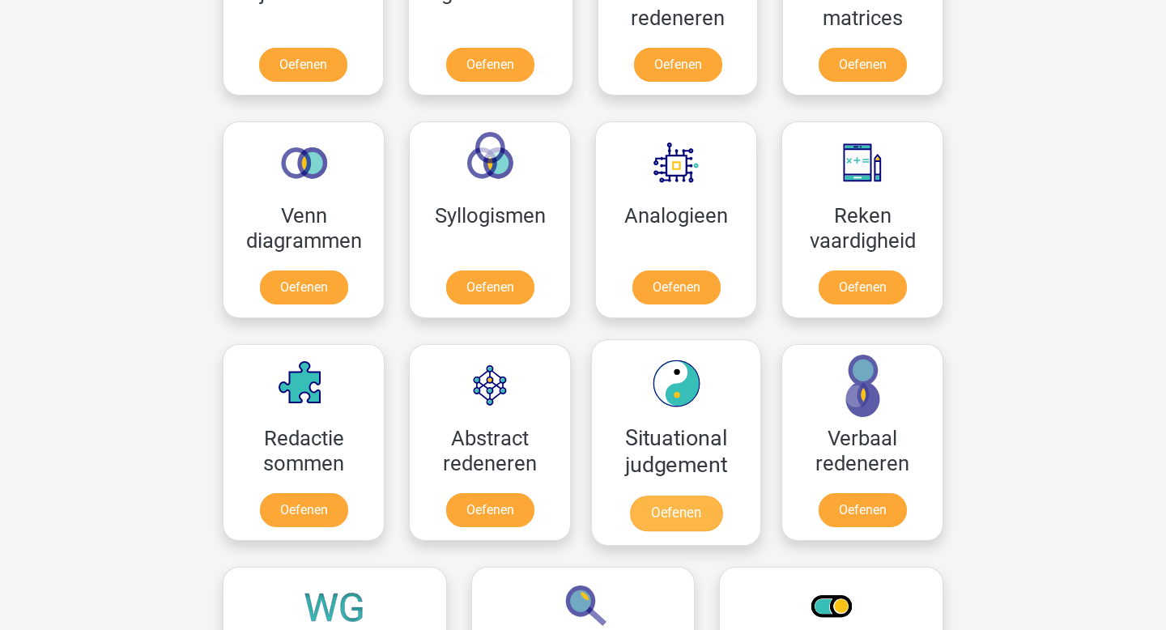
scroll to position [724, 0]
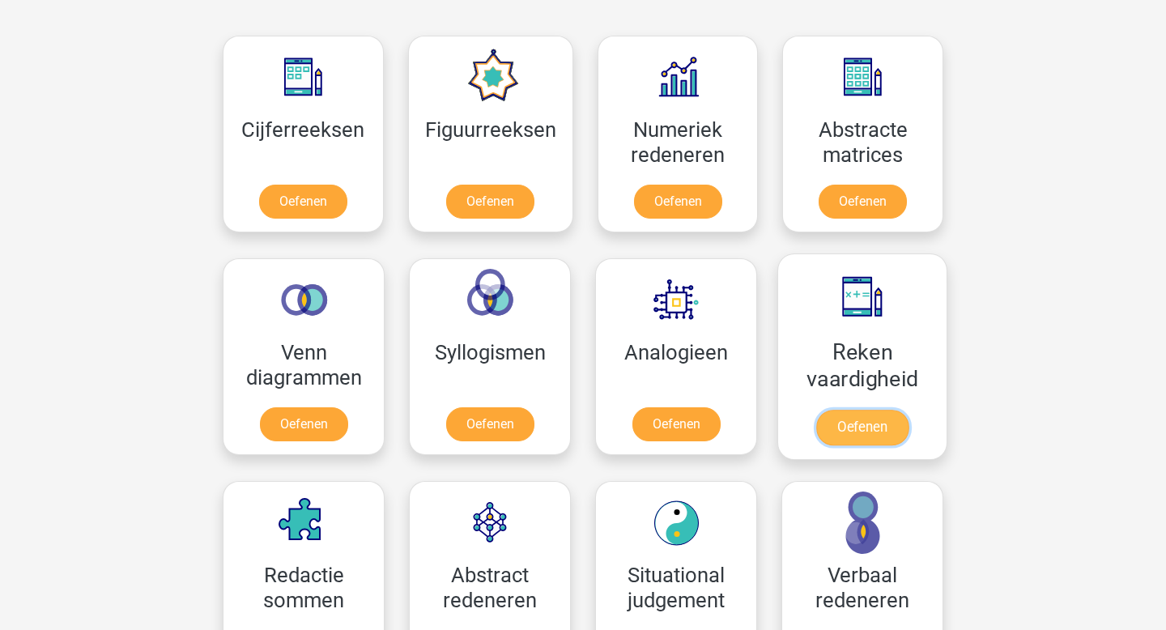
click at [874, 430] on link "Oefenen" at bounding box center [862, 428] width 92 height 36
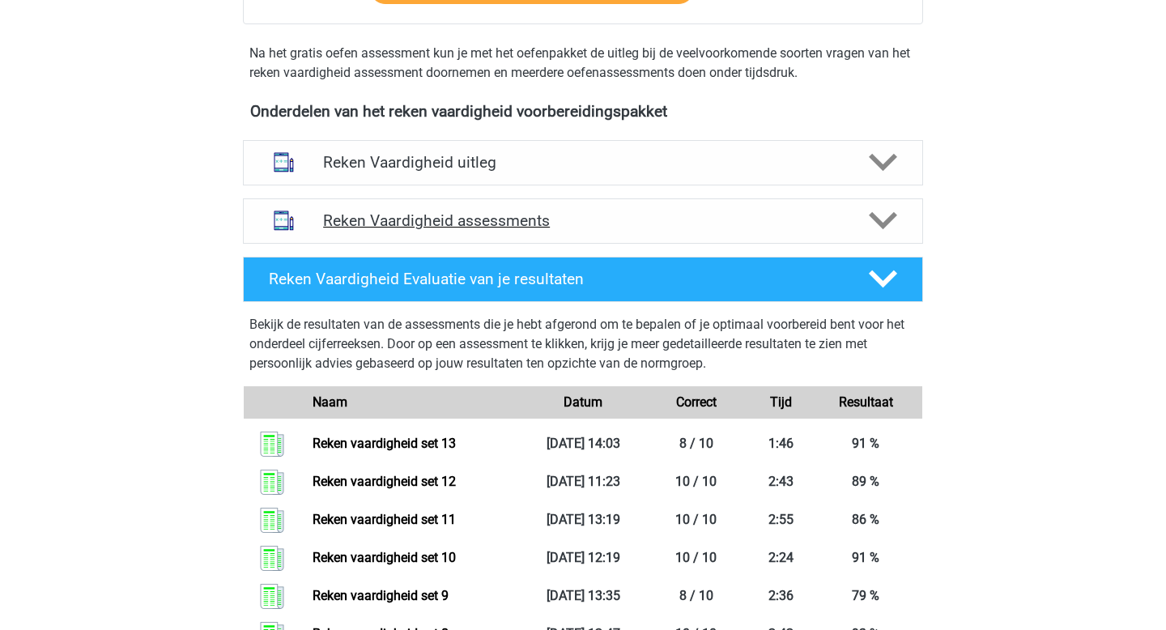
click at [467, 210] on div "Reken Vaardigheid assessments" at bounding box center [583, 220] width 680 height 45
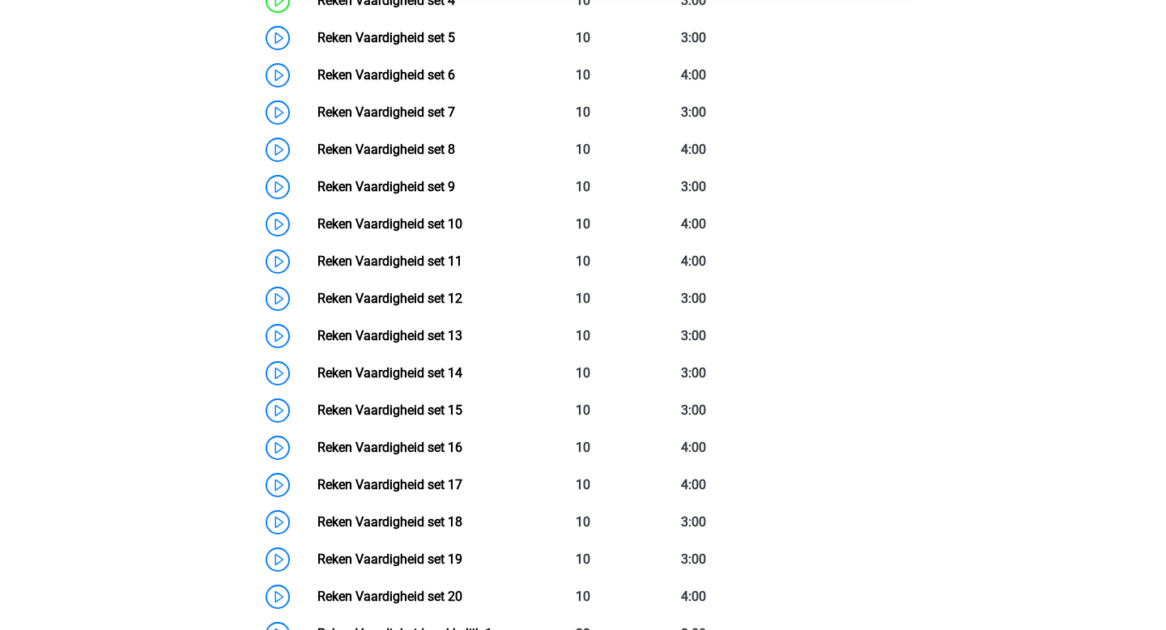
scroll to position [988, 0]
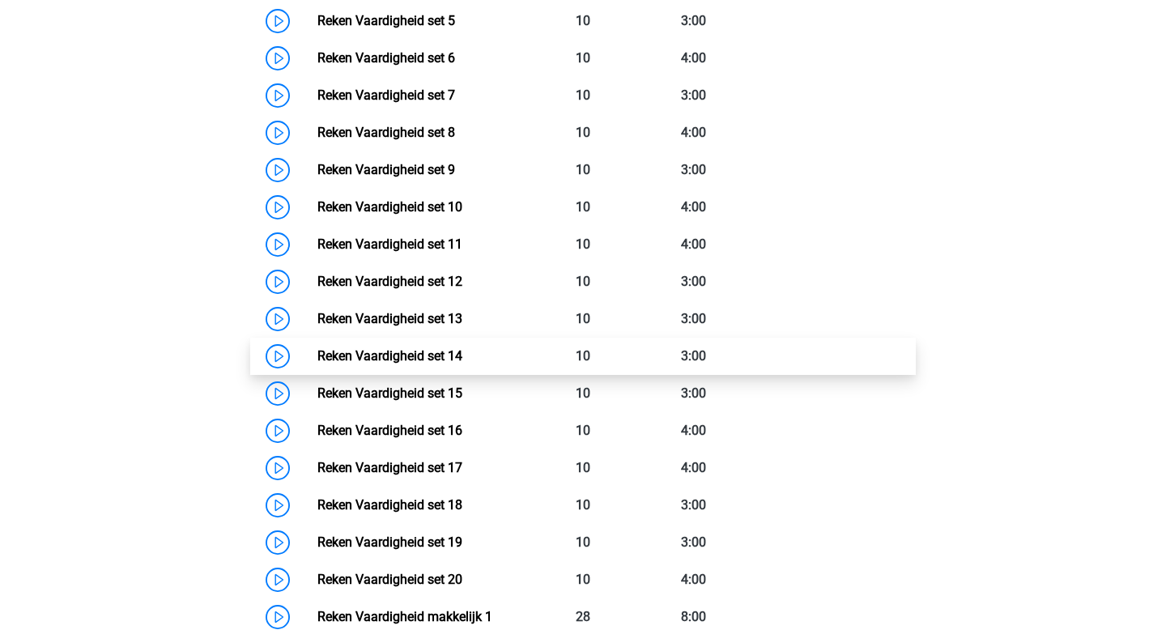
click at [462, 363] on link "Reken Vaardigheid set 14" at bounding box center [389, 355] width 145 height 15
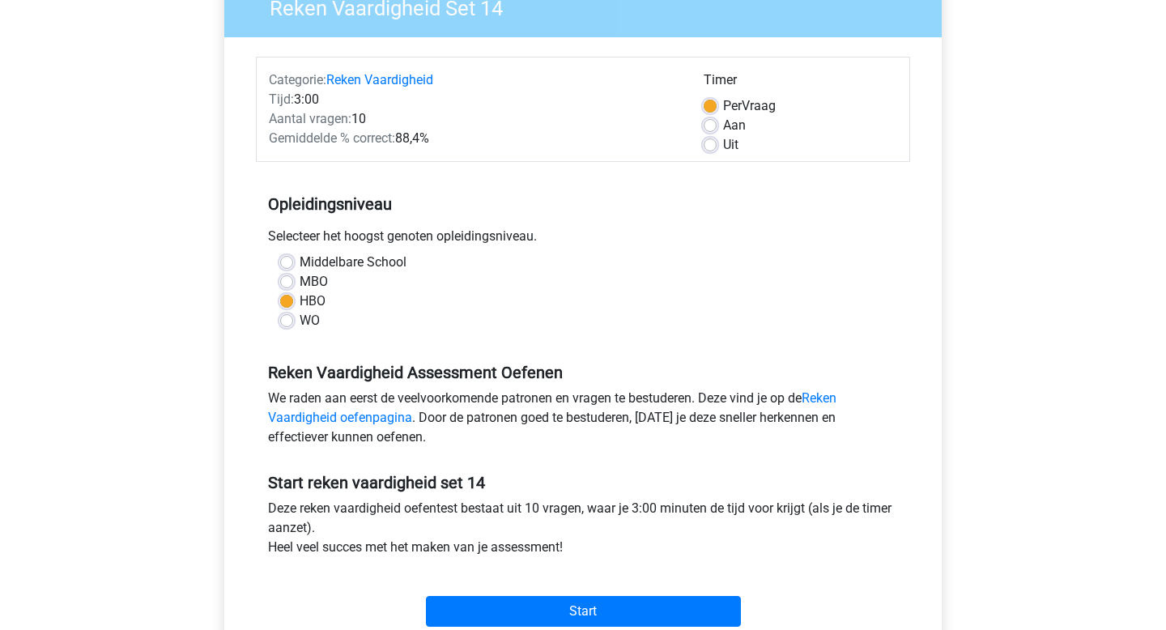
scroll to position [614, 0]
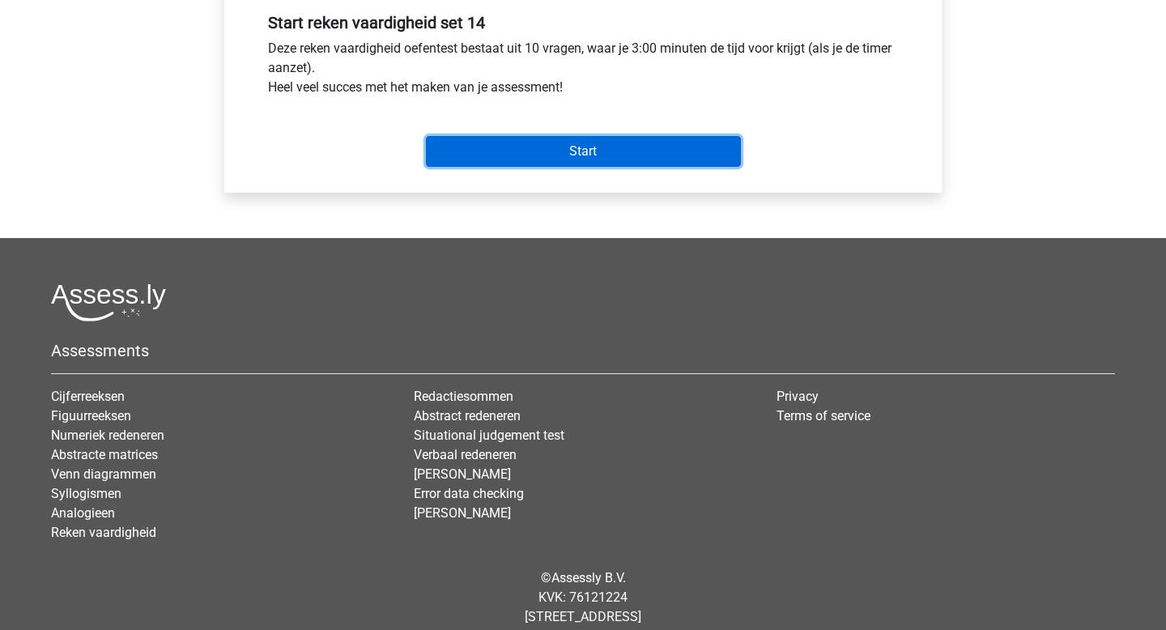
click at [525, 148] on input "Start" at bounding box center [583, 151] width 315 height 31
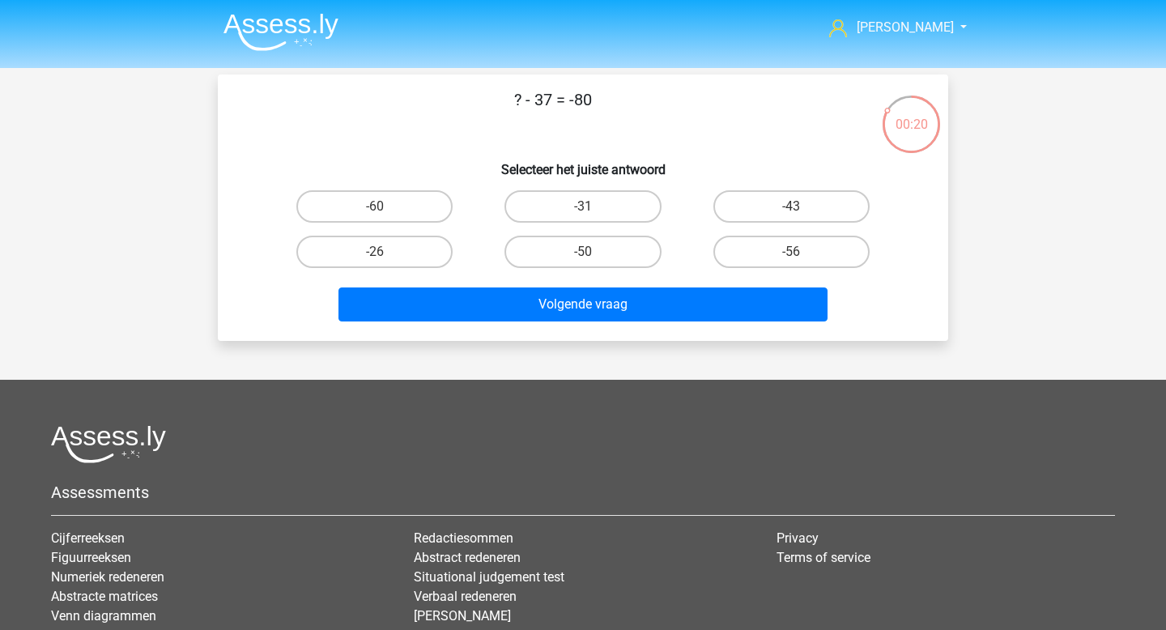
click at [763, 223] on div "-43" at bounding box center [791, 206] width 208 height 45
click at [768, 215] on label "-43" at bounding box center [791, 206] width 156 height 32
click at [791, 215] on input "-43" at bounding box center [796, 211] width 11 height 11
radio input "true"
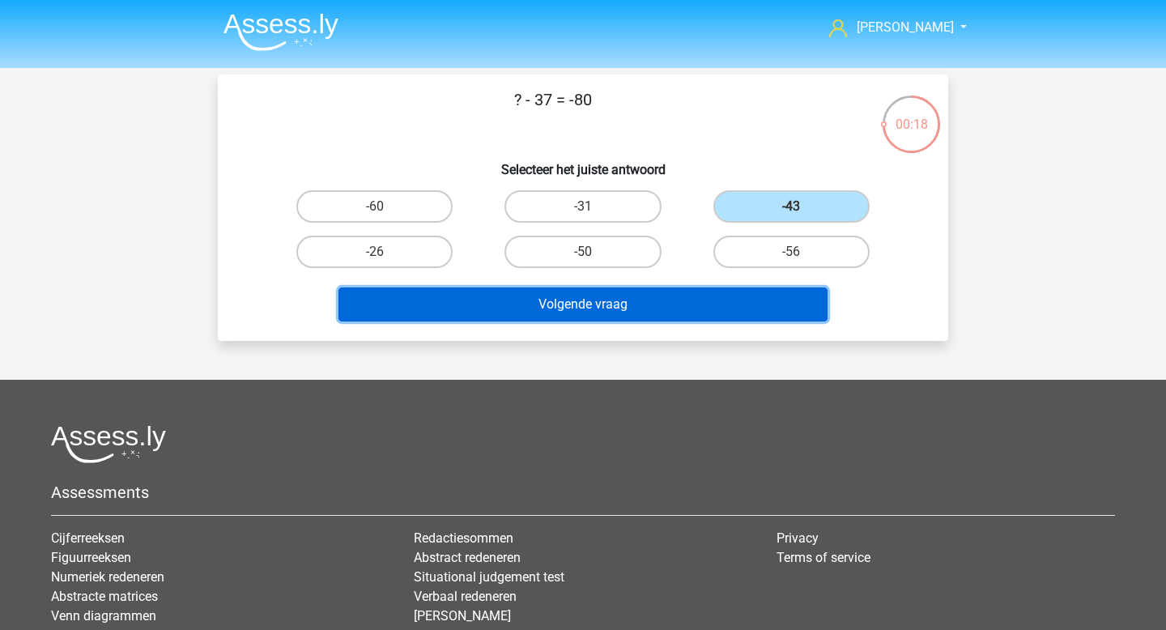
click at [669, 295] on button "Volgende vraag" at bounding box center [583, 304] width 490 height 34
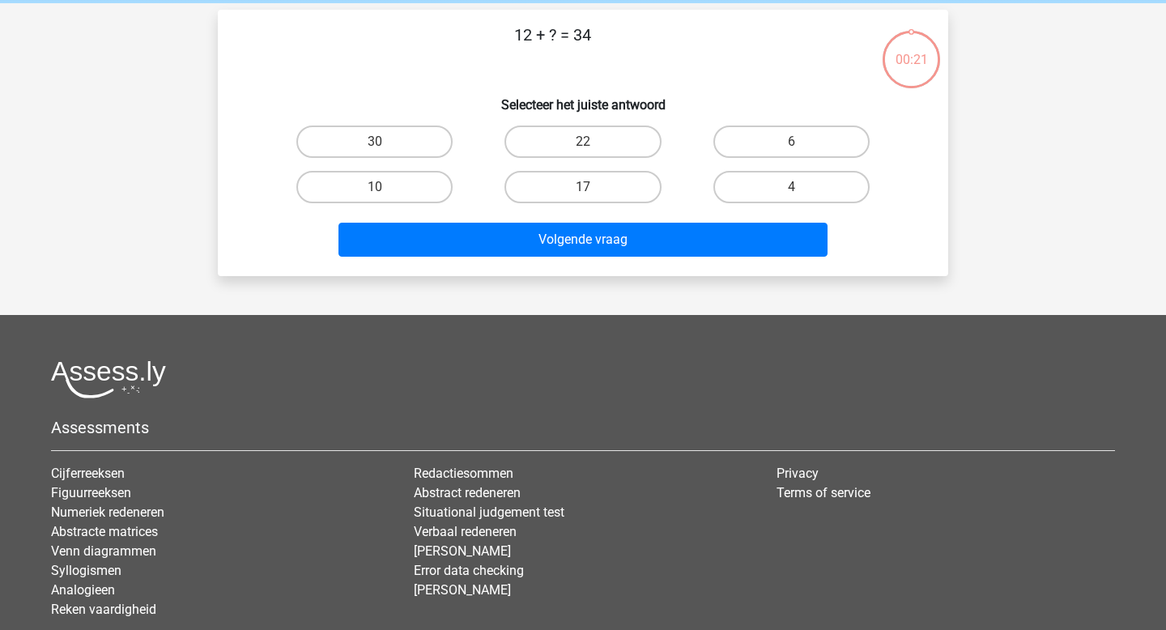
scroll to position [74, 0]
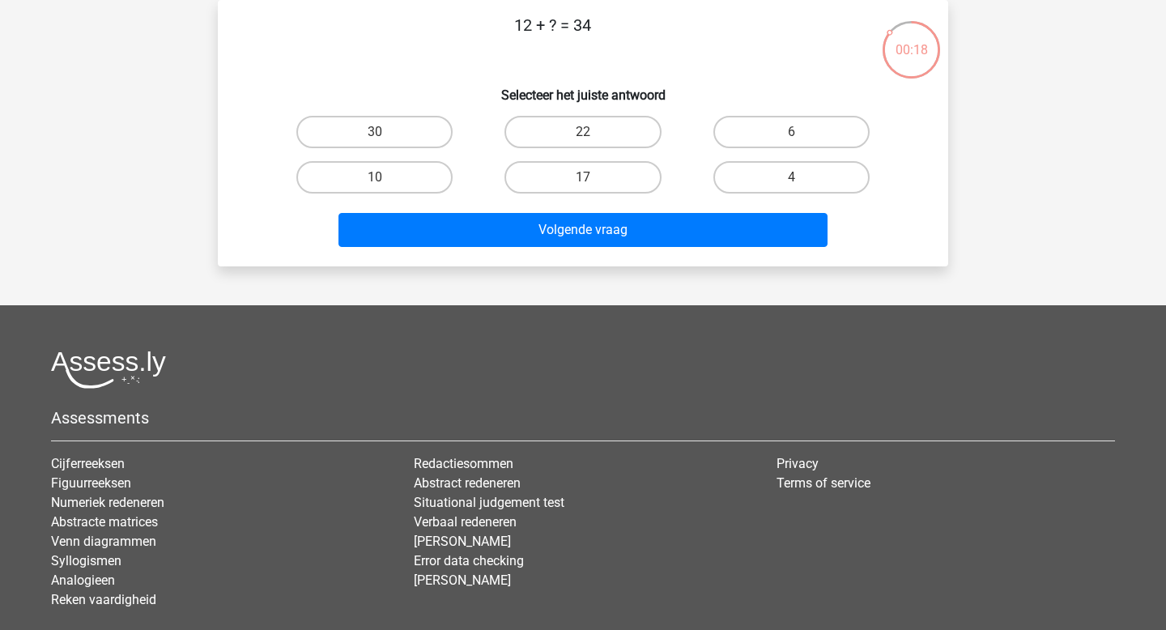
click at [580, 113] on div "22" at bounding box center [582, 131] width 208 height 45
click at [580, 129] on label "22" at bounding box center [582, 132] width 156 height 32
click at [583, 132] on input "22" at bounding box center [588, 137] width 11 height 11
radio input "true"
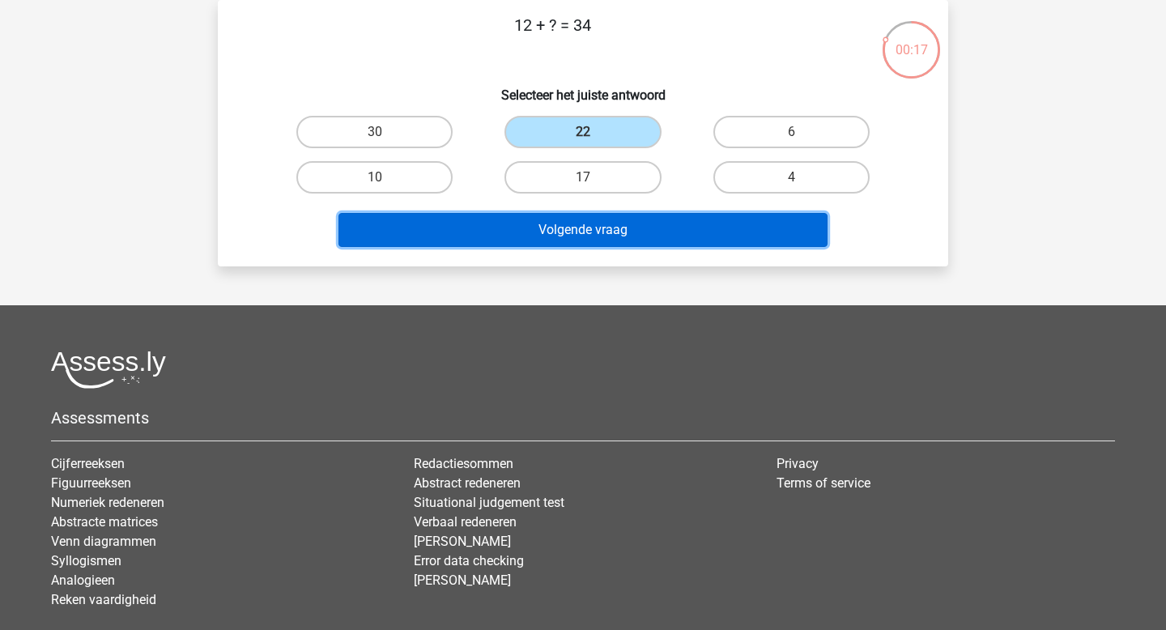
click at [544, 232] on button "Volgende vraag" at bounding box center [583, 230] width 490 height 34
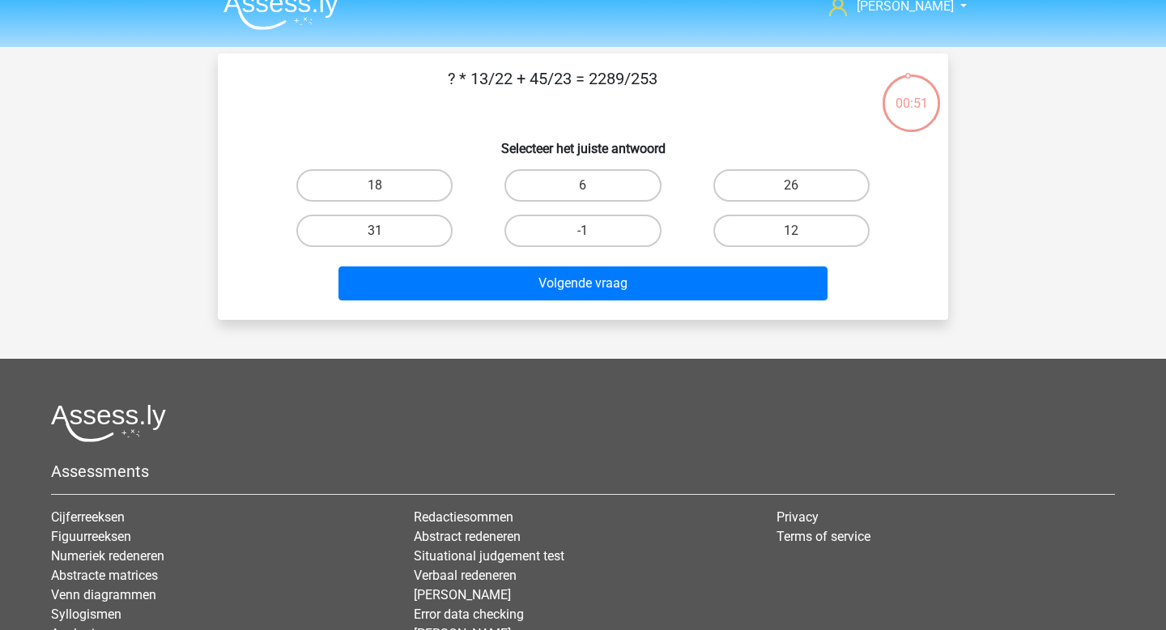
scroll to position [0, 0]
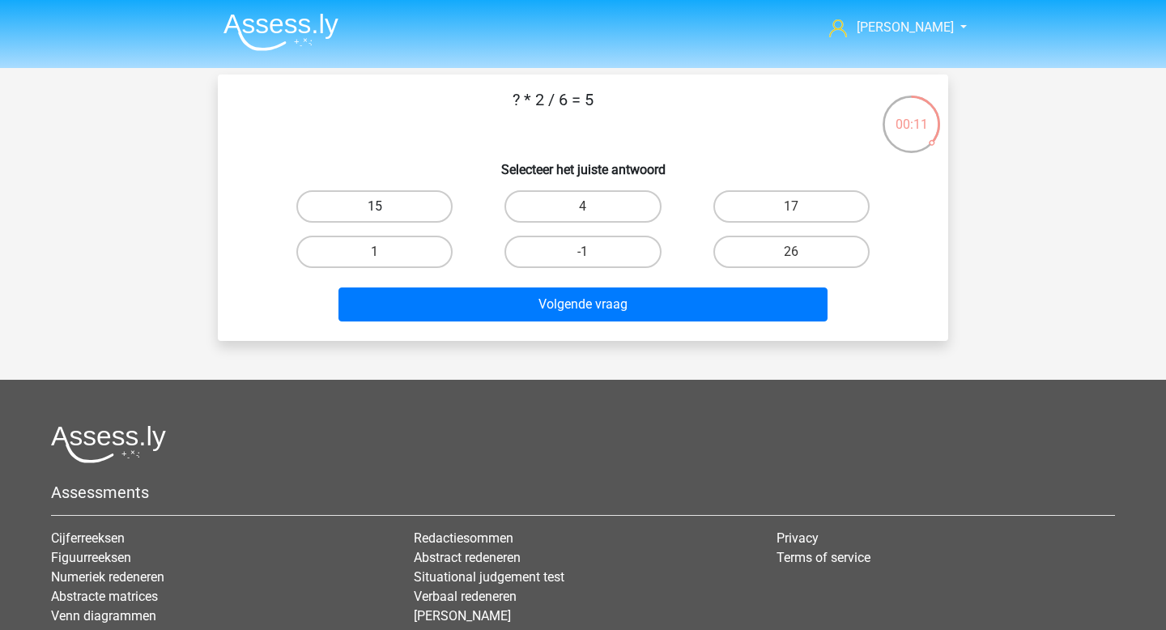
click at [431, 213] on label "15" at bounding box center [374, 206] width 156 height 32
click at [385, 213] on input "15" at bounding box center [380, 211] width 11 height 11
radio input "true"
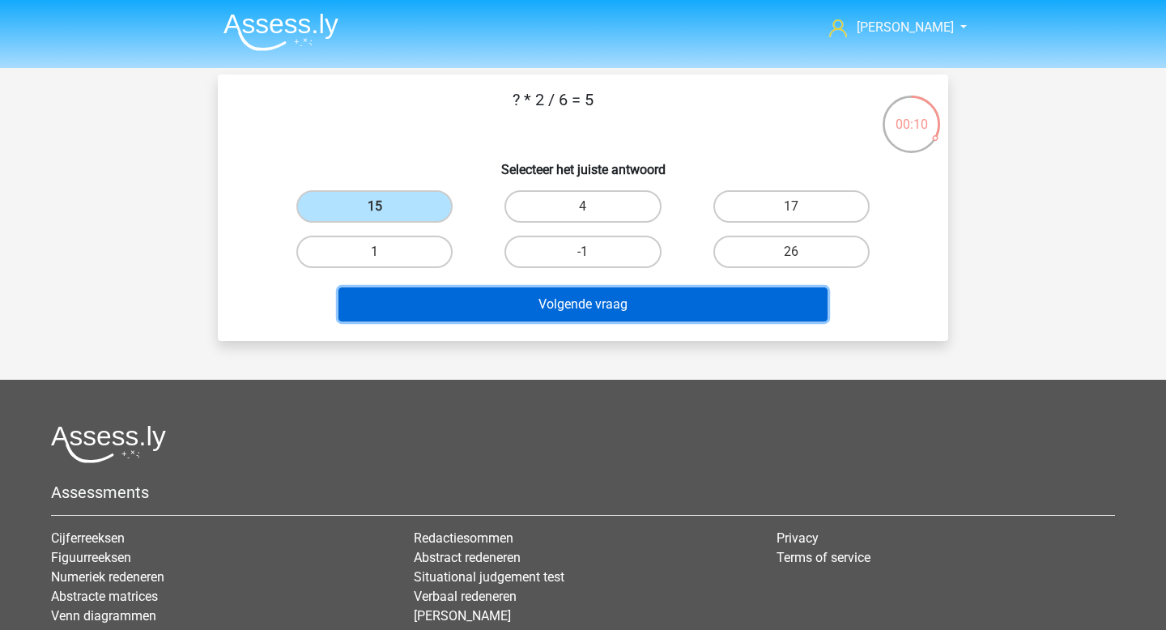
click at [513, 308] on button "Volgende vraag" at bounding box center [583, 304] width 490 height 34
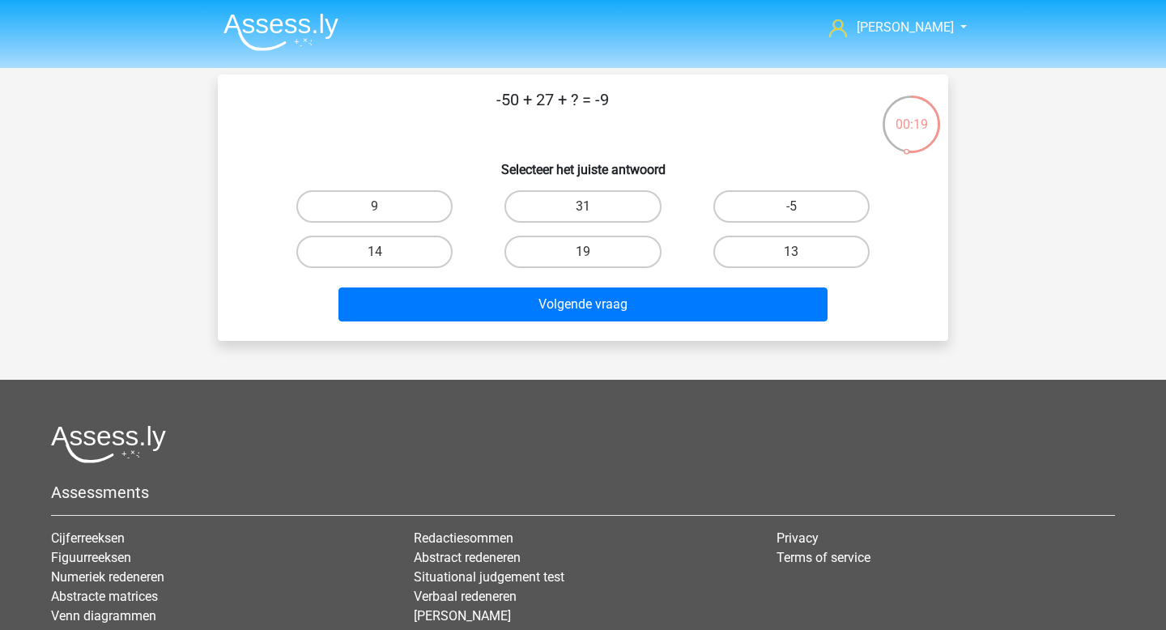
click at [423, 269] on div "14" at bounding box center [374, 251] width 208 height 45
click at [425, 261] on label "14" at bounding box center [374, 252] width 156 height 32
click at [385, 261] on input "14" at bounding box center [380, 257] width 11 height 11
radio input "true"
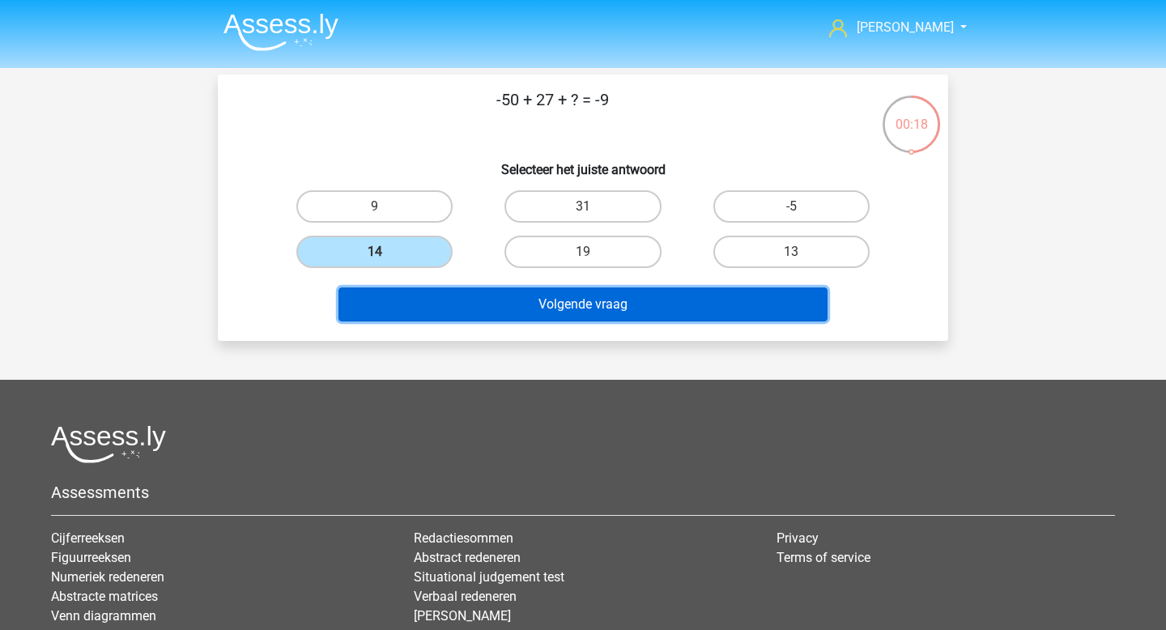
click at [487, 291] on button "Volgende vraag" at bounding box center [583, 304] width 490 height 34
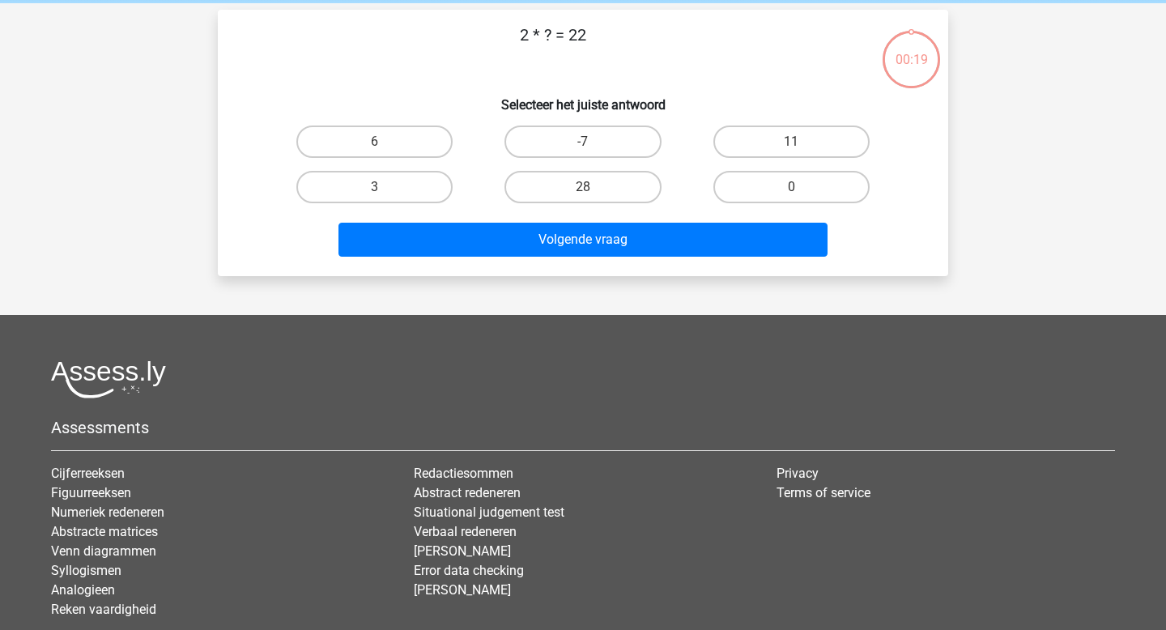
scroll to position [74, 0]
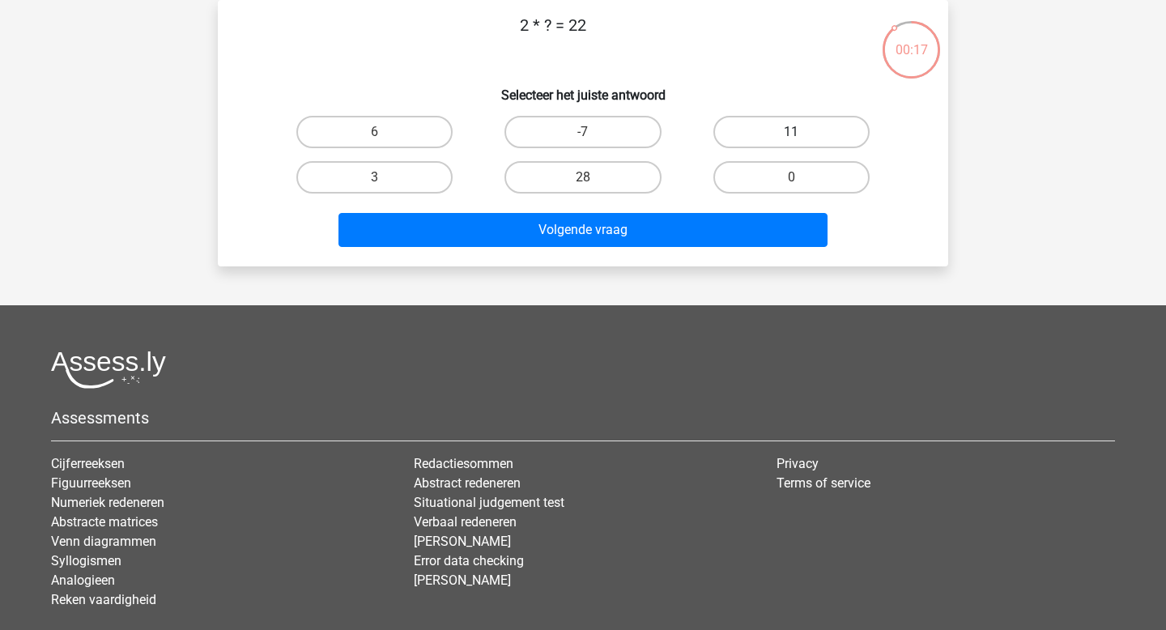
click at [717, 141] on label "11" at bounding box center [791, 132] width 156 height 32
click at [791, 141] on input "11" at bounding box center [796, 137] width 11 height 11
radio input "true"
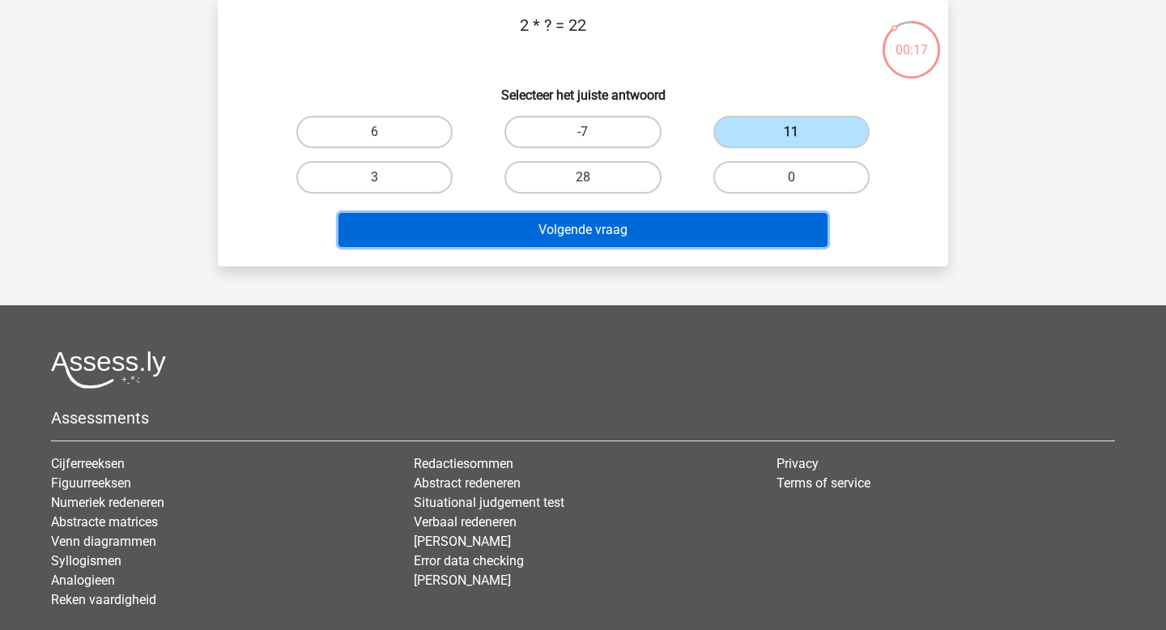
click at [669, 224] on button "Volgende vraag" at bounding box center [583, 230] width 490 height 34
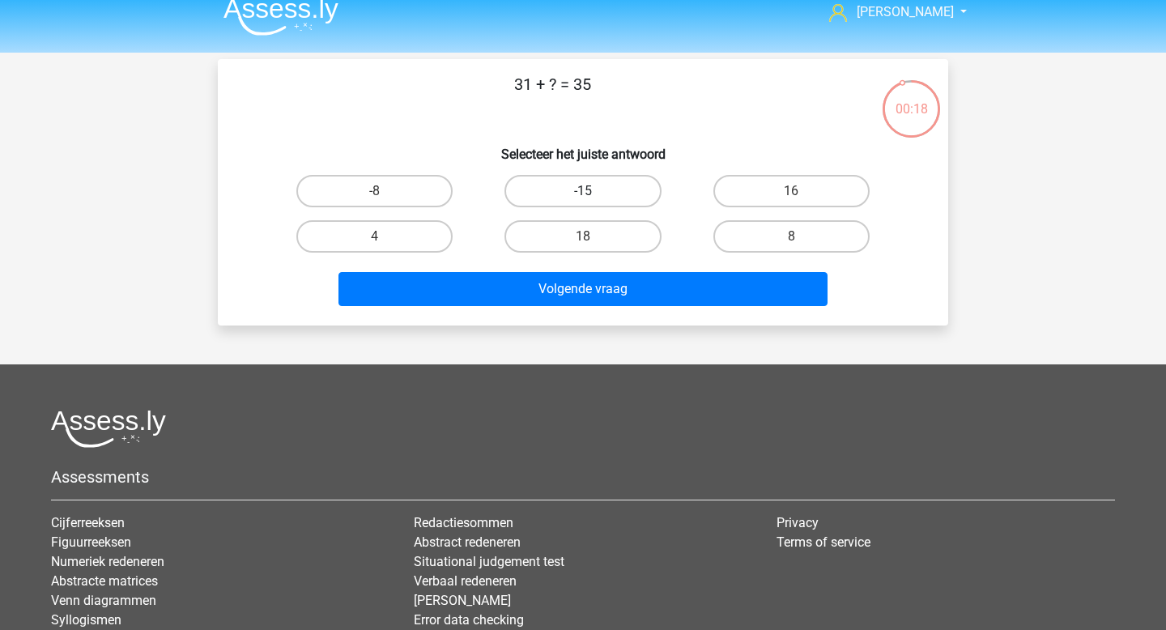
scroll to position [13, 0]
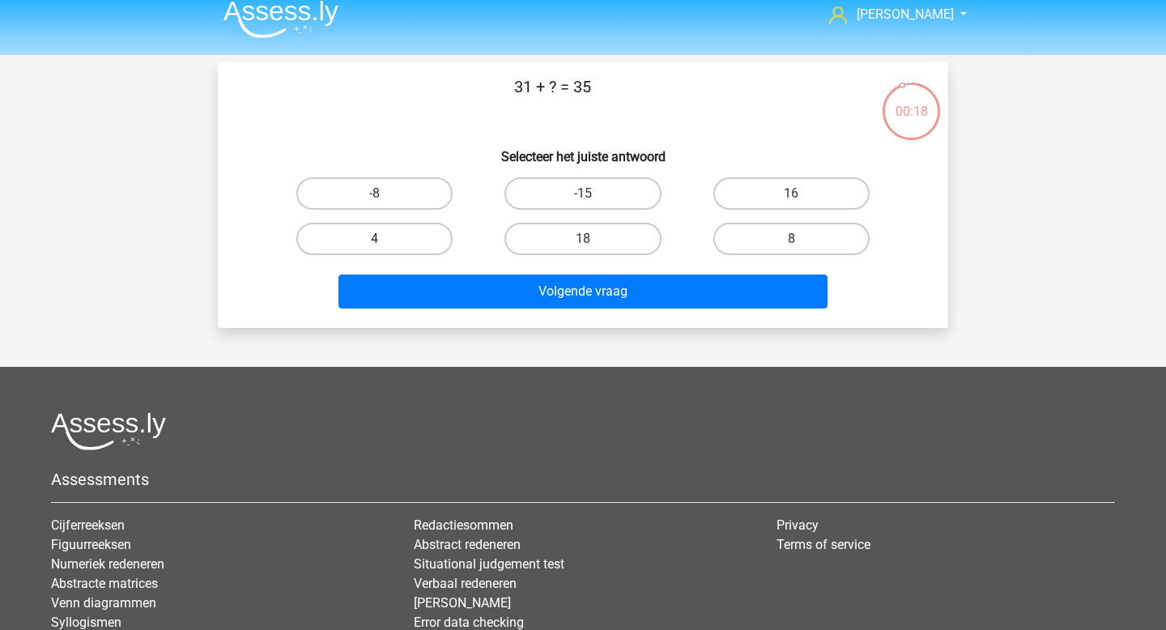
click at [393, 245] on label "4" at bounding box center [374, 239] width 156 height 32
click at [385, 245] on input "4" at bounding box center [380, 244] width 11 height 11
radio input "true"
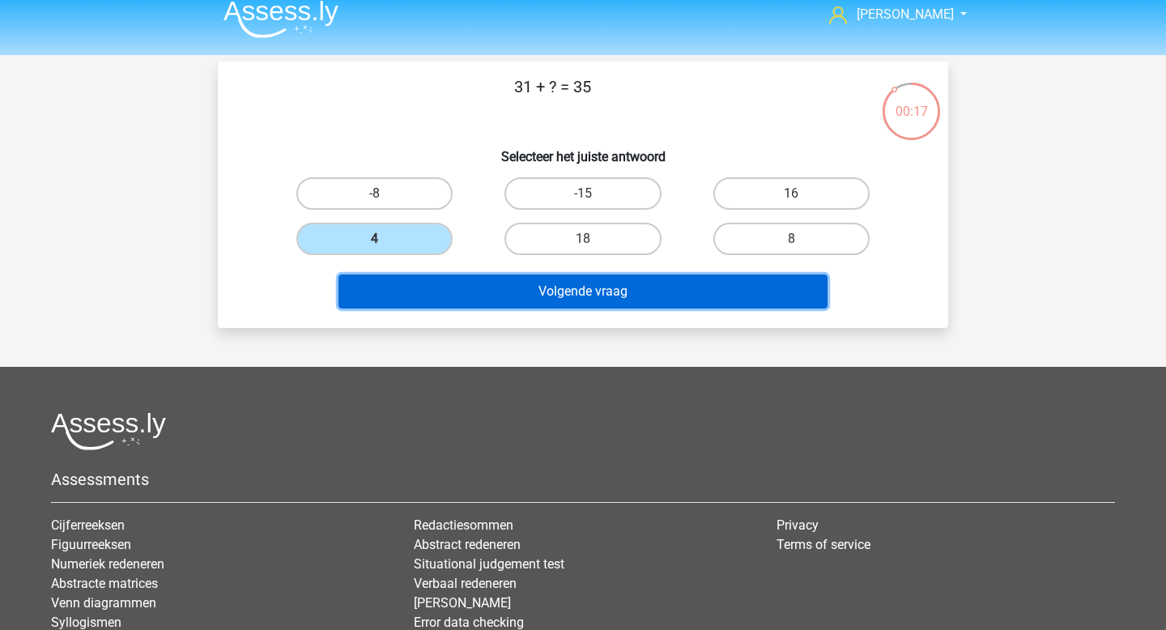
click at [461, 282] on button "Volgende vraag" at bounding box center [583, 291] width 490 height 34
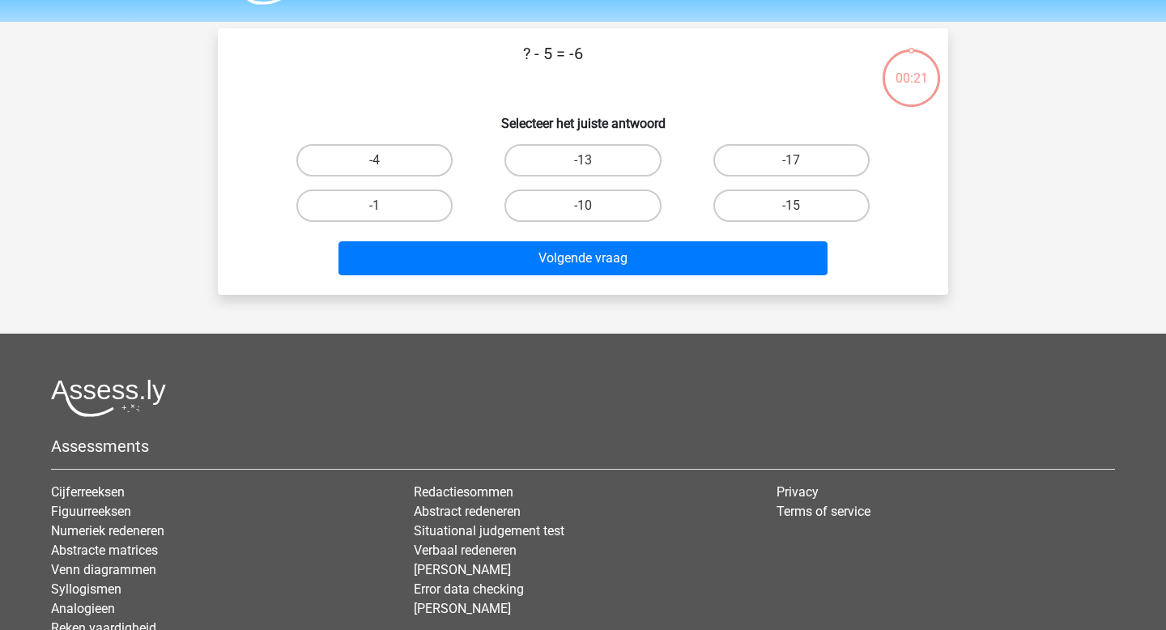
scroll to position [37, 0]
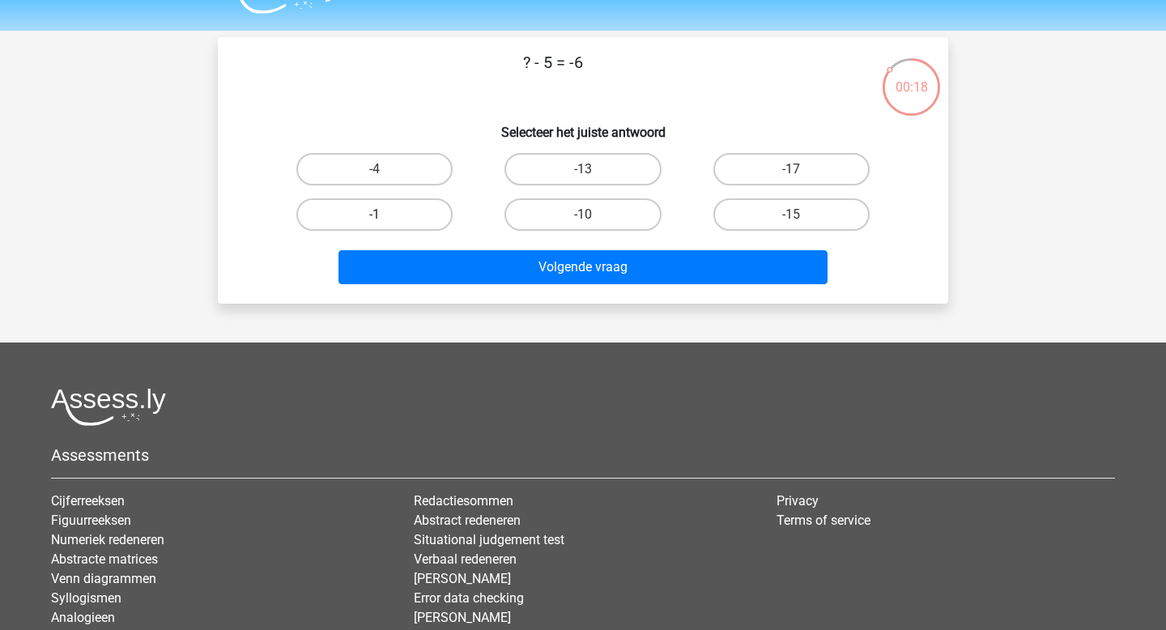
click at [431, 215] on label "-1" at bounding box center [374, 214] width 156 height 32
click at [385, 215] on input "-1" at bounding box center [380, 220] width 11 height 11
radio input "true"
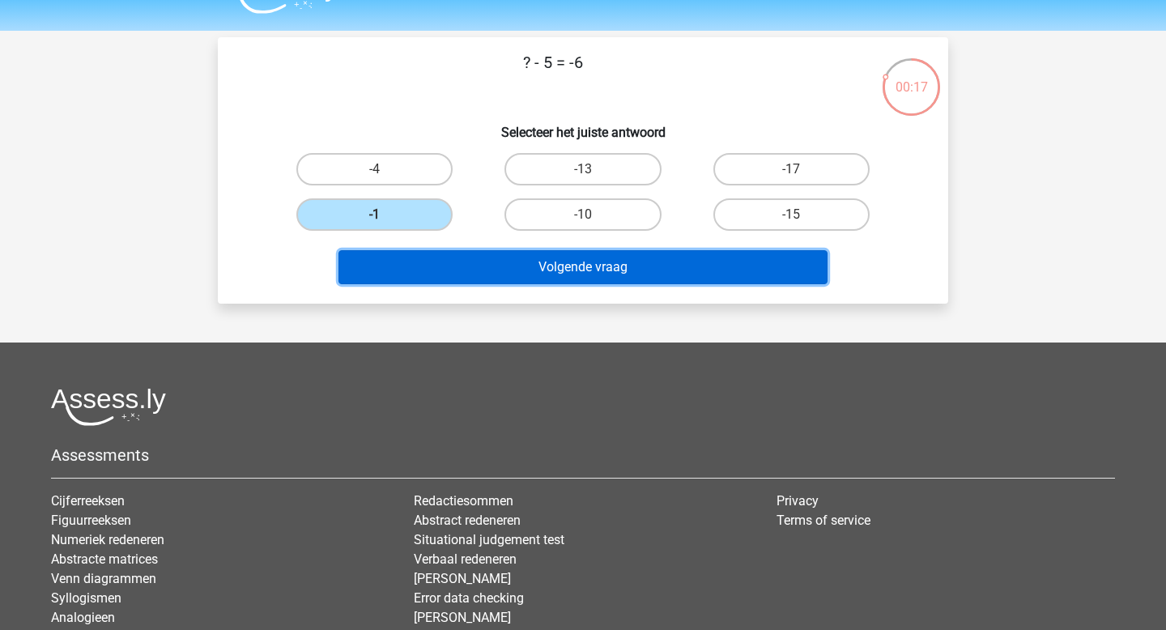
click at [586, 273] on button "Volgende vraag" at bounding box center [583, 267] width 490 height 34
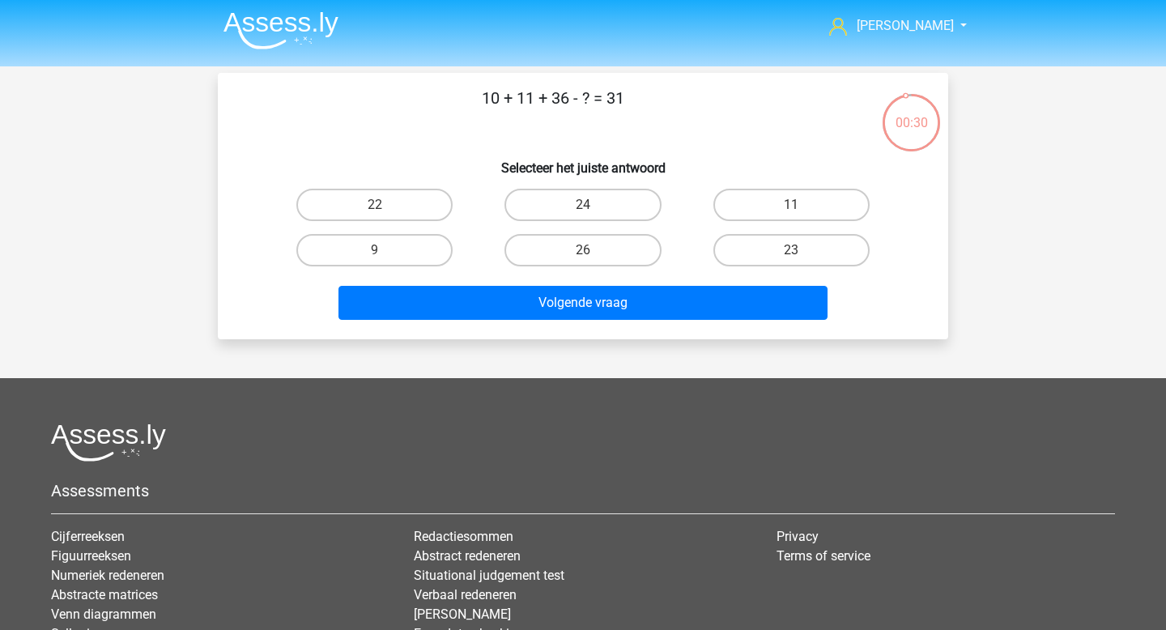
scroll to position [0, 0]
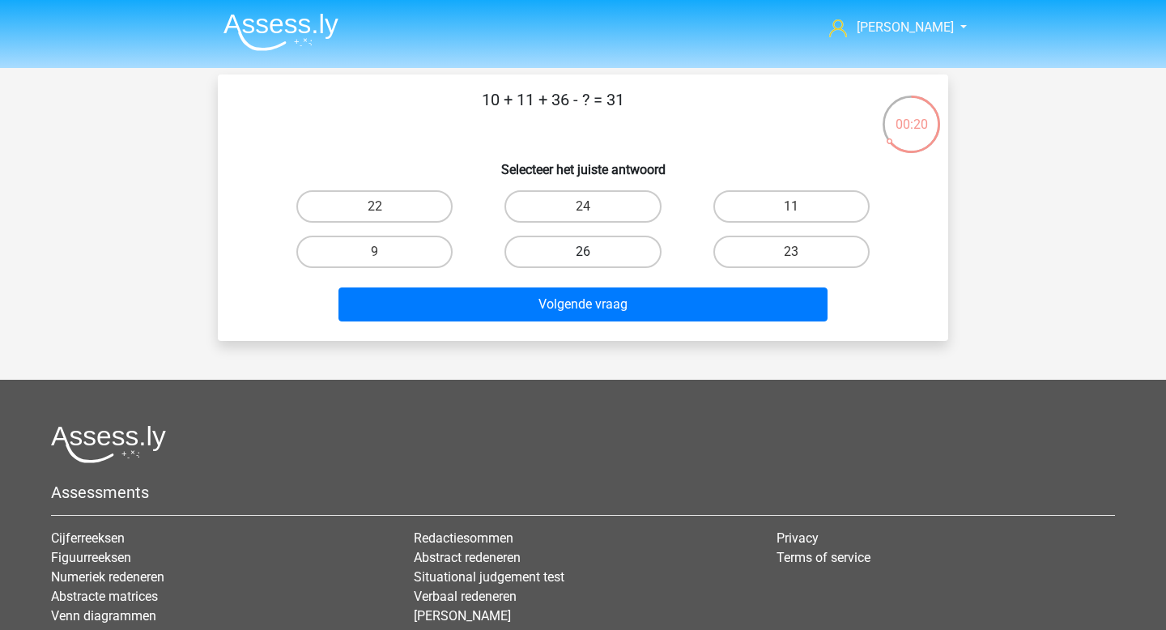
click at [641, 257] on label "26" at bounding box center [582, 252] width 156 height 32
click at [593, 257] on input "26" at bounding box center [588, 257] width 11 height 11
radio input "true"
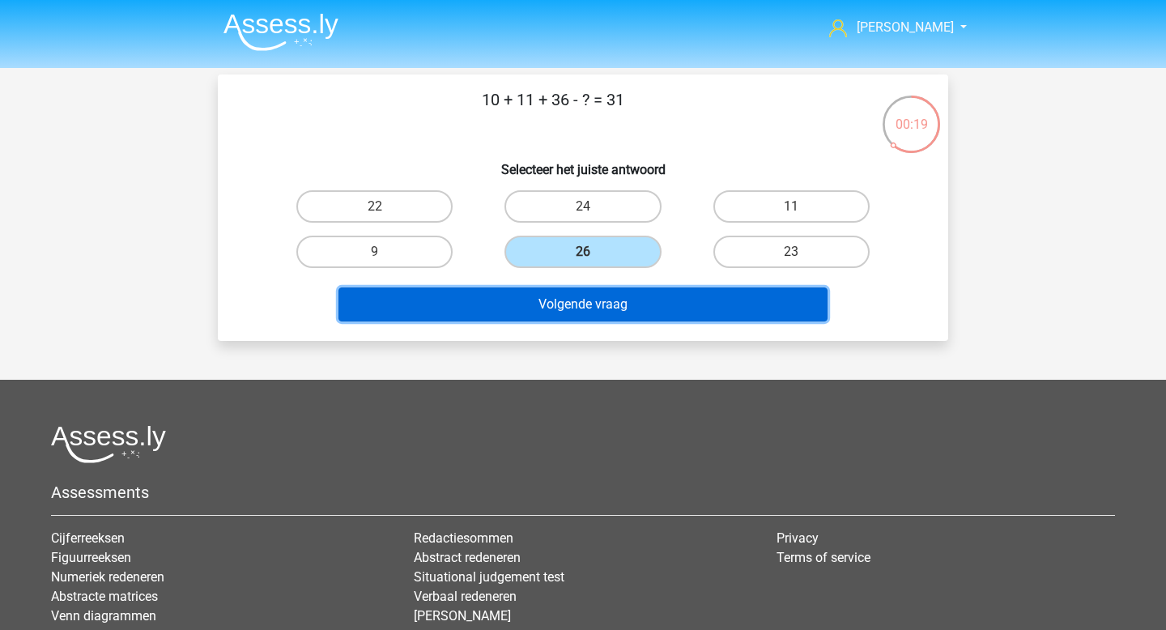
click at [632, 309] on button "Volgende vraag" at bounding box center [583, 304] width 490 height 34
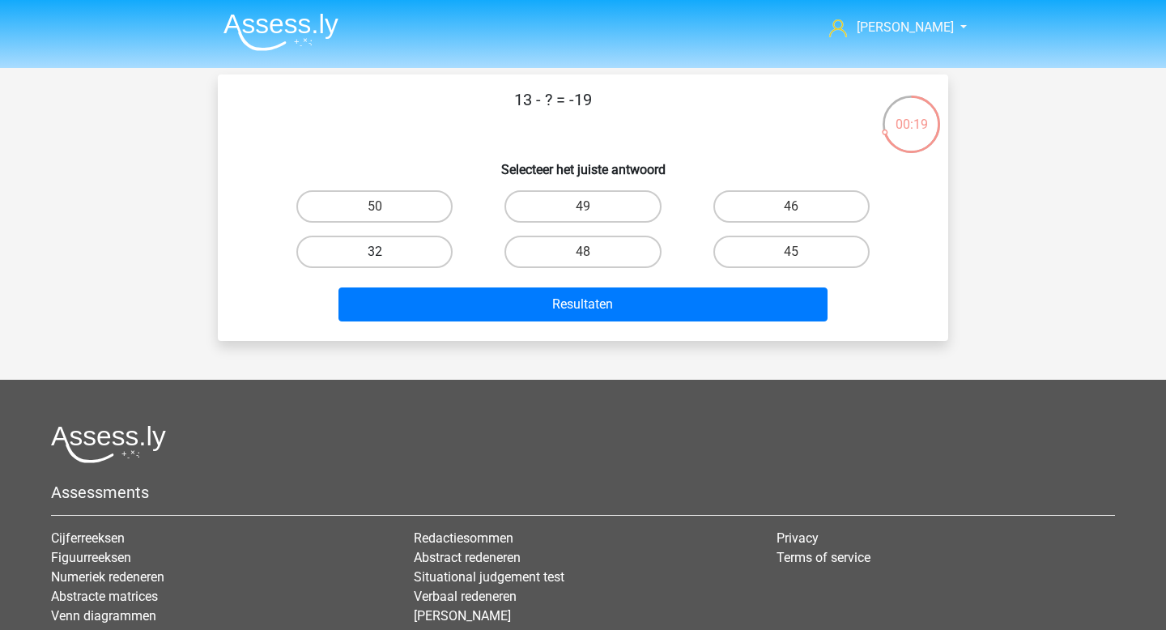
click at [431, 255] on label "32" at bounding box center [374, 252] width 156 height 32
click at [385, 255] on input "32" at bounding box center [380, 257] width 11 height 11
radio input "true"
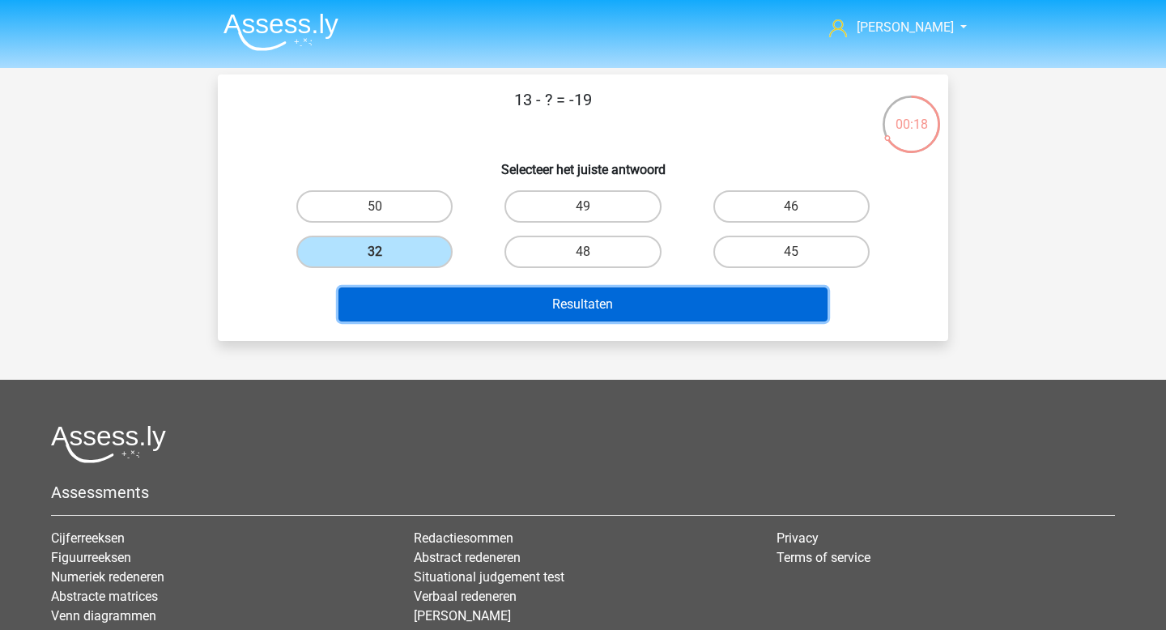
click at [541, 310] on button "Resultaten" at bounding box center [583, 304] width 490 height 34
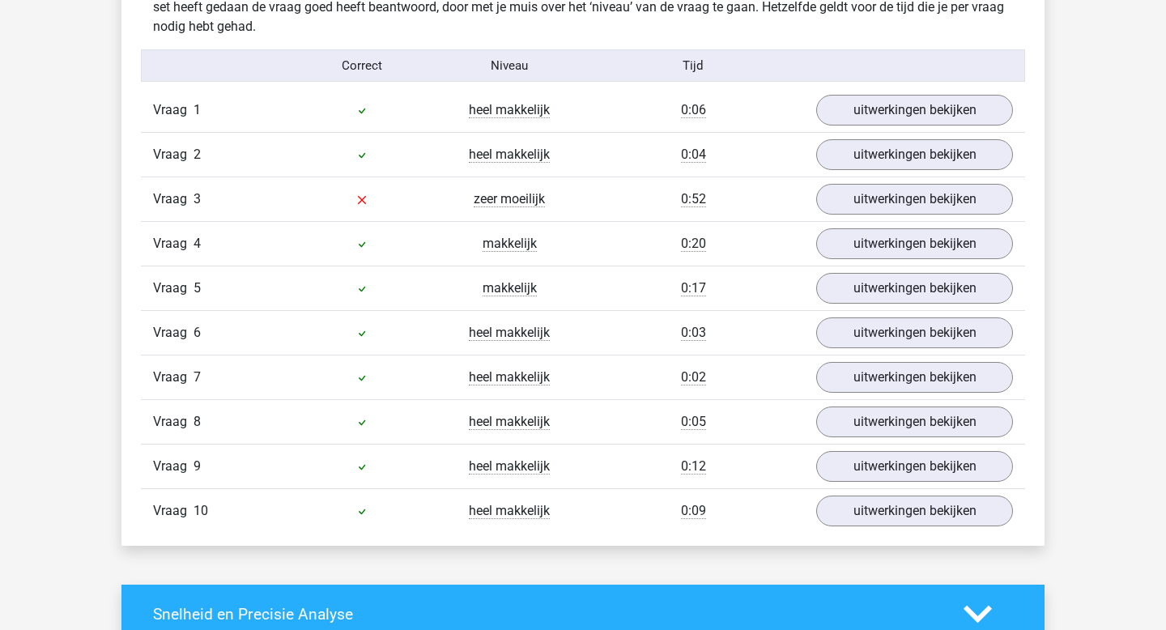
scroll to position [1028, 0]
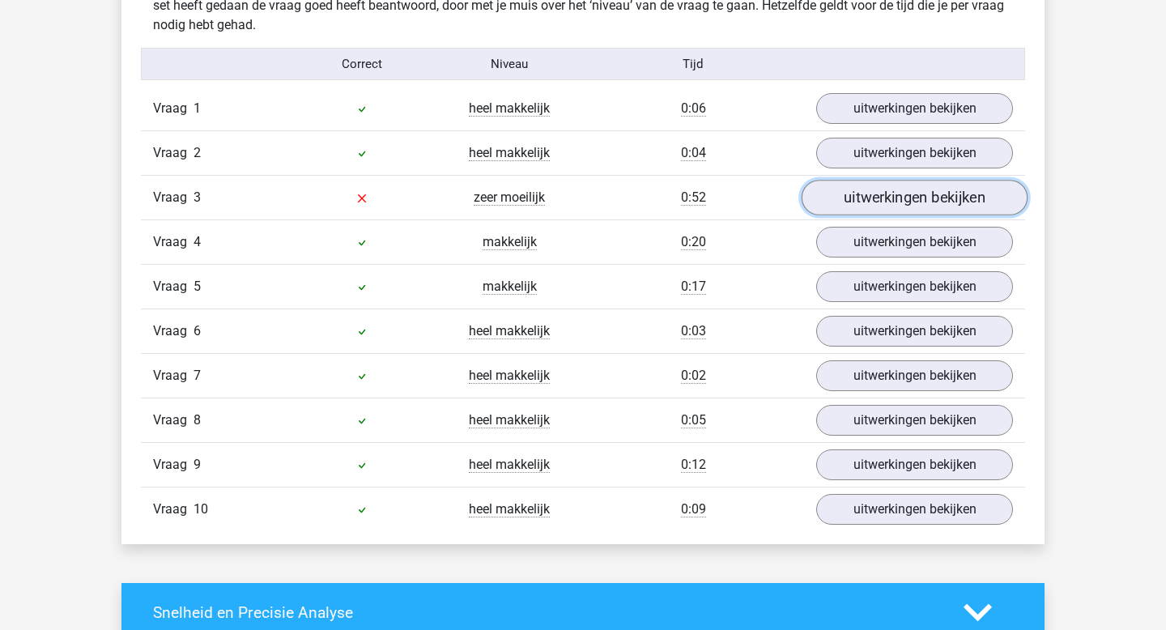
click at [921, 189] on link "uitwerkingen bekijken" at bounding box center [914, 199] width 226 height 36
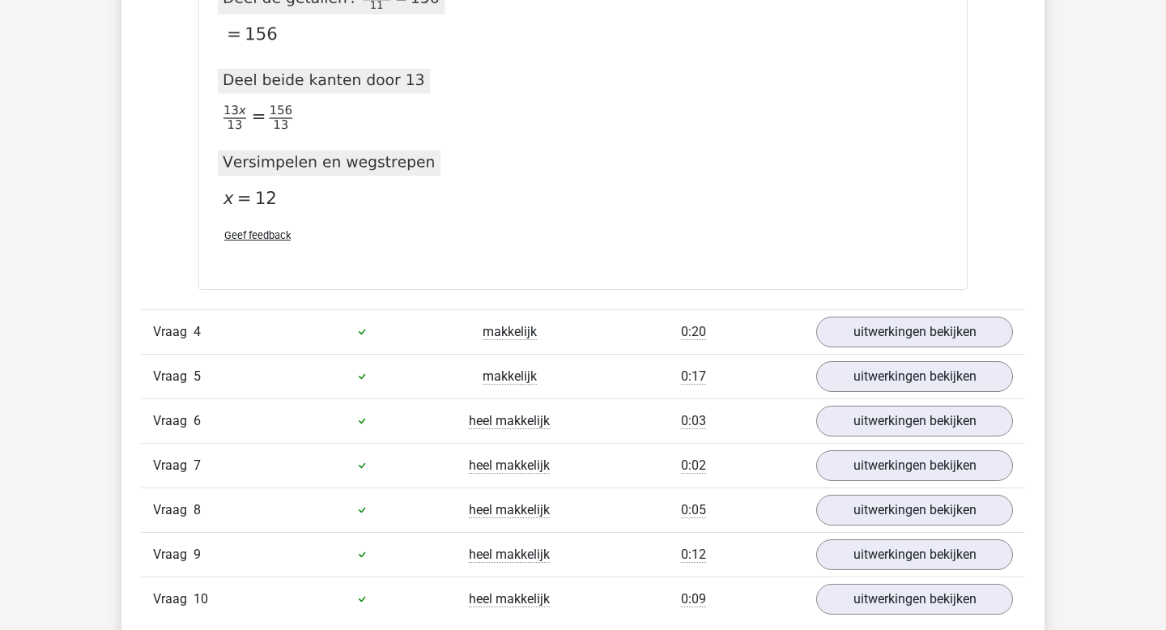
scroll to position [2790, 0]
